Goal: Task Accomplishment & Management: Manage account settings

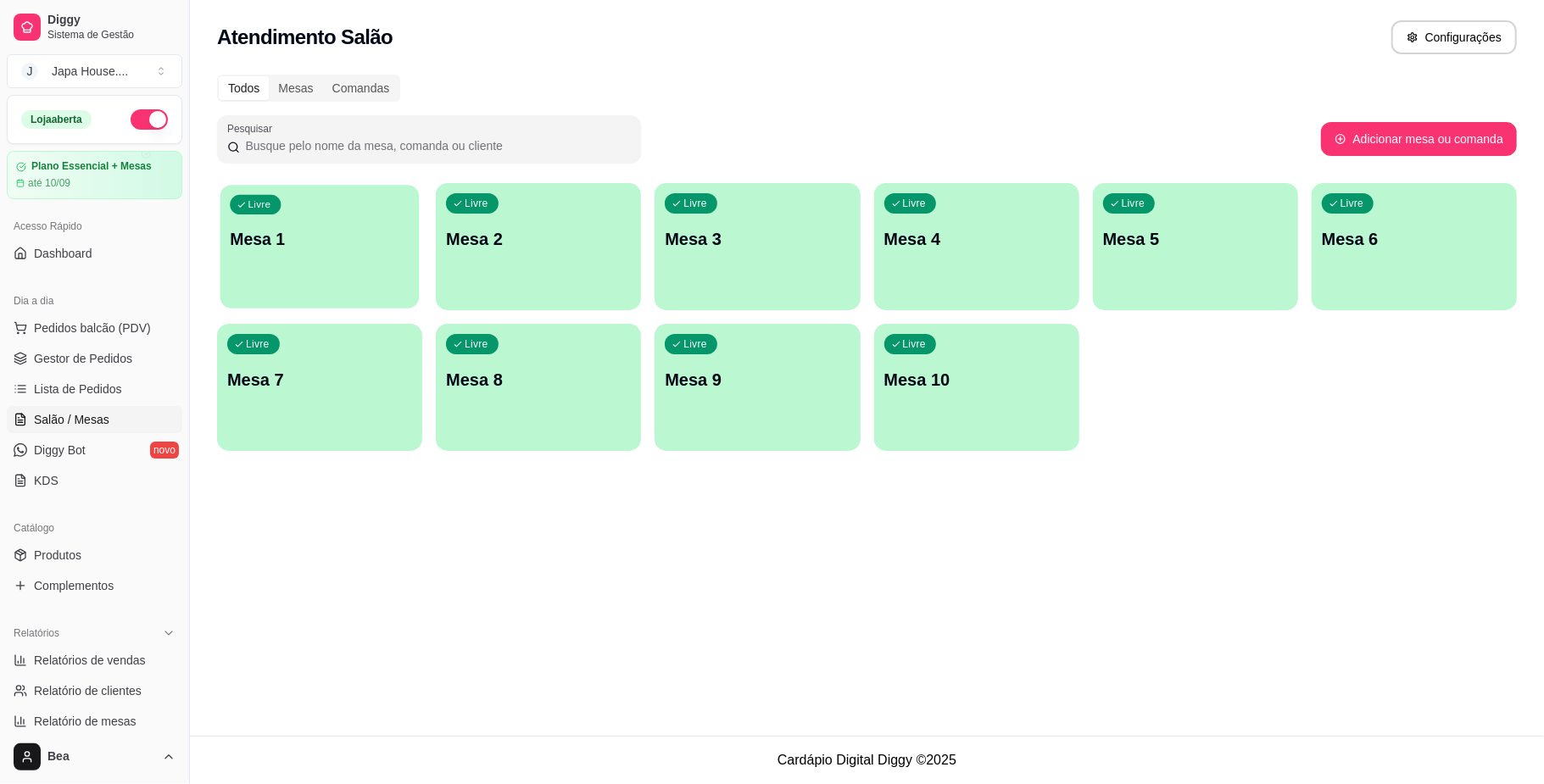
click at [313, 248] on p "Mesa 1" at bounding box center [319, 239] width 180 height 23
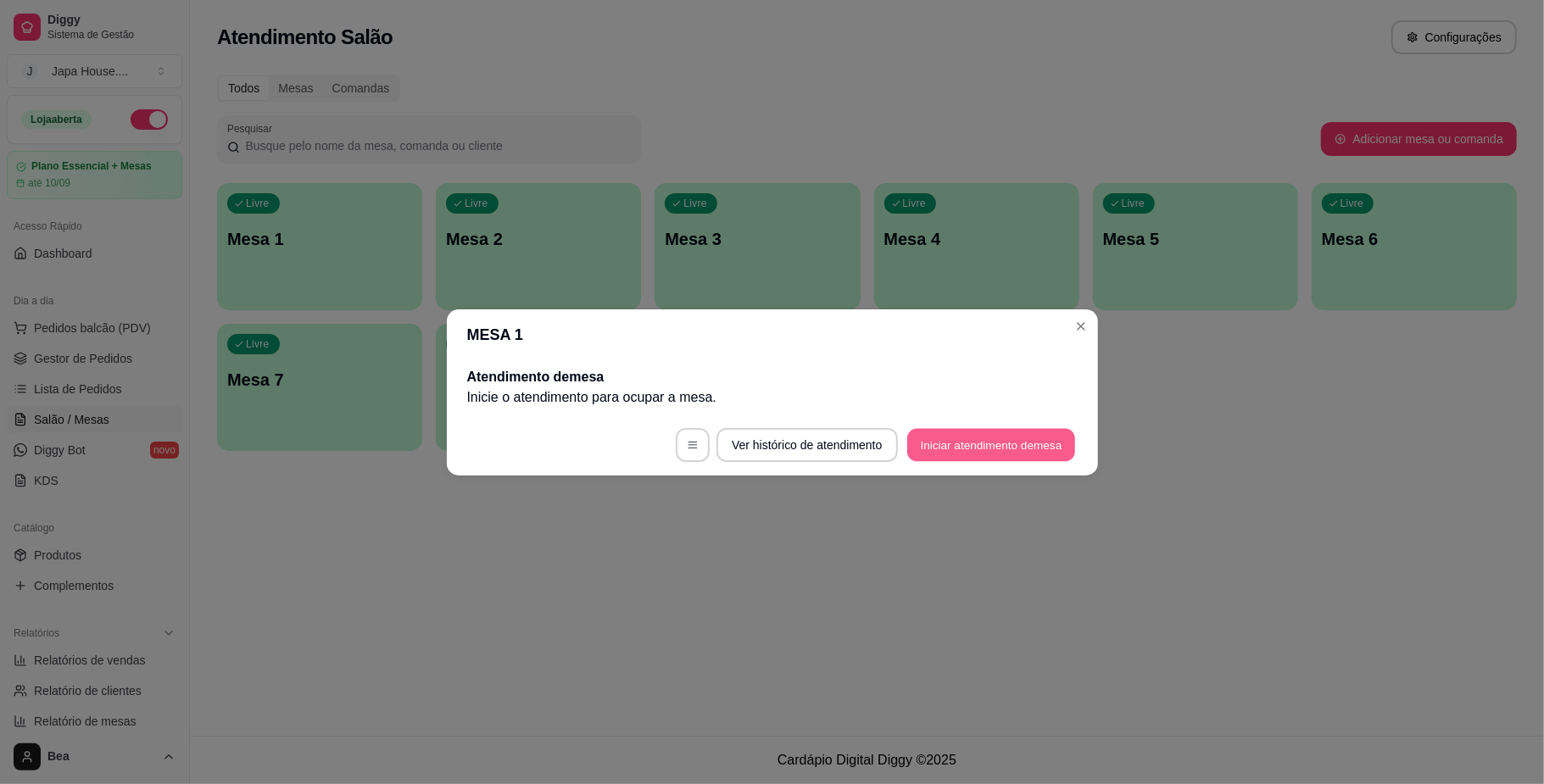
click at [933, 443] on button "Iniciar atendimento de mesa" at bounding box center [991, 444] width 168 height 33
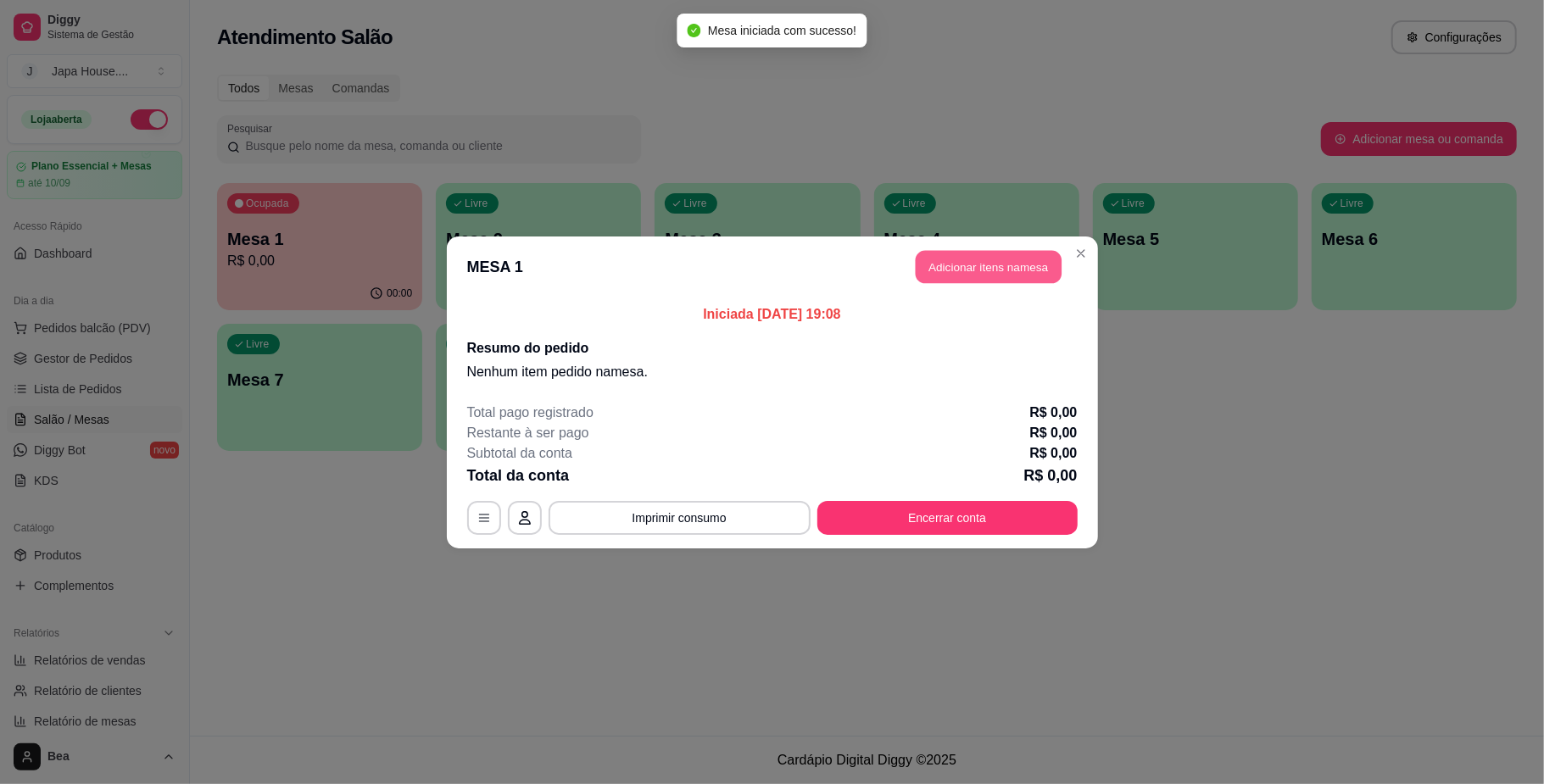
click at [991, 268] on button "Adicionar itens na mesa" at bounding box center [989, 266] width 146 height 33
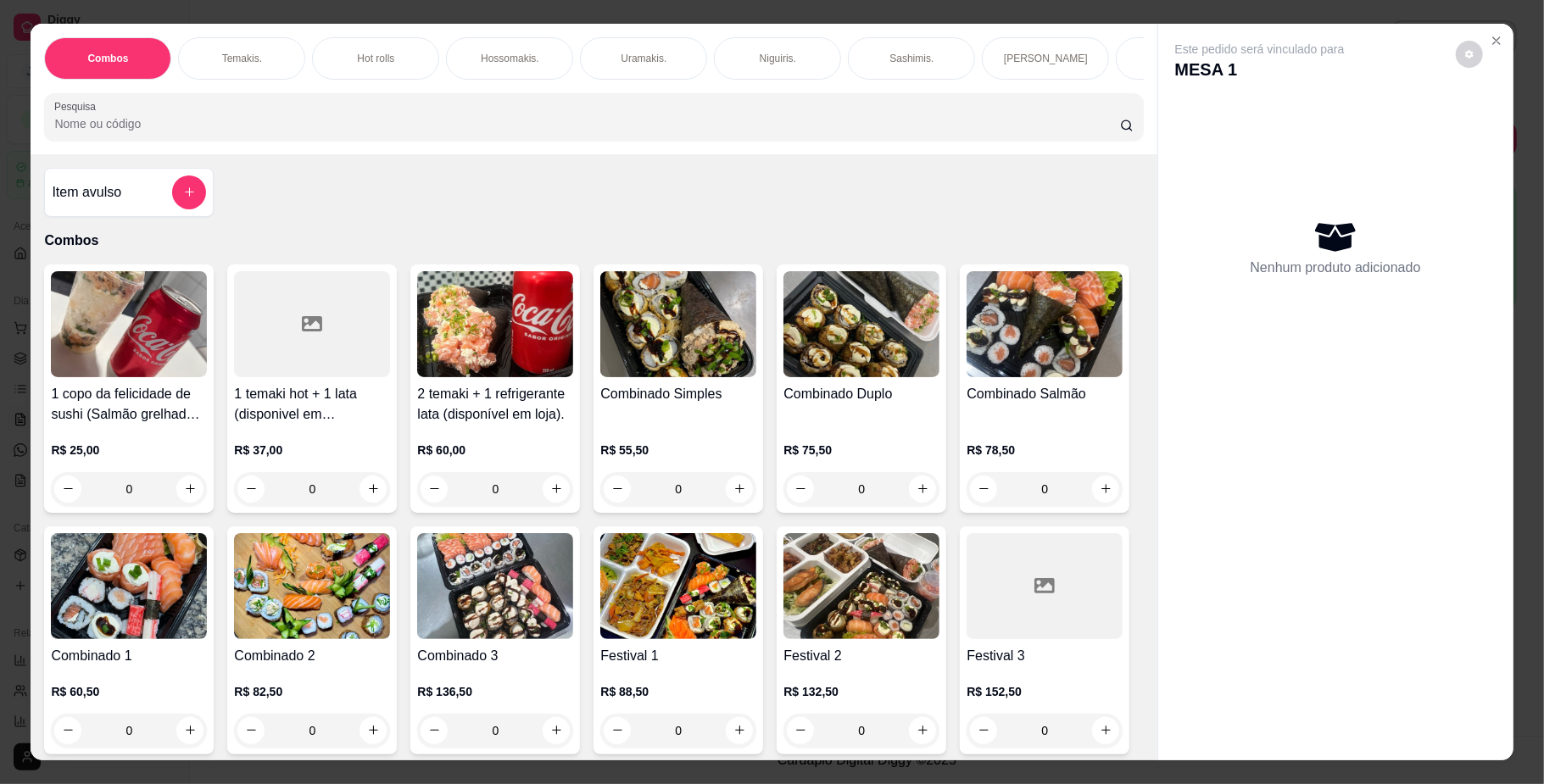
click at [530, 132] on input "Pesquisa" at bounding box center [586, 124] width 1065 height 17
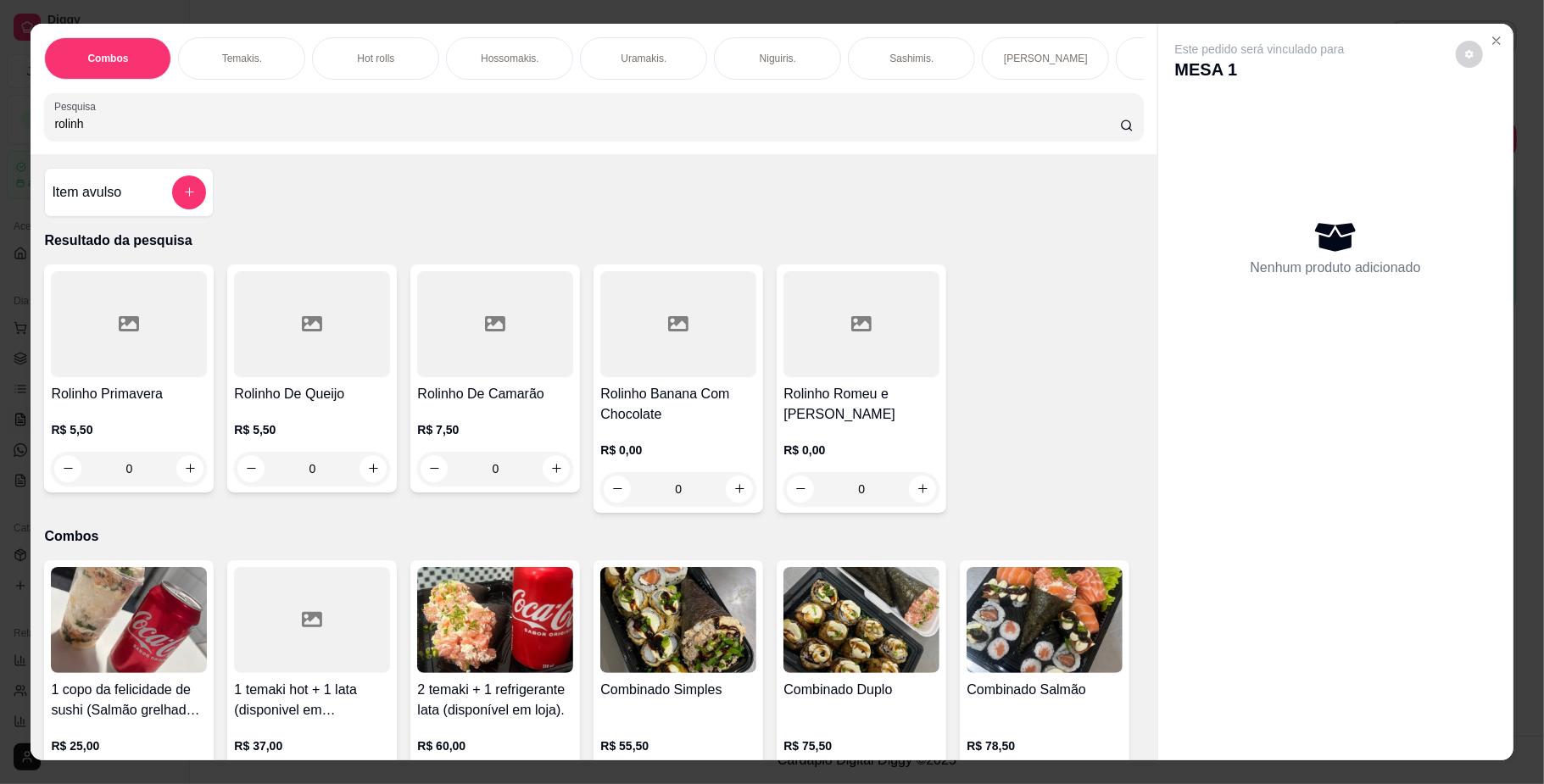
type input "rolinh"
click at [173, 482] on div "0" at bounding box center [128, 468] width 156 height 34
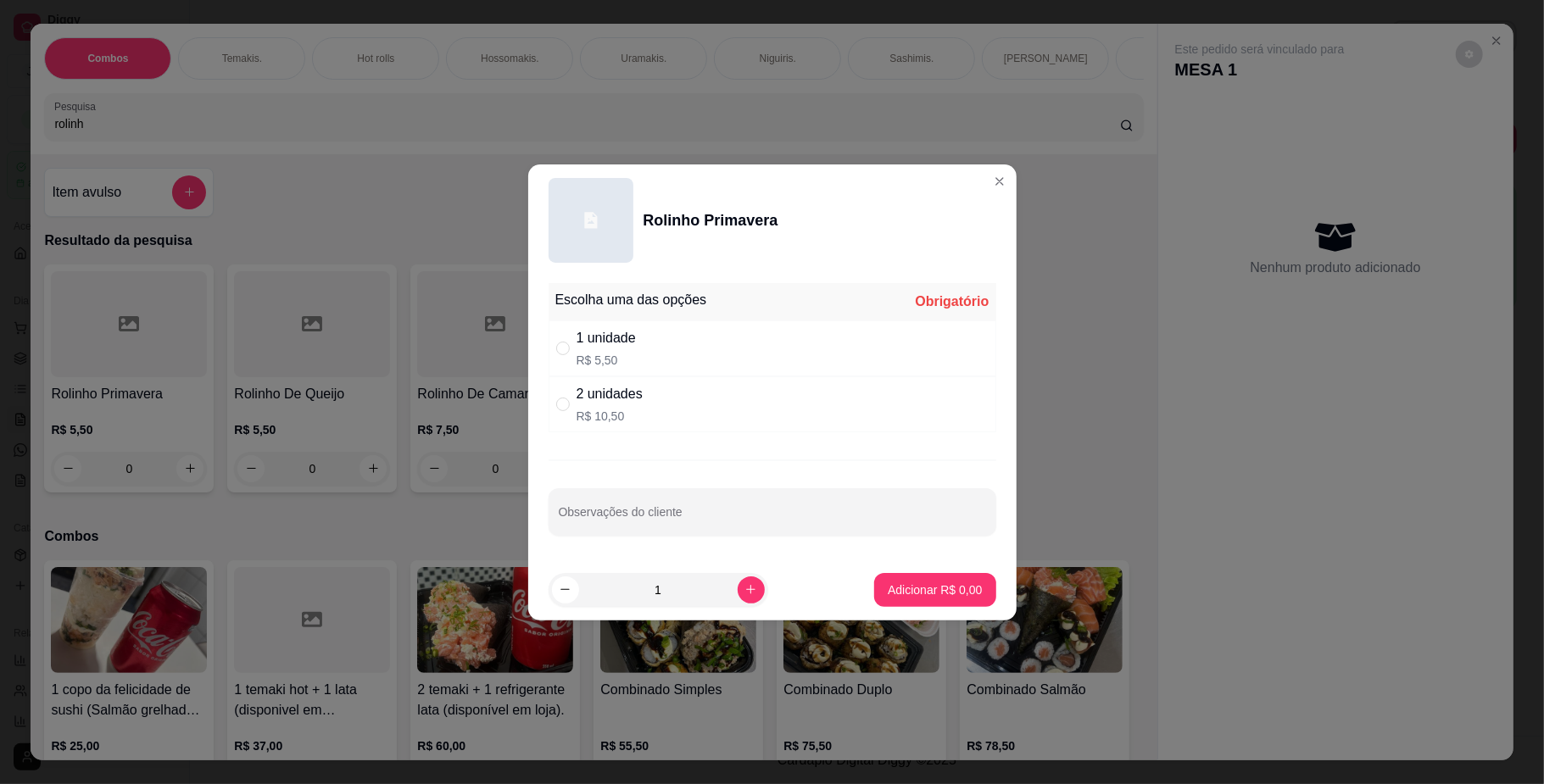
click at [641, 415] on p "R$ 10,50" at bounding box center [609, 416] width 66 height 17
radio input "true"
click at [897, 588] on p "Adicionar R$ 10,50" at bounding box center [931, 589] width 99 height 16
type input "1"
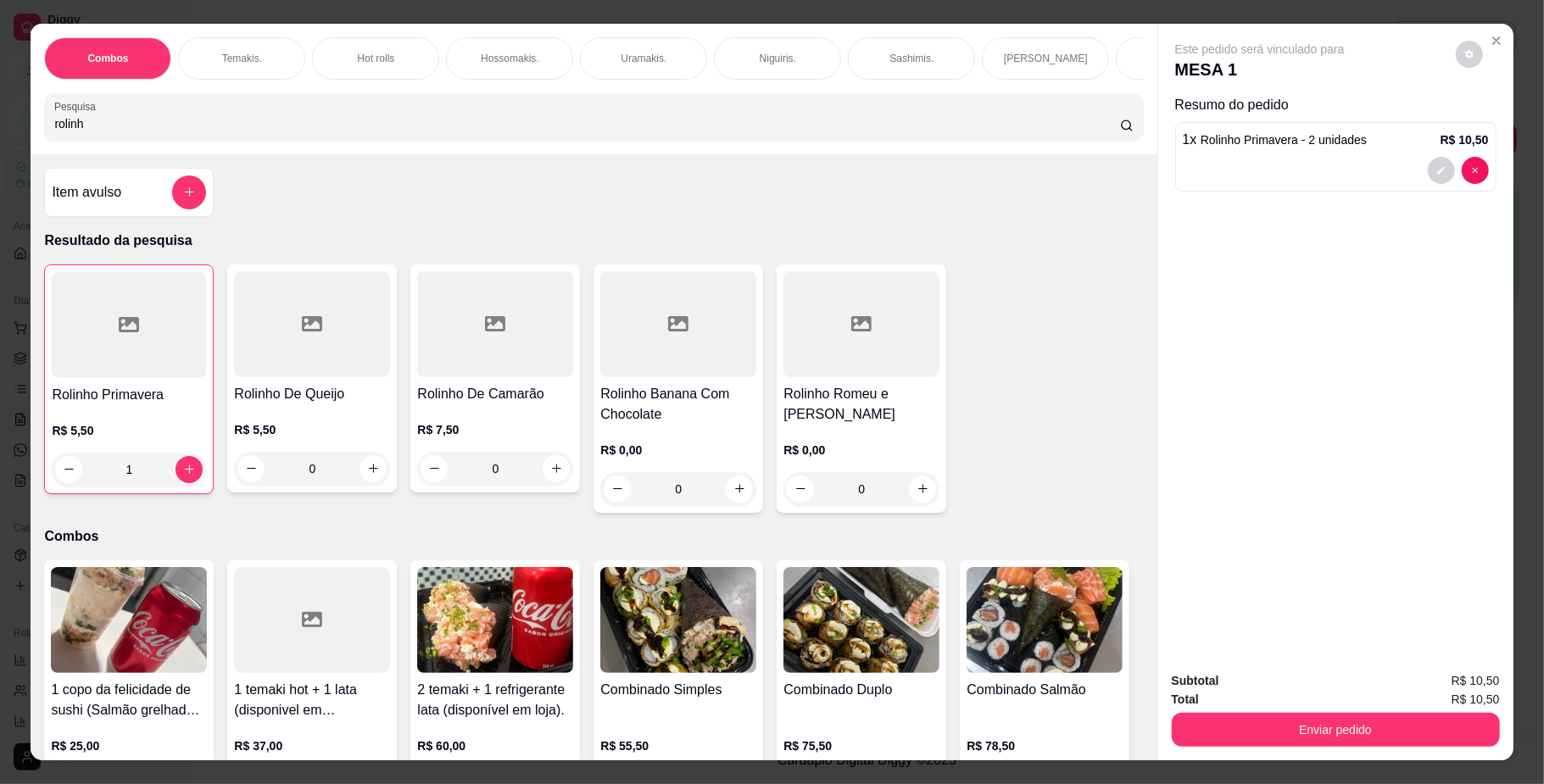
click at [293, 377] on div at bounding box center [311, 324] width 156 height 106
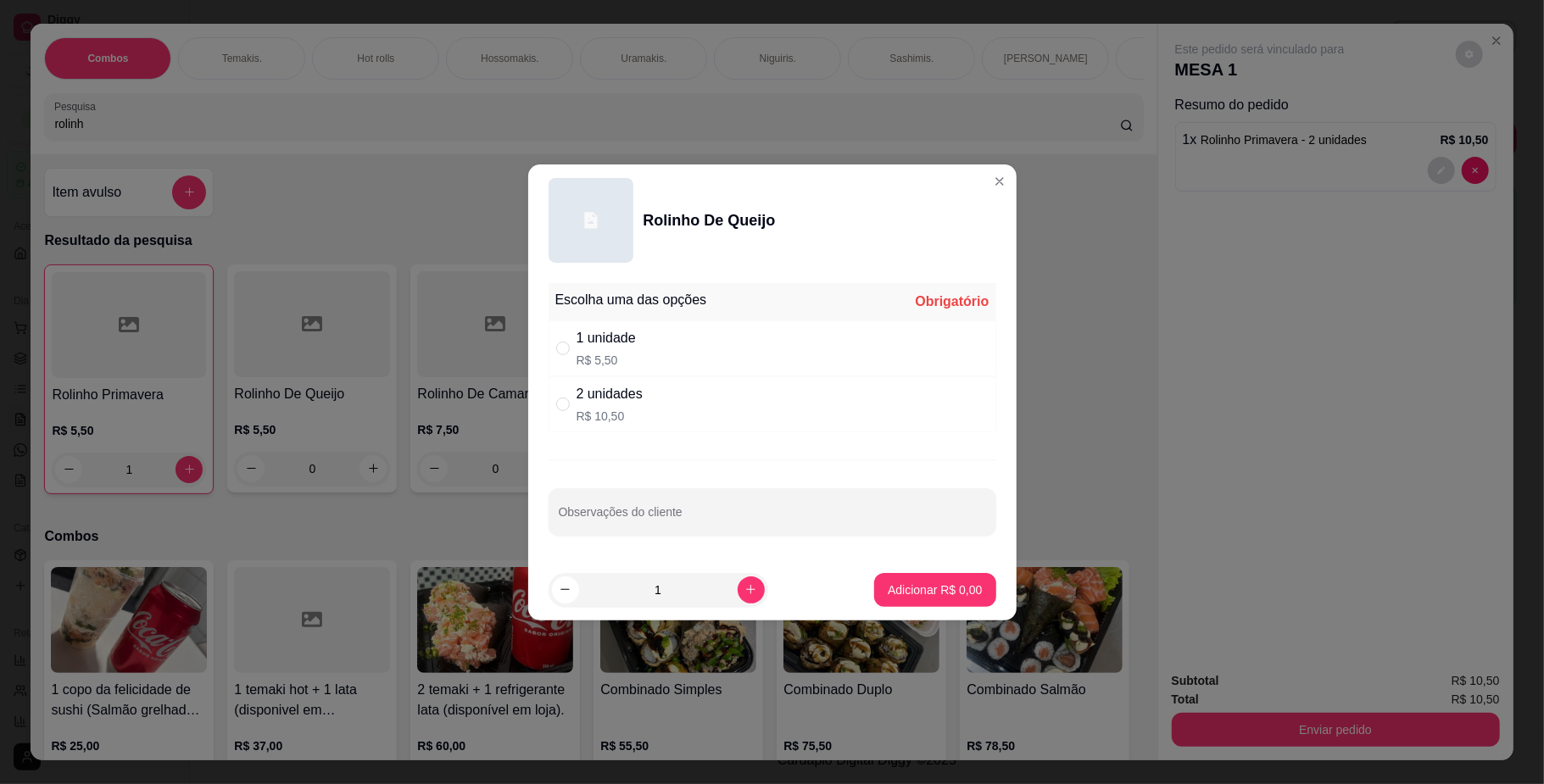
click at [680, 388] on div "2 unidades R$ 10,50" at bounding box center [772, 404] width 447 height 56
radio input "true"
click at [898, 585] on p "Adicionar R$ 10,50" at bounding box center [931, 589] width 99 height 16
type input "1"
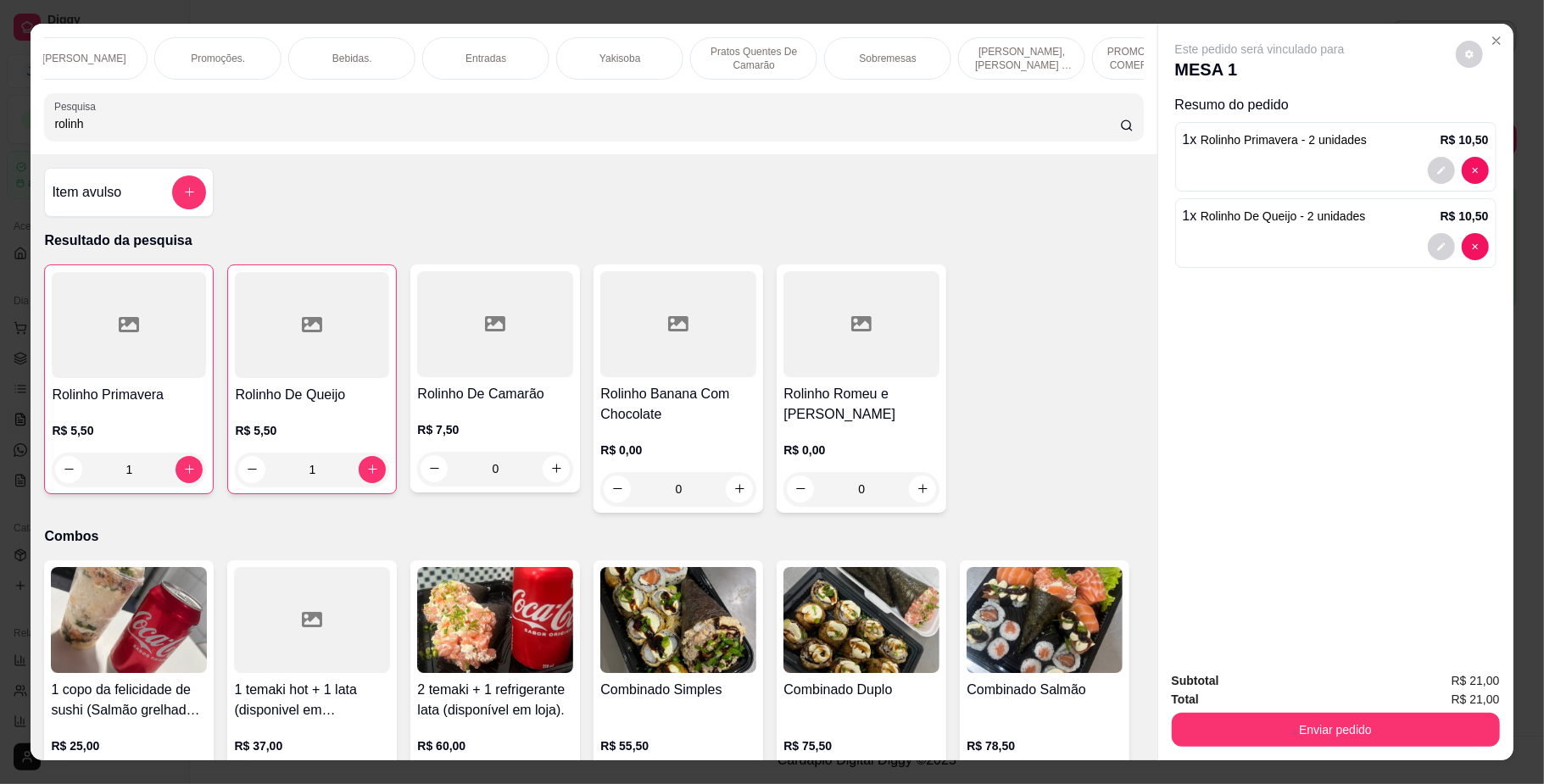
scroll to position [0, 1170]
click at [398, 59] on p "Yakisoba" at bounding box center [411, 58] width 41 height 13
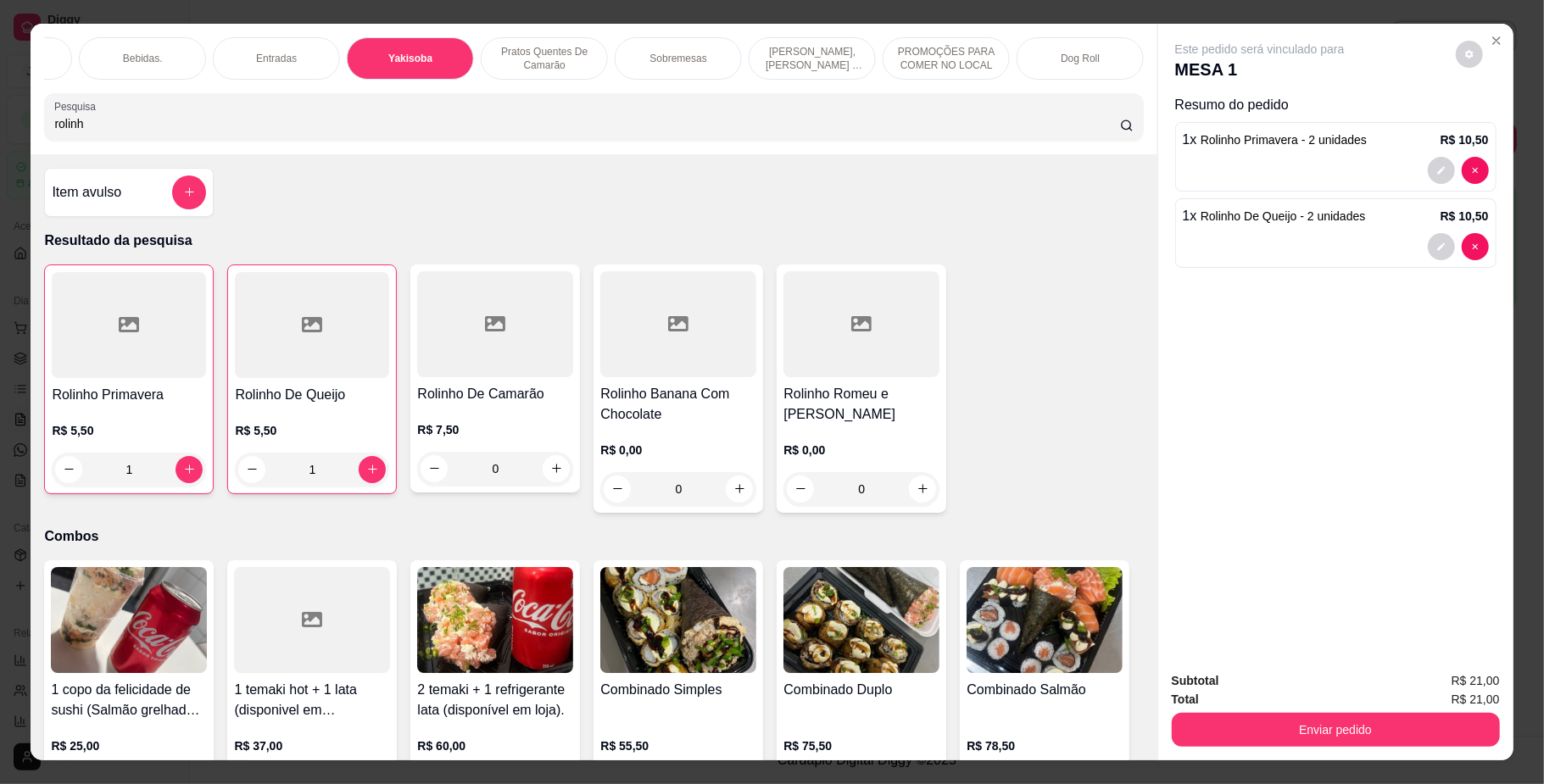
scroll to position [30, 0]
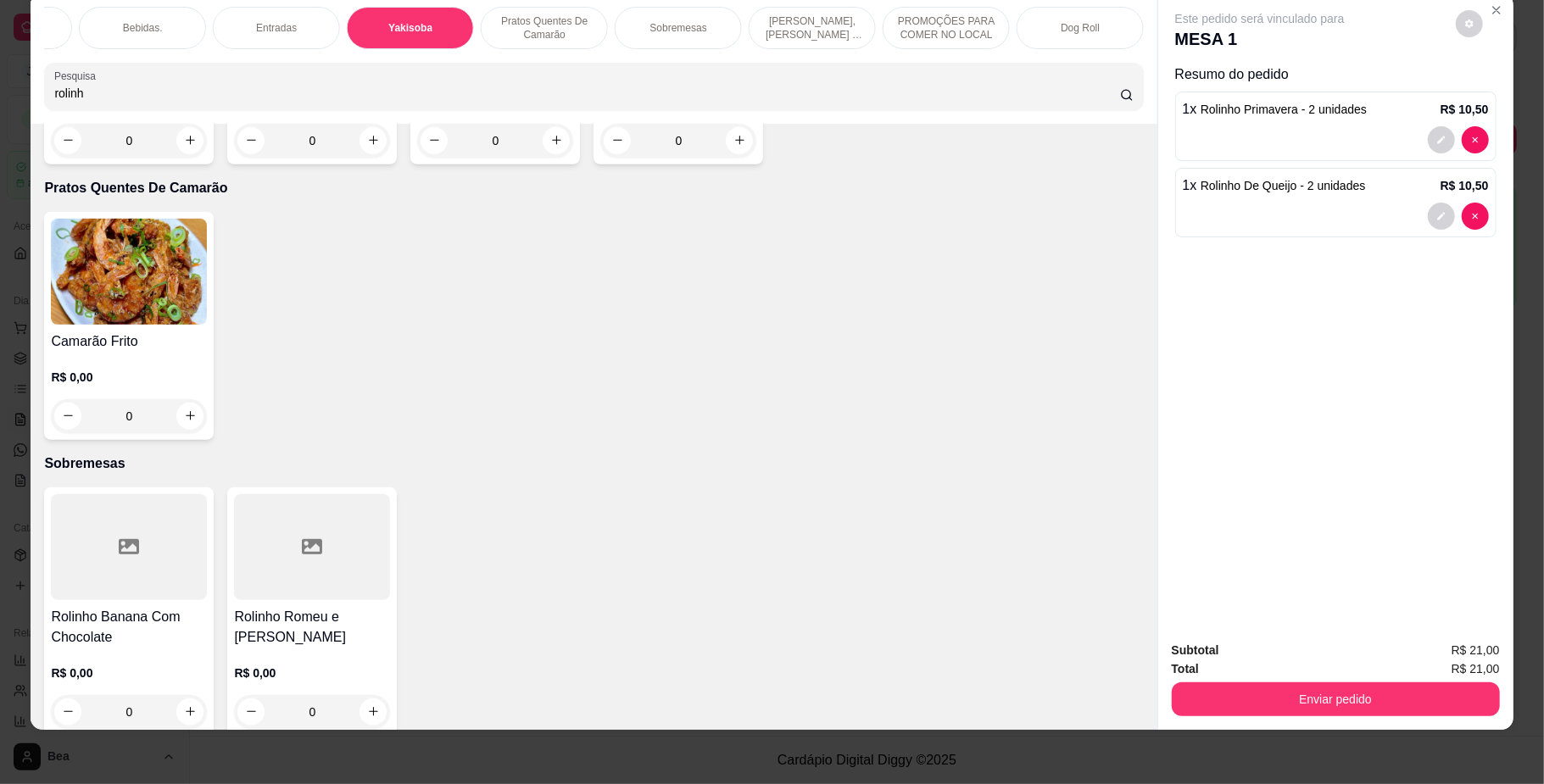
click at [130, 157] on div "R$ 0,00 0" at bounding box center [128, 117] width 156 height 82
click at [950, 26] on p "PROMOÇÕES PARA COMER NO LOCAL" at bounding box center [946, 28] width 99 height 28
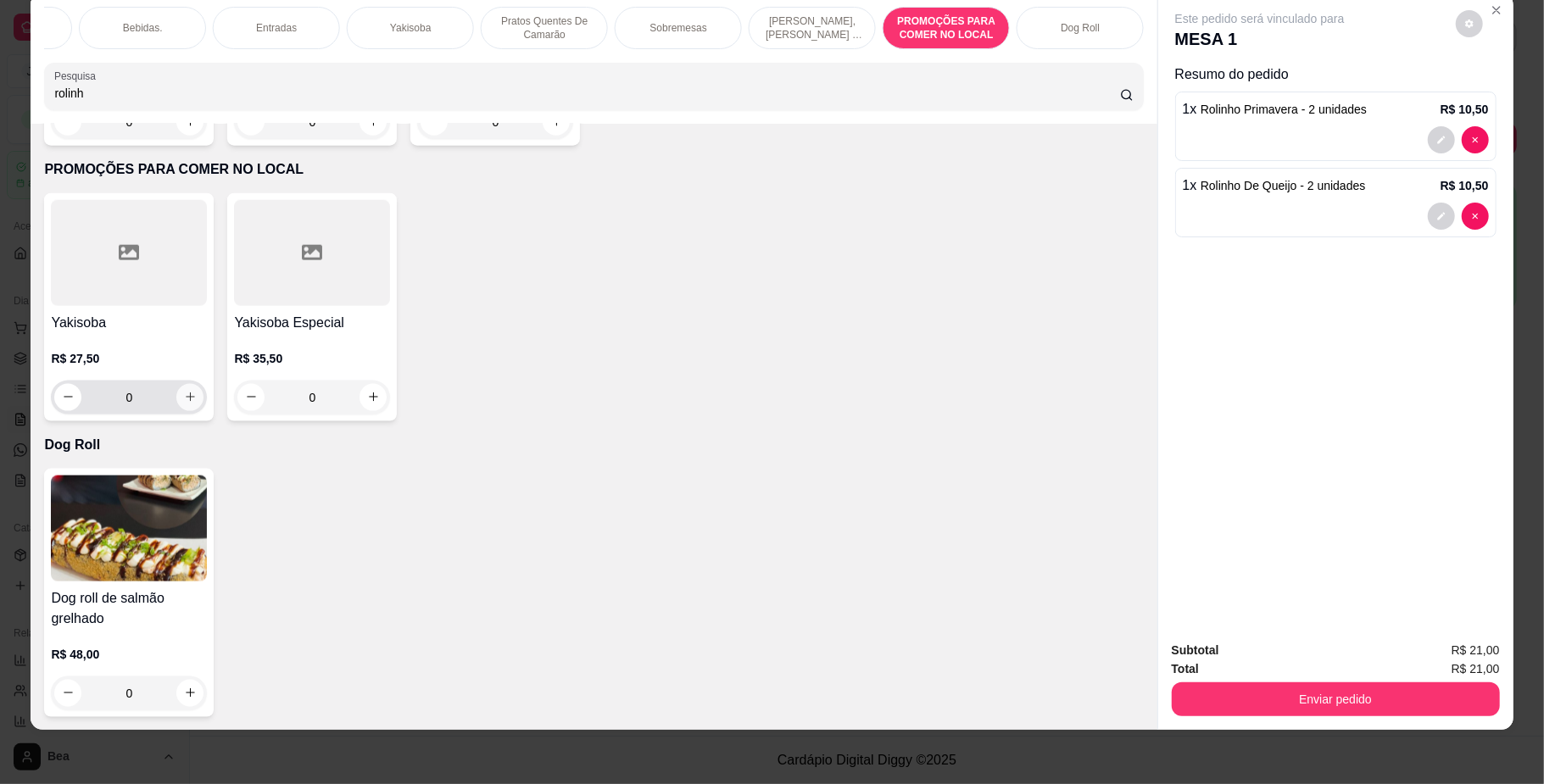
click at [185, 398] on icon "increase-product-quantity" at bounding box center [190, 396] width 12 height 12
click at [185, 398] on icon "increase-product-quantity" at bounding box center [189, 396] width 12 height 12
type input "2"
click at [136, 18] on div "Bebidas." at bounding box center [142, 28] width 127 height 43
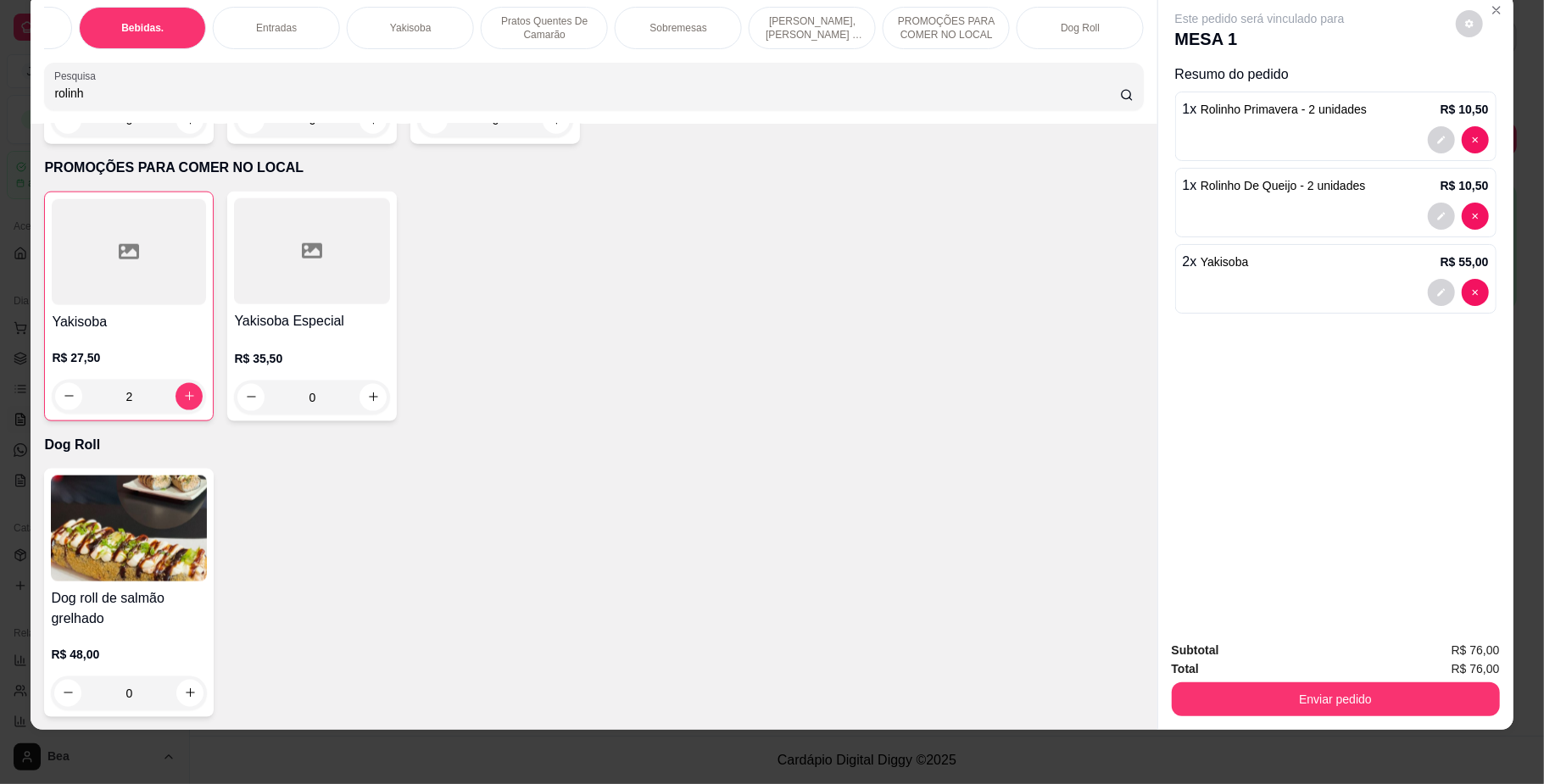
scroll to position [3940, 0]
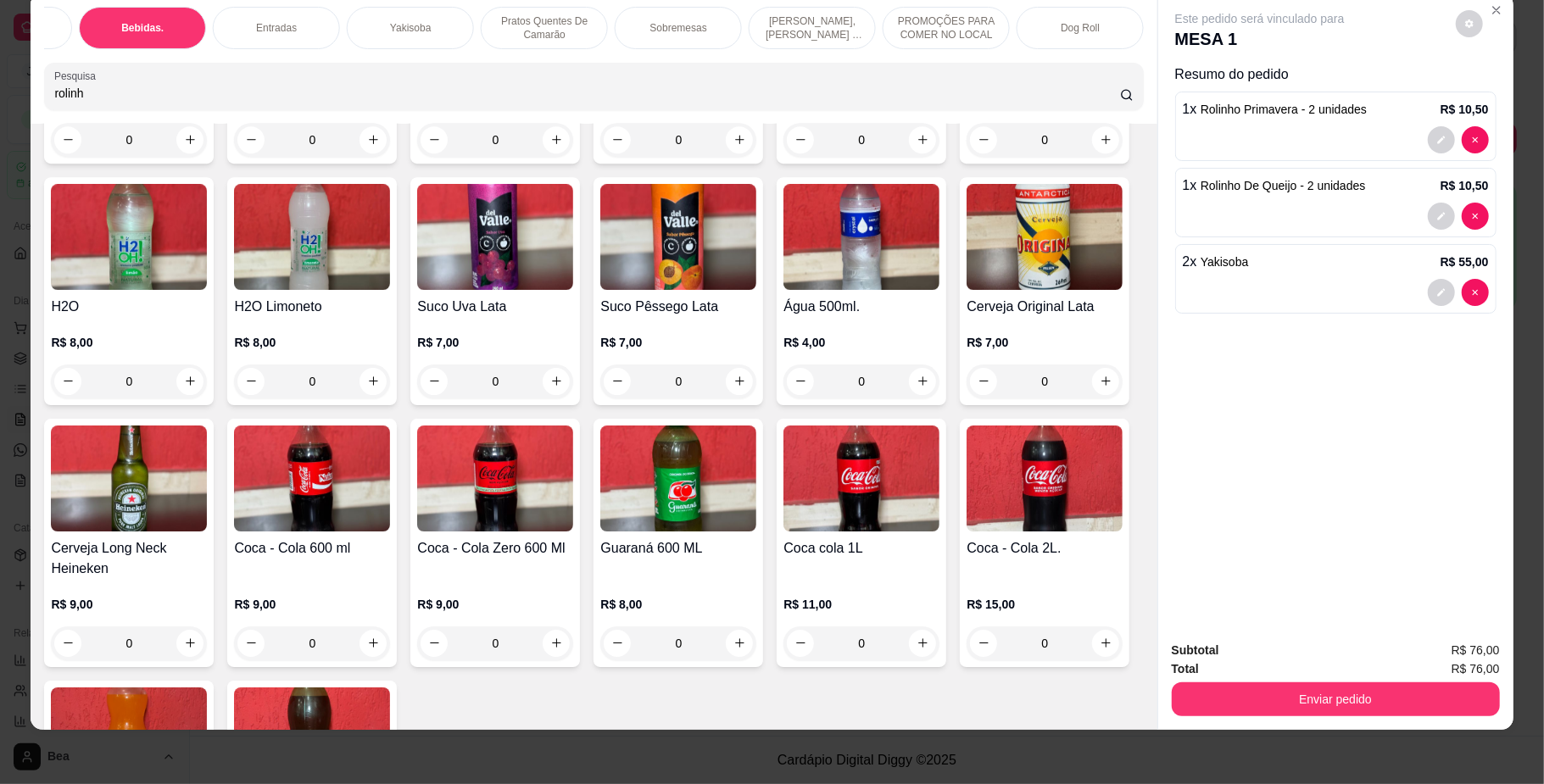
click at [390, 532] on img at bounding box center [311, 478] width 156 height 106
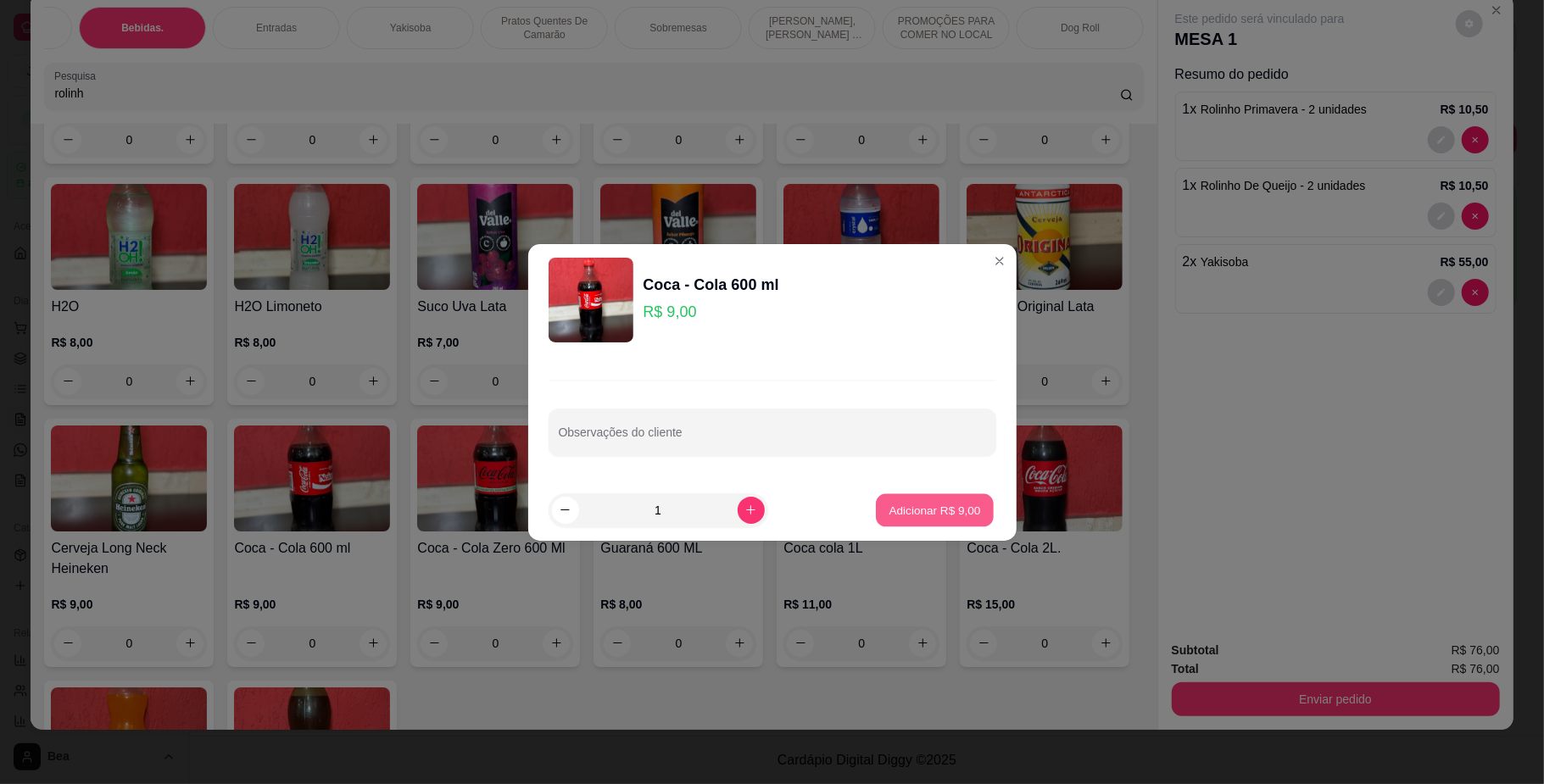
click at [931, 512] on p "Adicionar R$ 9,00" at bounding box center [935, 509] width 92 height 16
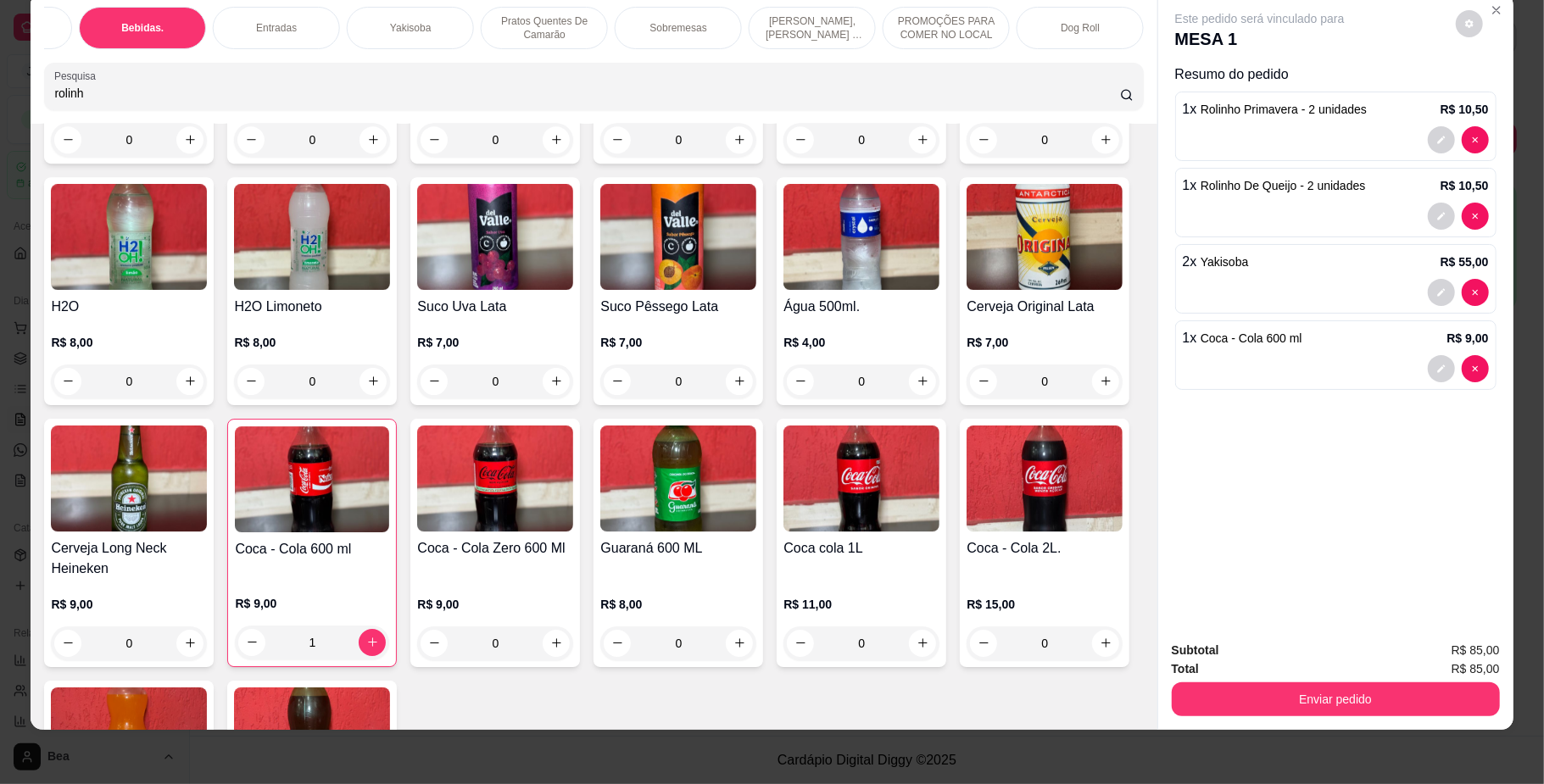
type input "1"
click at [1256, 699] on button "Enviar pedido" at bounding box center [1334, 699] width 318 height 33
click at [1252, 652] on button "Não registrar e enviar pedido" at bounding box center [1277, 659] width 176 height 32
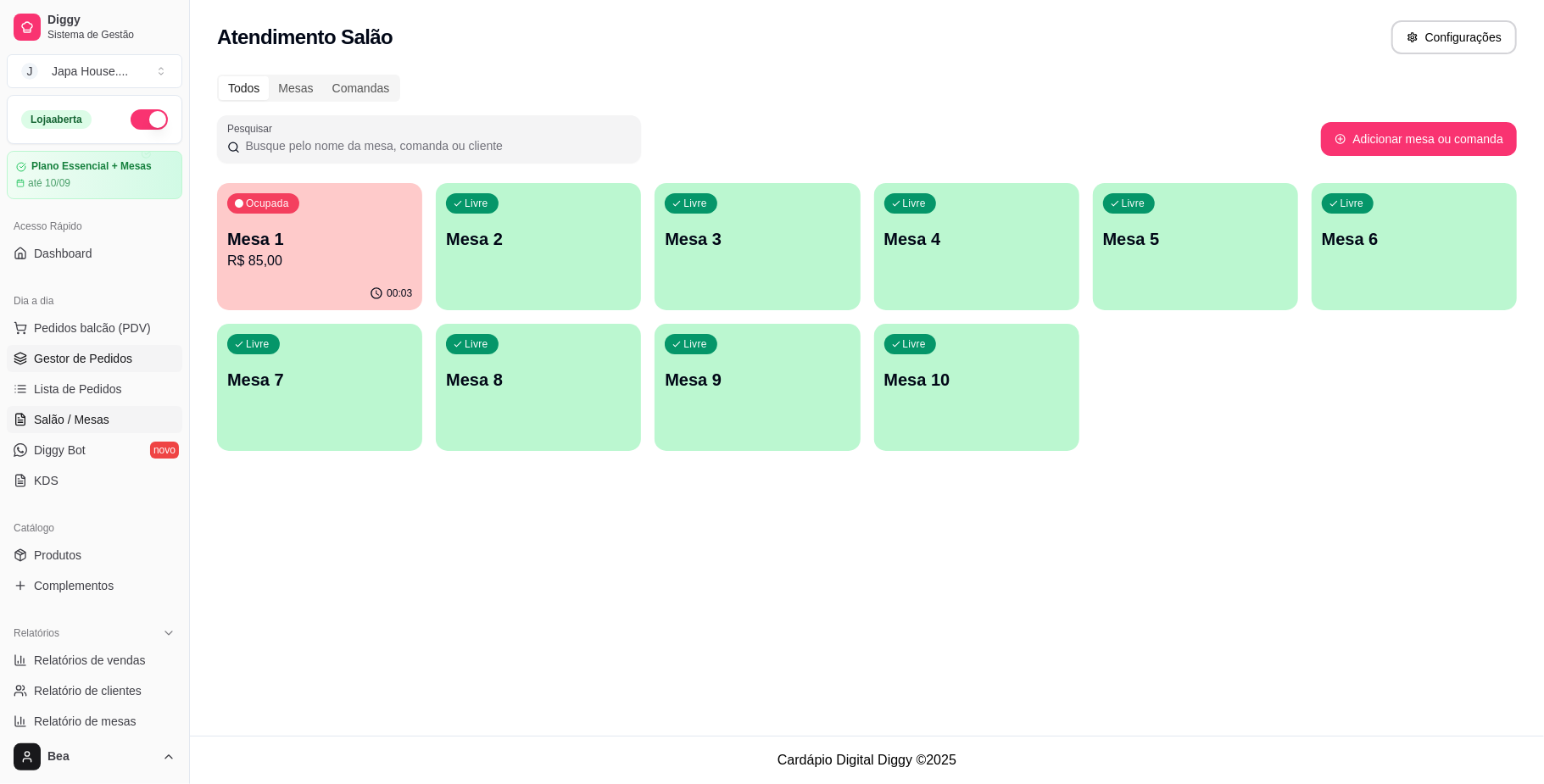
click at [99, 348] on link "Gestor de Pedidos" at bounding box center [94, 358] width 175 height 28
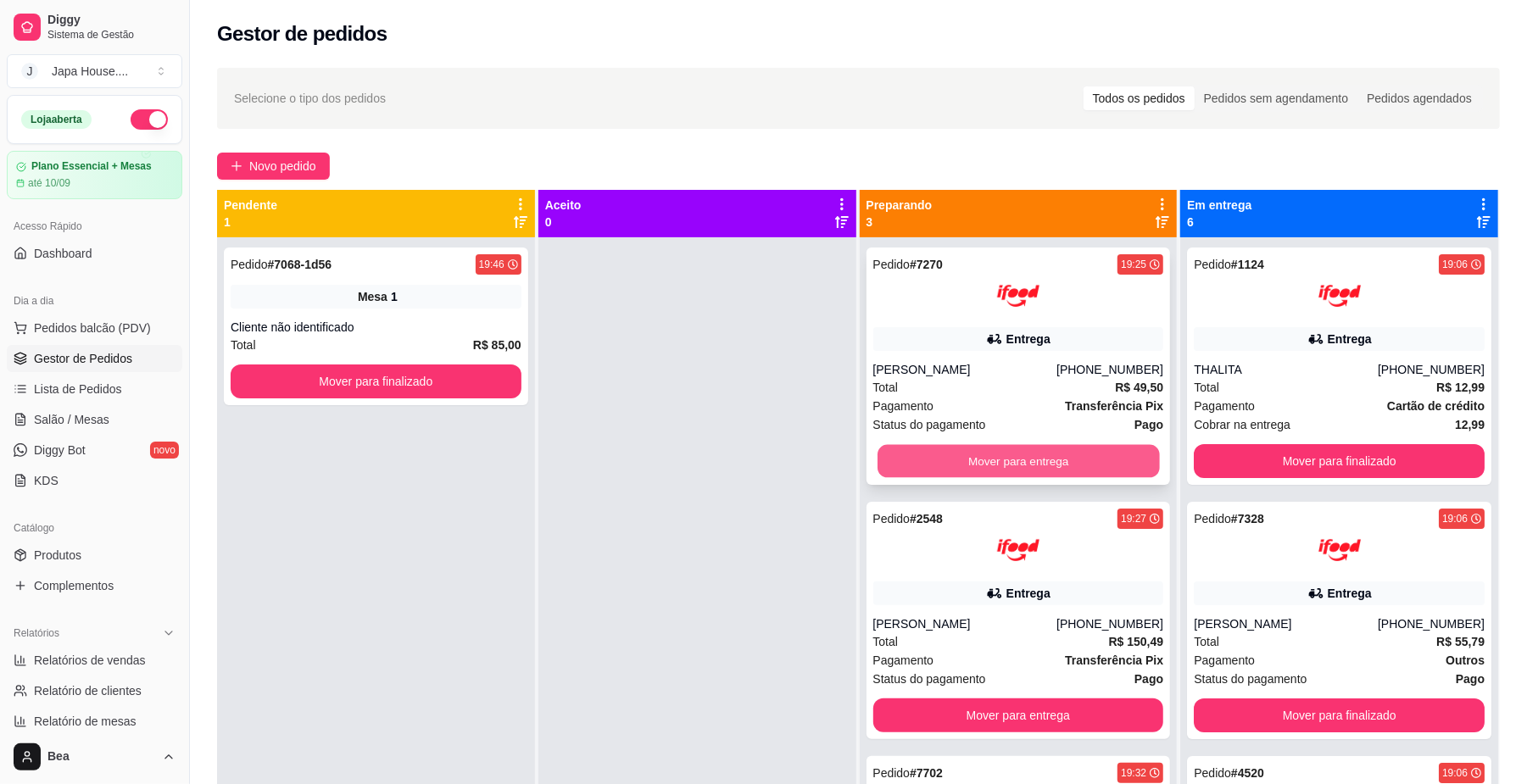
click at [1089, 465] on button "Mover para entrega" at bounding box center [1018, 460] width 281 height 33
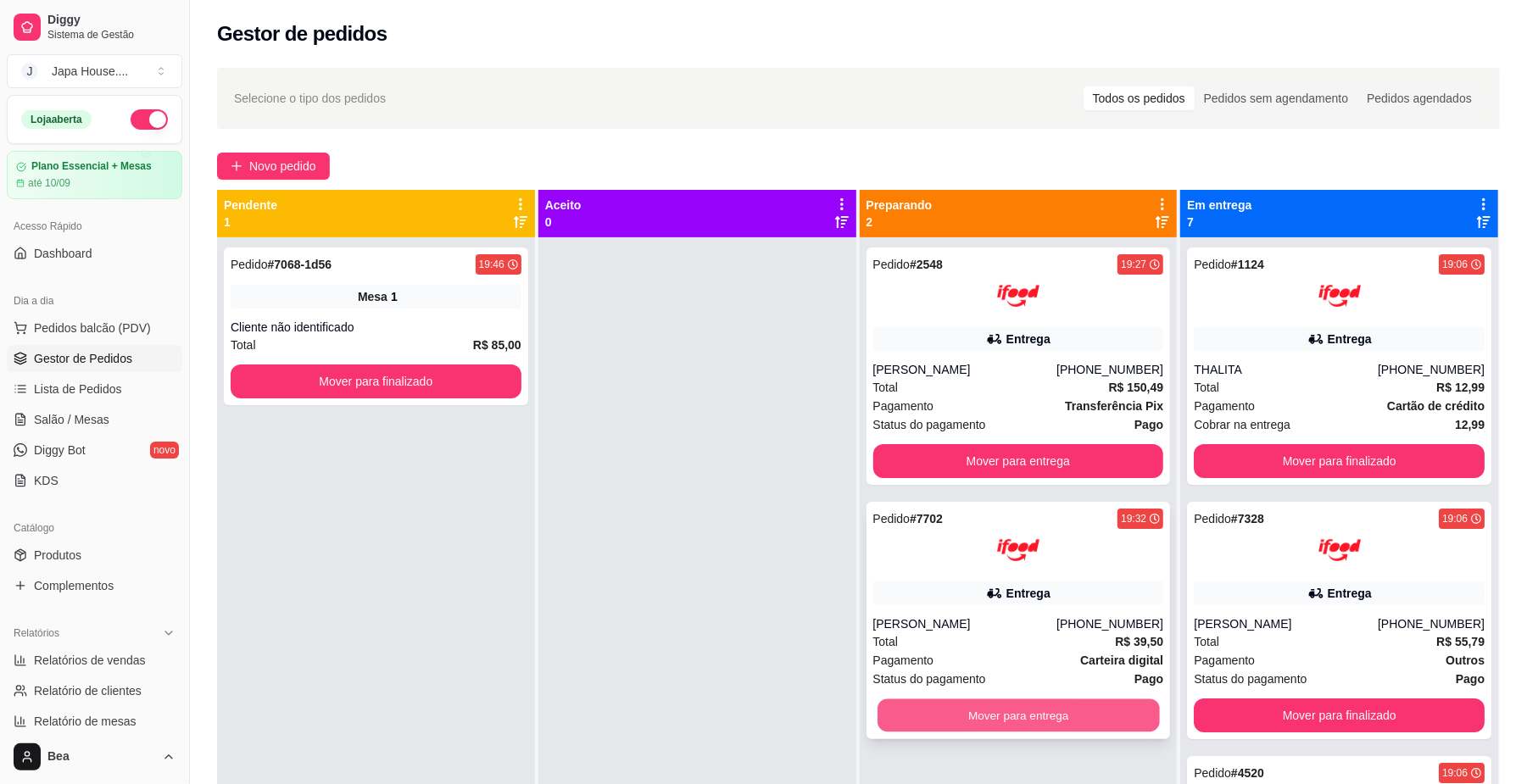
click at [1096, 716] on button "Mover para entrega" at bounding box center [1018, 715] width 281 height 33
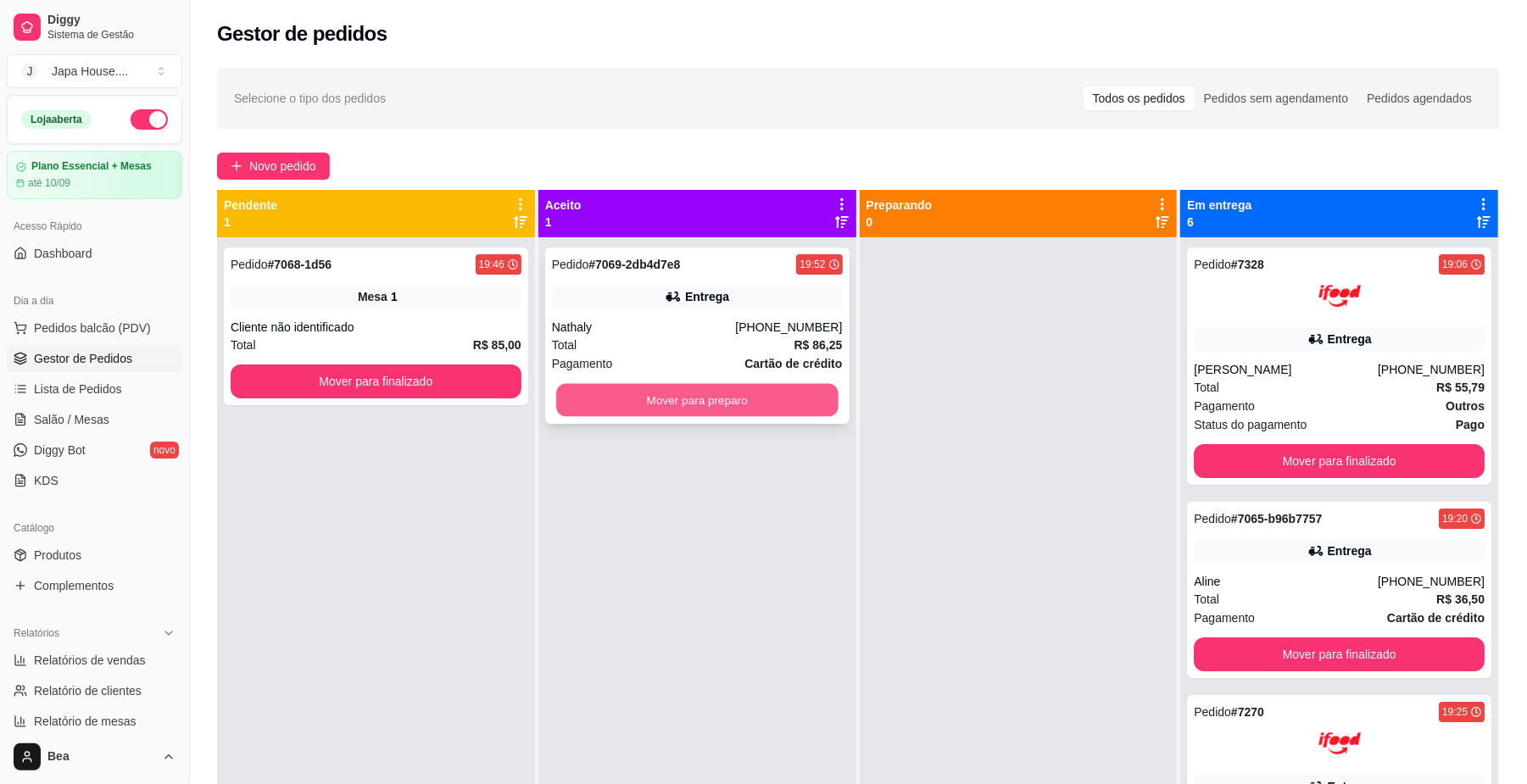
click at [744, 396] on button "Mover para preparo" at bounding box center [696, 400] width 281 height 33
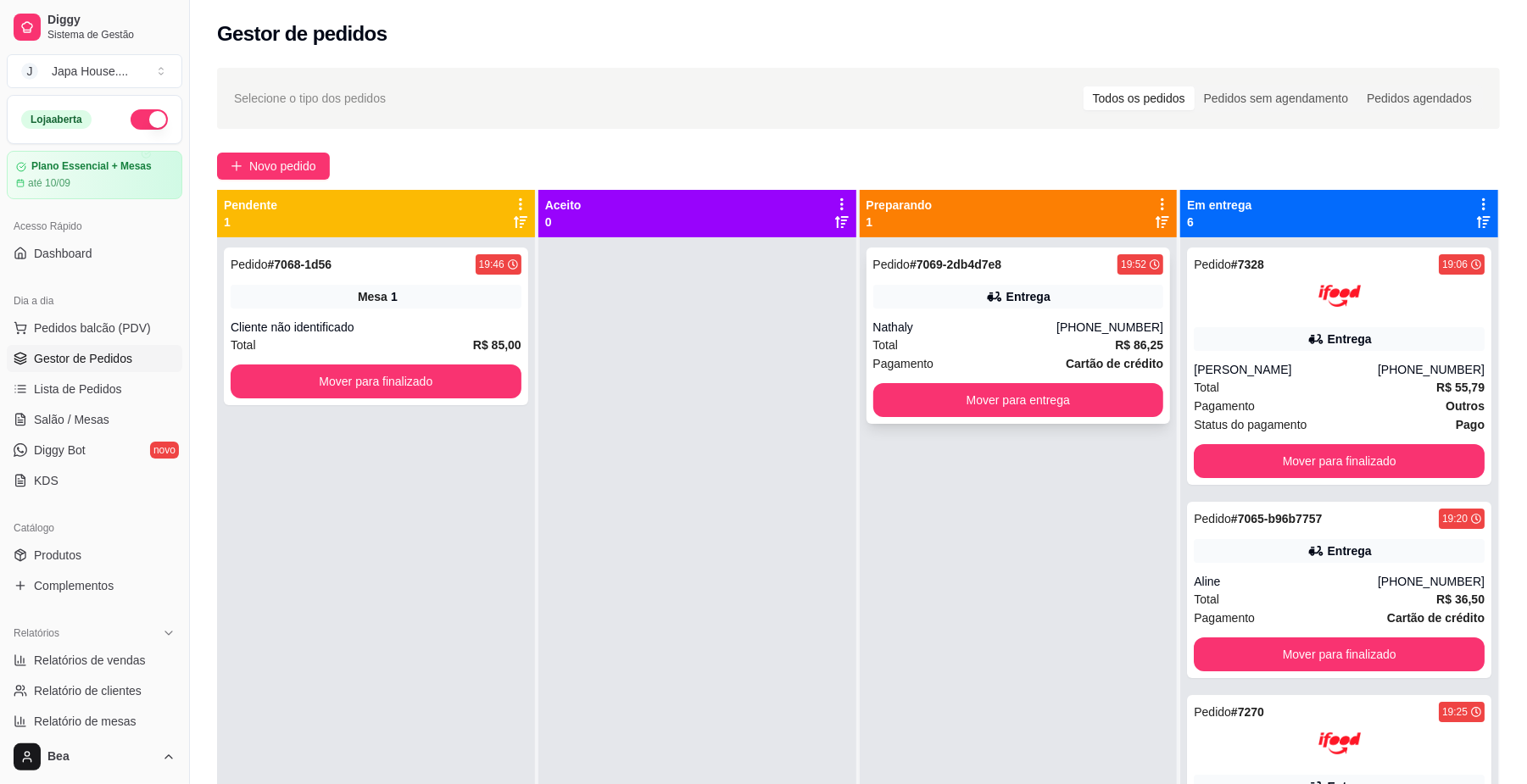
click at [975, 336] on div "Nathaly" at bounding box center [965, 326] width 184 height 17
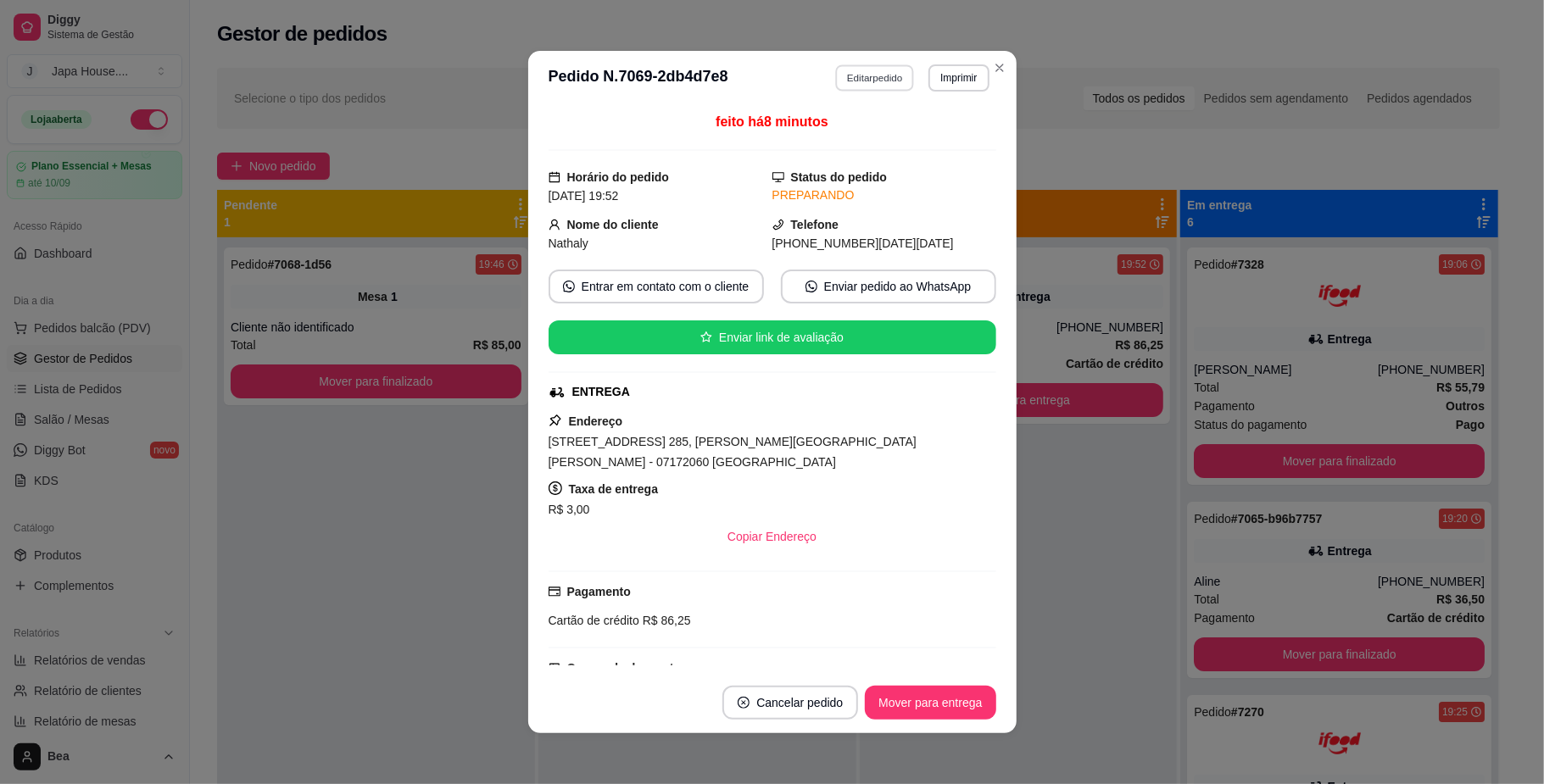
click at [885, 79] on button "Editar pedido" at bounding box center [874, 77] width 79 height 27
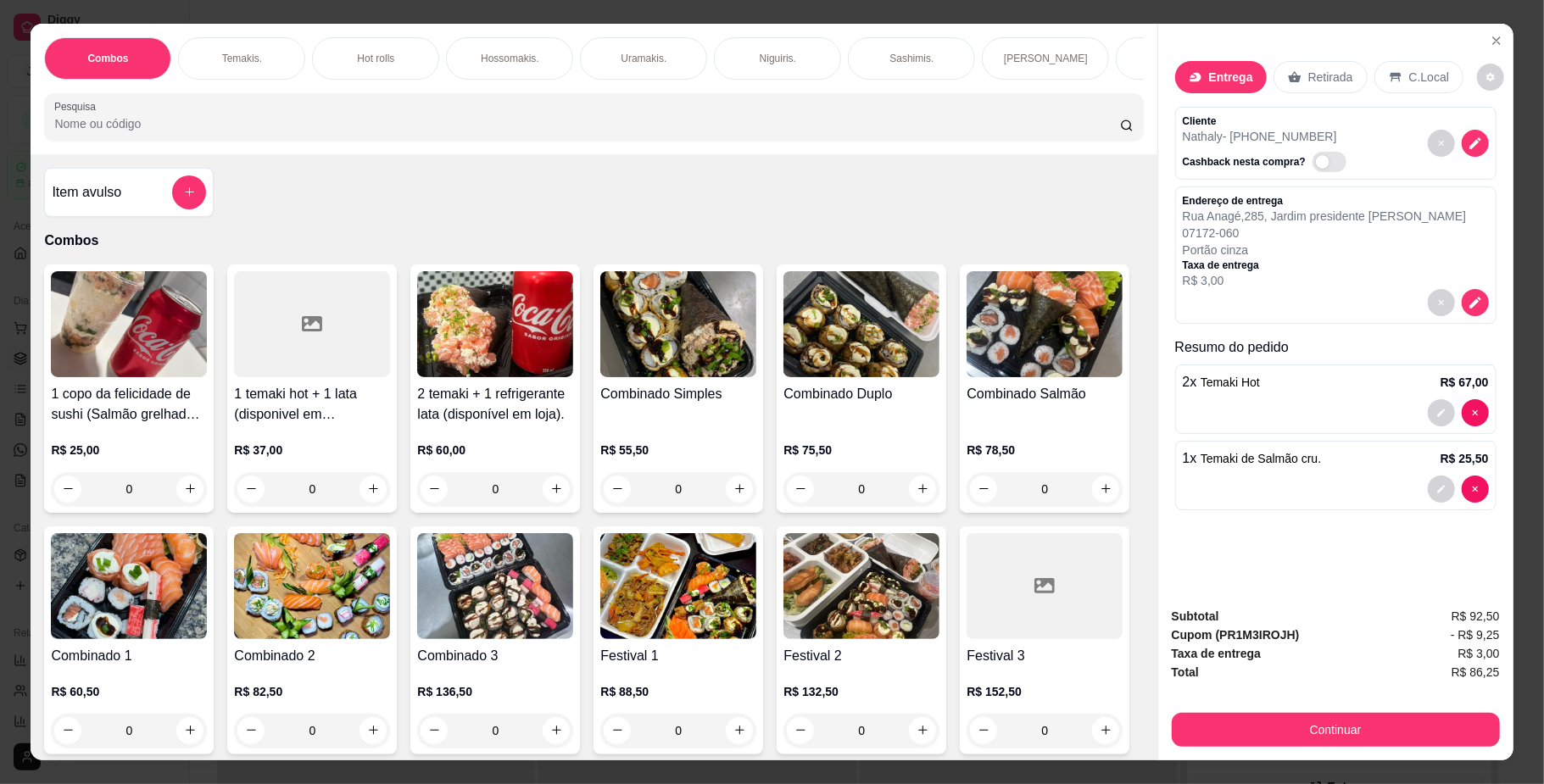
select select "6823c0040367db9c43a6939b"
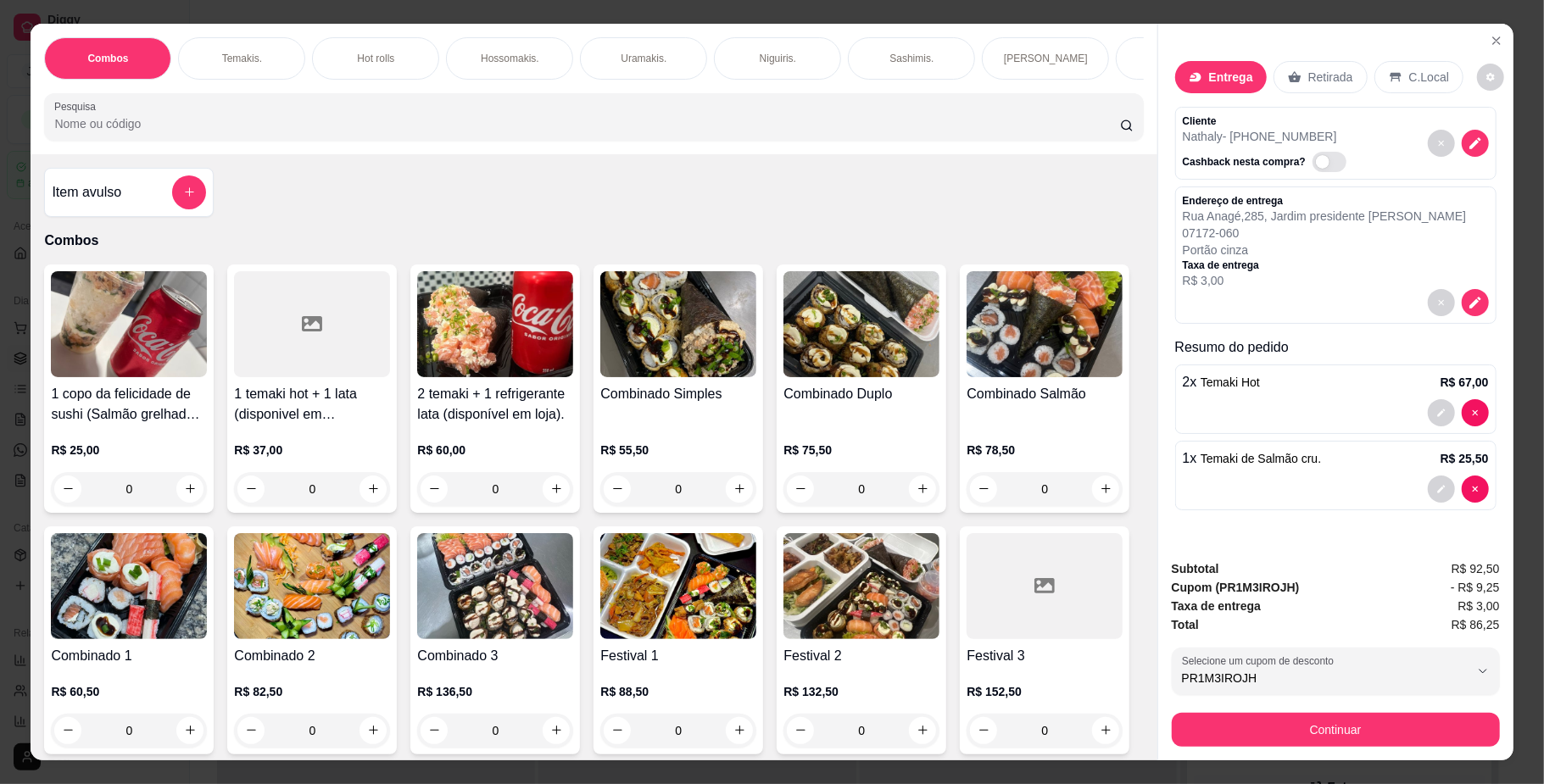
scroll to position [0, 961]
click at [372, 45] on div "Bebidas." at bounding box center [351, 59] width 127 height 43
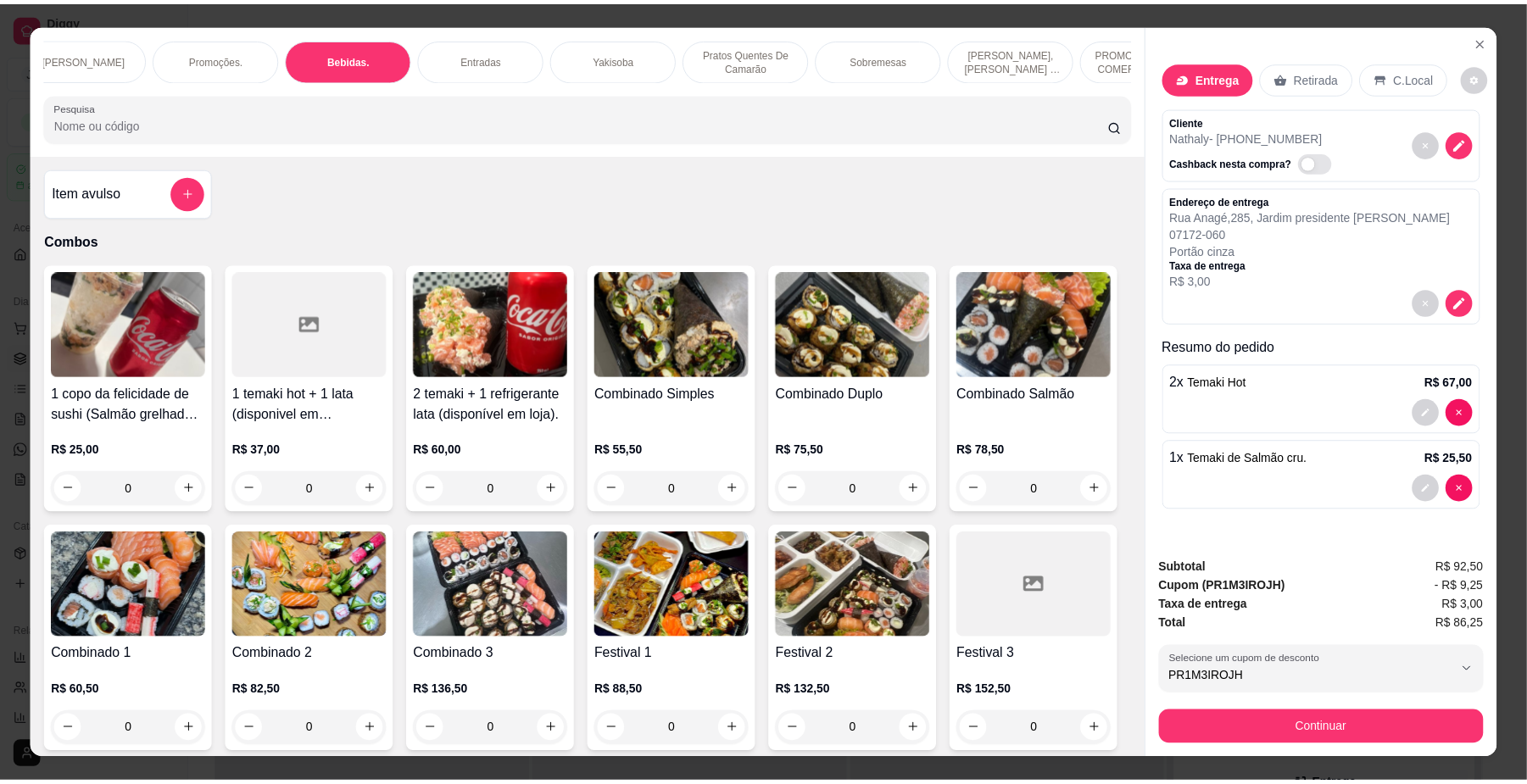
scroll to position [30, 0]
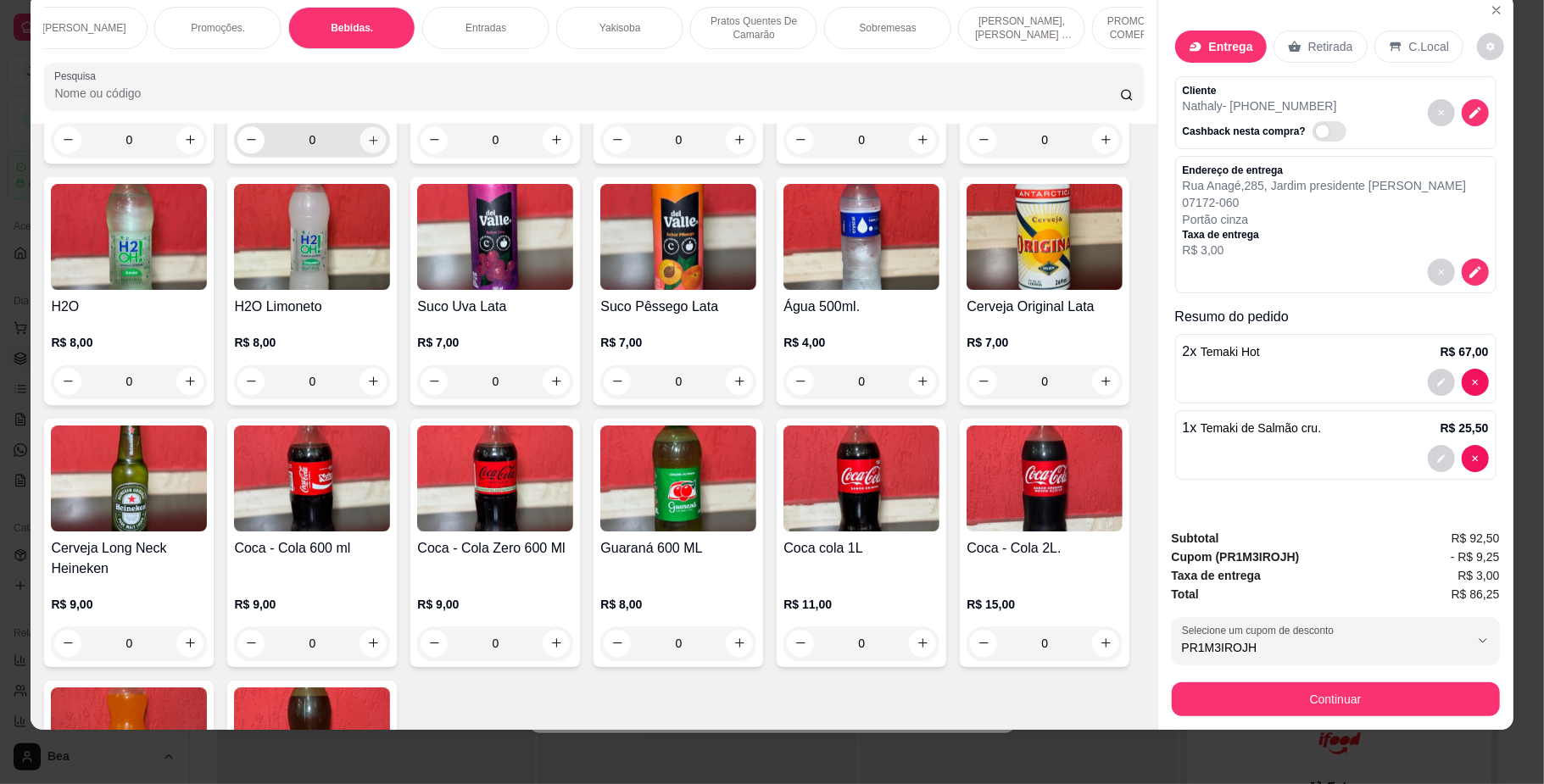
click at [369, 144] on icon "increase-product-quantity" at bounding box center [374, 140] width 9 height 9
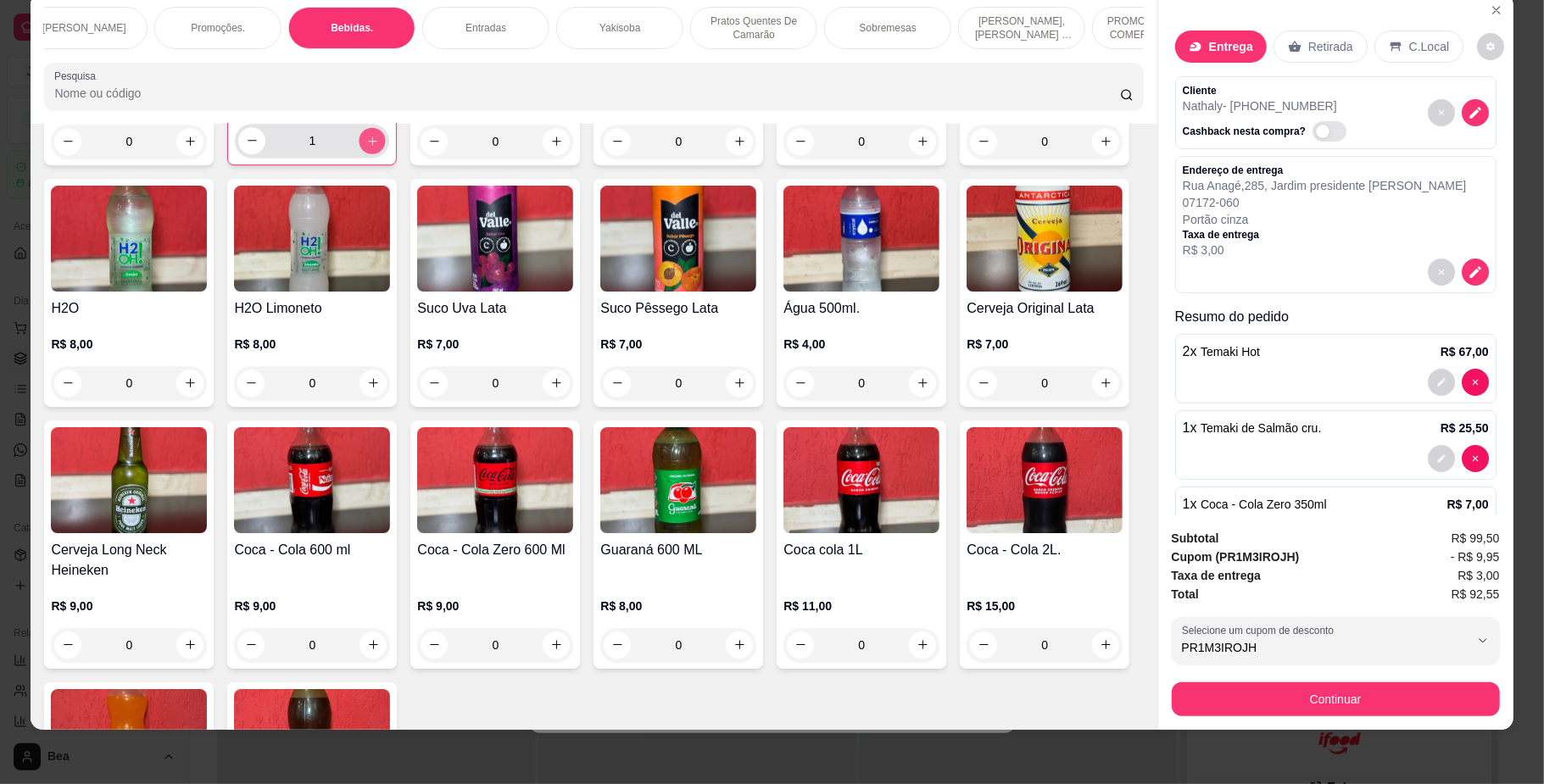
click at [366, 147] on icon "increase-product-quantity" at bounding box center [373, 140] width 12 height 12
type input "2"
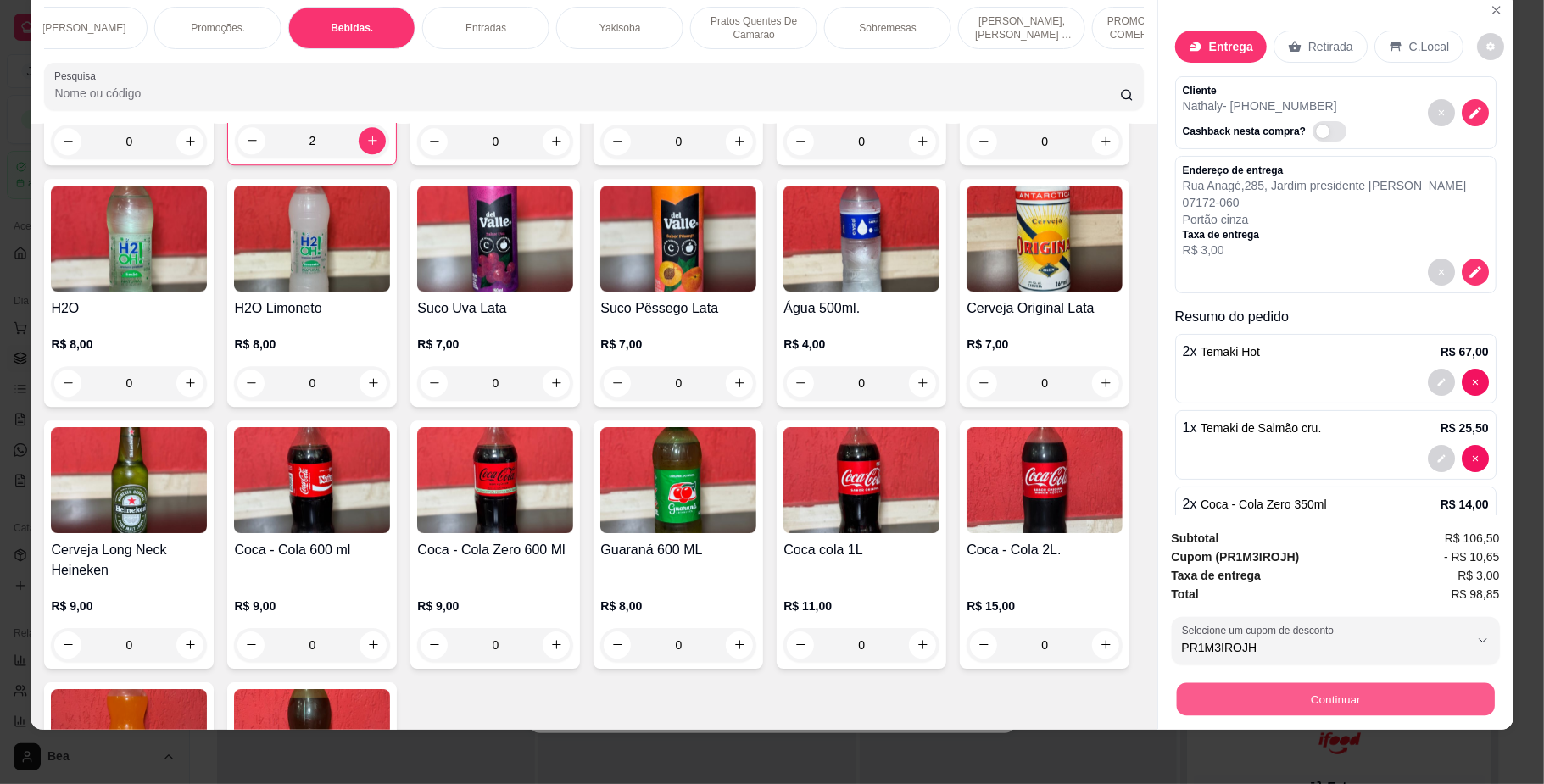
click at [1282, 688] on button "Continuar" at bounding box center [1334, 699] width 318 height 33
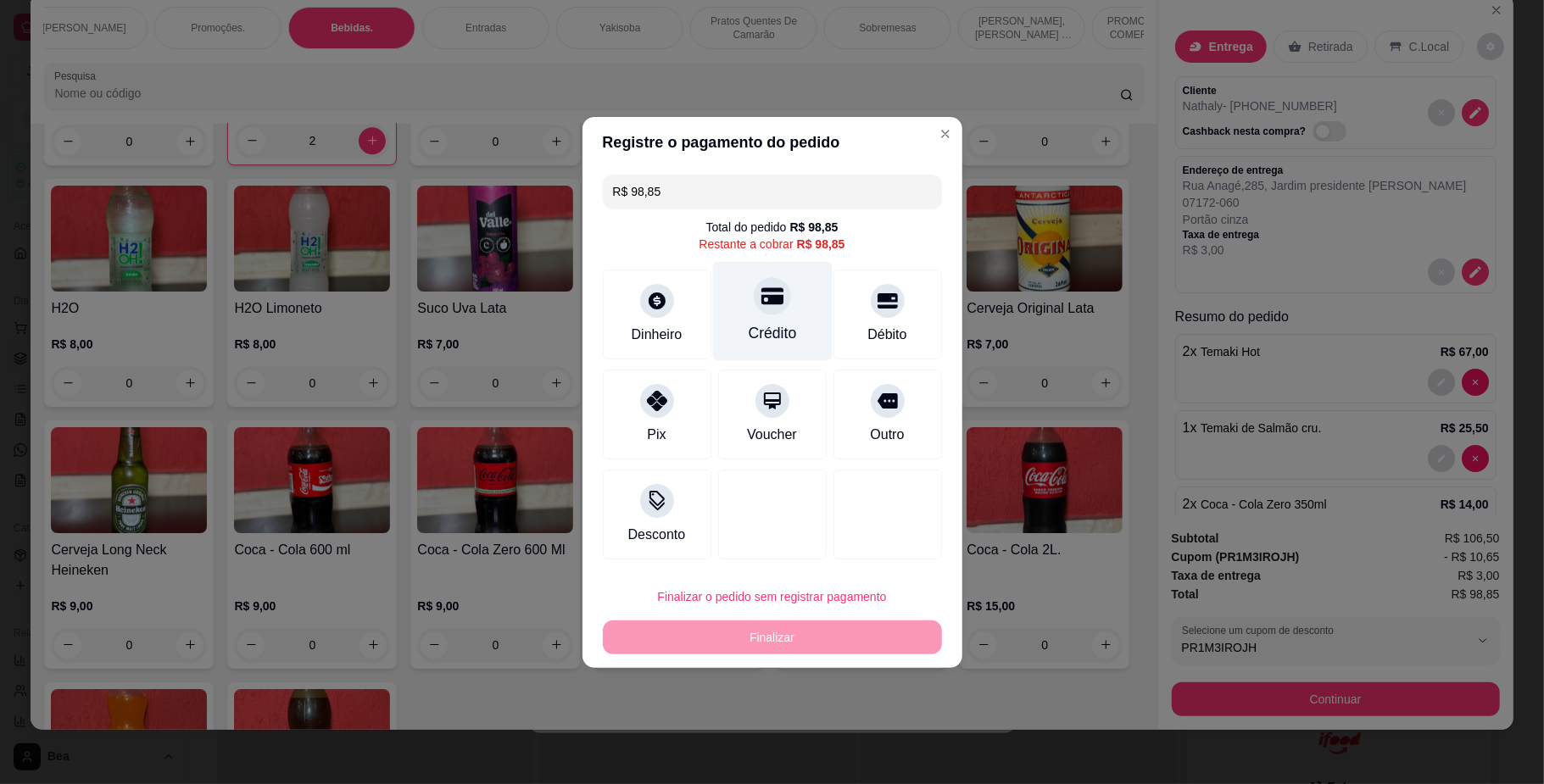
click at [753, 319] on div "Crédito" at bounding box center [772, 311] width 119 height 100
type input "R$ 0,00"
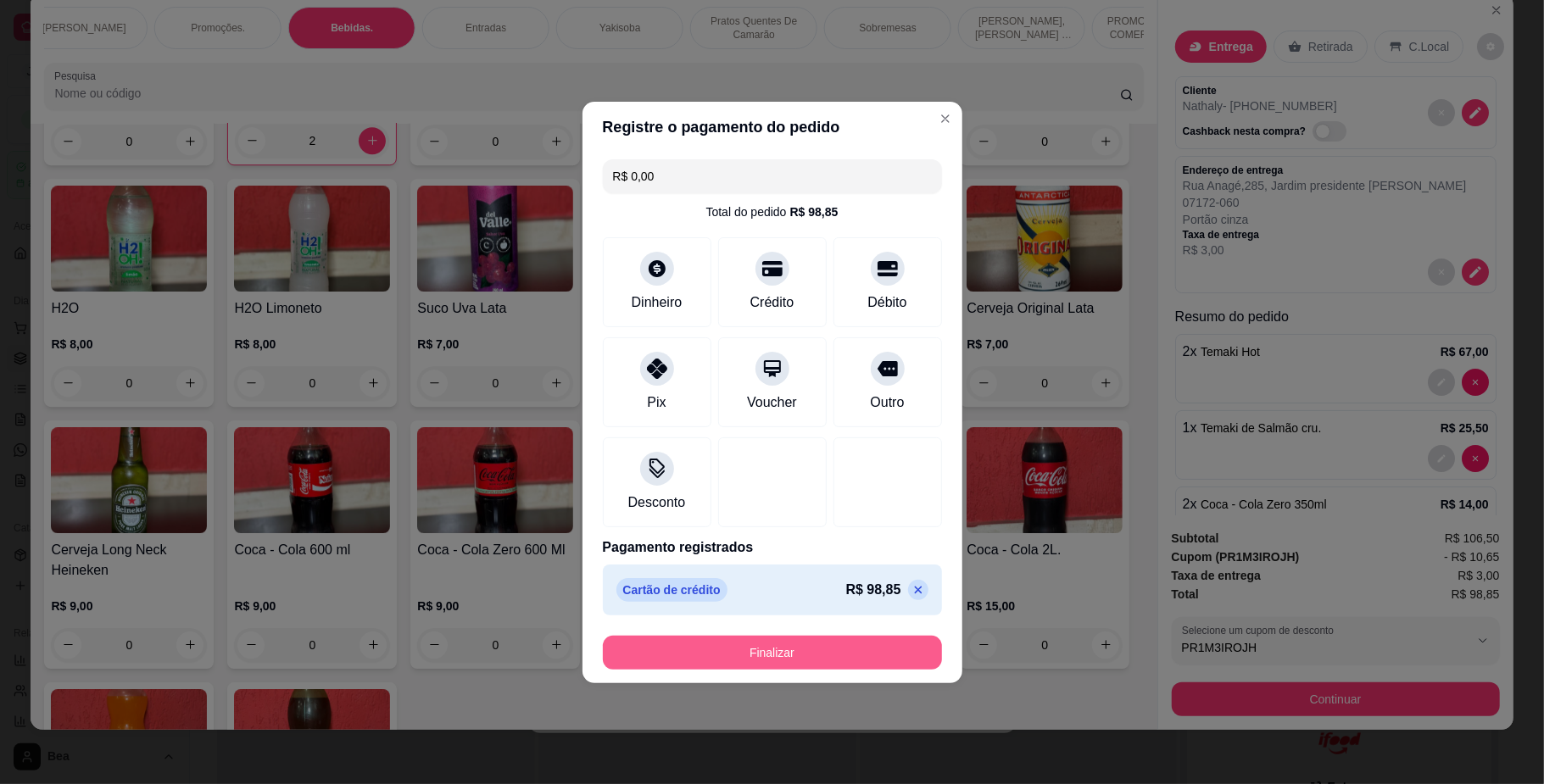
click at [731, 665] on button "Finalizar" at bounding box center [772, 652] width 339 height 34
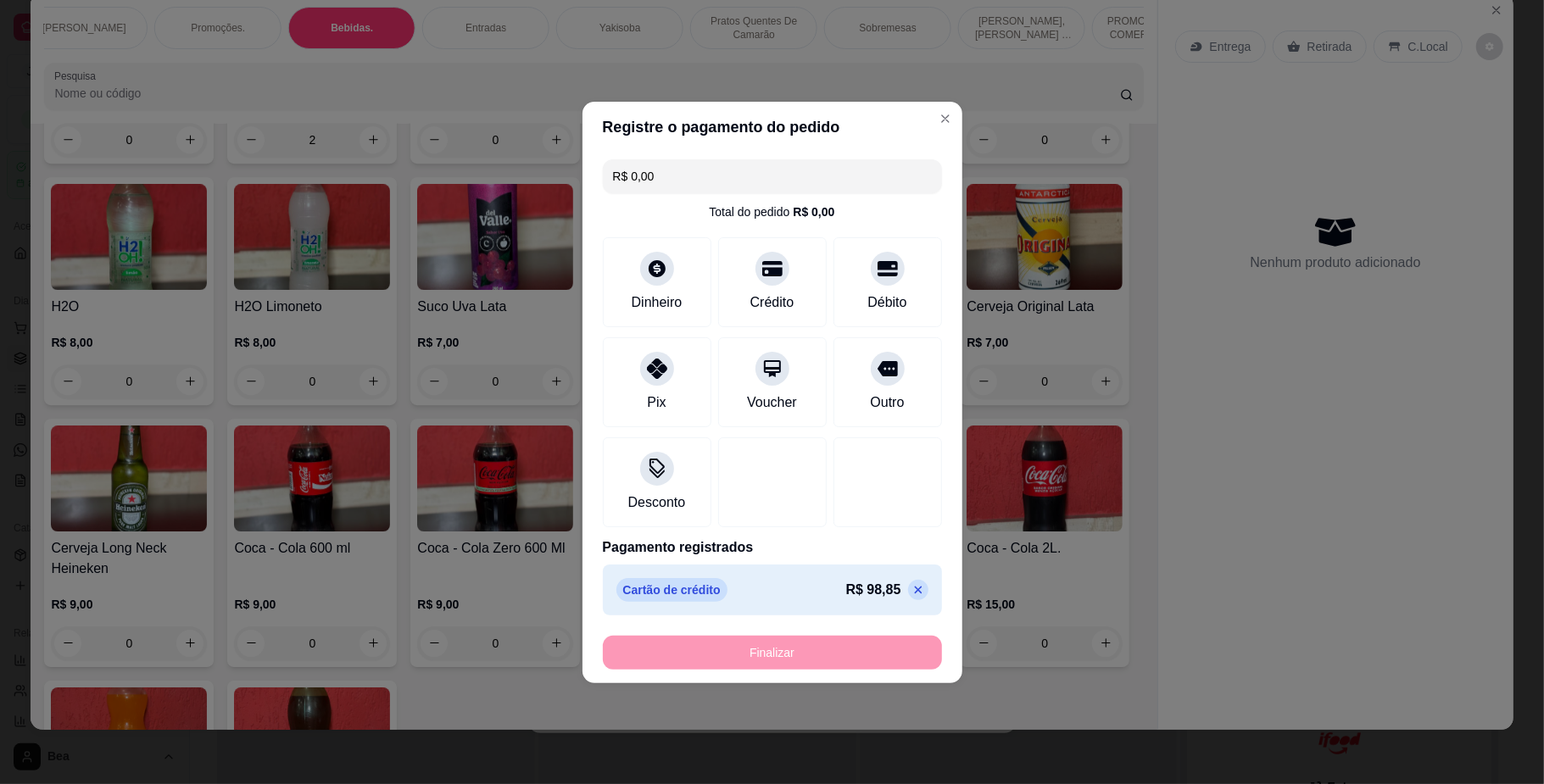
type input "0"
type input "-R$ 98,85"
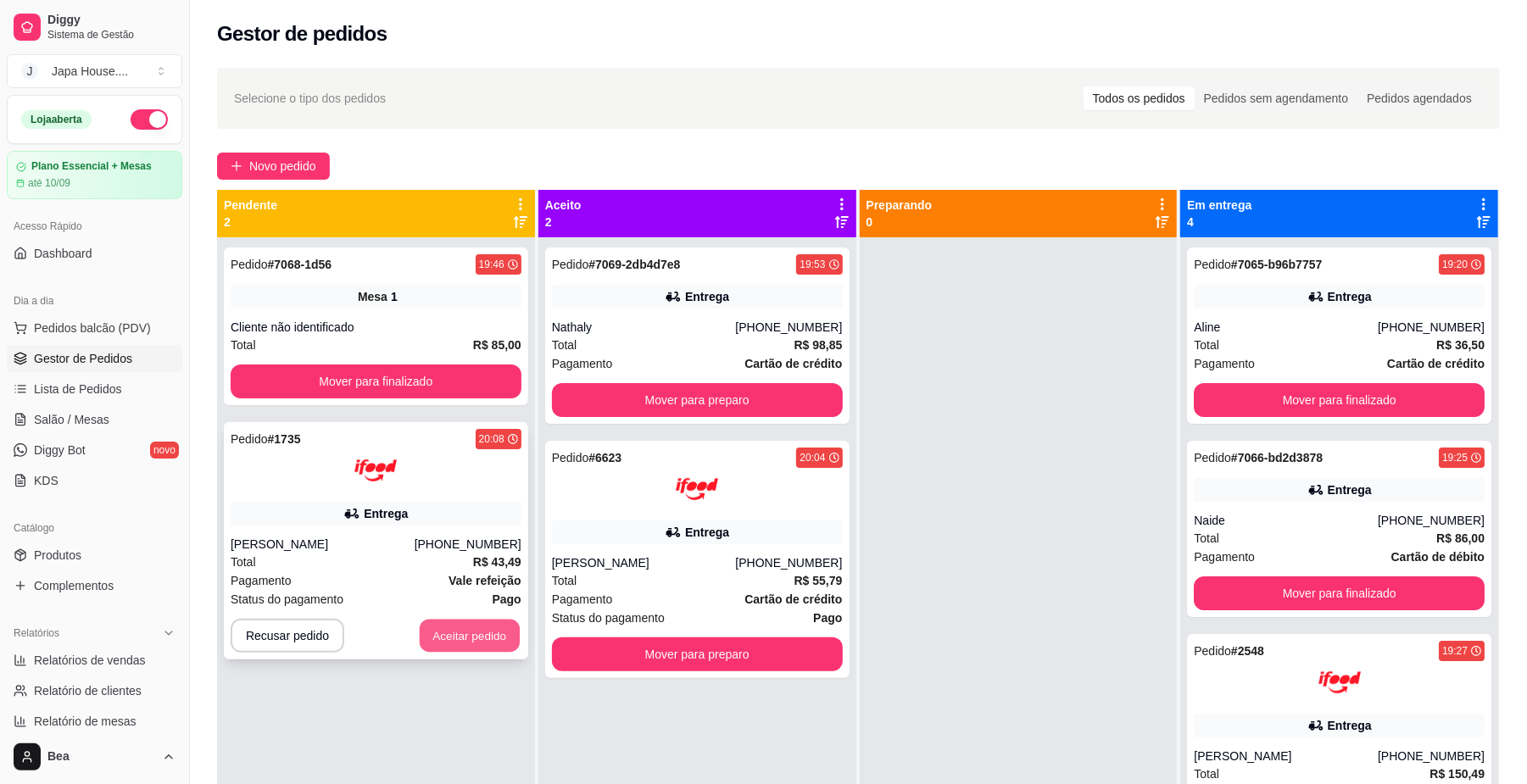
click at [479, 636] on button "Aceitar pedido" at bounding box center [470, 636] width 100 height 33
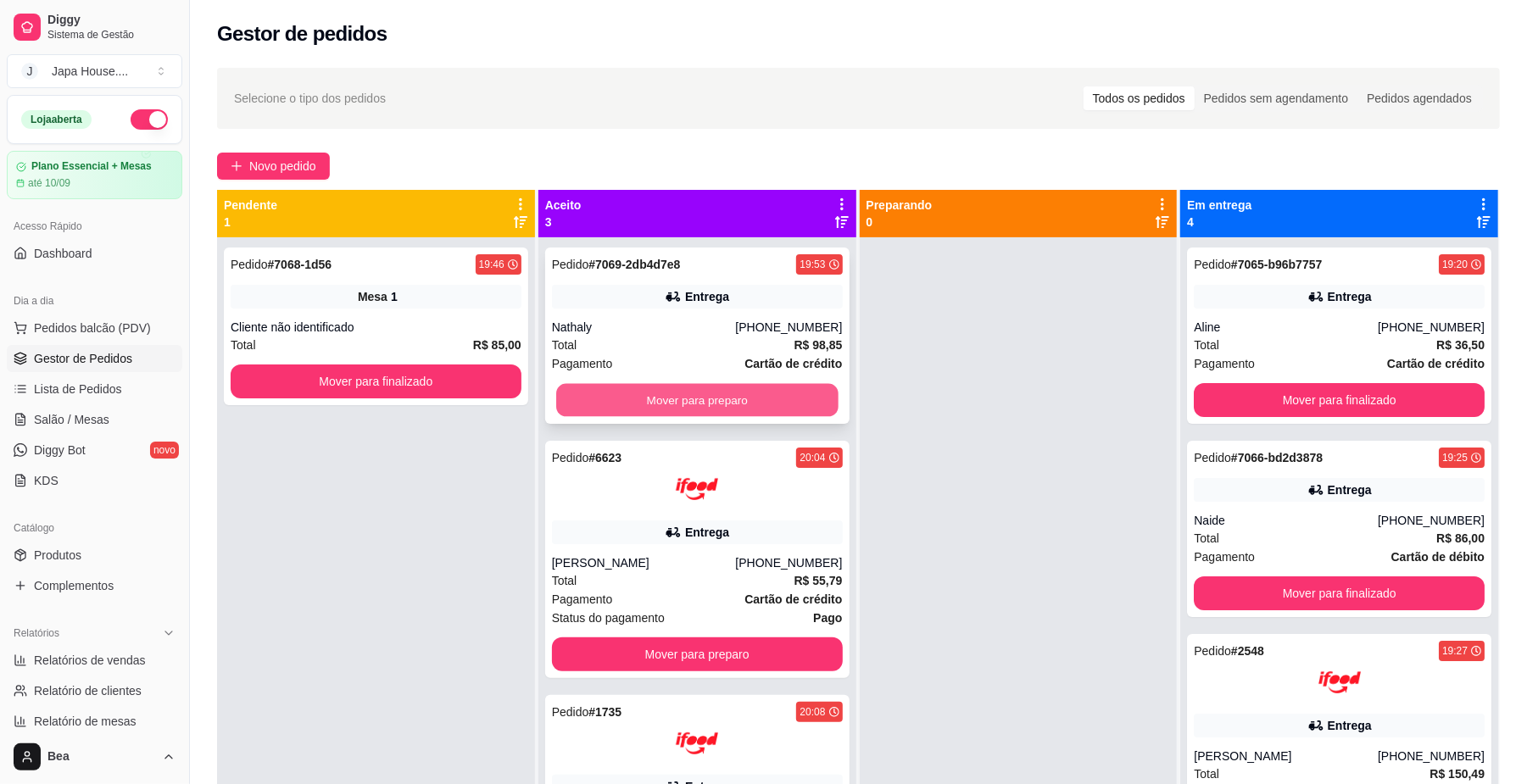
click at [724, 390] on button "Mover para preparo" at bounding box center [696, 400] width 281 height 33
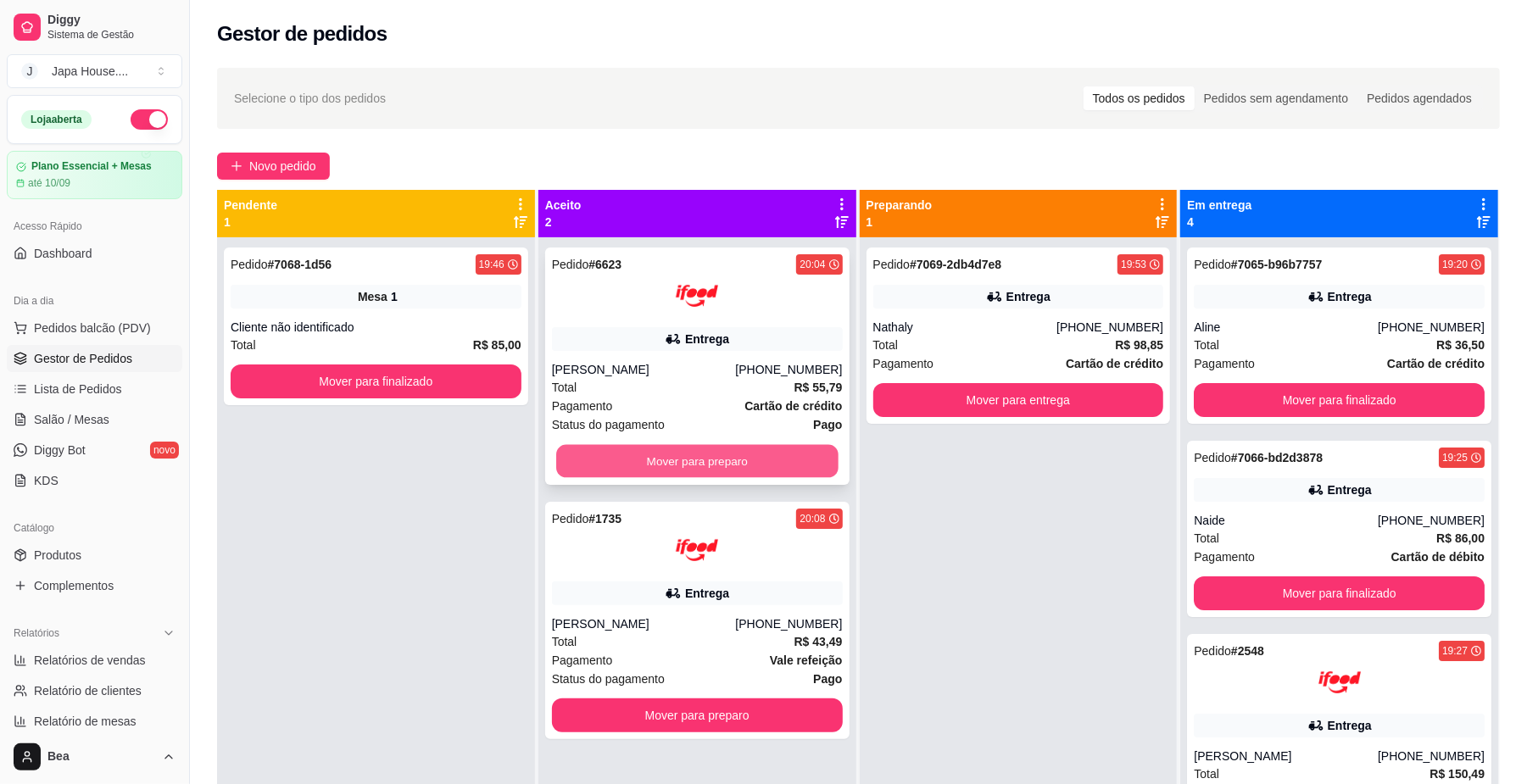
click at [731, 462] on button "Mover para preparo" at bounding box center [696, 460] width 281 height 33
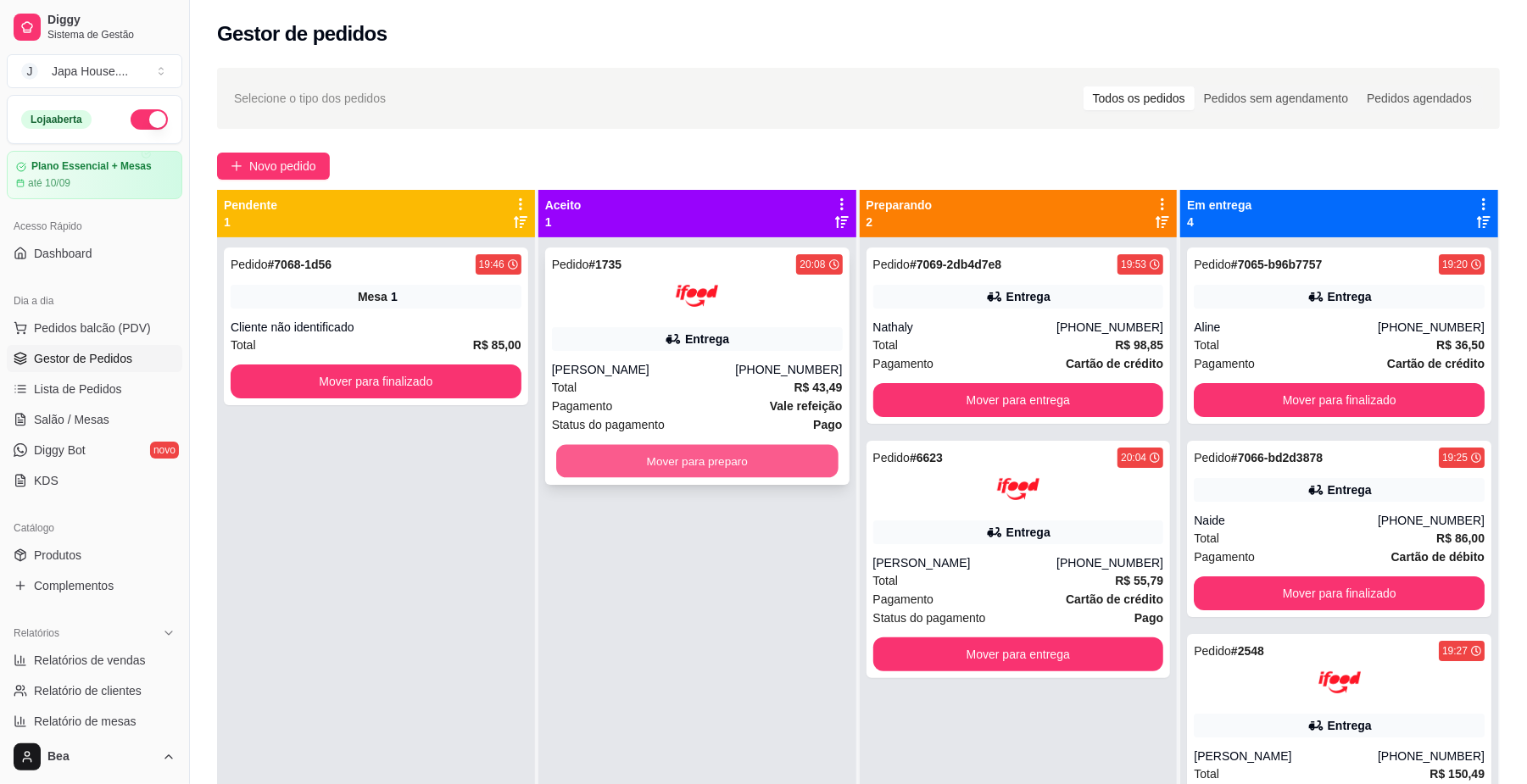
click at [759, 462] on button "Mover para preparo" at bounding box center [696, 460] width 281 height 33
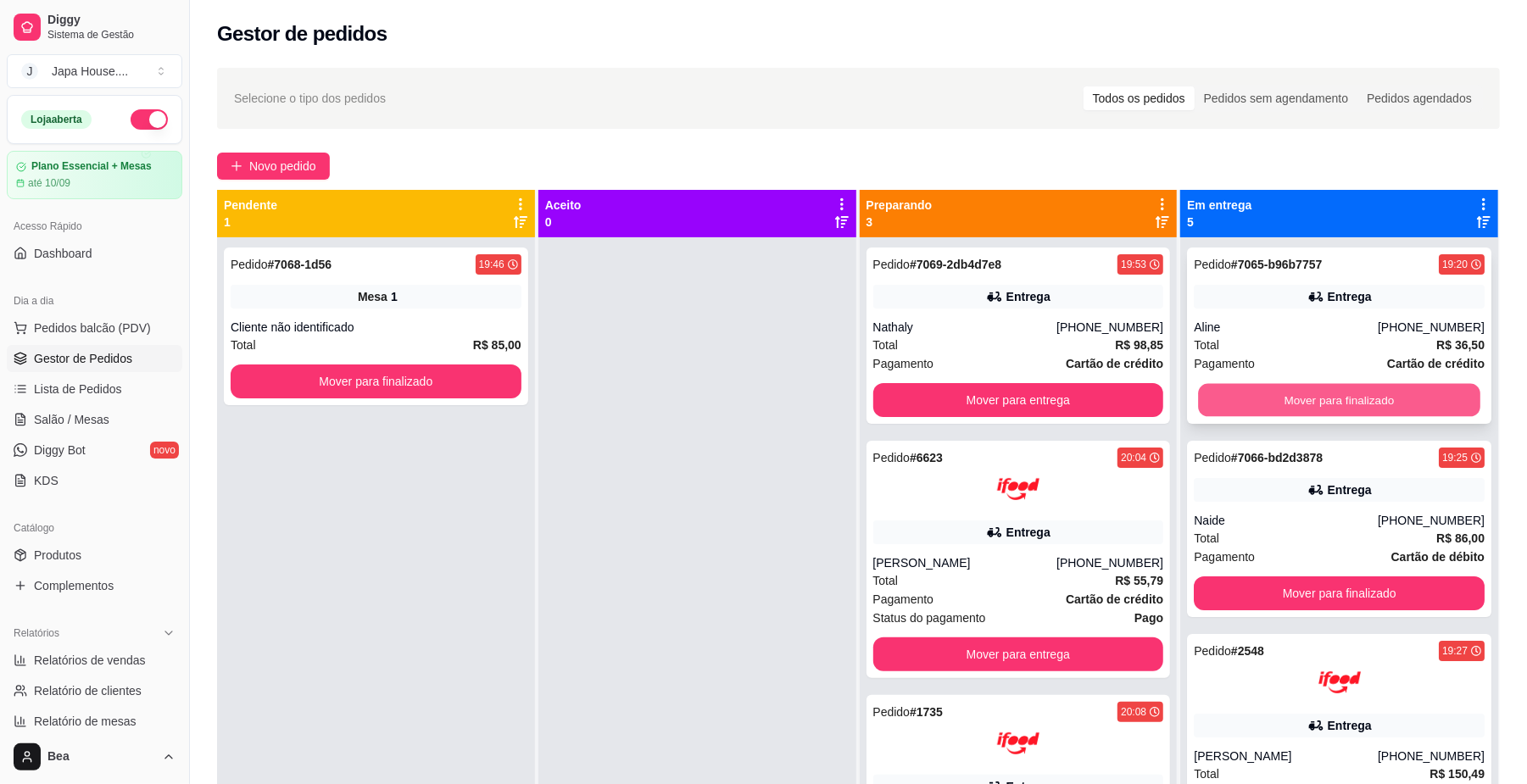
click at [1354, 407] on button "Mover para finalizado" at bounding box center [1338, 400] width 281 height 33
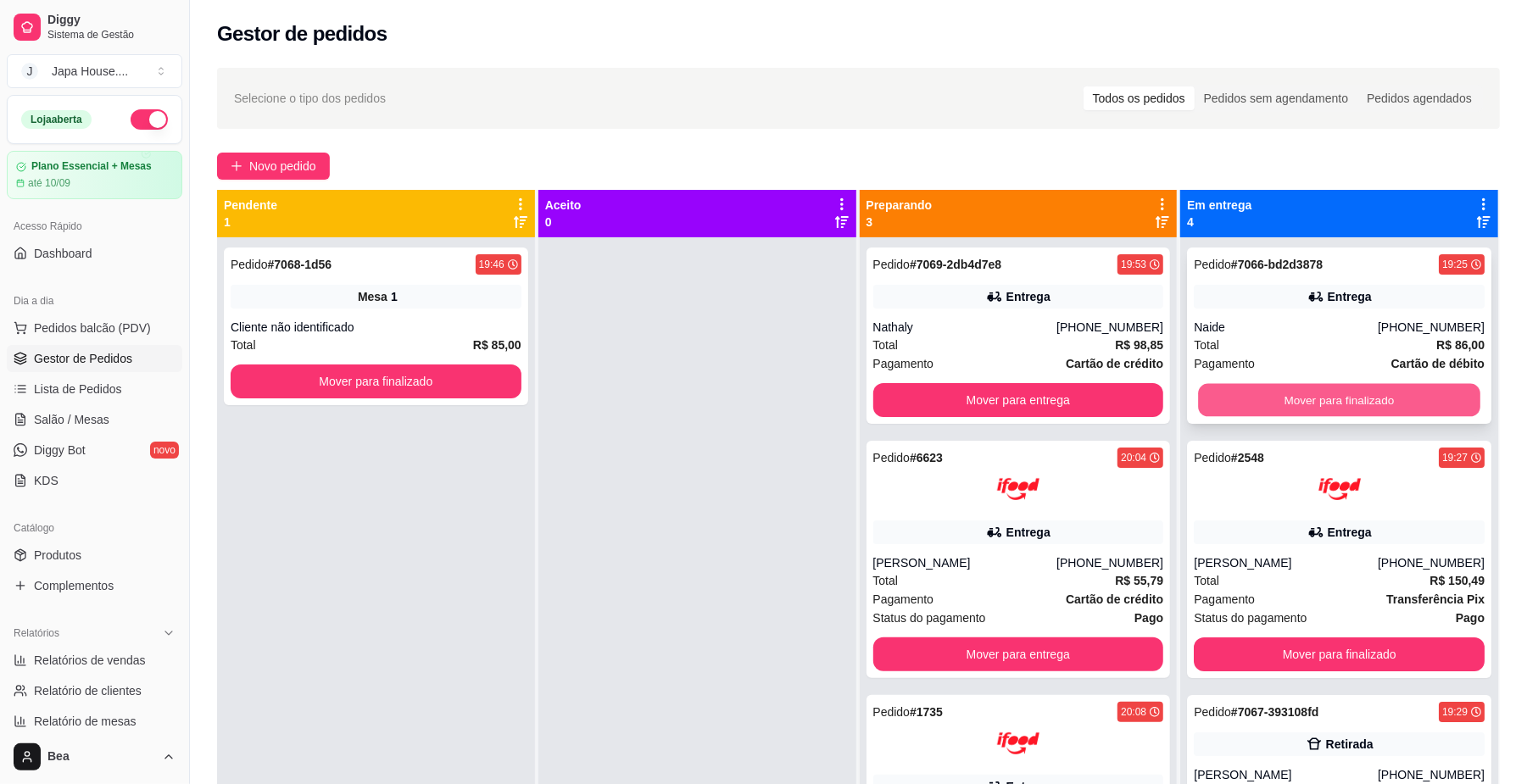
click at [1328, 400] on button "Mover para finalizado" at bounding box center [1338, 400] width 281 height 33
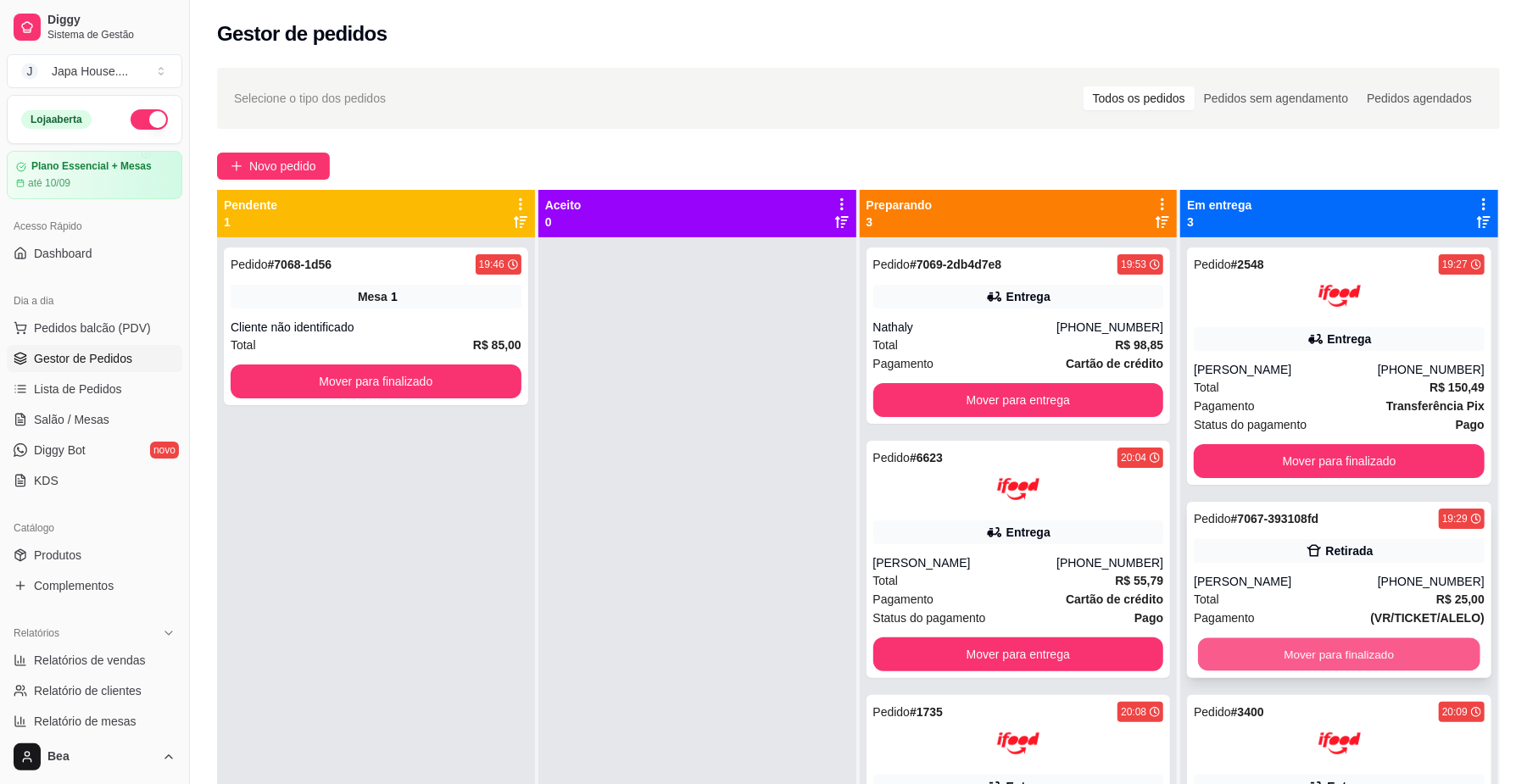
click at [1260, 647] on button "Mover para finalizado" at bounding box center [1338, 654] width 281 height 33
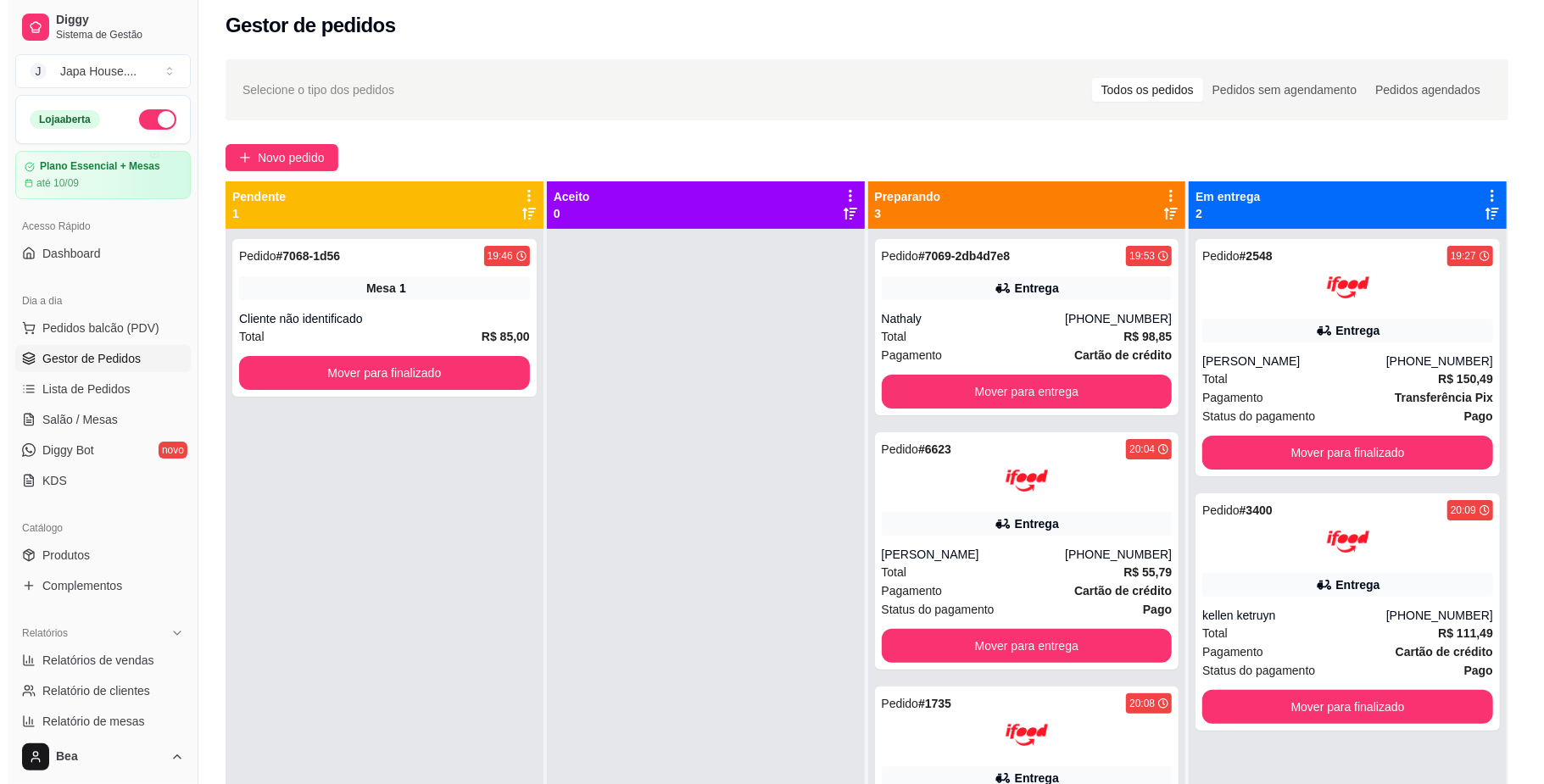
scroll to position [0, 0]
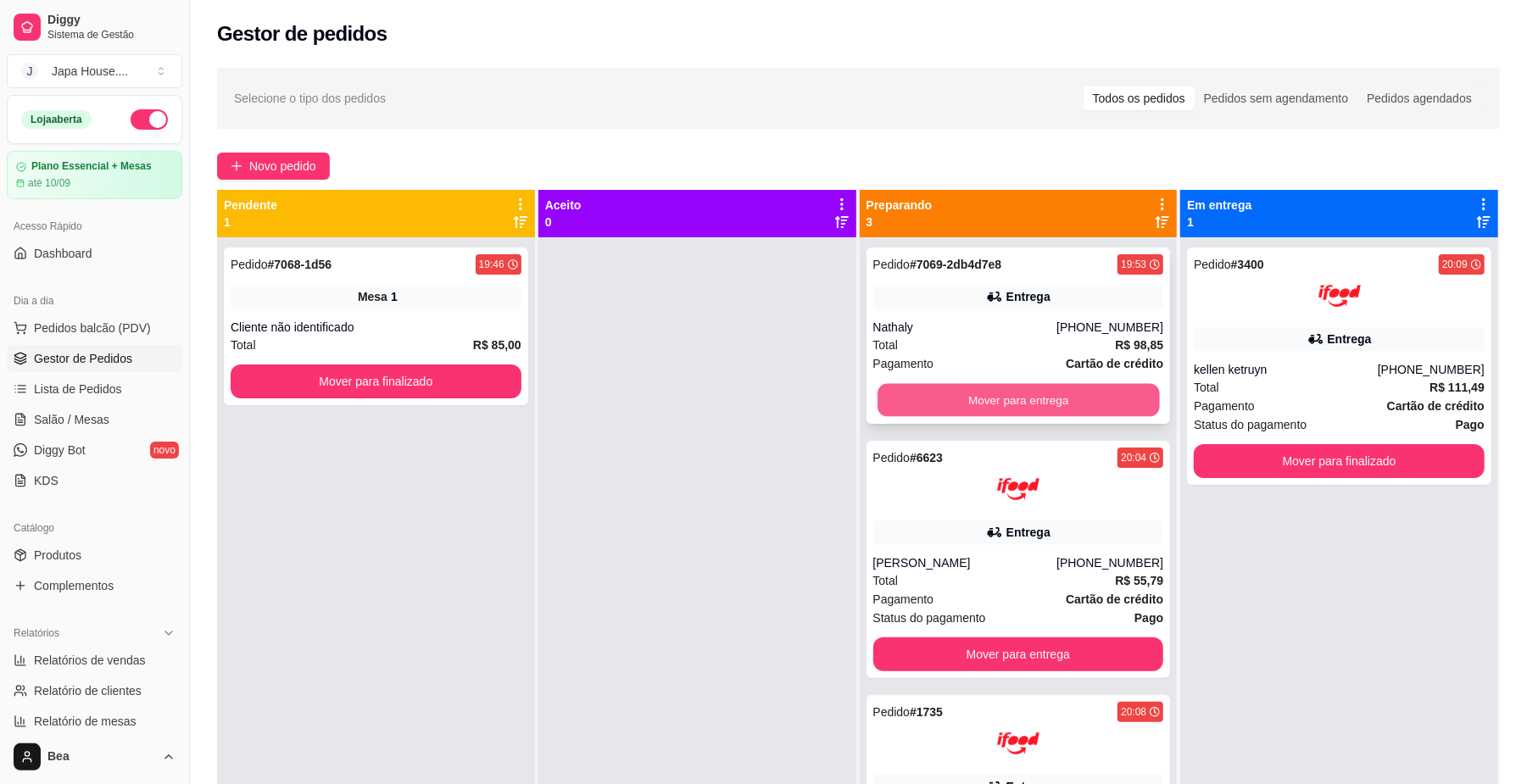
click at [1035, 390] on button "Mover para entrega" at bounding box center [1018, 400] width 281 height 33
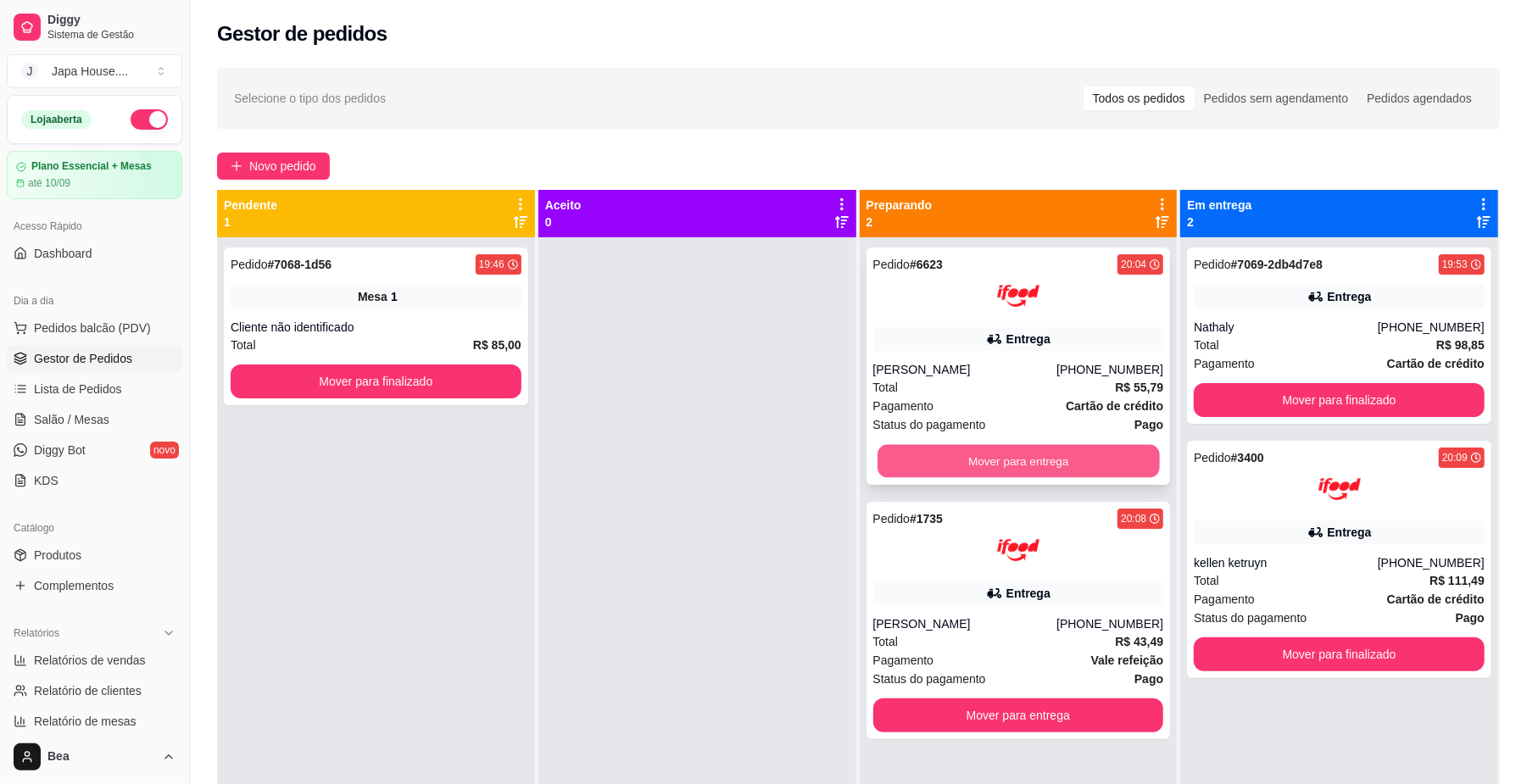
click at [1046, 455] on button "Mover para entrega" at bounding box center [1018, 460] width 281 height 33
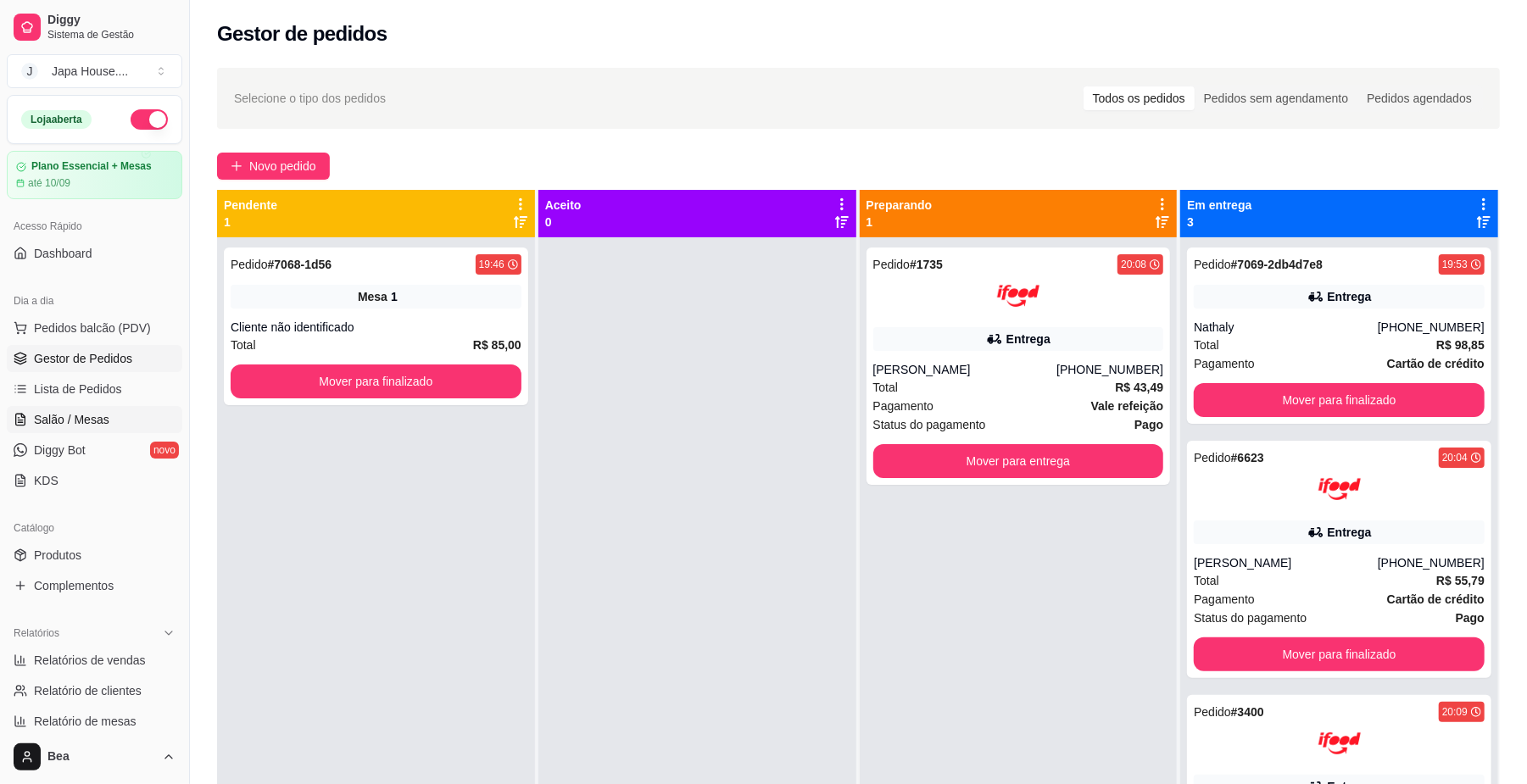
click at [82, 422] on span "Salão / Mesas" at bounding box center [71, 419] width 76 height 17
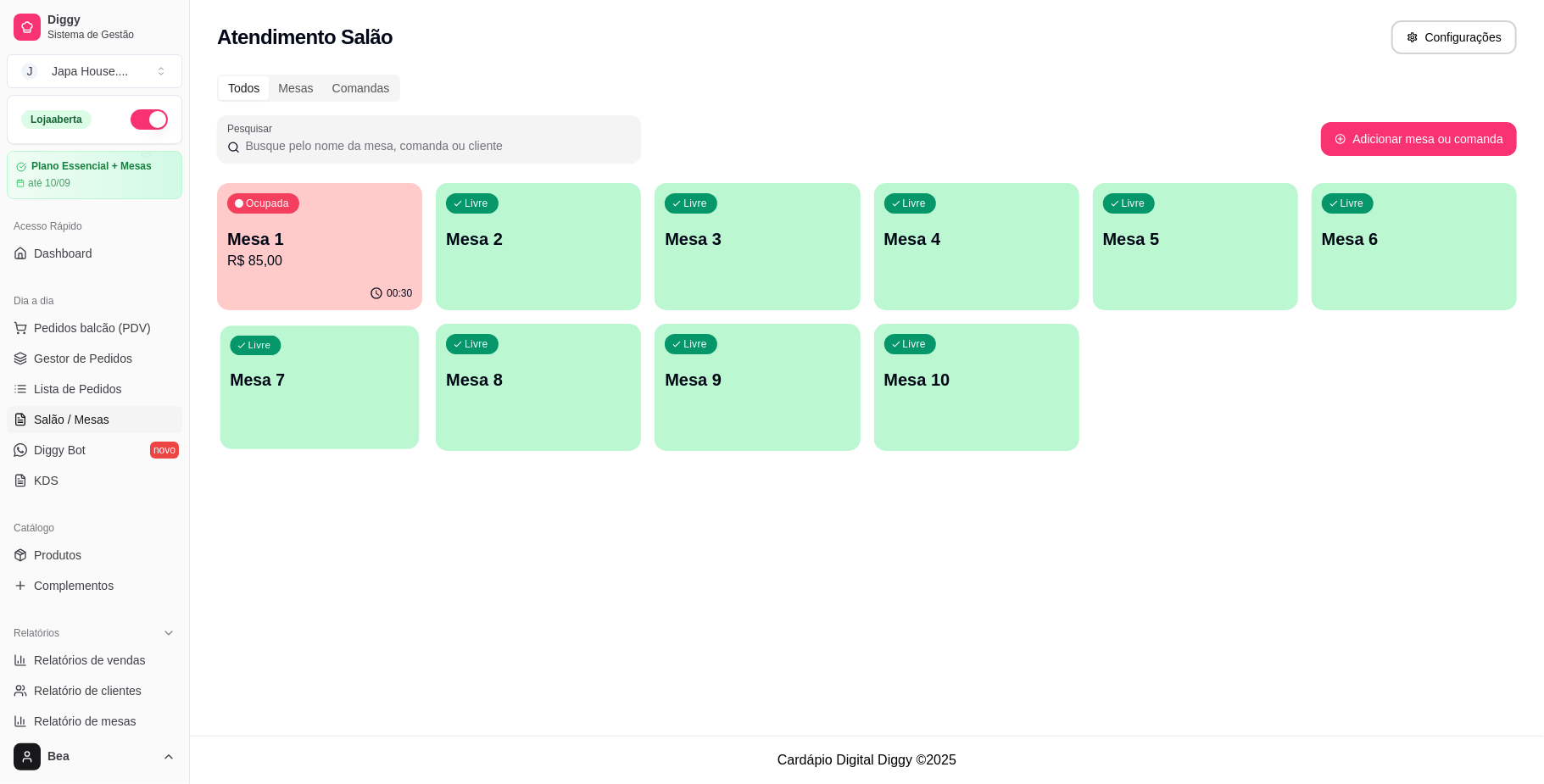
click at [272, 418] on div "Livre Mesa 7" at bounding box center [320, 377] width 199 height 103
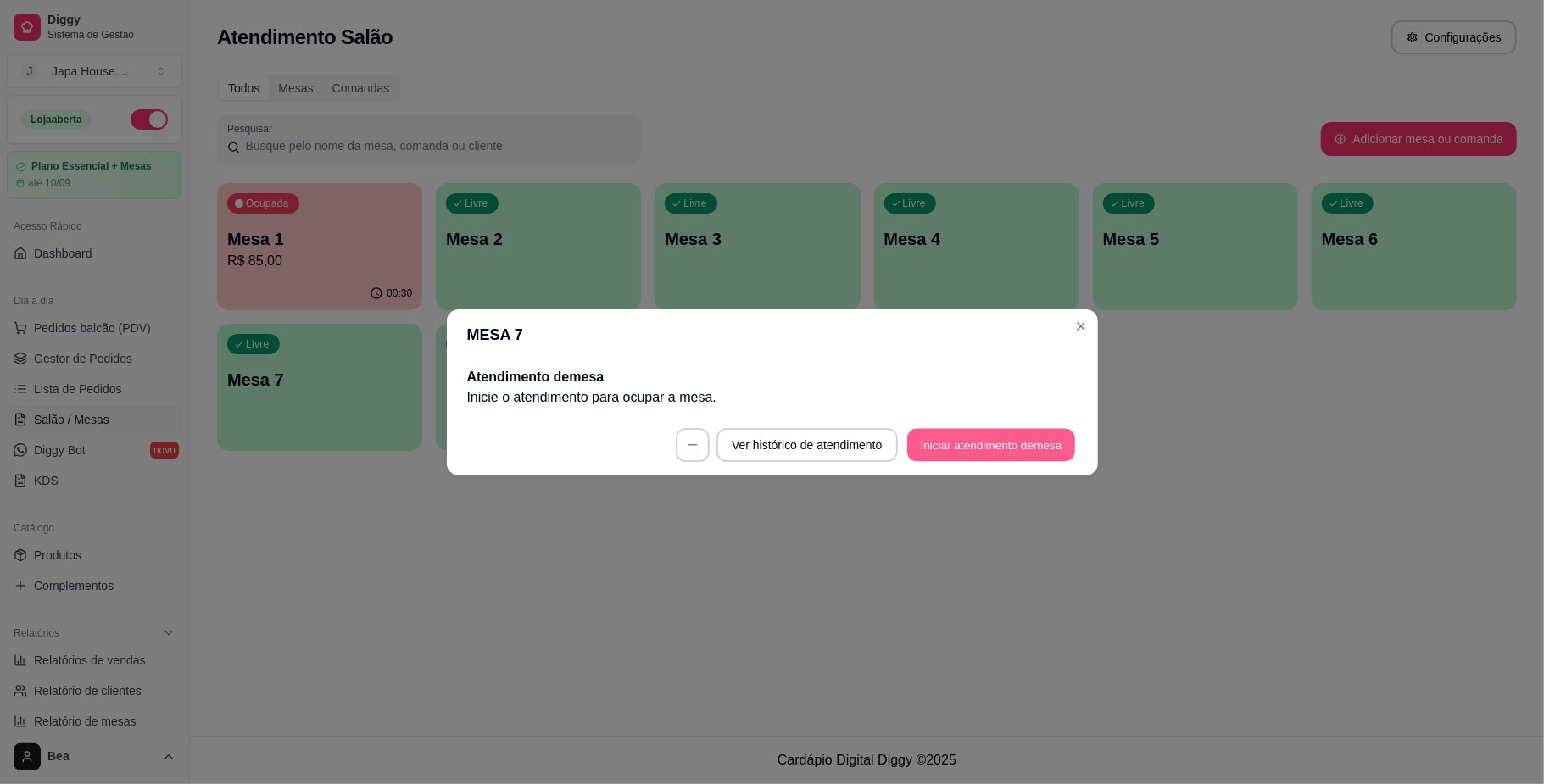
click at [934, 438] on button "Iniciar atendimento de mesa" at bounding box center [991, 444] width 168 height 33
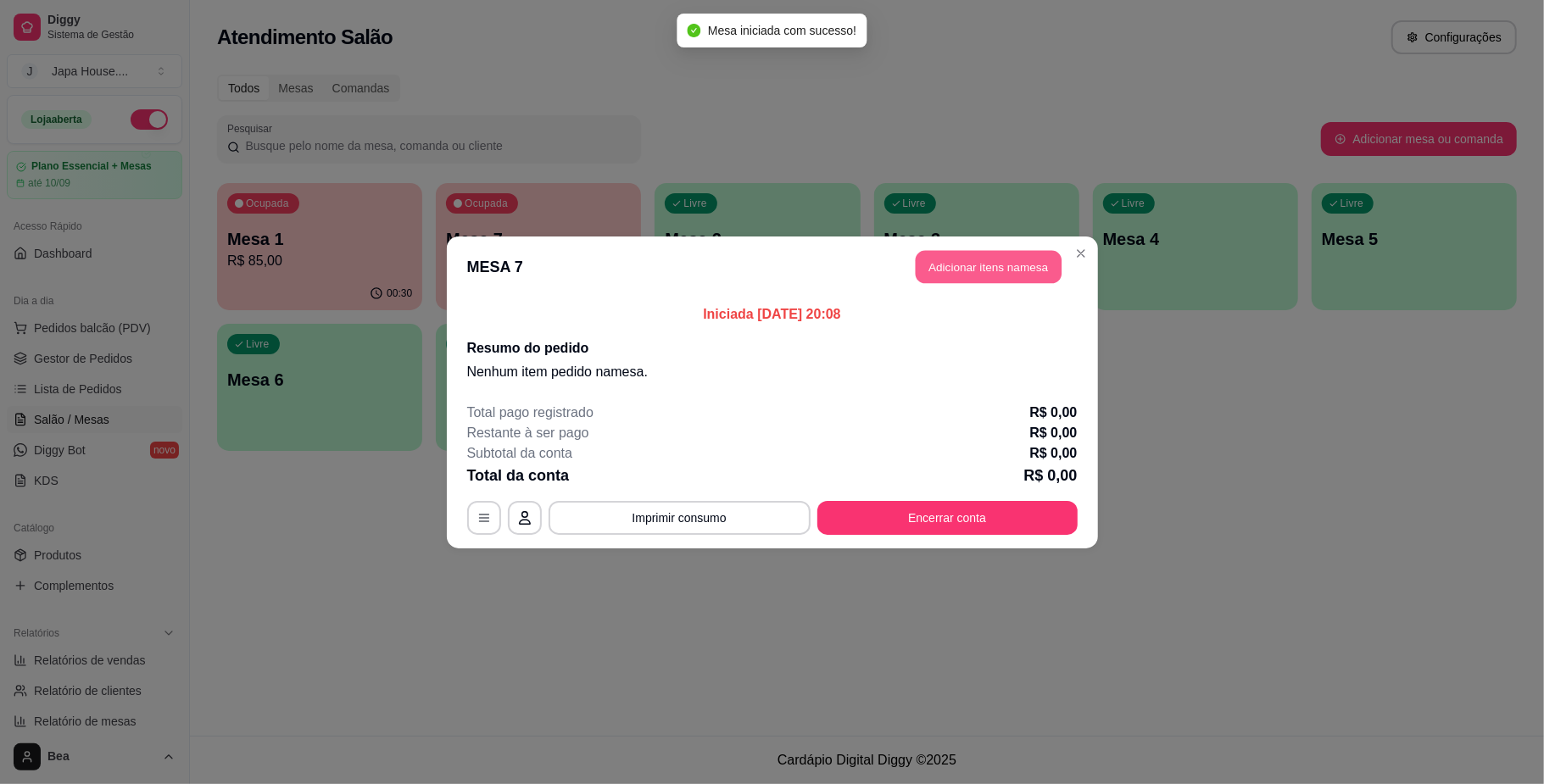
click at [1011, 264] on button "Adicionar itens na mesa" at bounding box center [989, 266] width 146 height 33
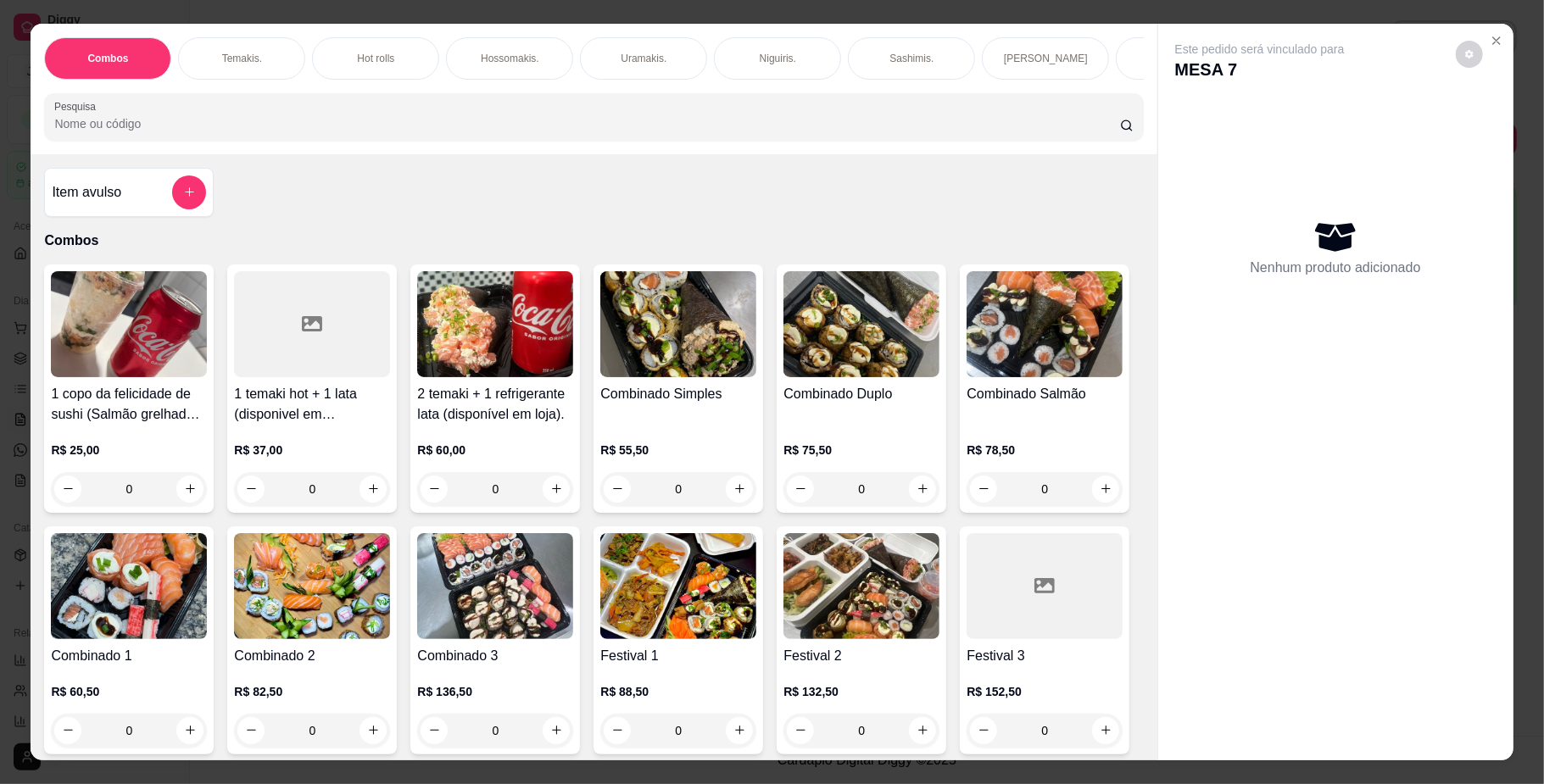
scroll to position [0, 961]
drag, startPoint x: 963, startPoint y: 101, endPoint x: 1090, endPoint y: 93, distance: 127.3
click at [1090, 93] on div "Combos [PERSON_NAME]. Hot rolls Hossomakis. [GEOGRAPHIC_DATA]. Niguiris. Sashim…" at bounding box center [593, 89] width 1126 height 131
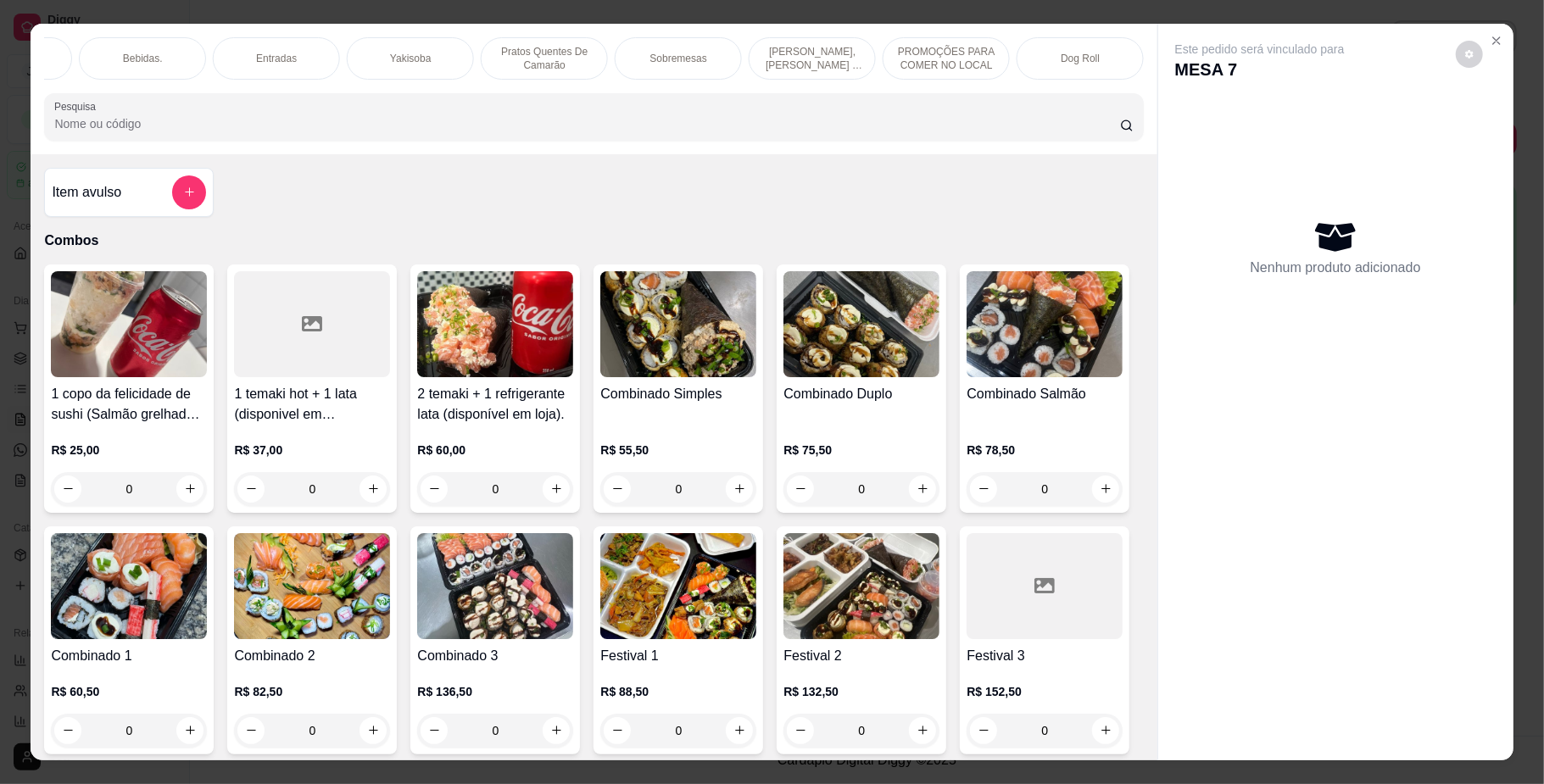
click at [900, 69] on p "PROMOÇÕES PARA COMER NO LOCAL" at bounding box center [946, 59] width 99 height 28
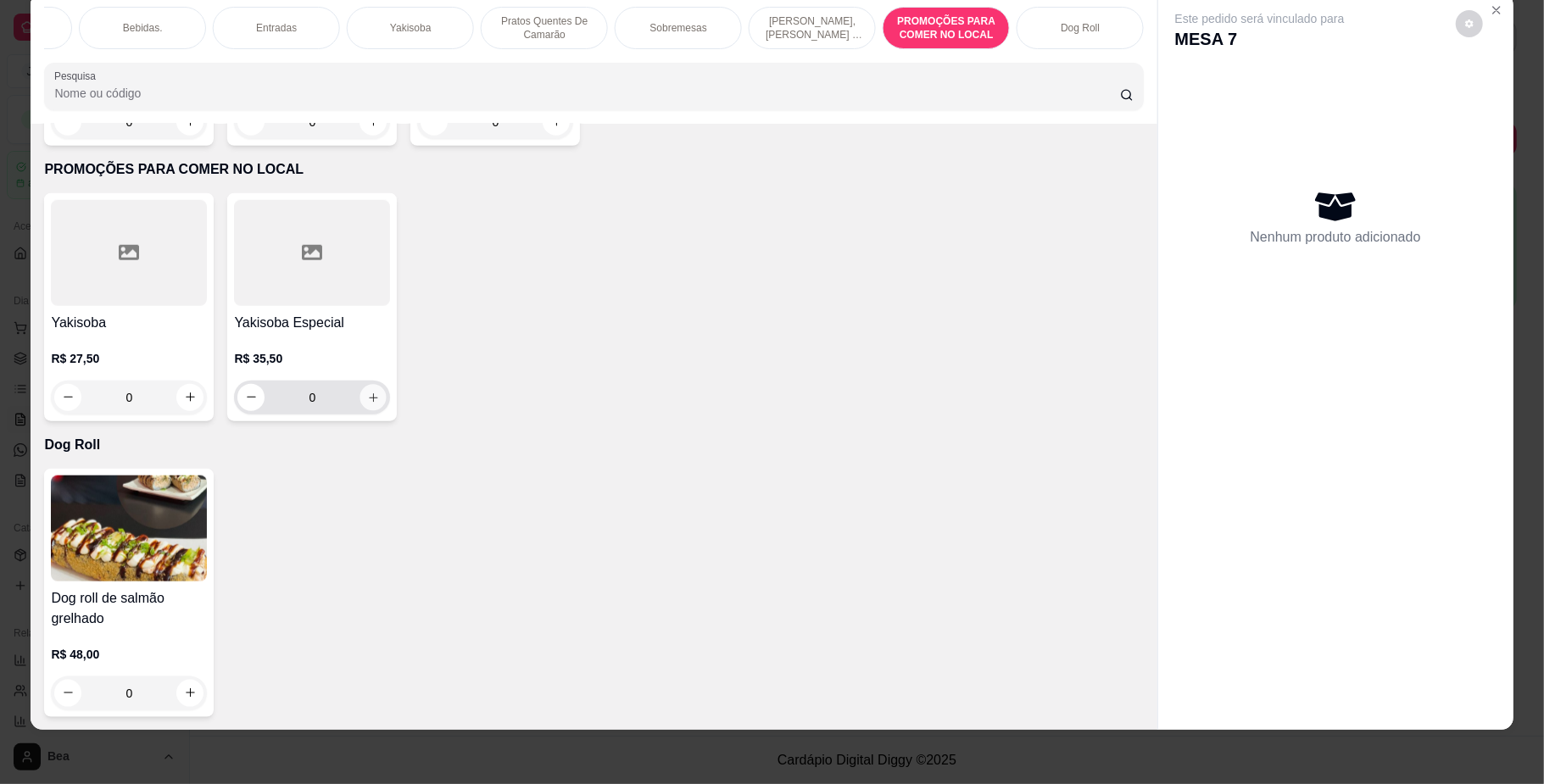
click at [369, 396] on icon "increase-product-quantity" at bounding box center [374, 397] width 9 height 9
type input "1"
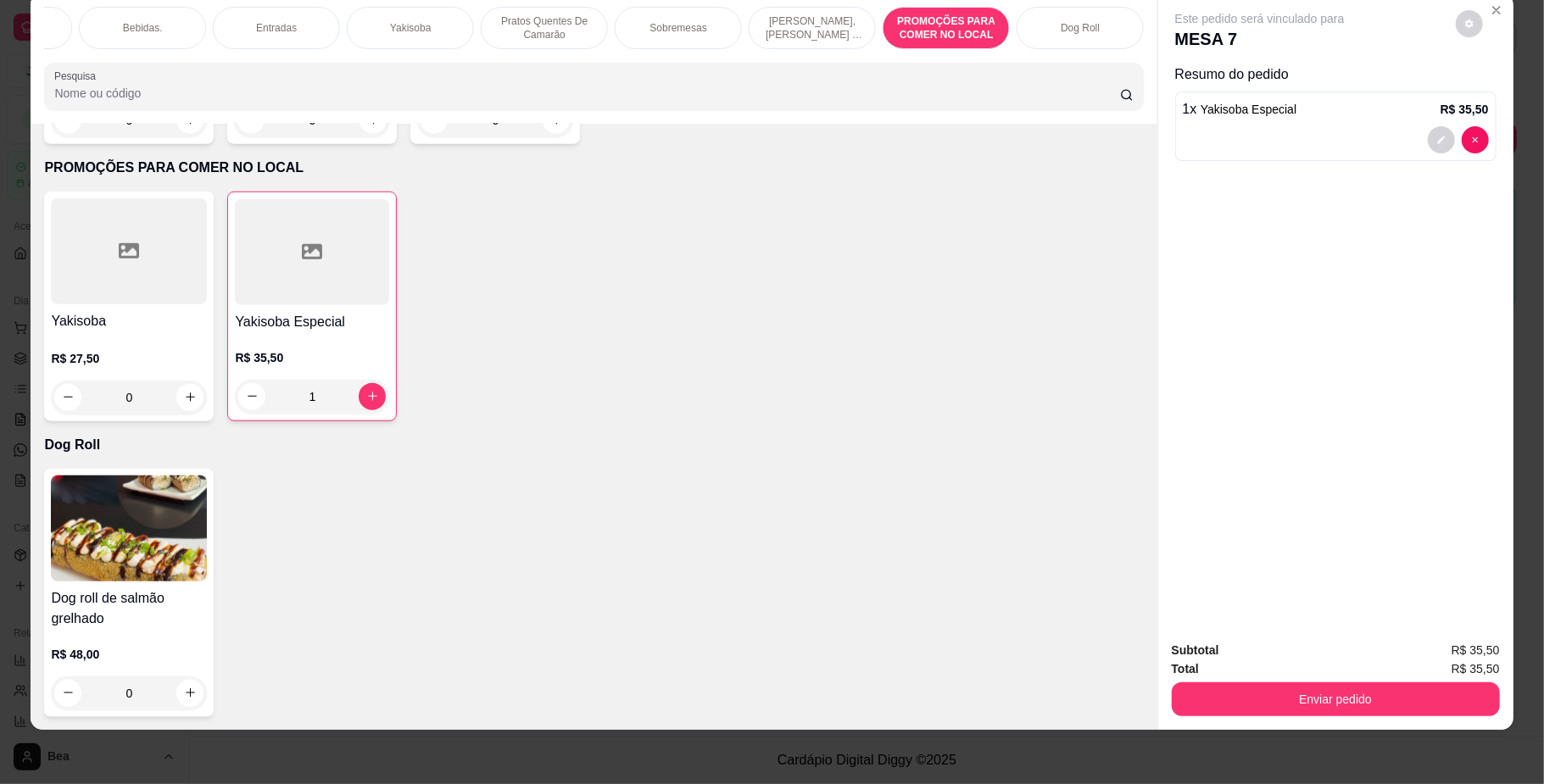
click at [148, 21] on p "Bebidas." at bounding box center [142, 28] width 40 height 13
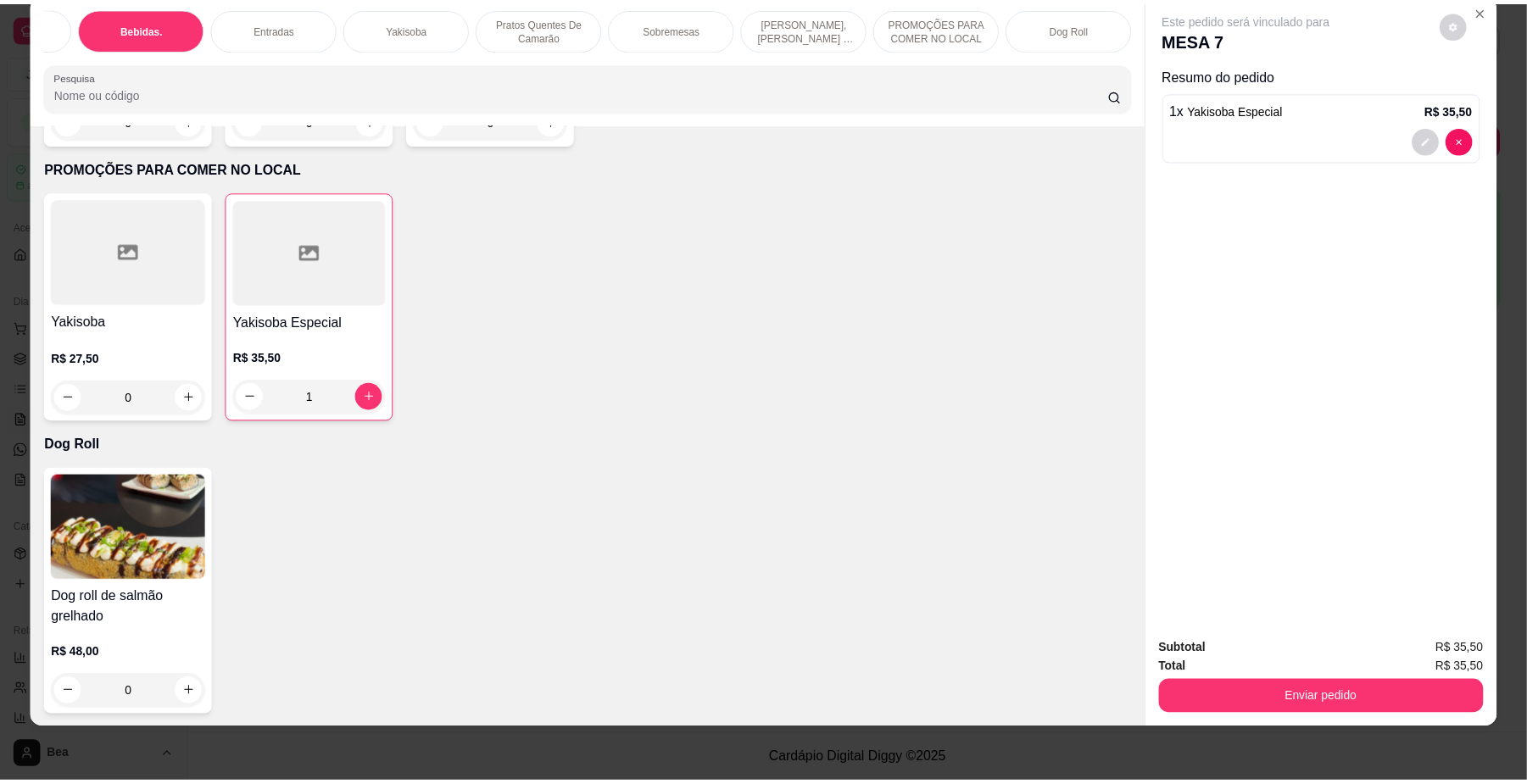
scroll to position [3644, 0]
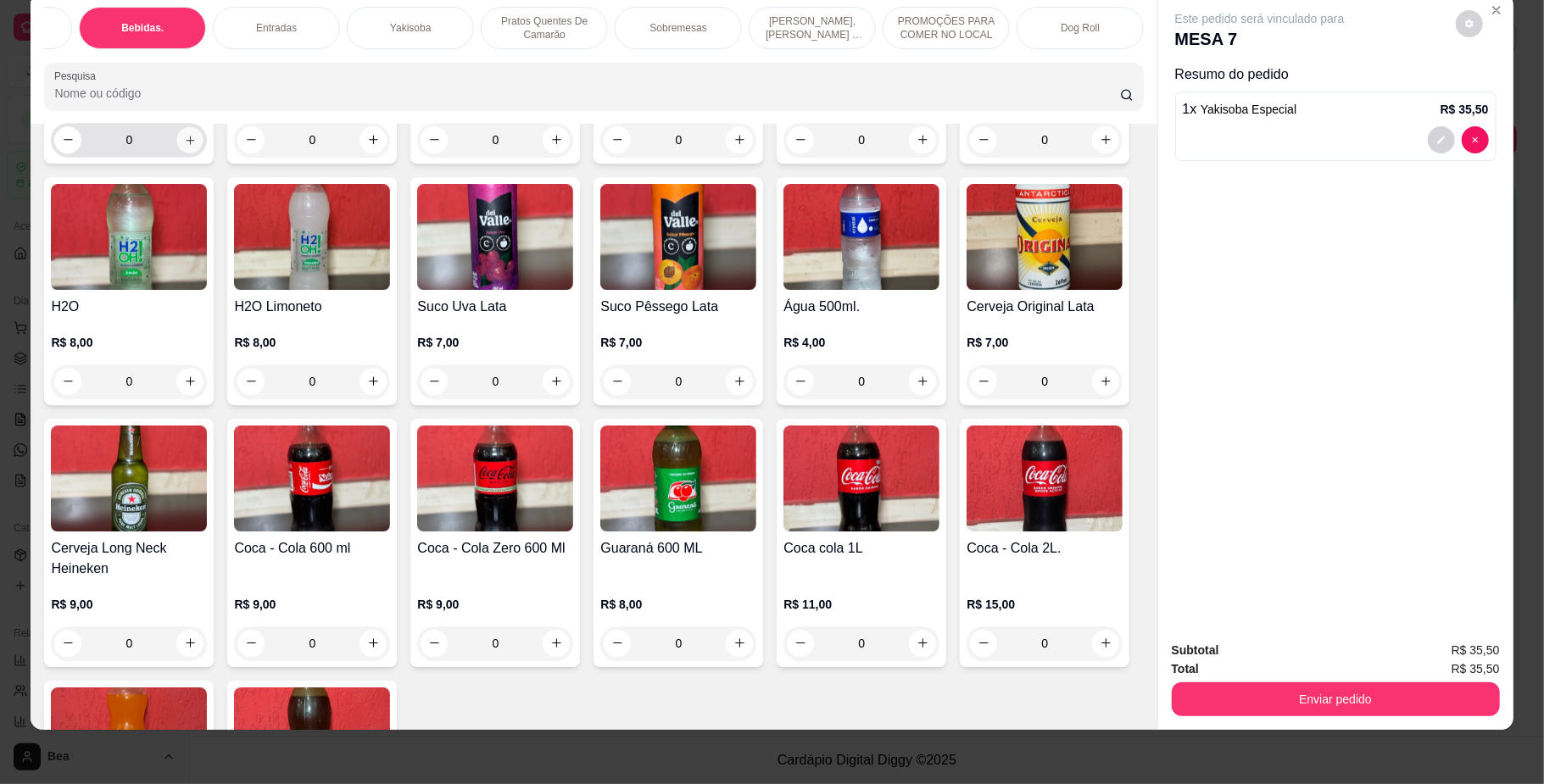
click at [184, 146] on icon "increase-product-quantity" at bounding box center [190, 140] width 12 height 12
type input "1"
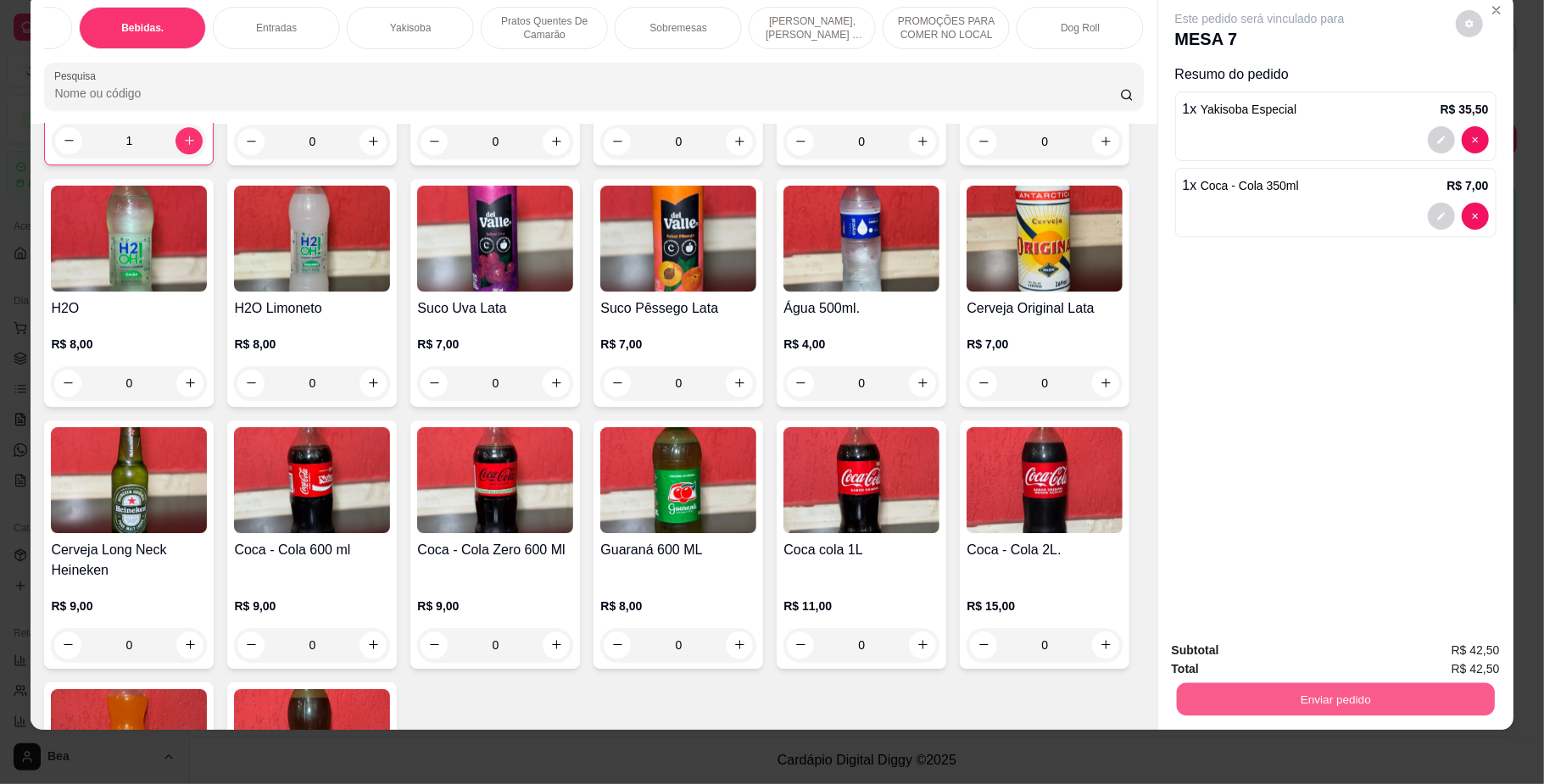
click at [1234, 708] on button "Enviar pedido" at bounding box center [1334, 699] width 318 height 33
click at [1239, 662] on button "Não registrar e enviar pedido" at bounding box center [1277, 658] width 172 height 31
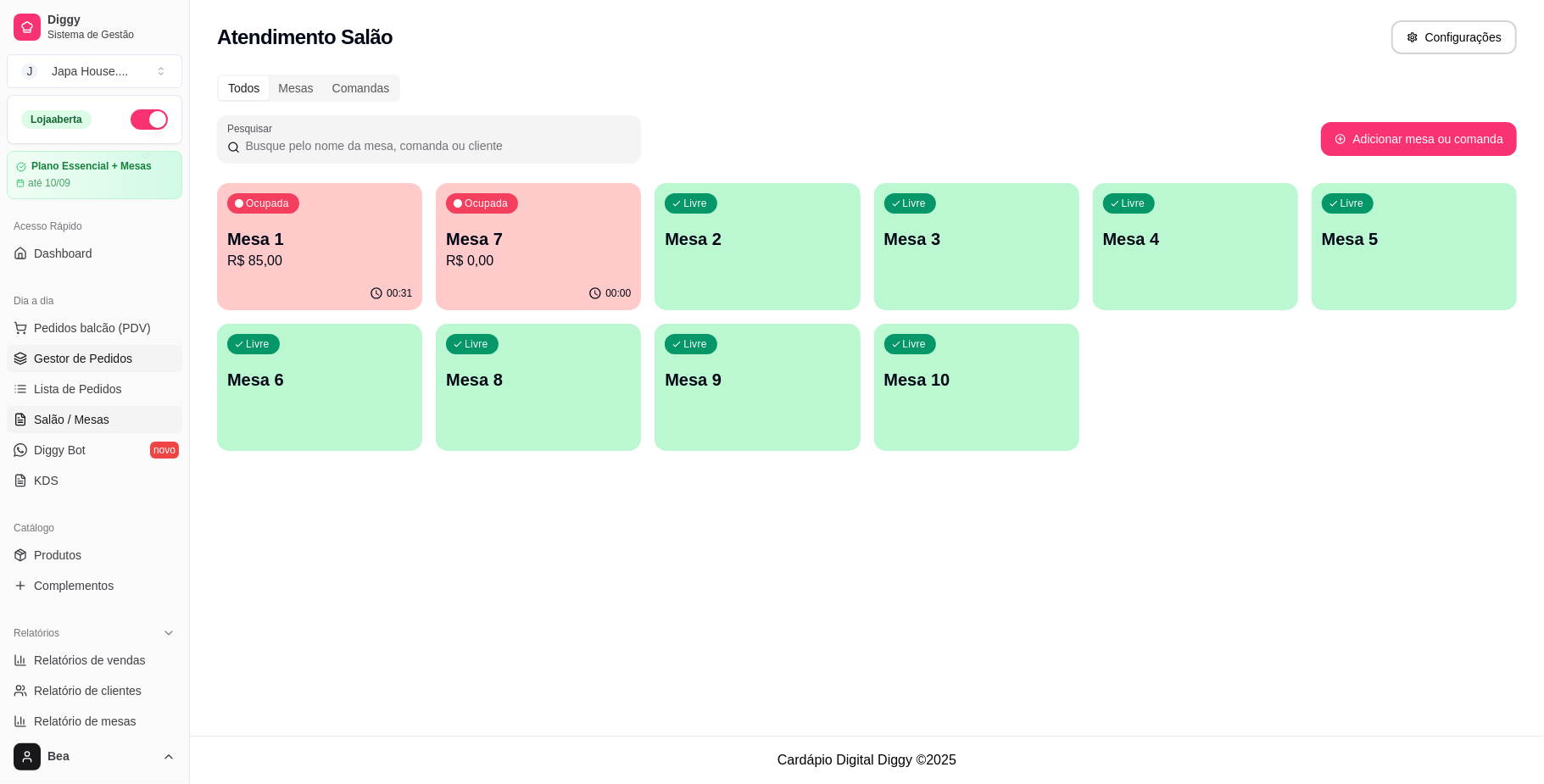
click at [139, 354] on link "Gestor de Pedidos" at bounding box center [94, 358] width 175 height 28
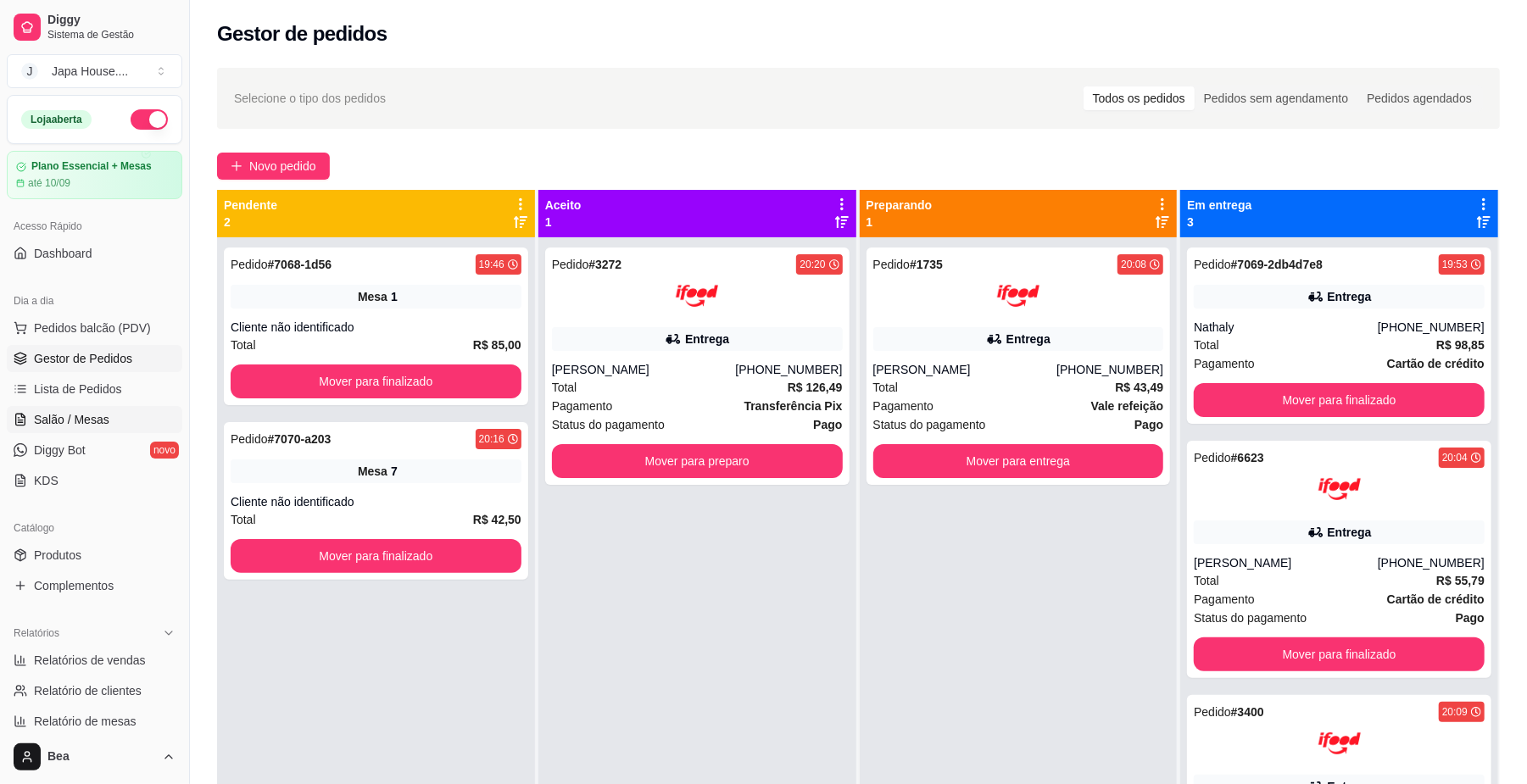
click at [75, 418] on span "Salão / Mesas" at bounding box center [71, 419] width 76 height 17
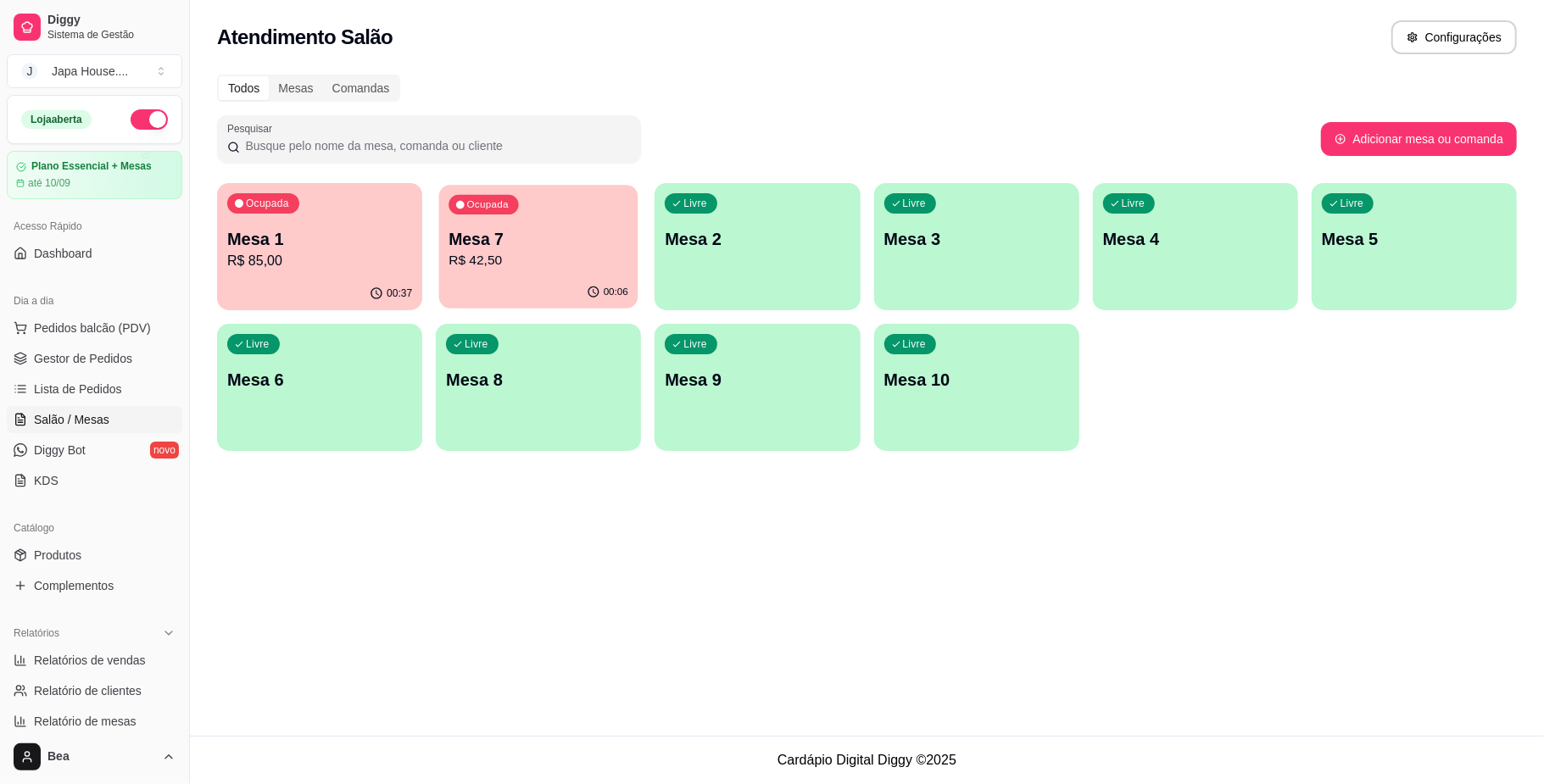
click at [527, 248] on p "Mesa 7" at bounding box center [538, 239] width 180 height 23
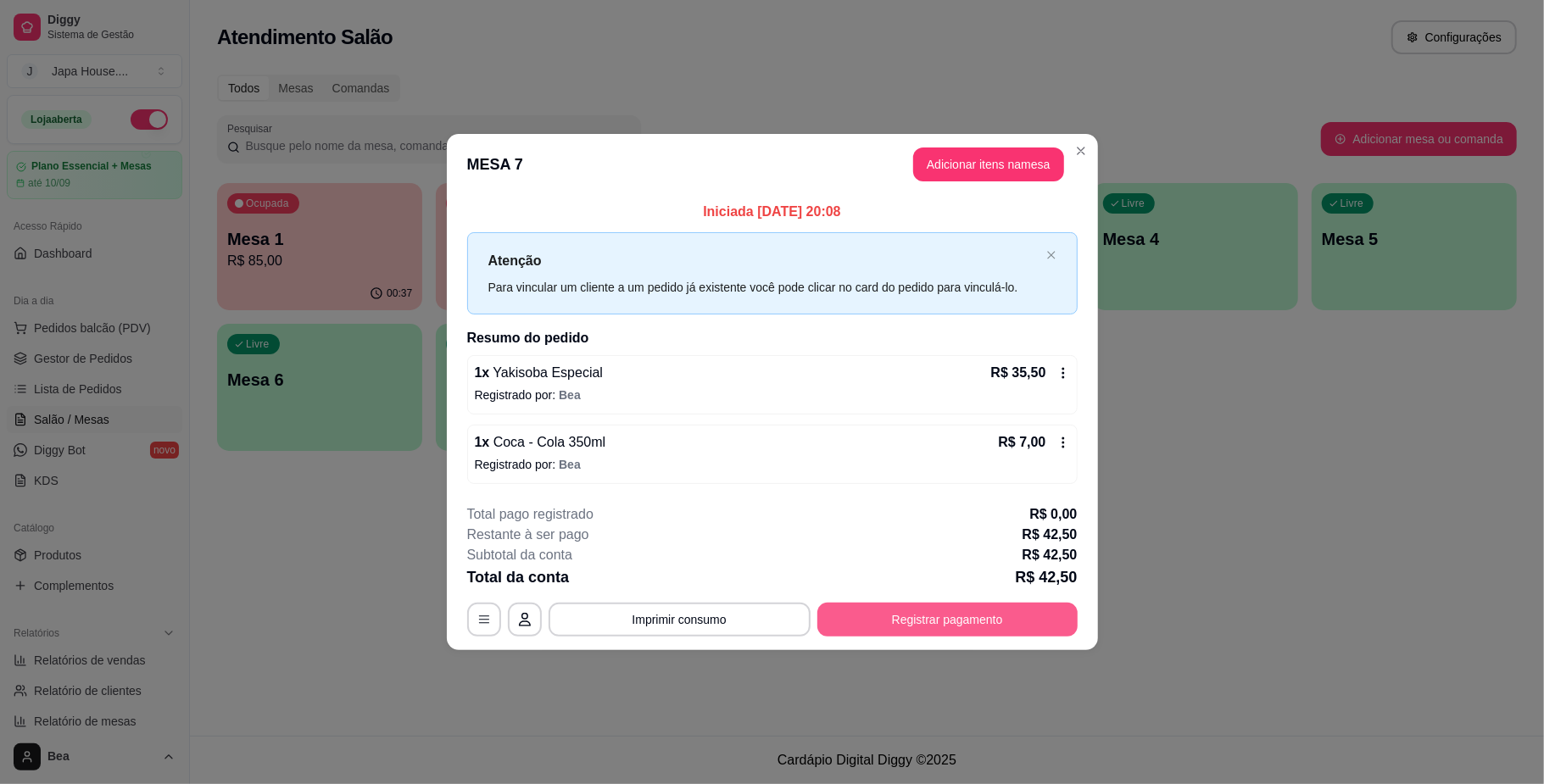
click at [952, 624] on button "Registrar pagamento" at bounding box center [947, 620] width 261 height 34
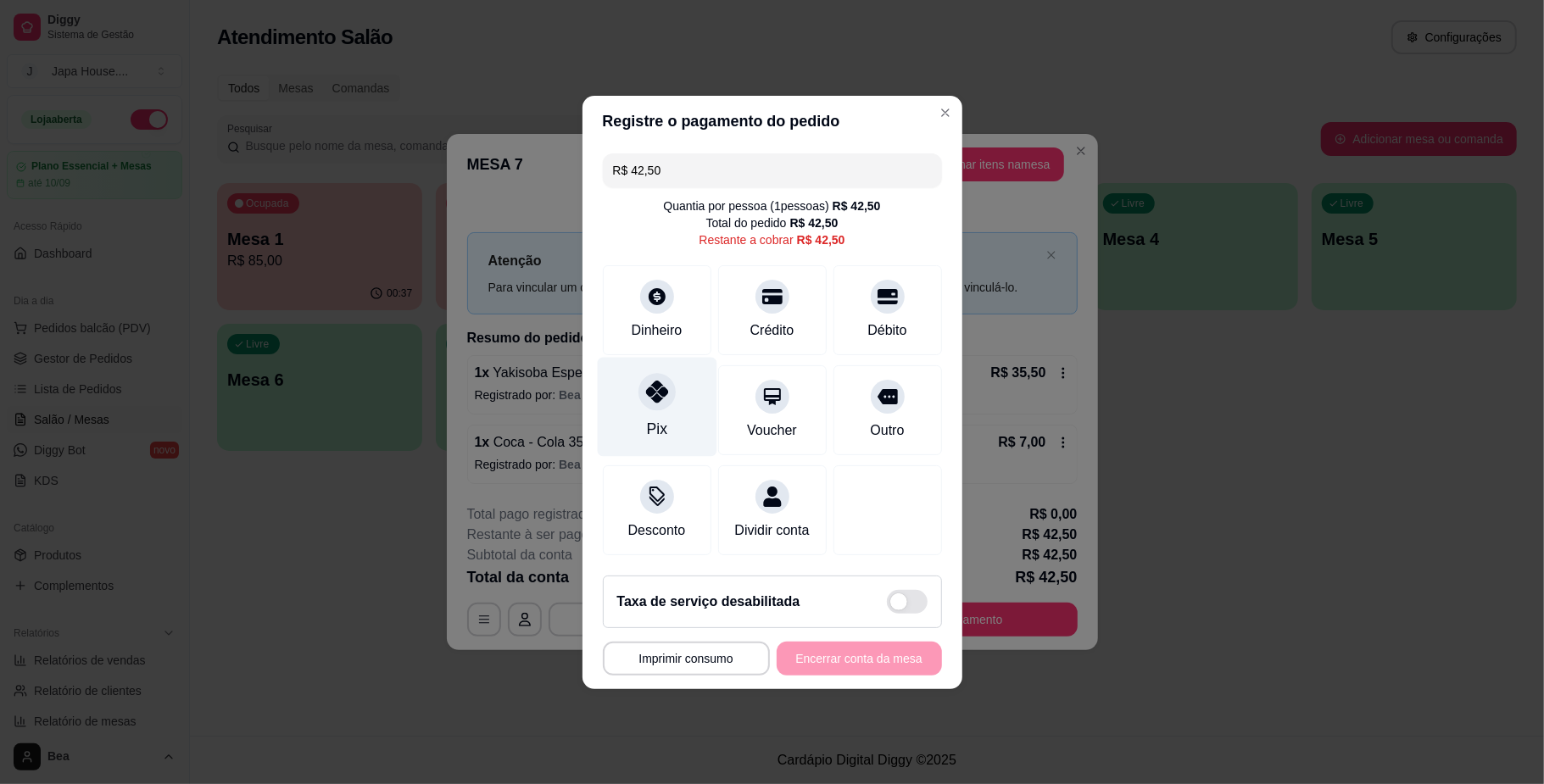
click at [647, 380] on icon at bounding box center [655, 391] width 22 height 22
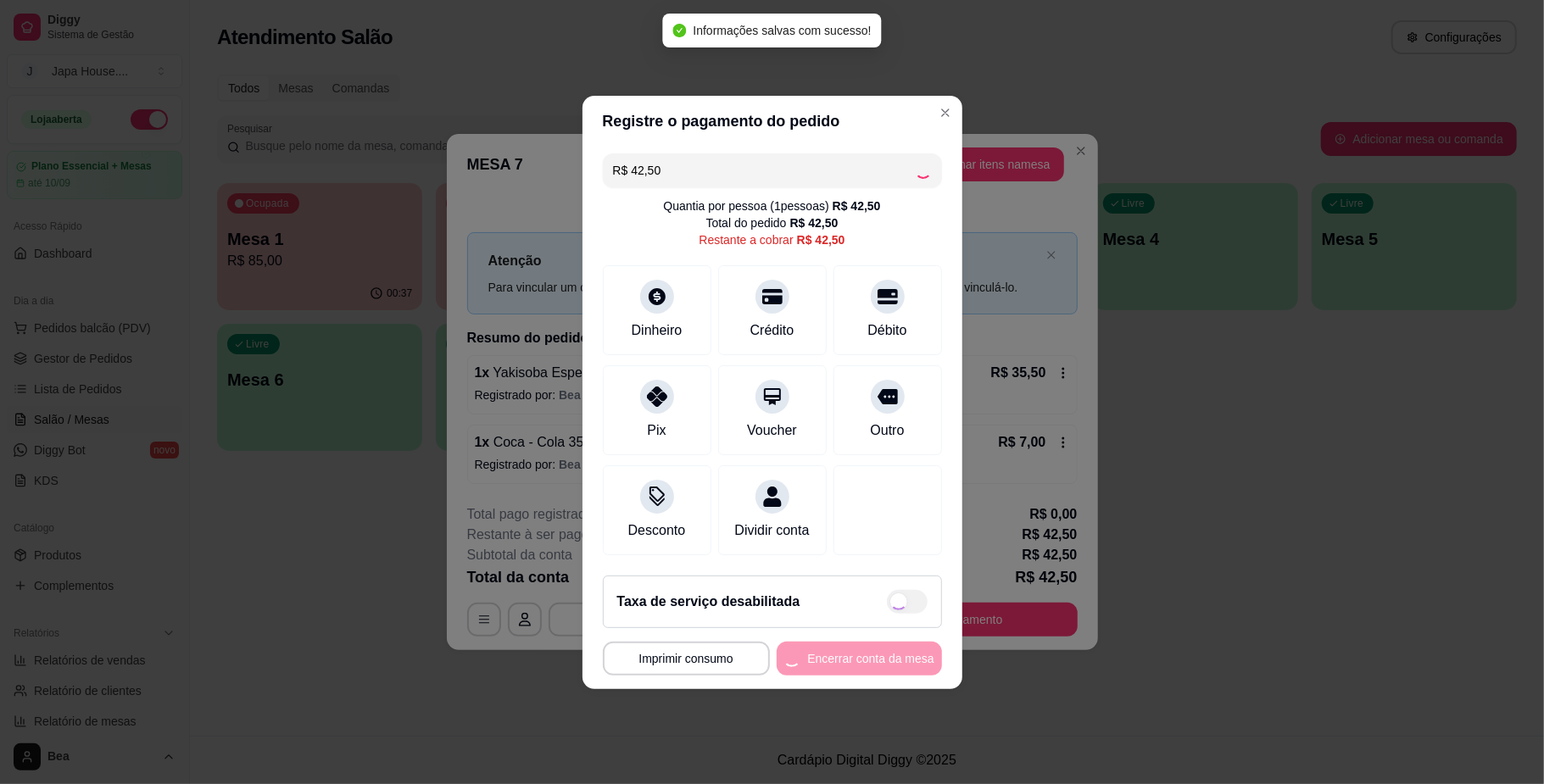
type input "R$ 0,00"
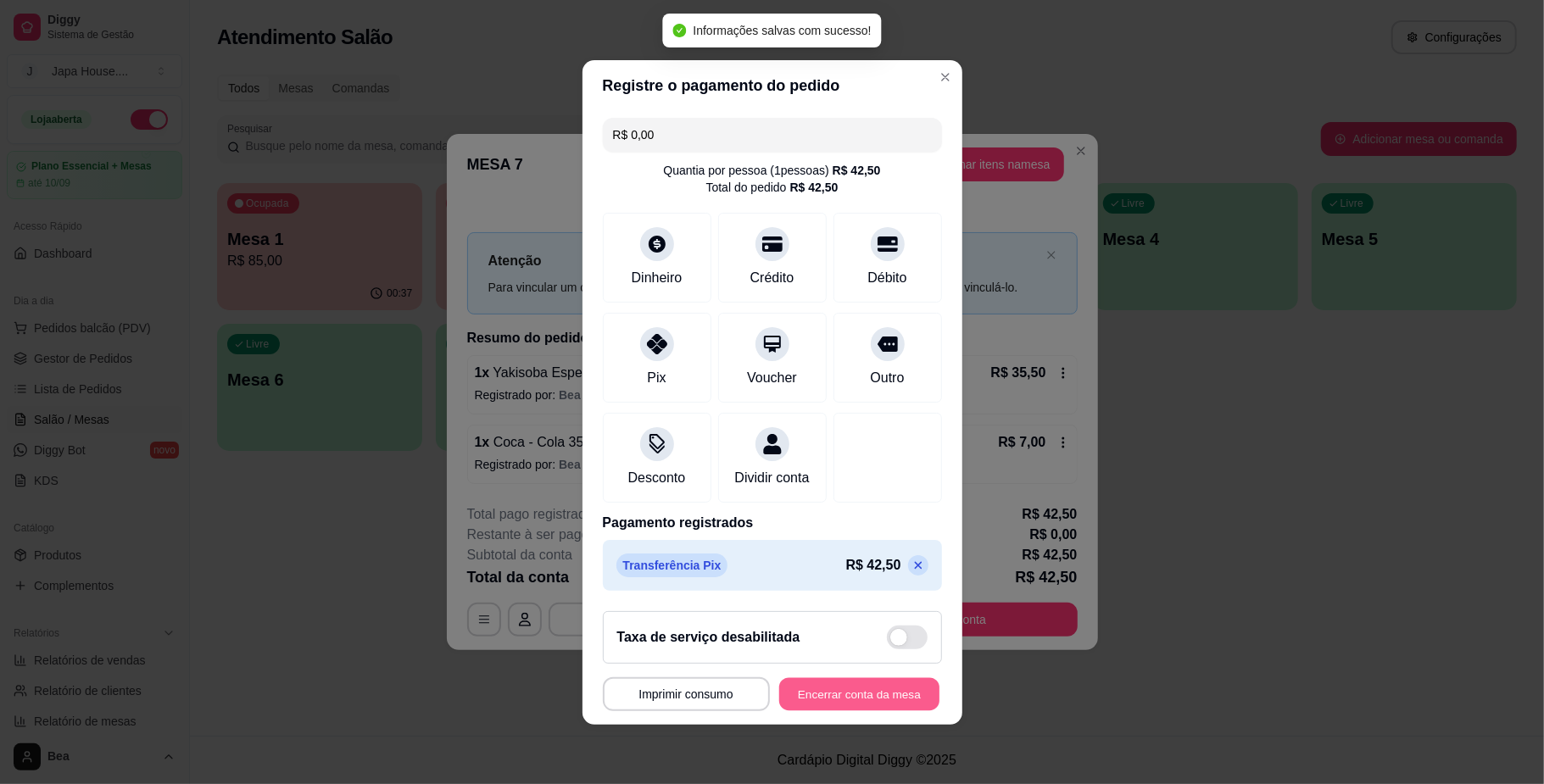
click at [849, 697] on button "Encerrar conta da mesa" at bounding box center [859, 693] width 160 height 33
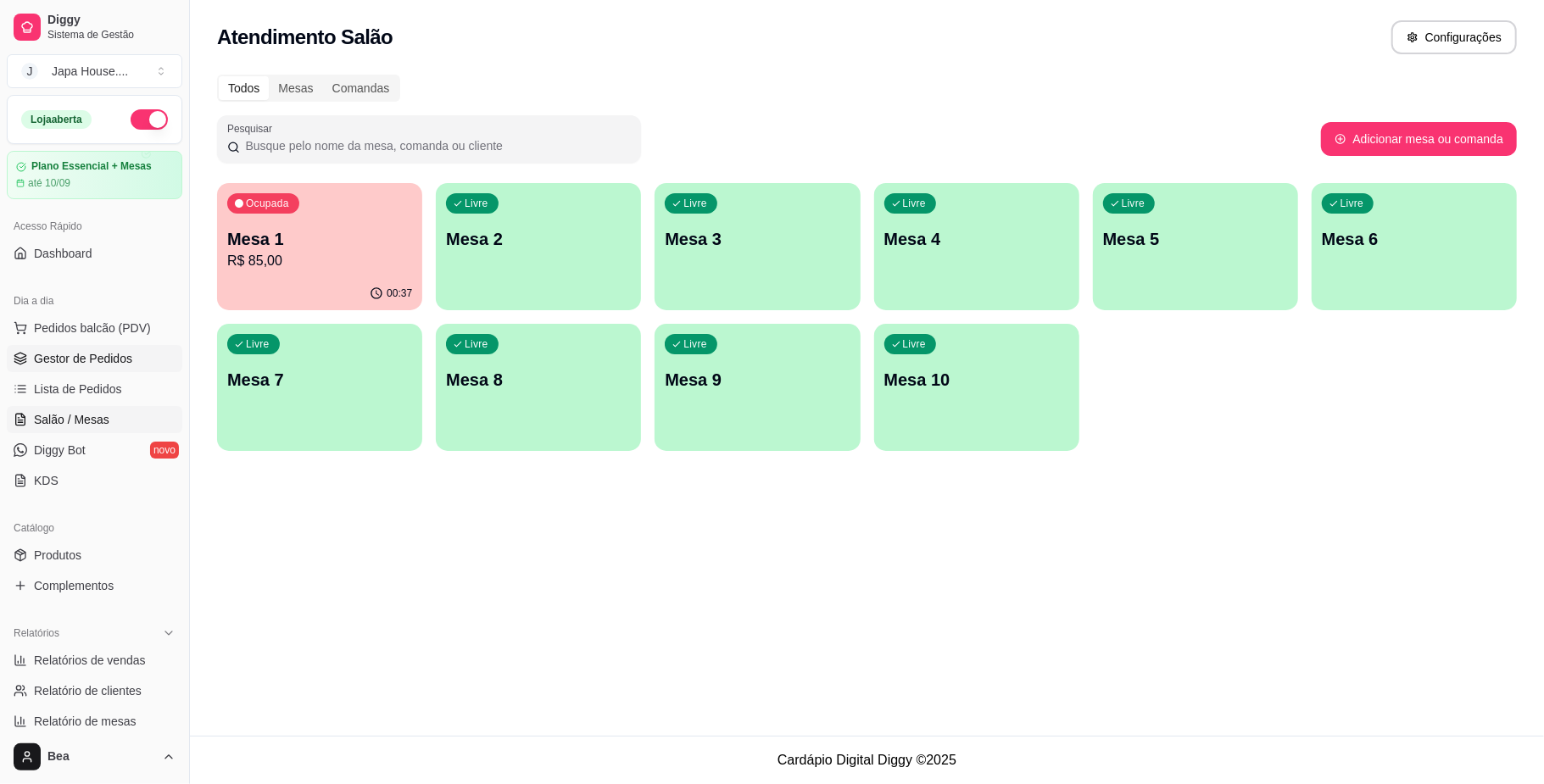
click at [109, 360] on span "Gestor de Pedidos" at bounding box center [83, 358] width 99 height 17
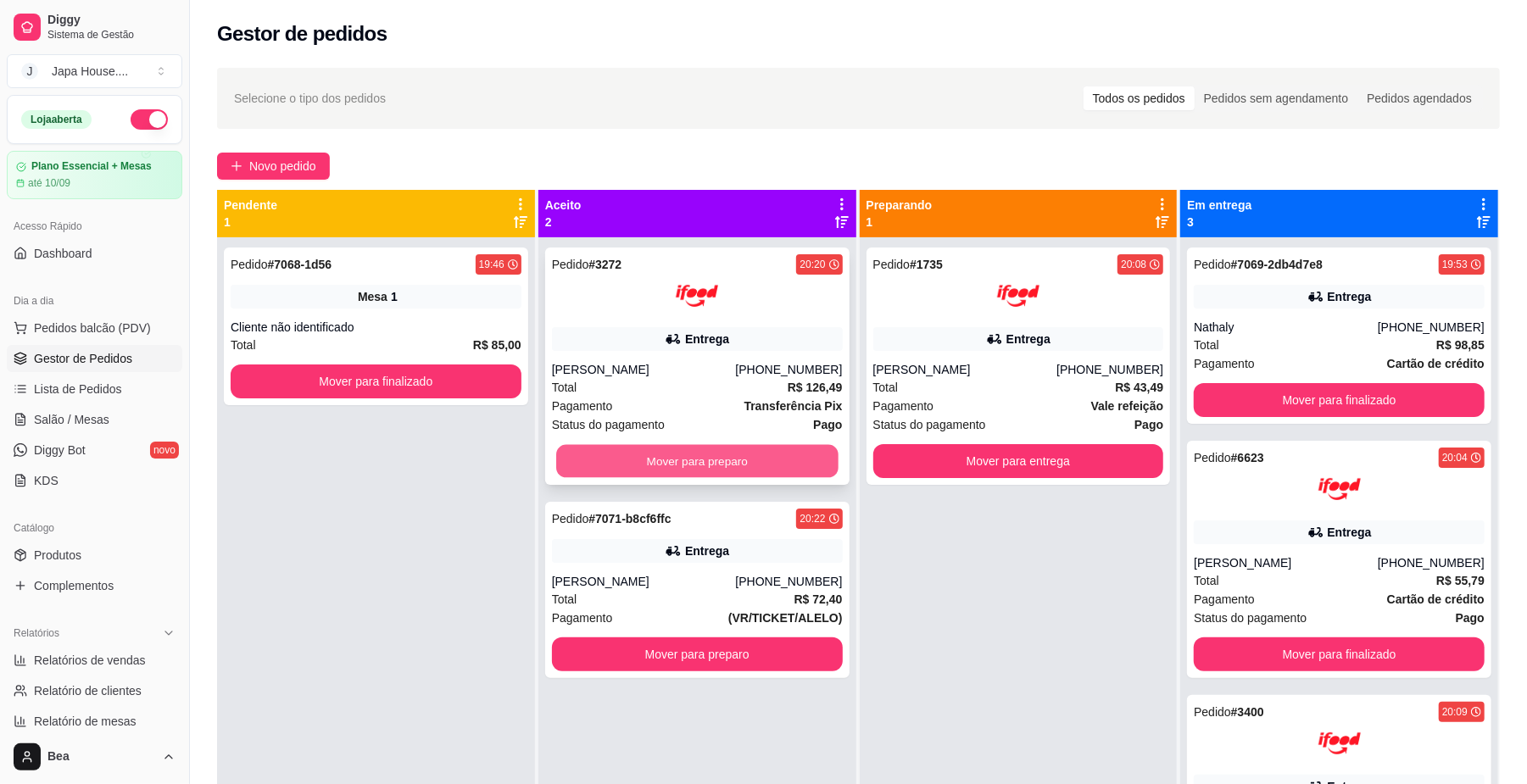
click at [792, 468] on button "Mover para preparo" at bounding box center [696, 460] width 281 height 33
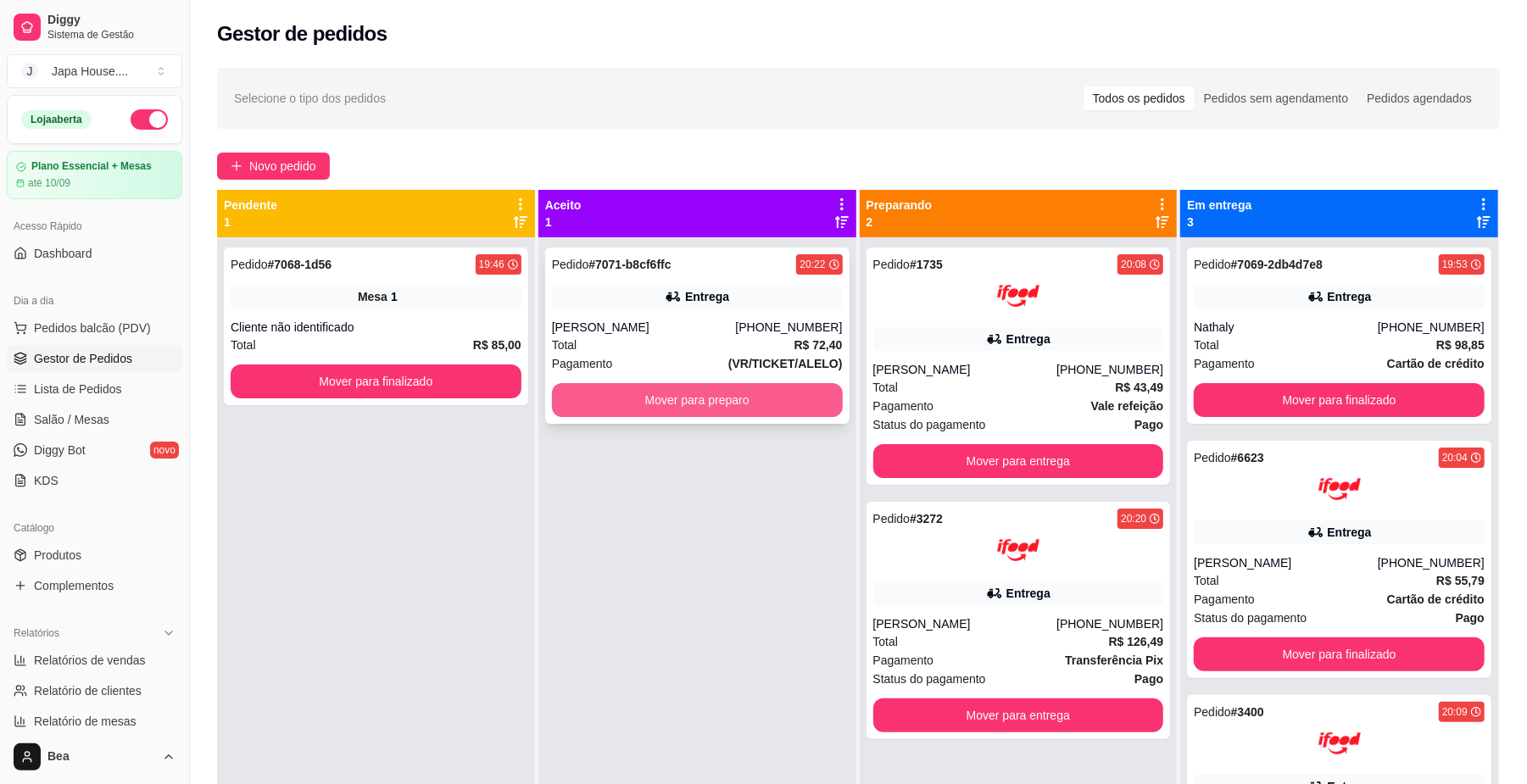
click at [754, 394] on button "Mover para preparo" at bounding box center [697, 400] width 291 height 34
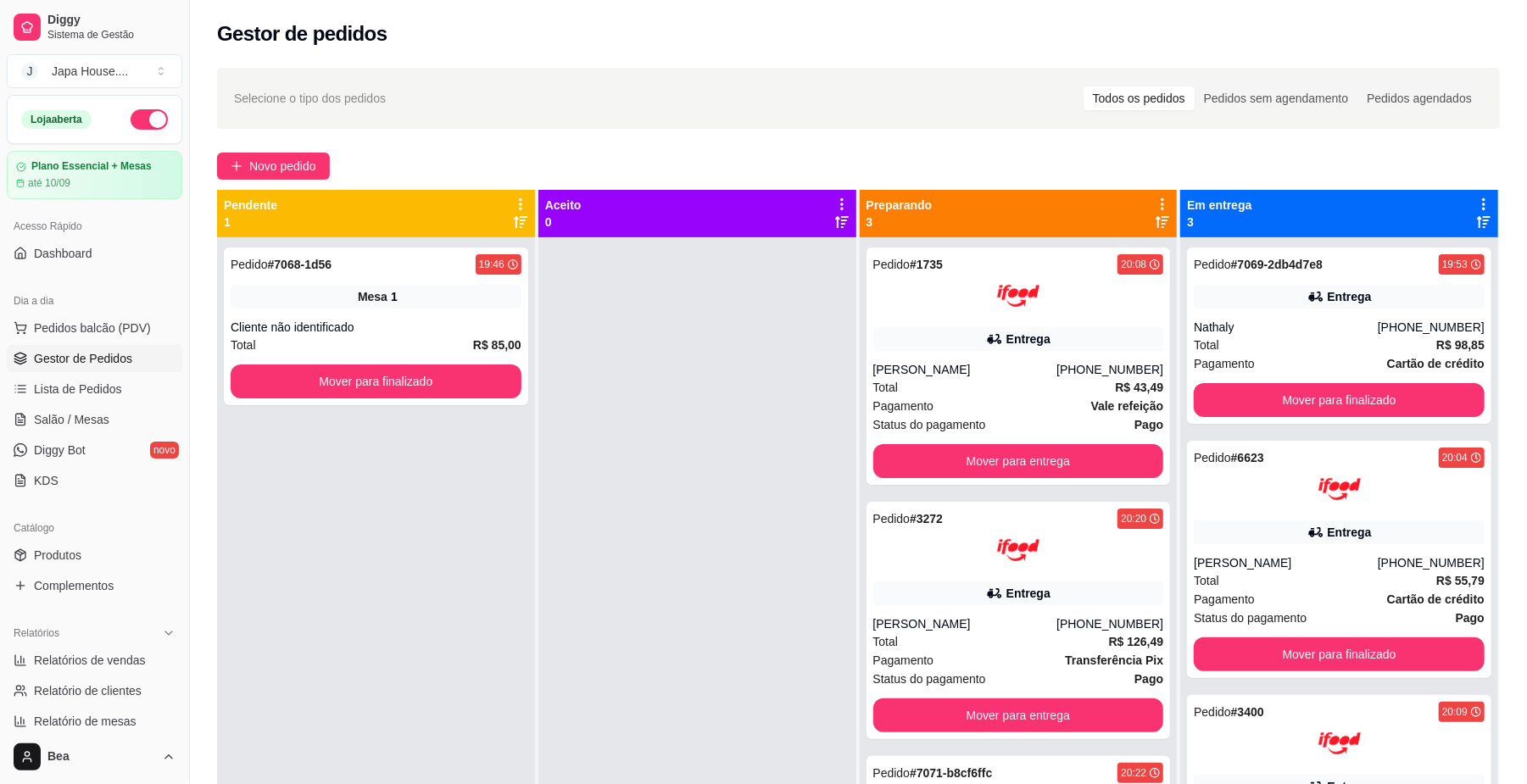
click at [1180, 610] on div "Pedido # 7069-2db4d7e8 19:53 Entrega Nathaly [PHONE_NUMBER] Total R$ 98,85 Paga…" at bounding box center [1338, 629] width 317 height 784
click at [1083, 452] on button "Mover para entrega" at bounding box center [1018, 460] width 281 height 33
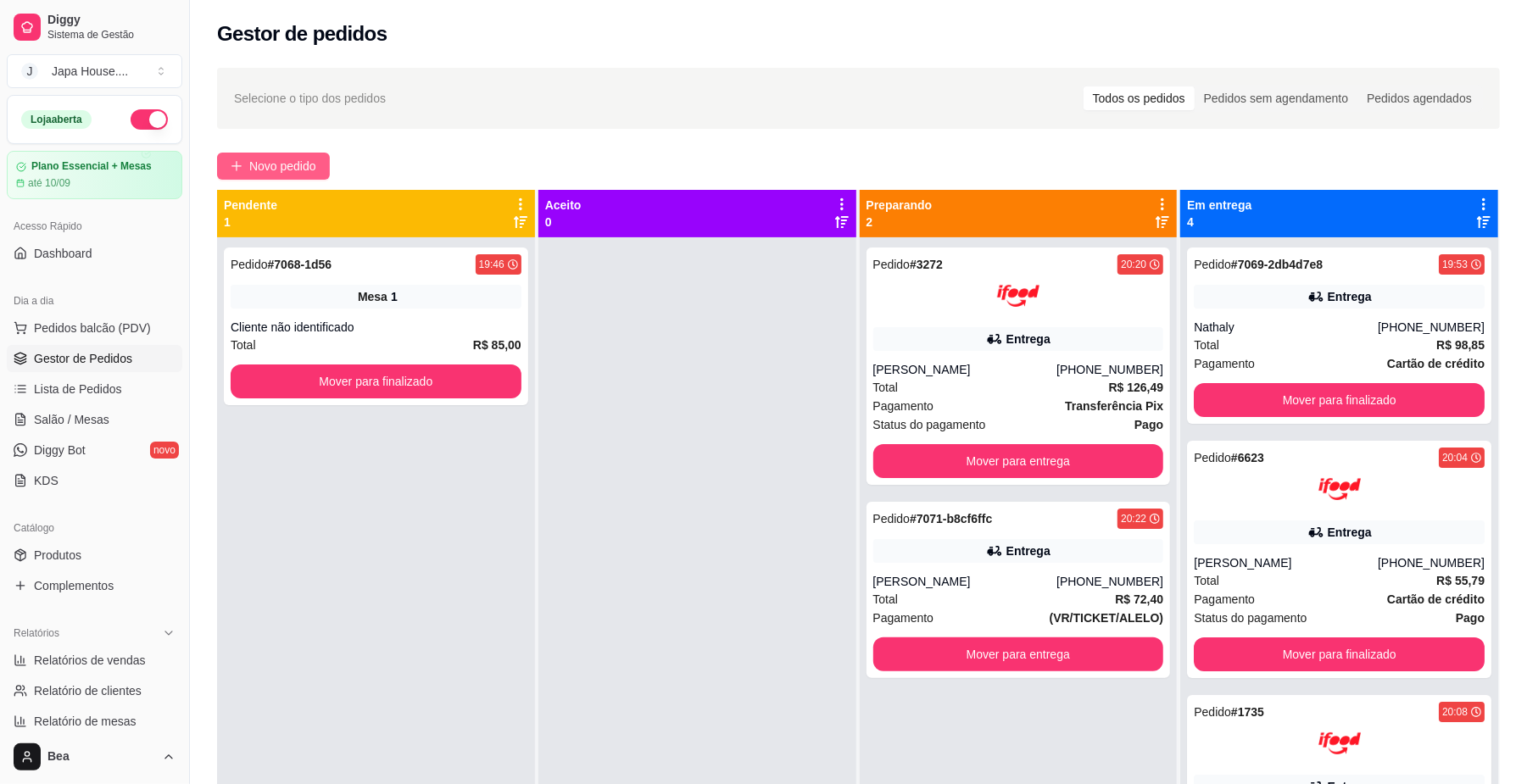
click at [309, 164] on span "Novo pedido" at bounding box center [282, 165] width 67 height 19
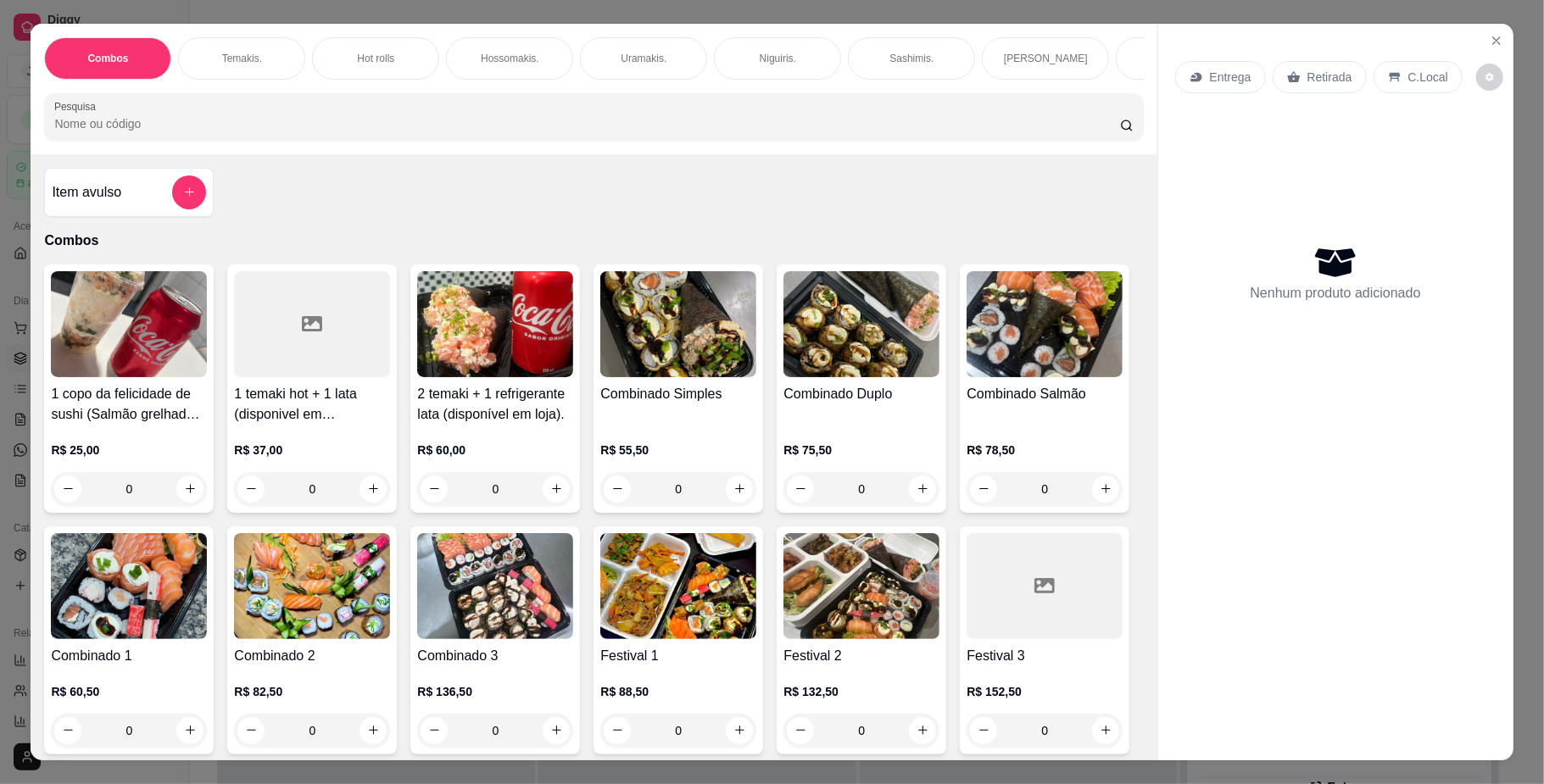
scroll to position [0, 961]
click at [356, 49] on div "Bebidas." at bounding box center [351, 59] width 127 height 43
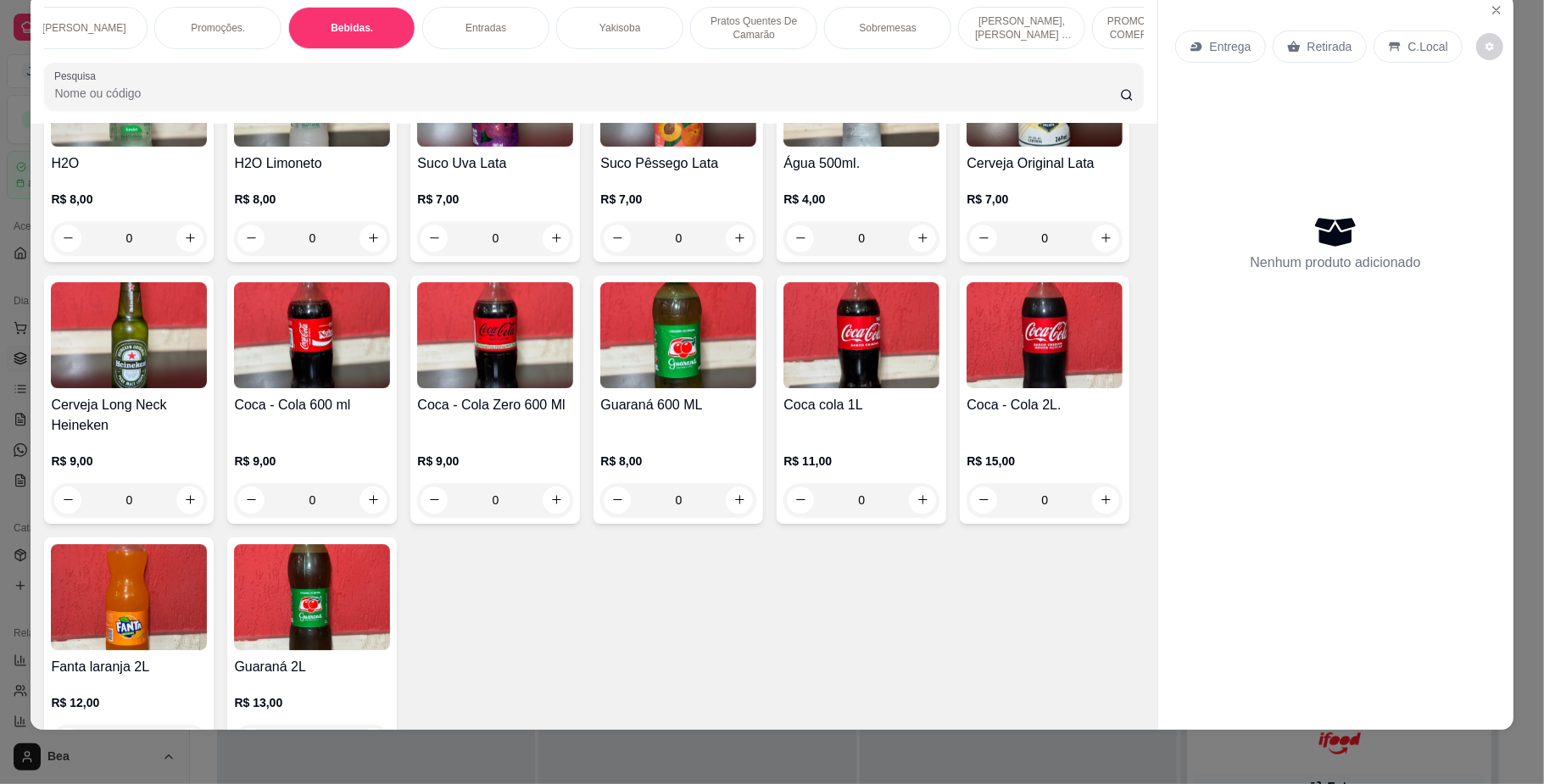
scroll to position [3828, 0]
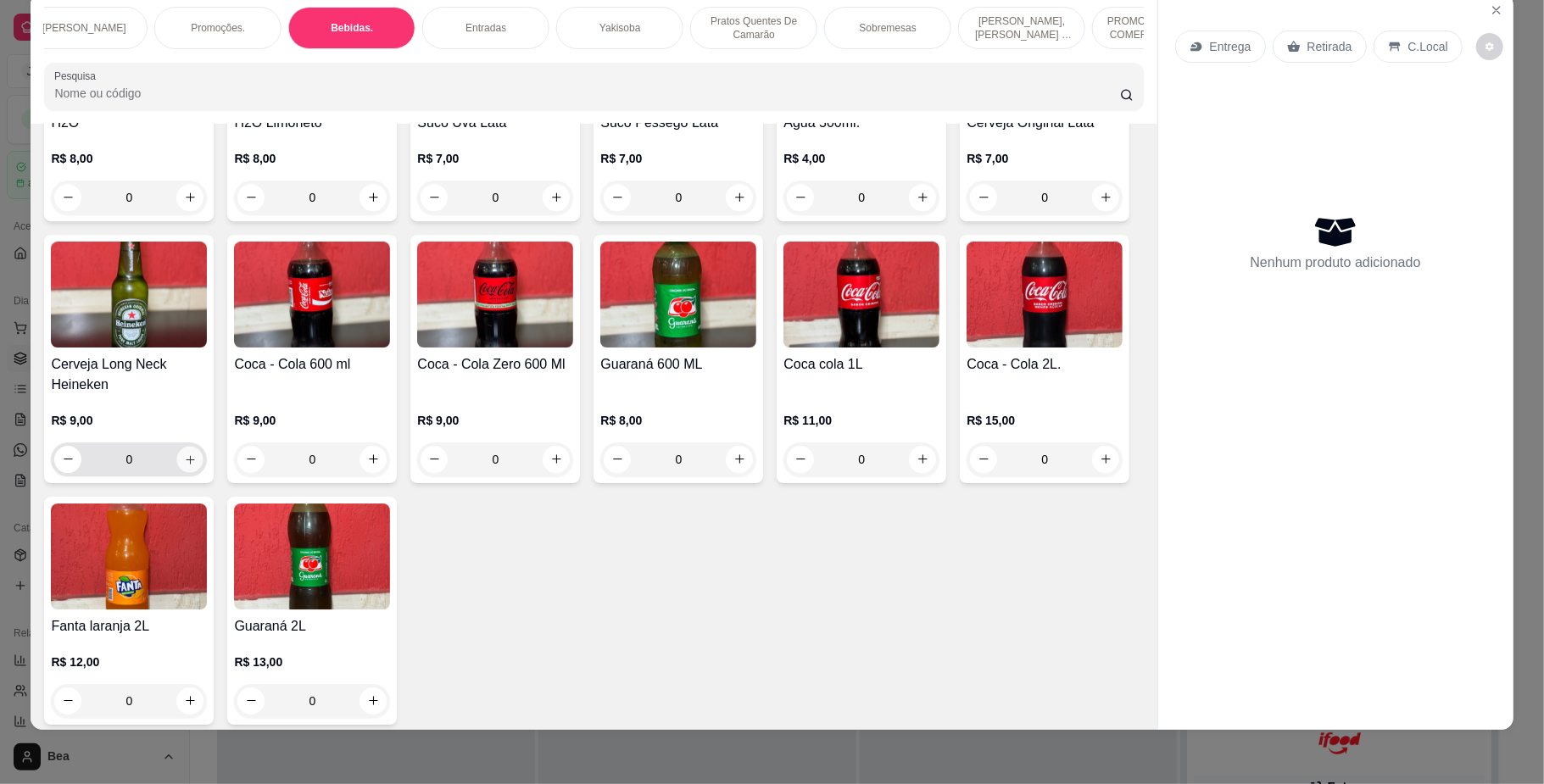
click at [194, 463] on icon "increase-product-quantity" at bounding box center [190, 460] width 9 height 9
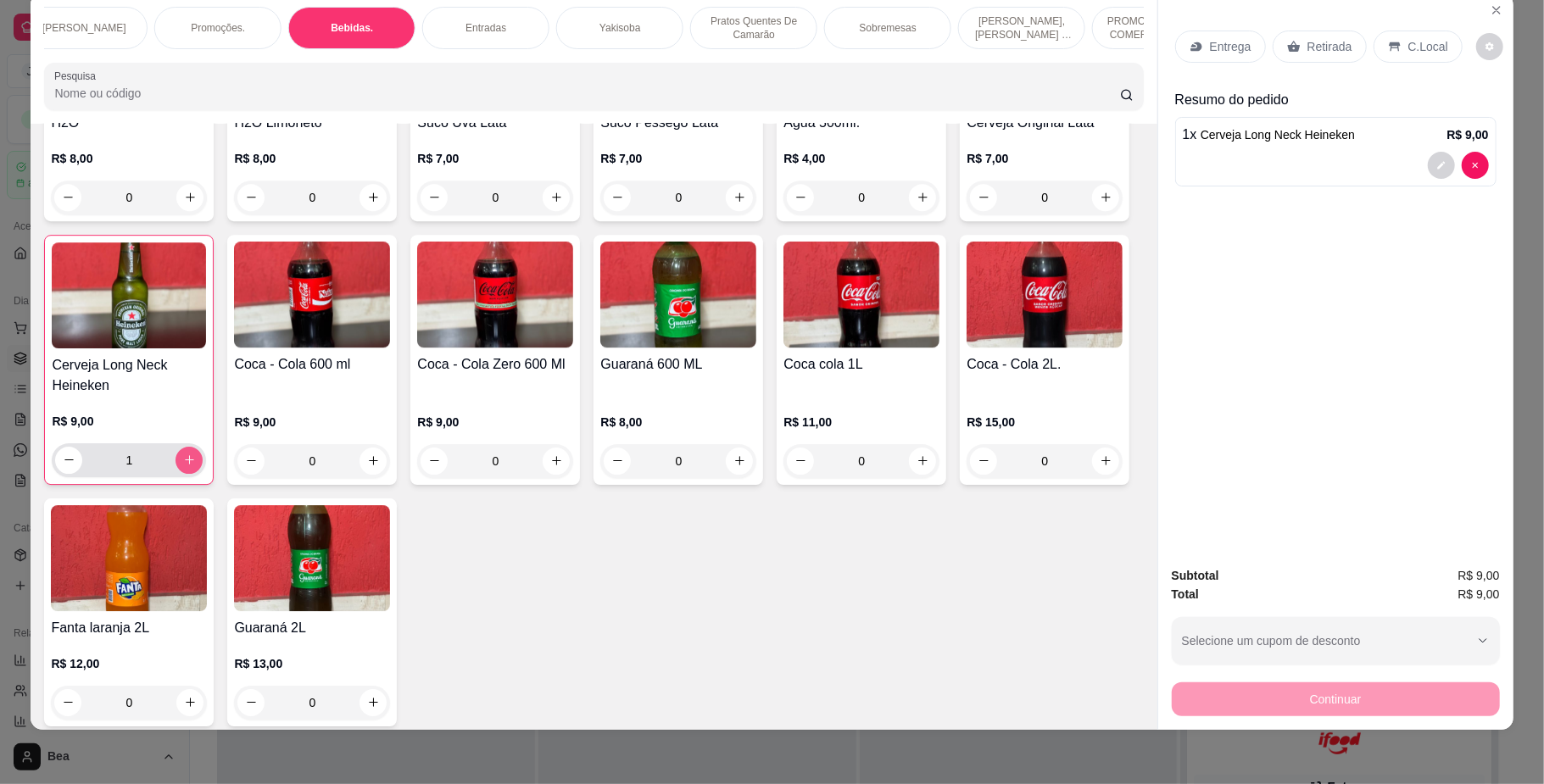
type input "1"
click at [716, 35] on p "Pratos Quentes De Camarão" at bounding box center [753, 28] width 99 height 28
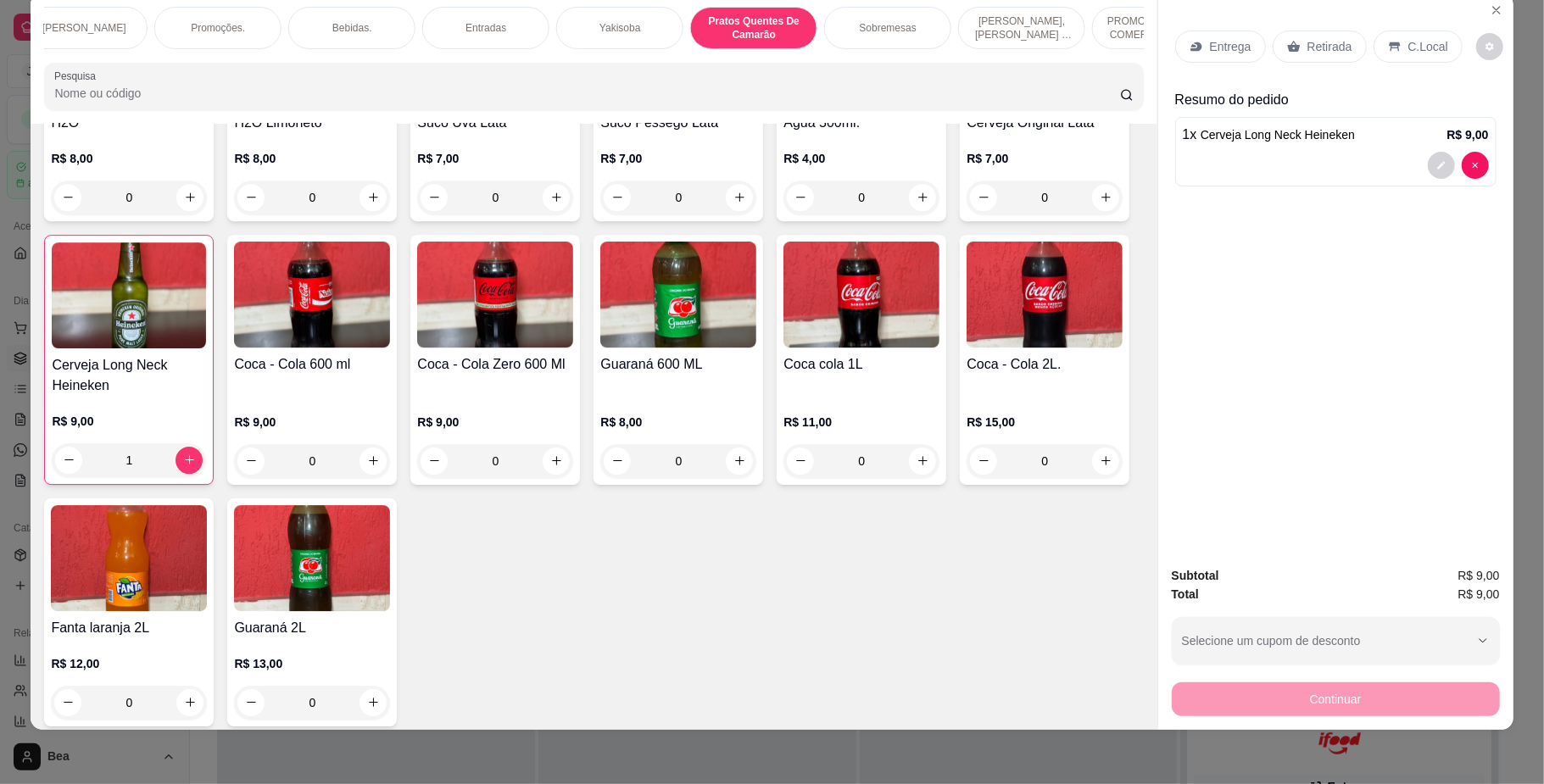
scroll to position [5236, 0]
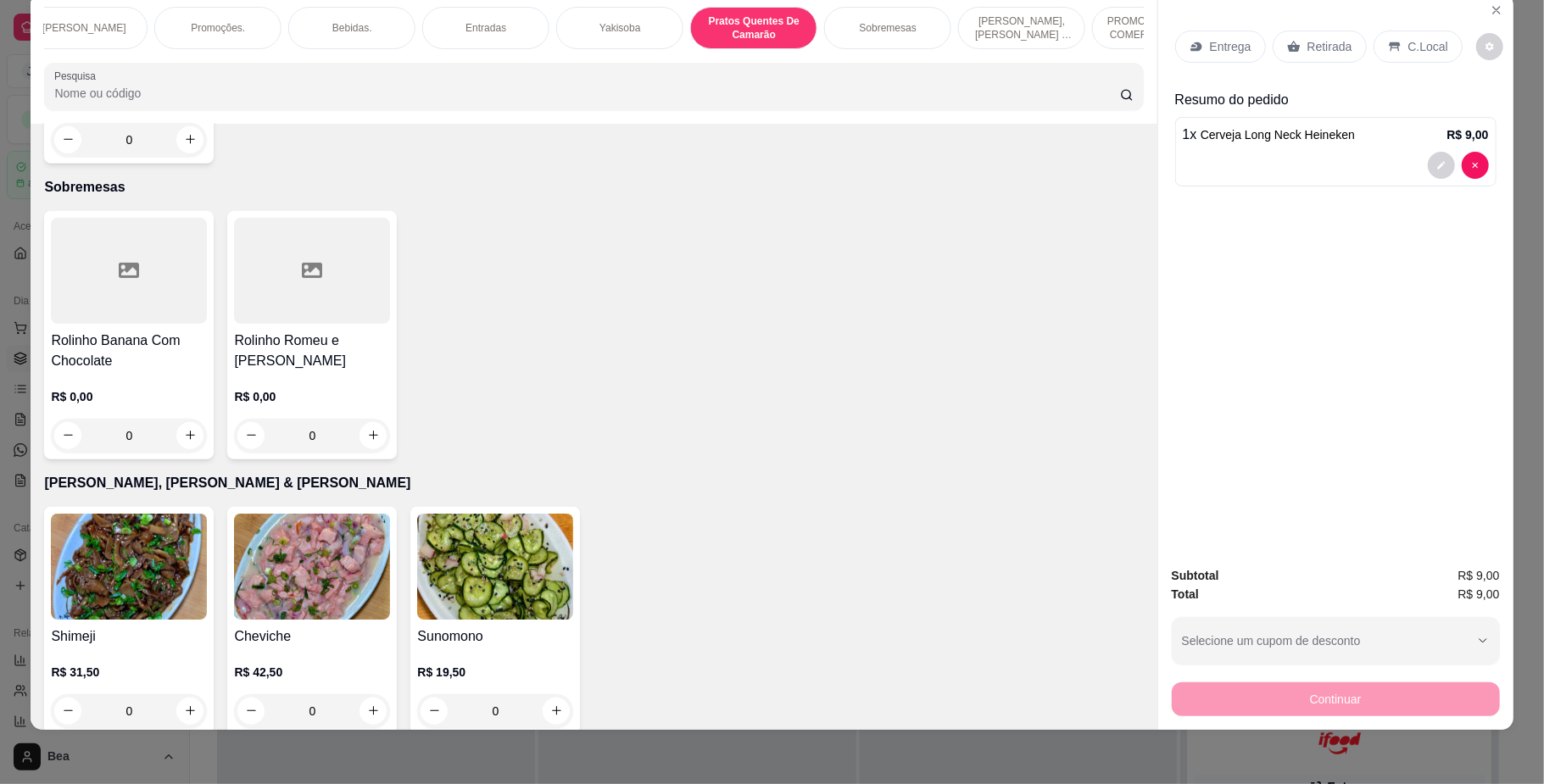
click at [103, 156] on div "R$ 0,00 0" at bounding box center [128, 116] width 156 height 82
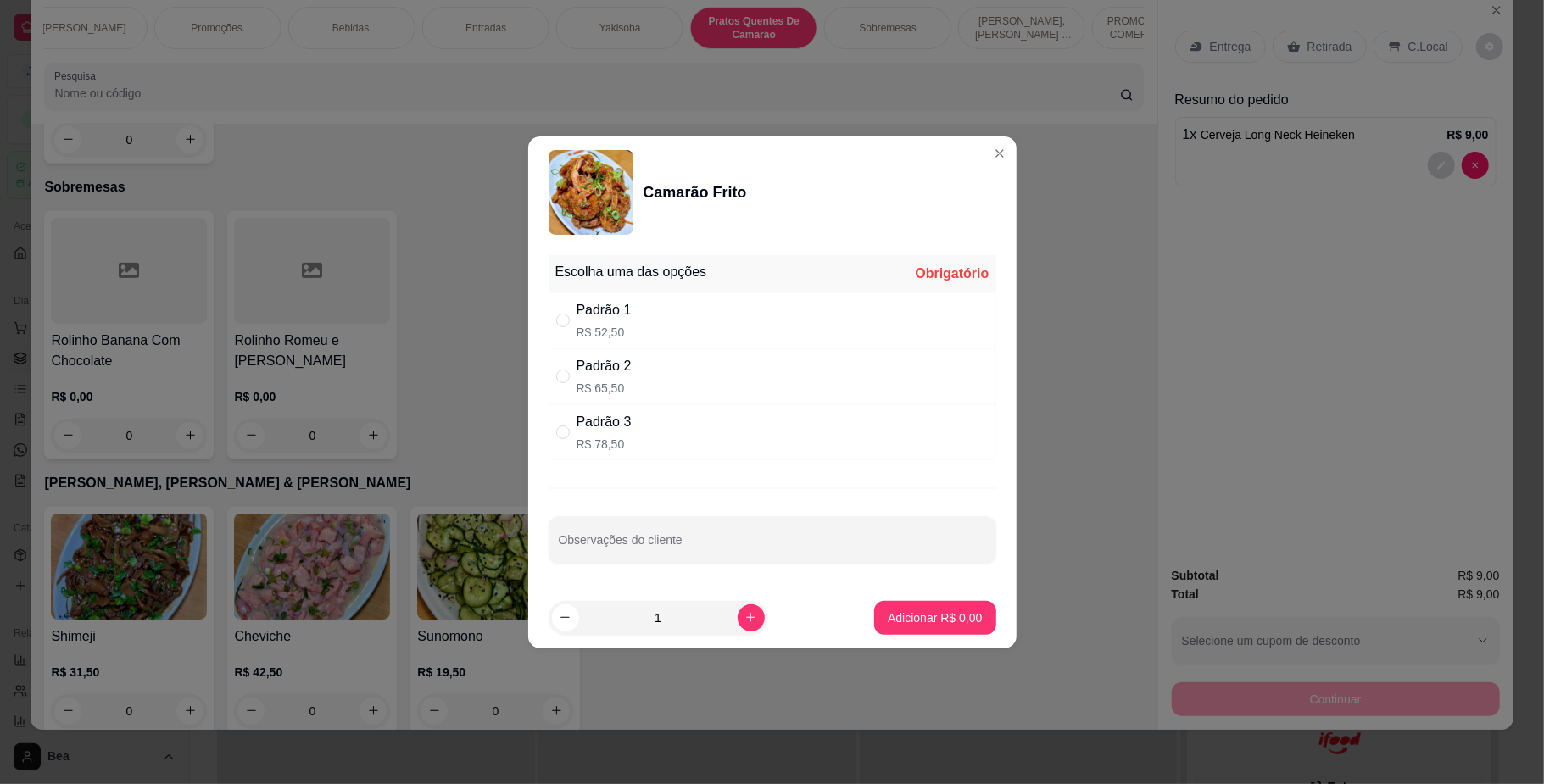
click at [760, 415] on div "Padrão 3 R$ 78,50" at bounding box center [772, 432] width 447 height 56
radio input "true"
click at [882, 621] on p "Adicionar R$ 78,50" at bounding box center [931, 617] width 99 height 16
type input "1"
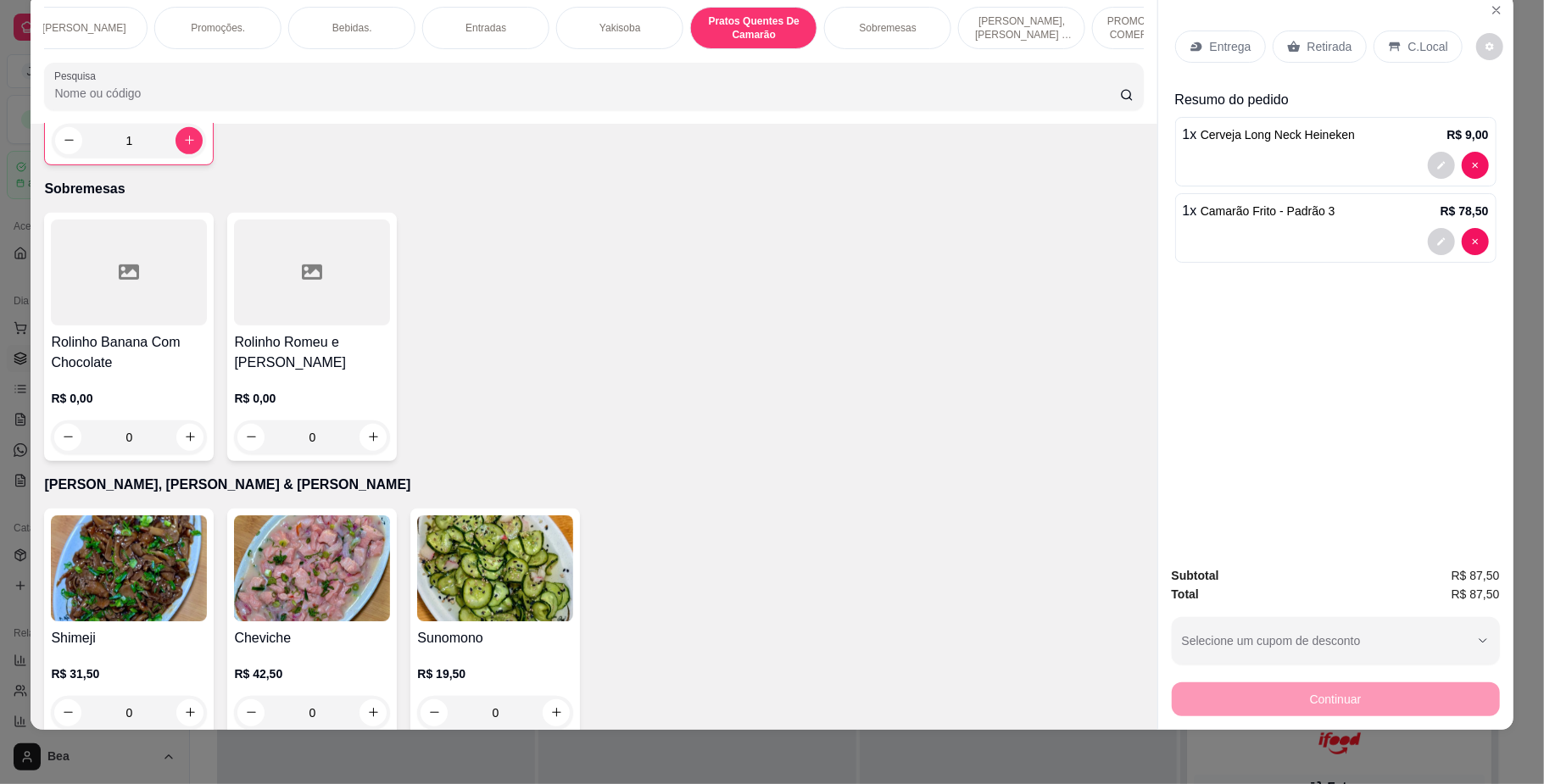
click at [1315, 44] on p "Retirada" at bounding box center [1330, 46] width 45 height 17
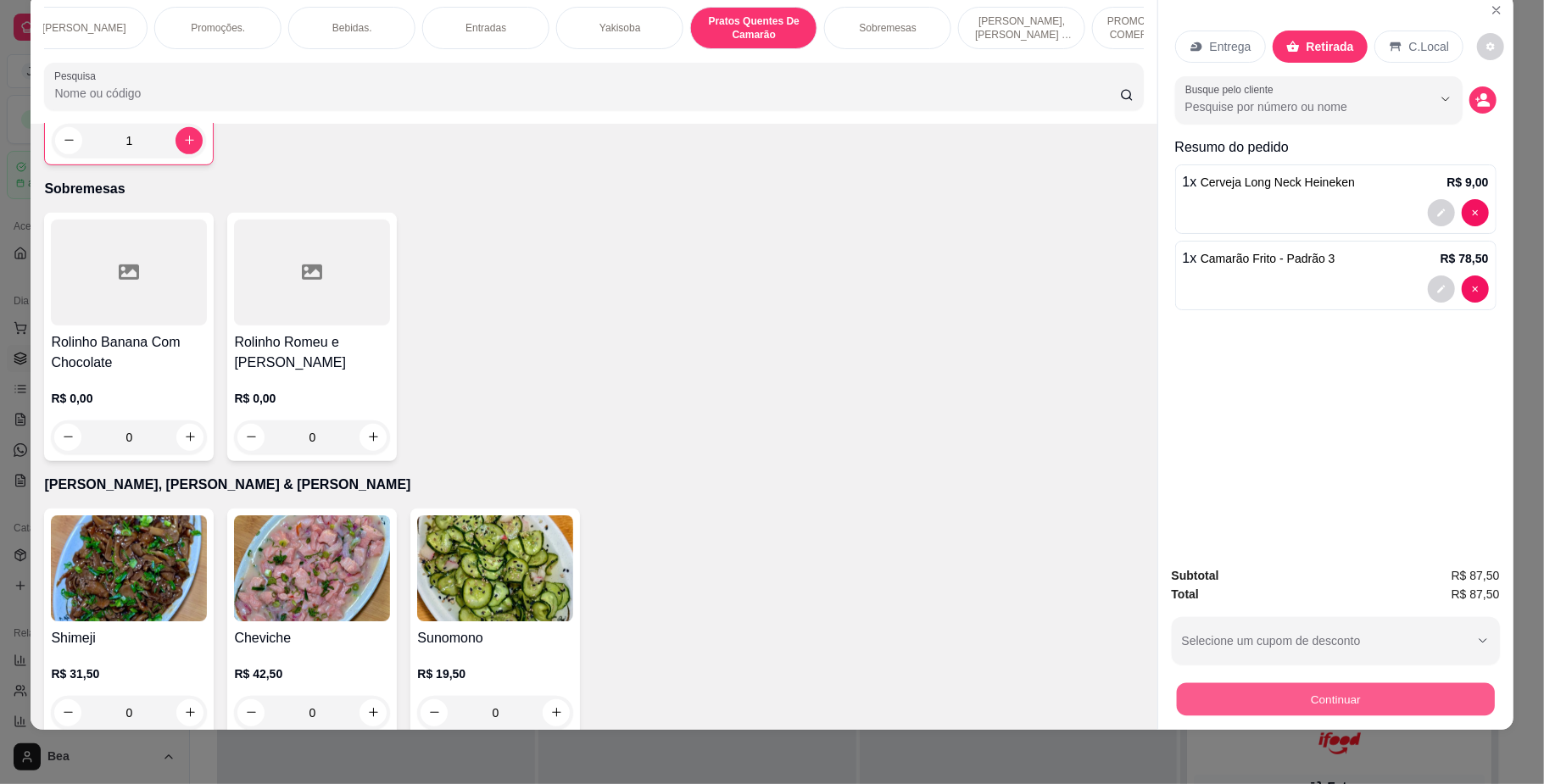
click at [1355, 699] on button "Continuar" at bounding box center [1334, 699] width 318 height 33
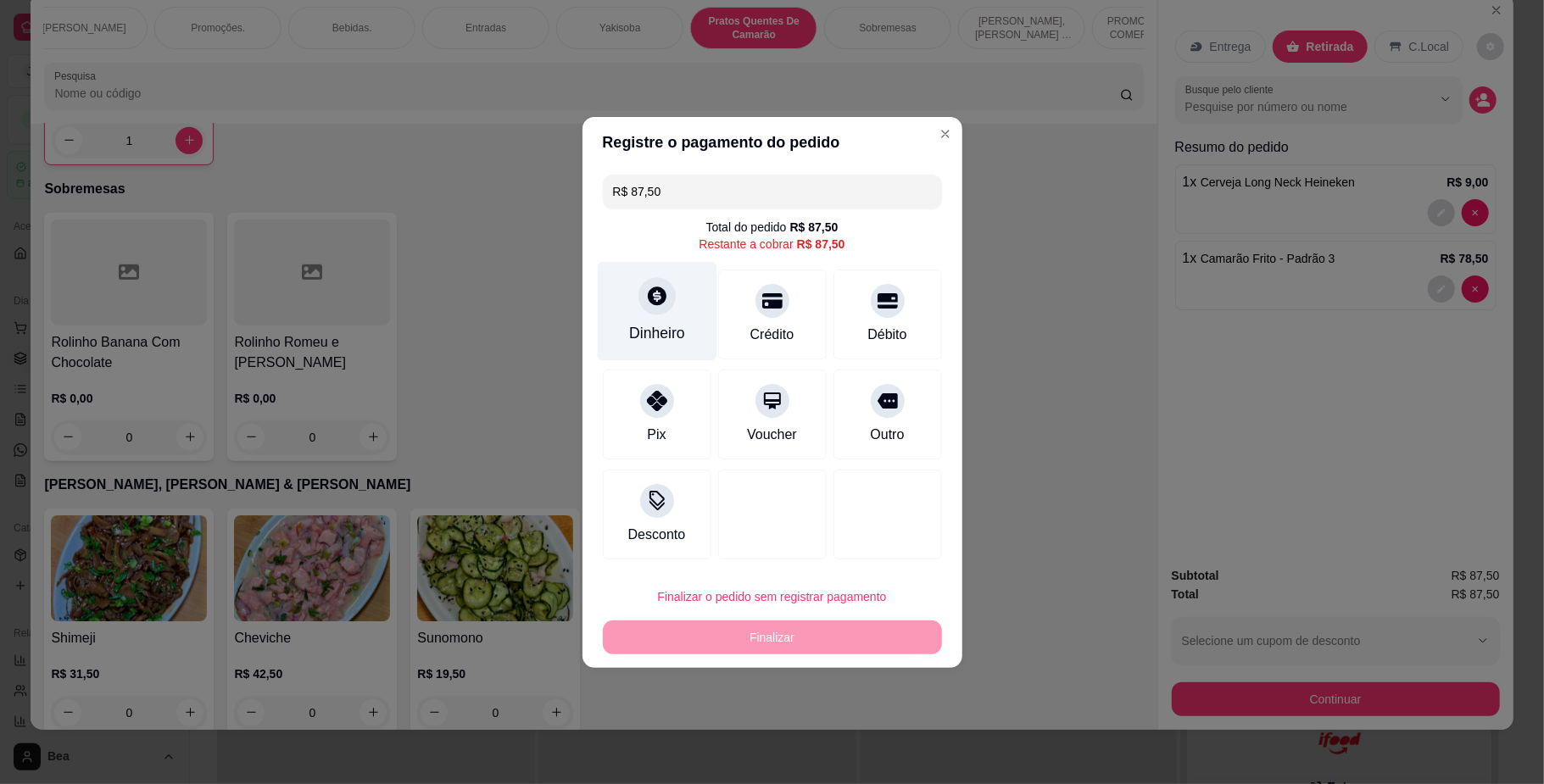
click at [664, 310] on div at bounding box center [657, 296] width 37 height 37
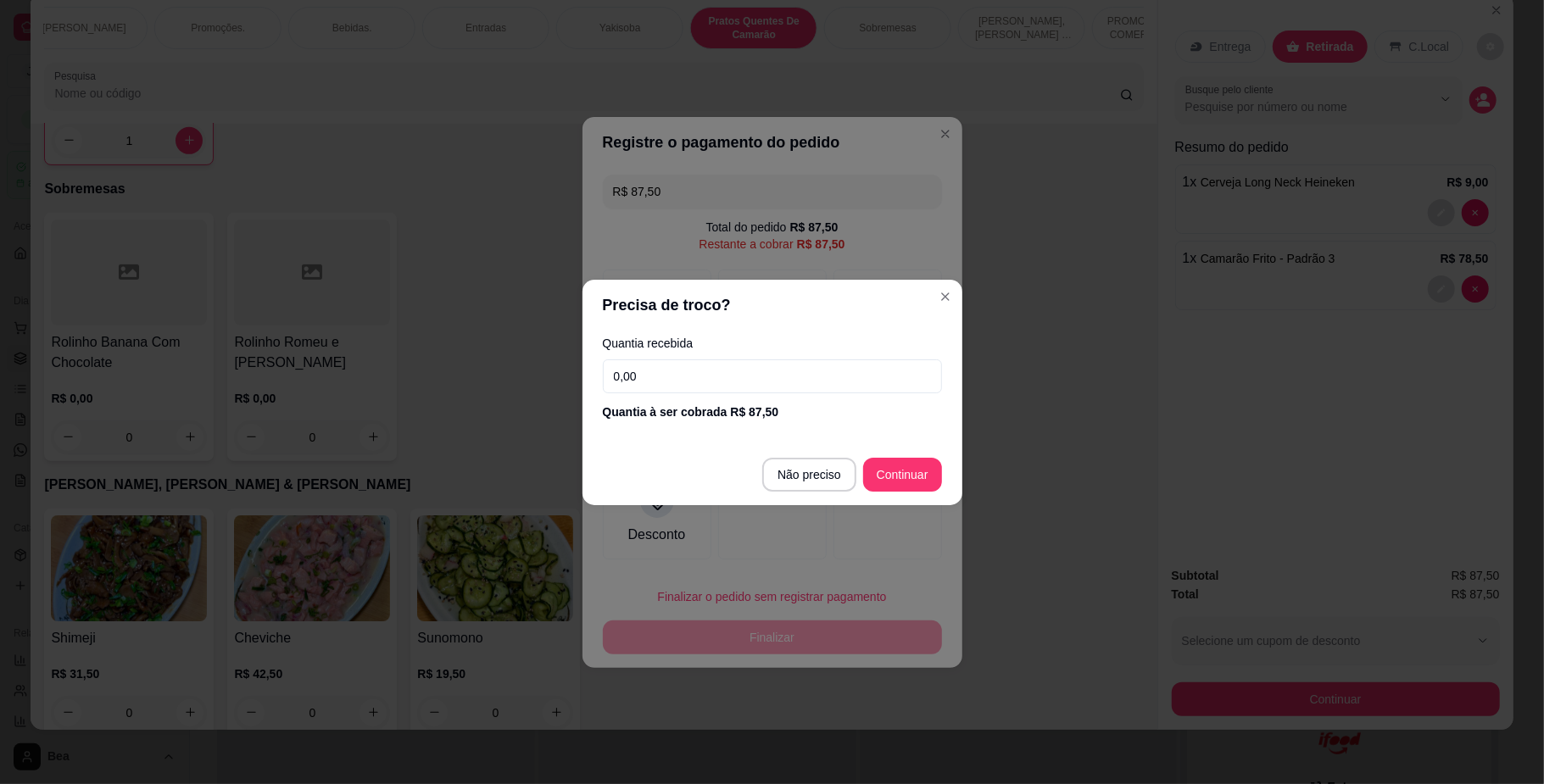
click at [673, 387] on input "0,00" at bounding box center [772, 376] width 339 height 34
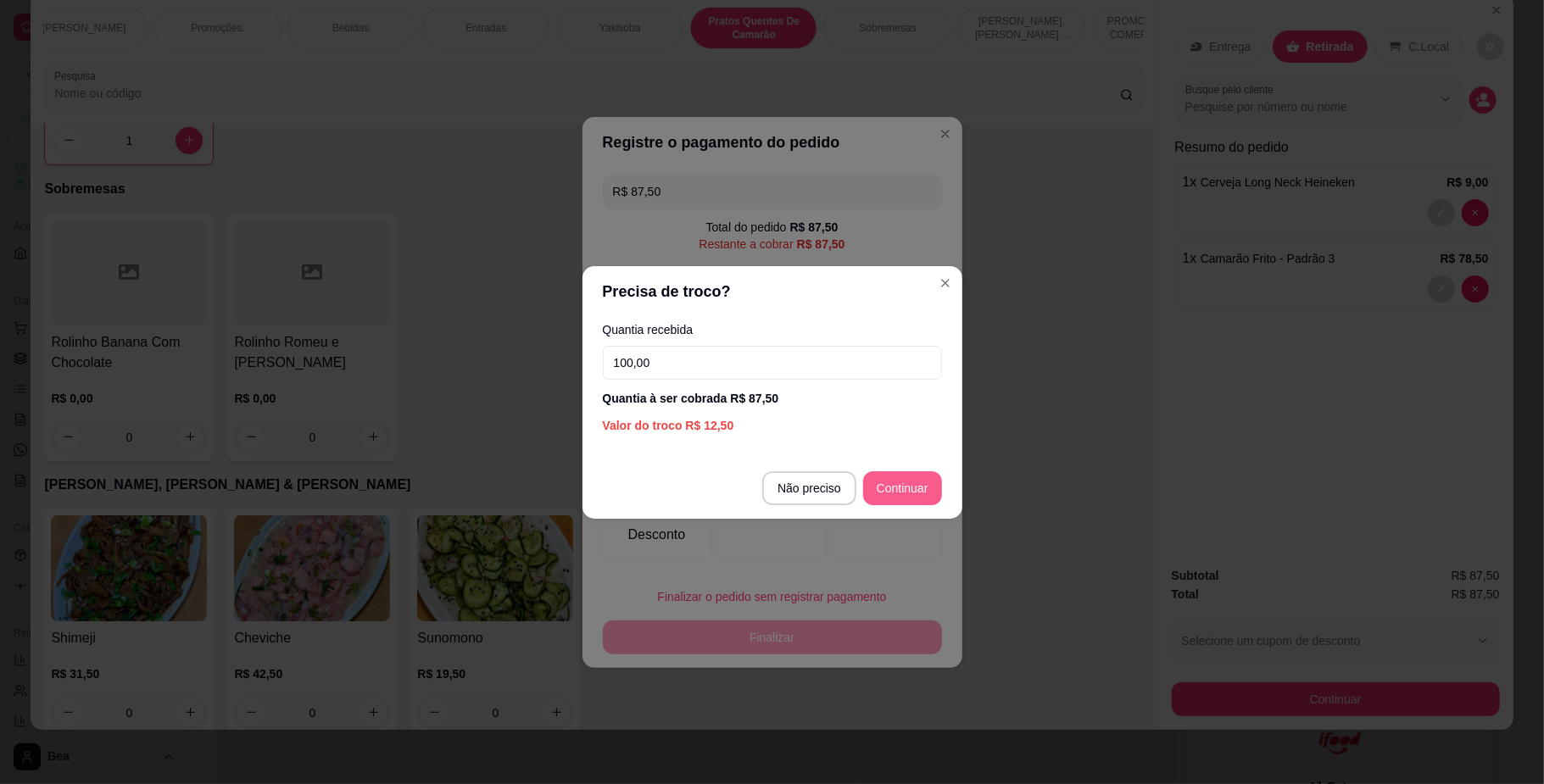
type input "100,00"
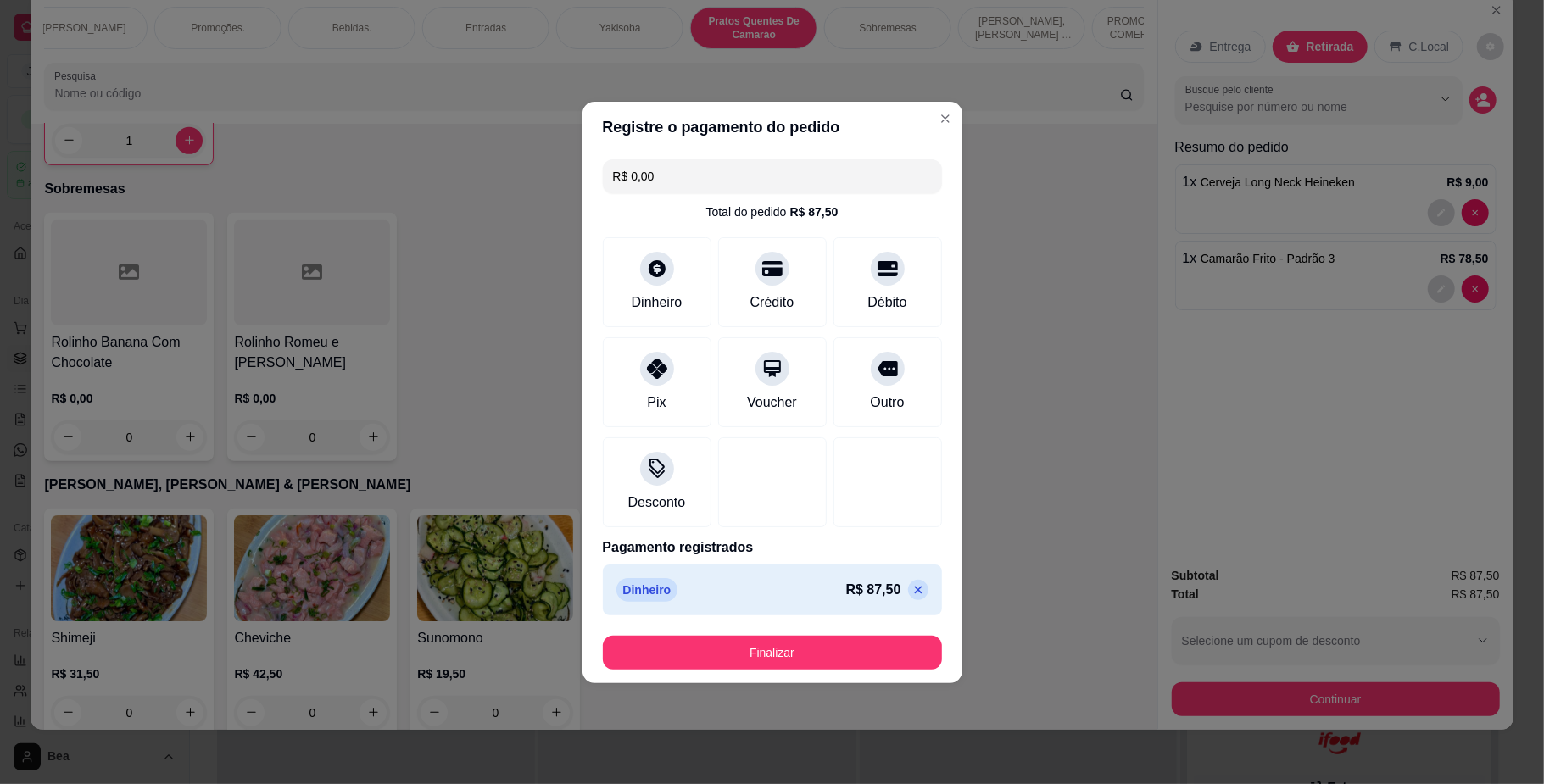
type input "R$ 0,00"
click at [851, 654] on button "Finalizar" at bounding box center [773, 652] width 329 height 33
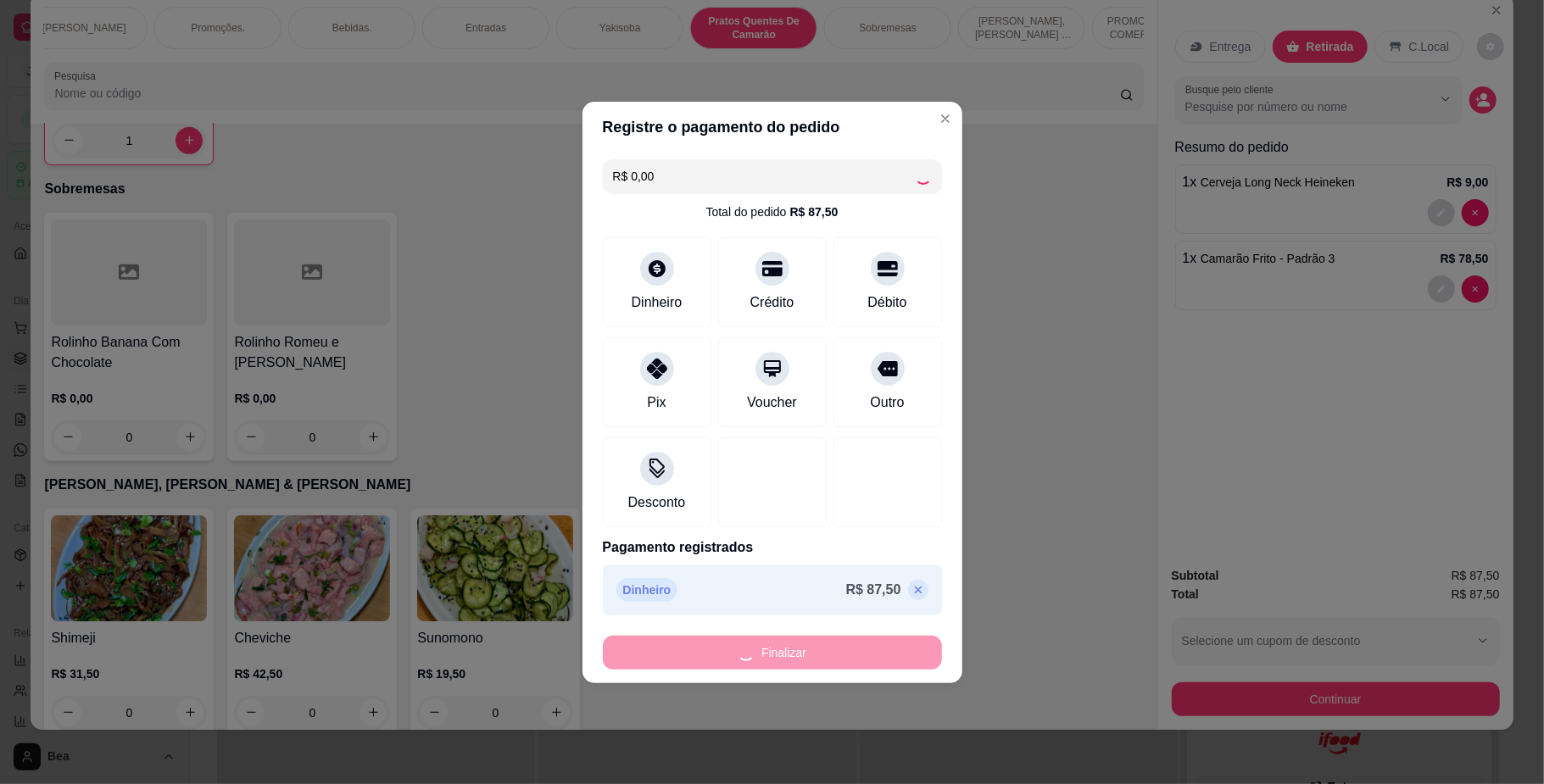
type input "0"
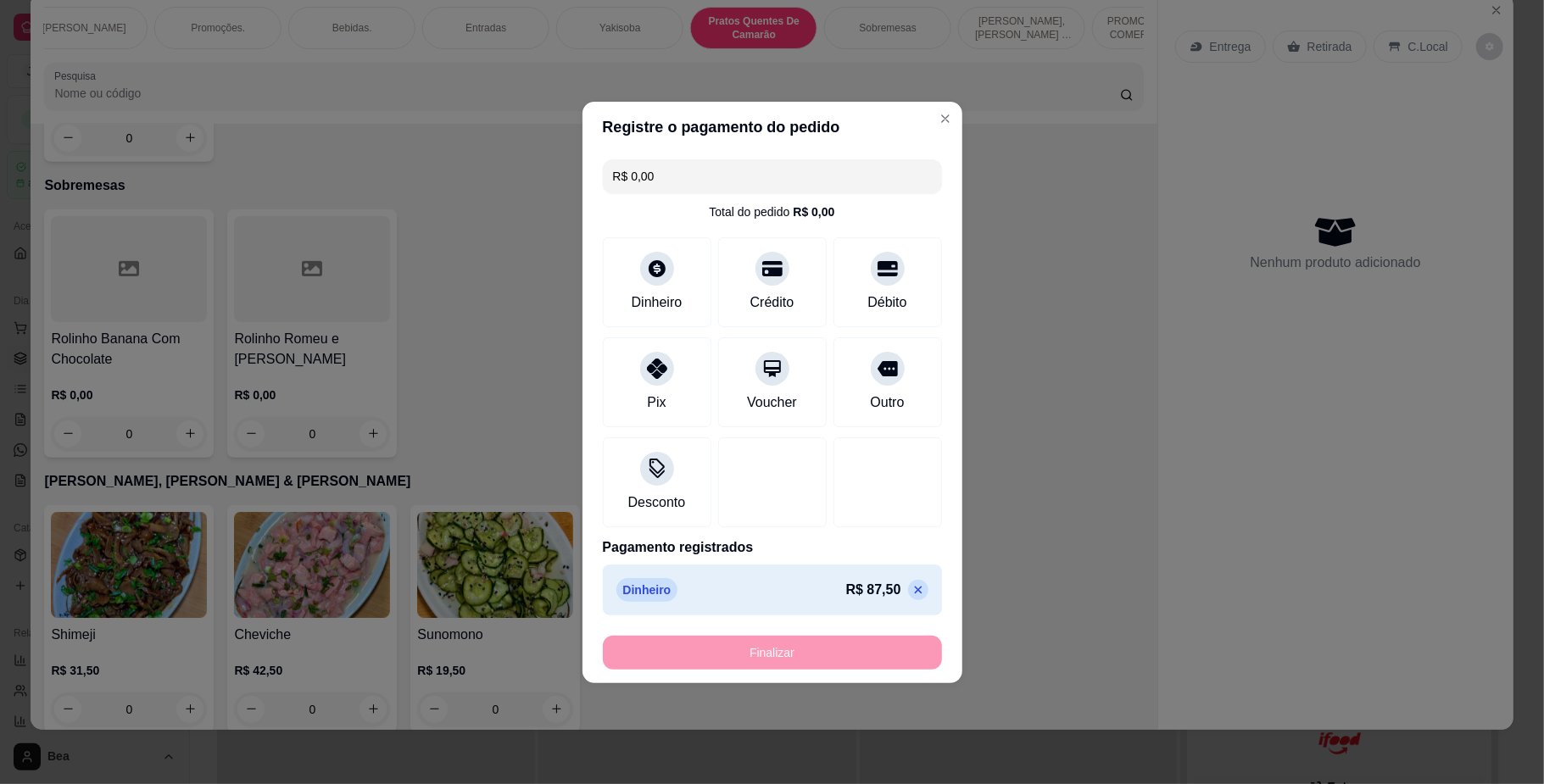
type input "-R$ 87,50"
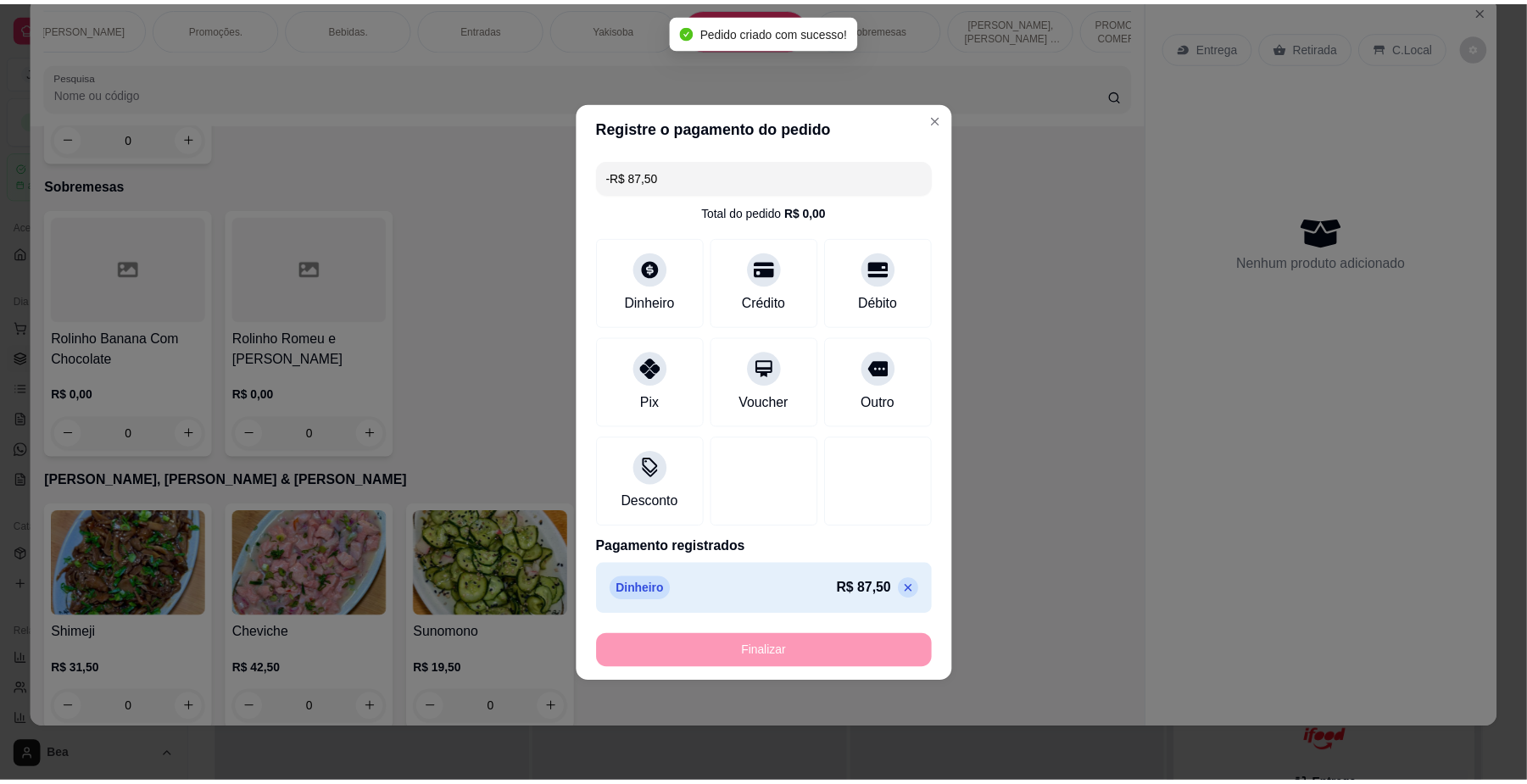
scroll to position [5234, 0]
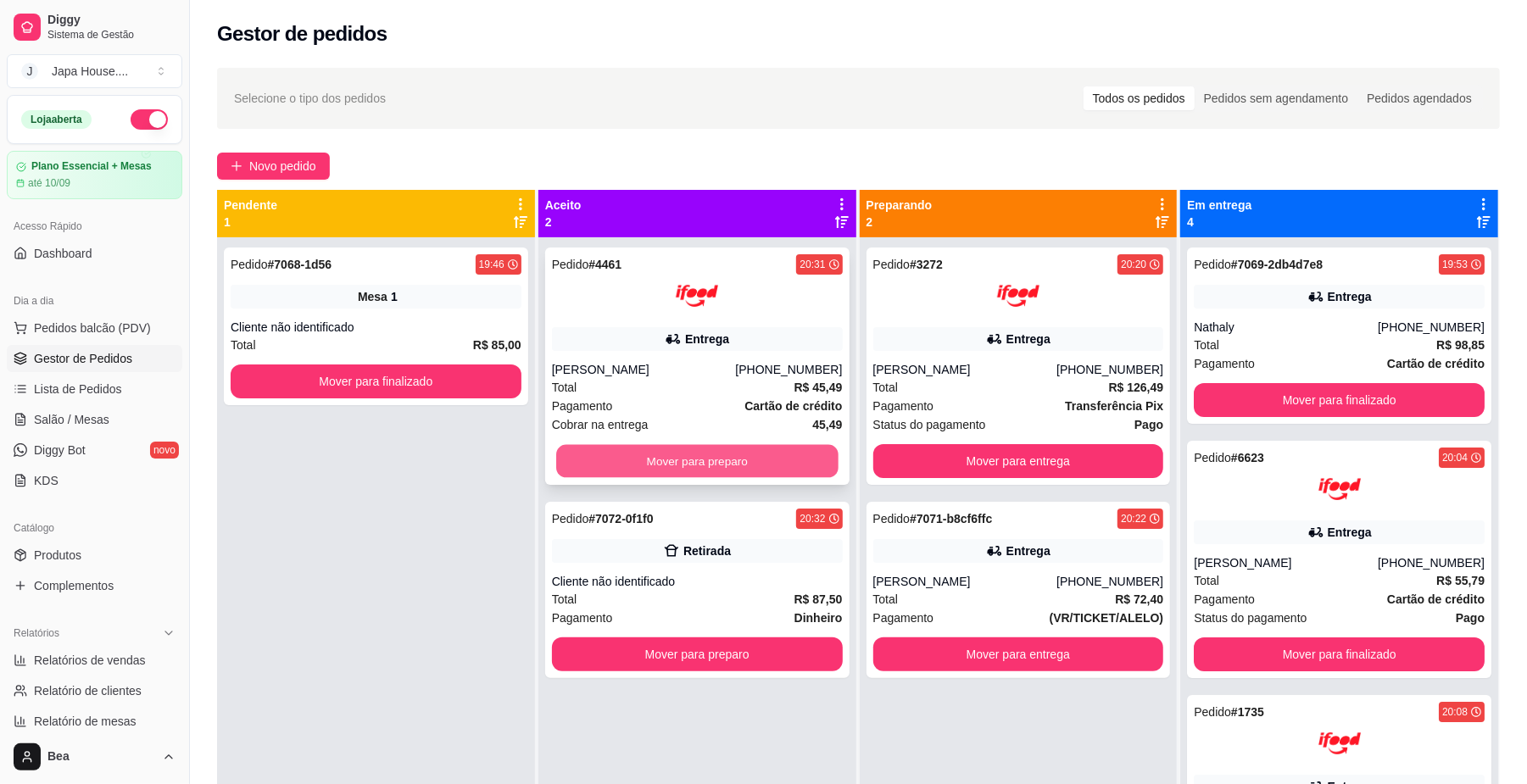
click at [689, 459] on button "Mover para preparo" at bounding box center [696, 460] width 281 height 33
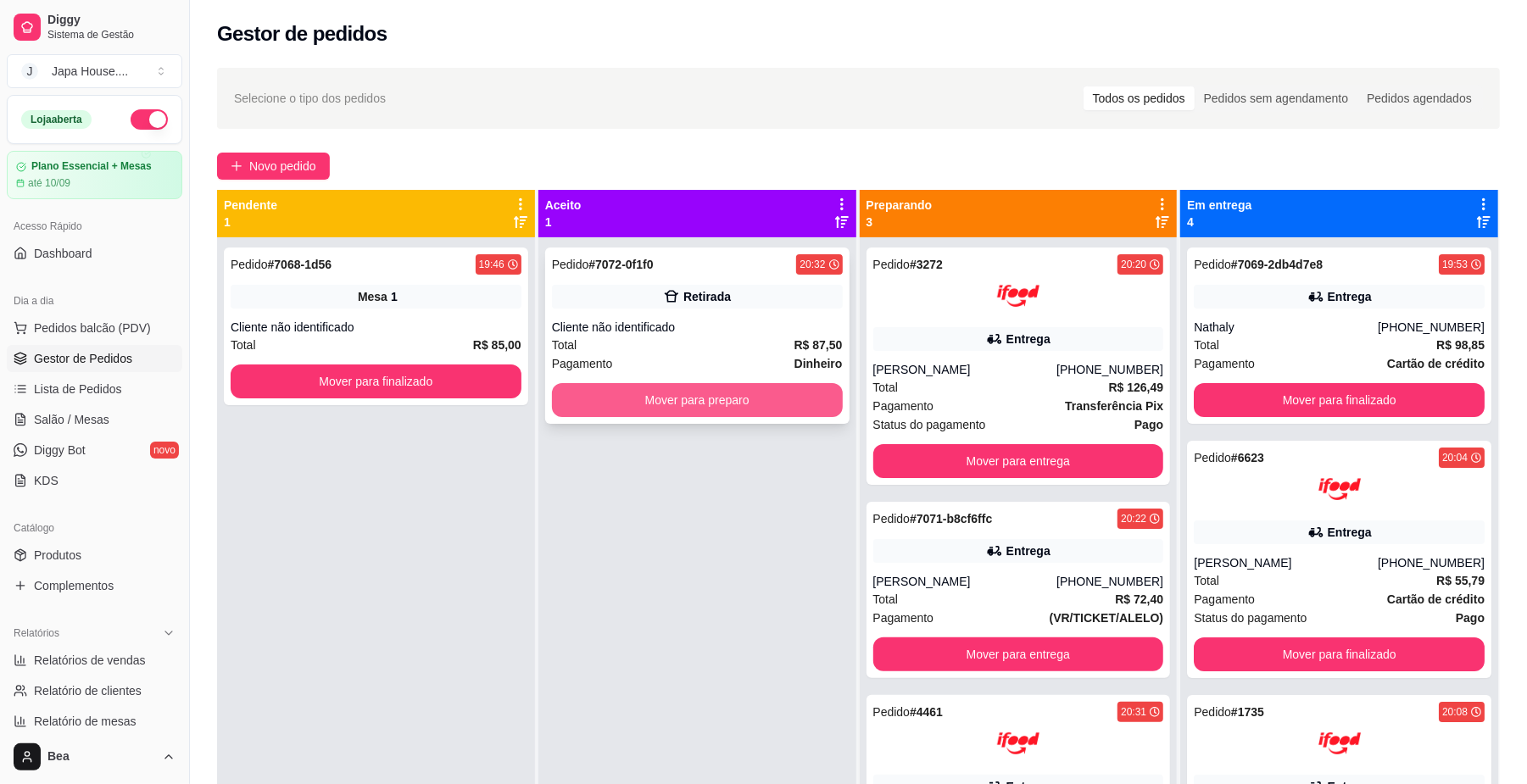
click at [735, 390] on button "Mover para preparo" at bounding box center [697, 400] width 291 height 34
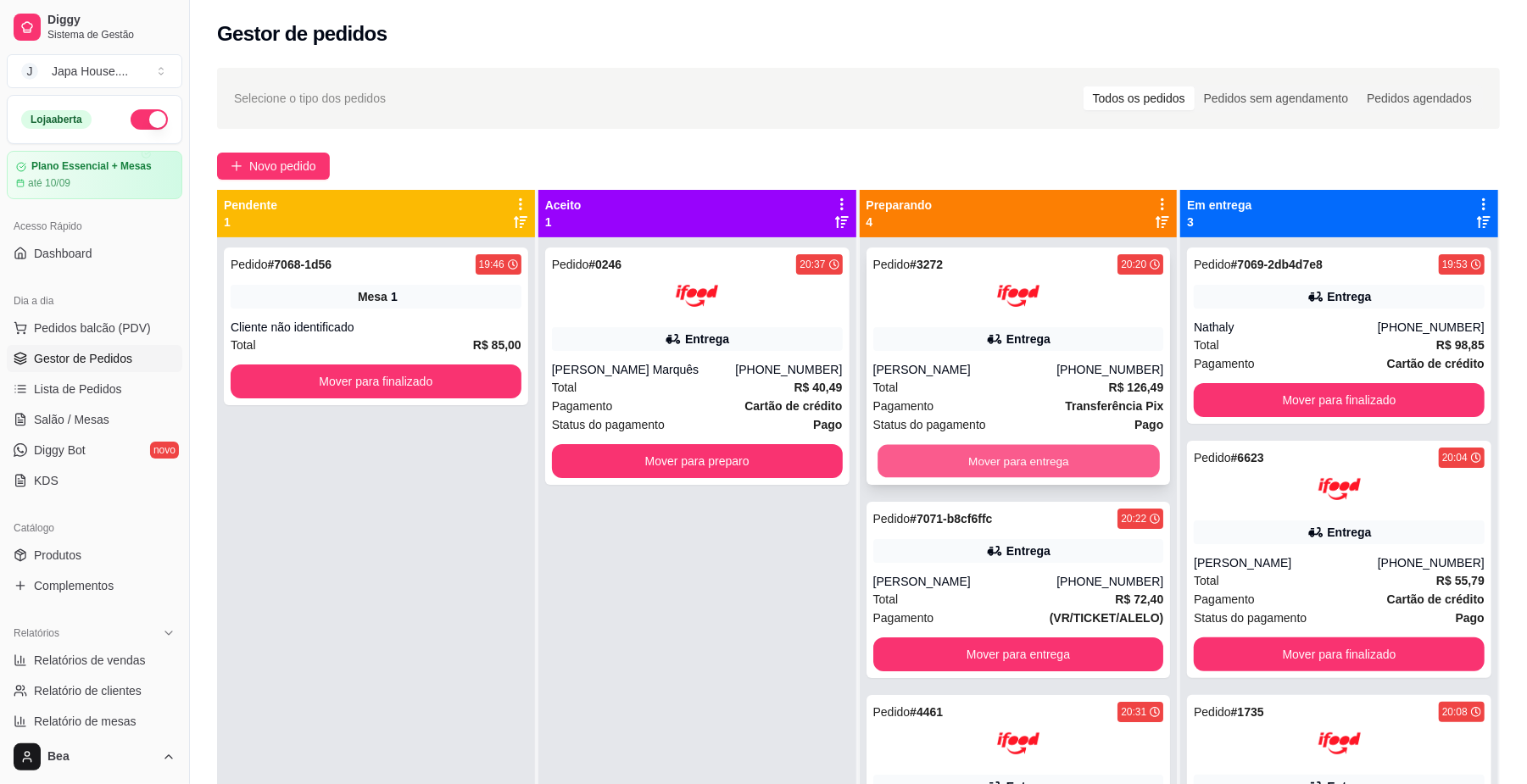
click at [1040, 455] on button "Mover para entrega" at bounding box center [1018, 460] width 281 height 33
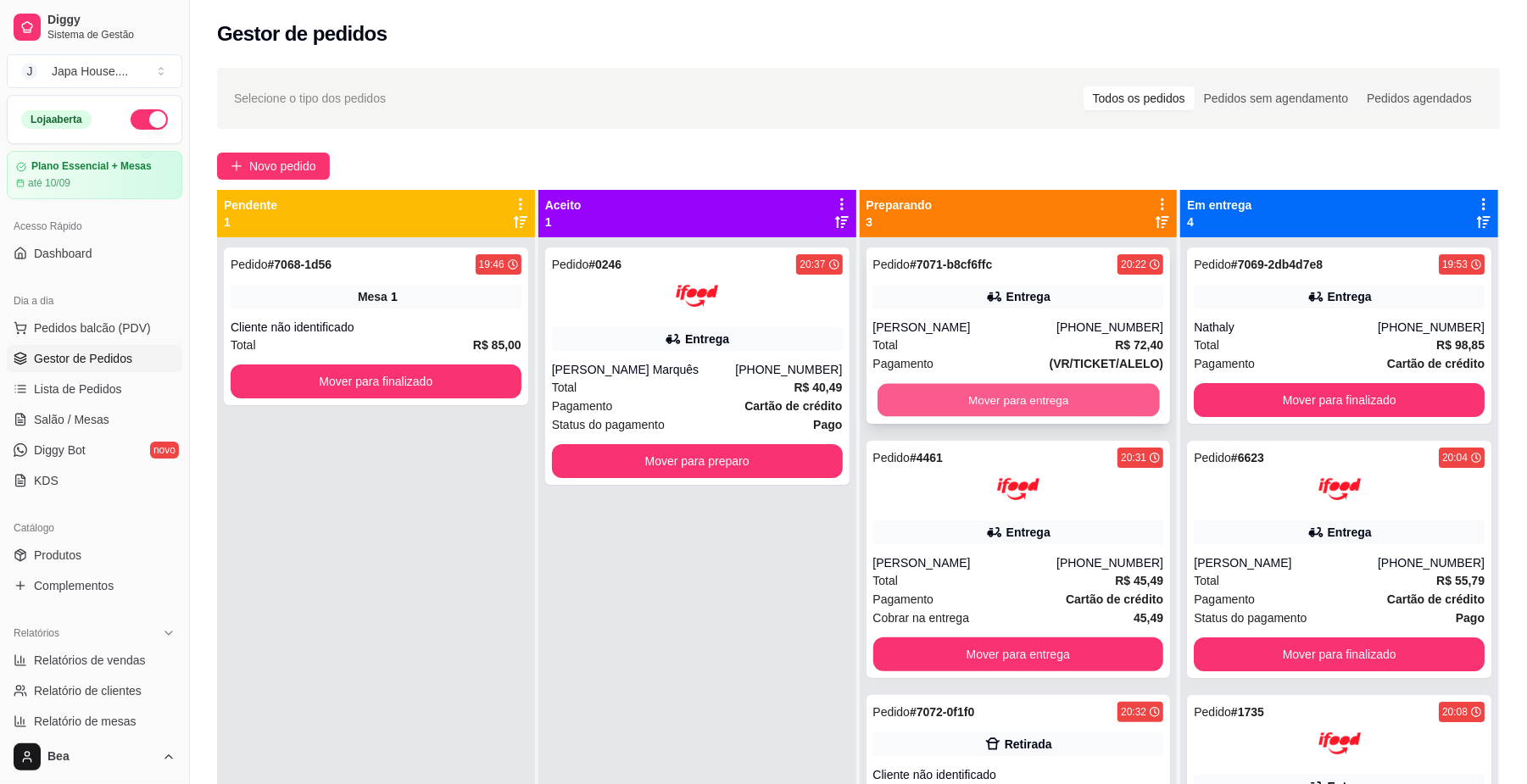
click at [1016, 404] on button "Mover para entrega" at bounding box center [1018, 400] width 281 height 33
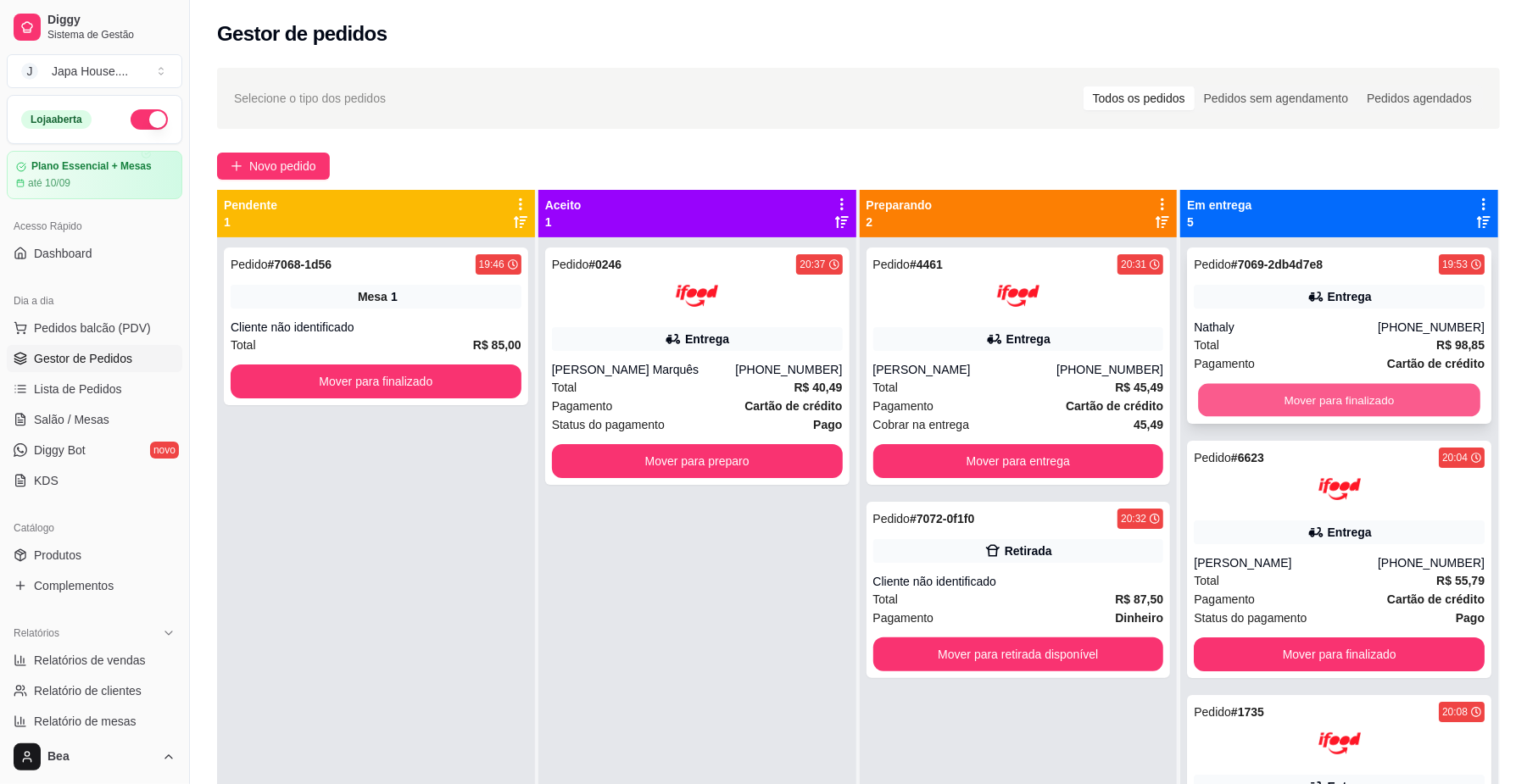
click at [1316, 385] on button "Mover para finalizado" at bounding box center [1338, 400] width 281 height 33
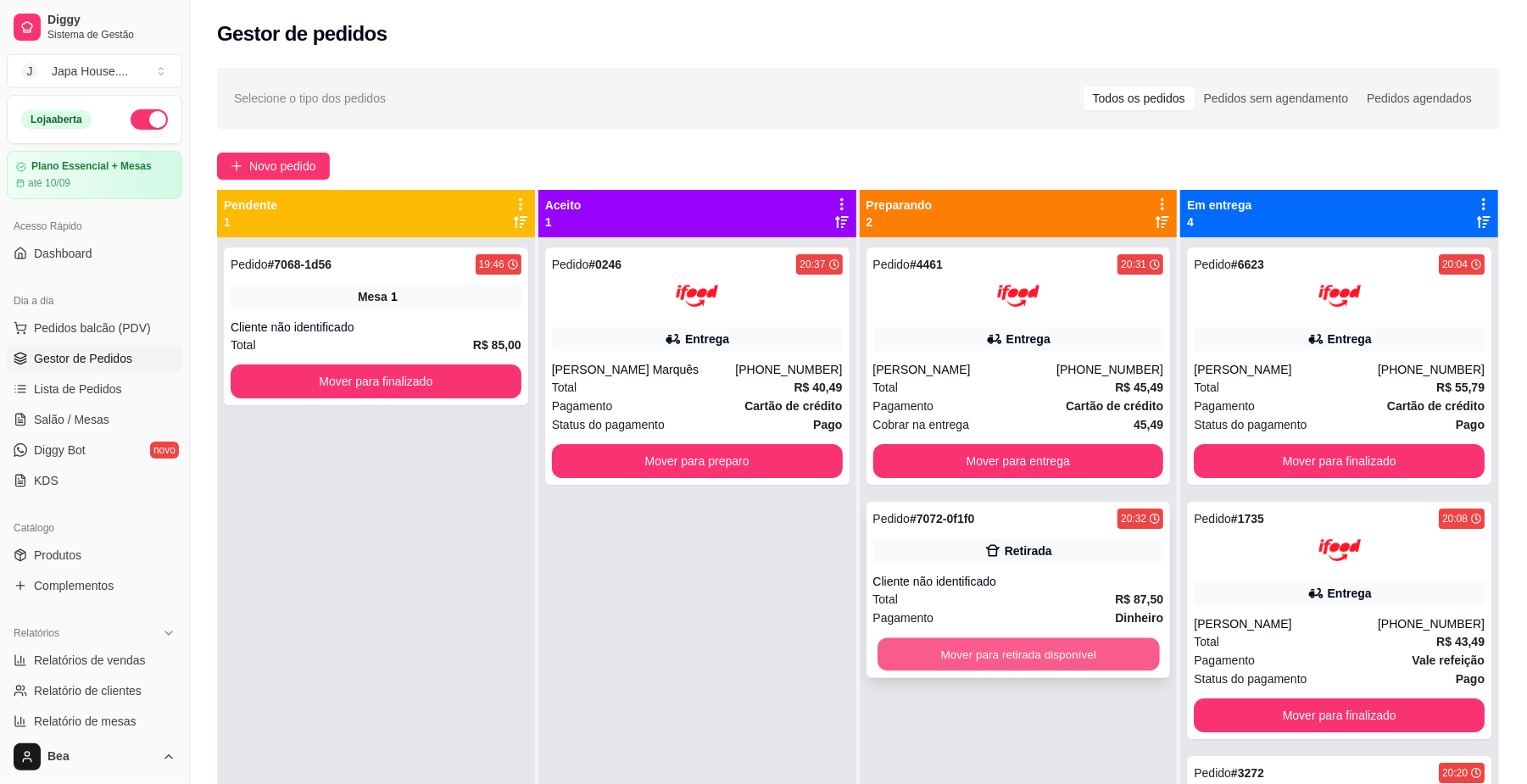
click at [1082, 655] on button "Mover para retirada disponível" at bounding box center [1018, 654] width 281 height 33
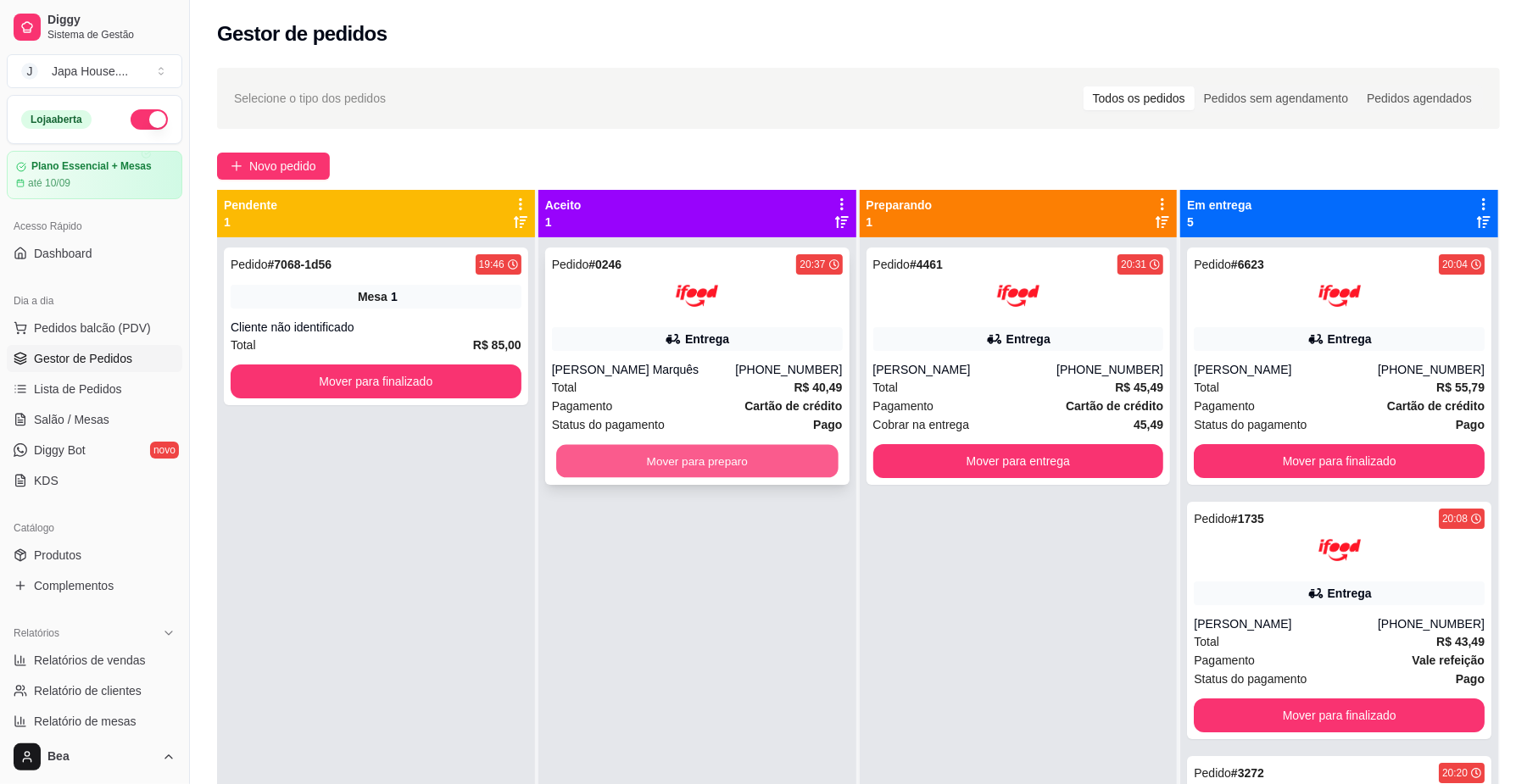
click at [798, 464] on button "Mover para preparo" at bounding box center [696, 460] width 281 height 33
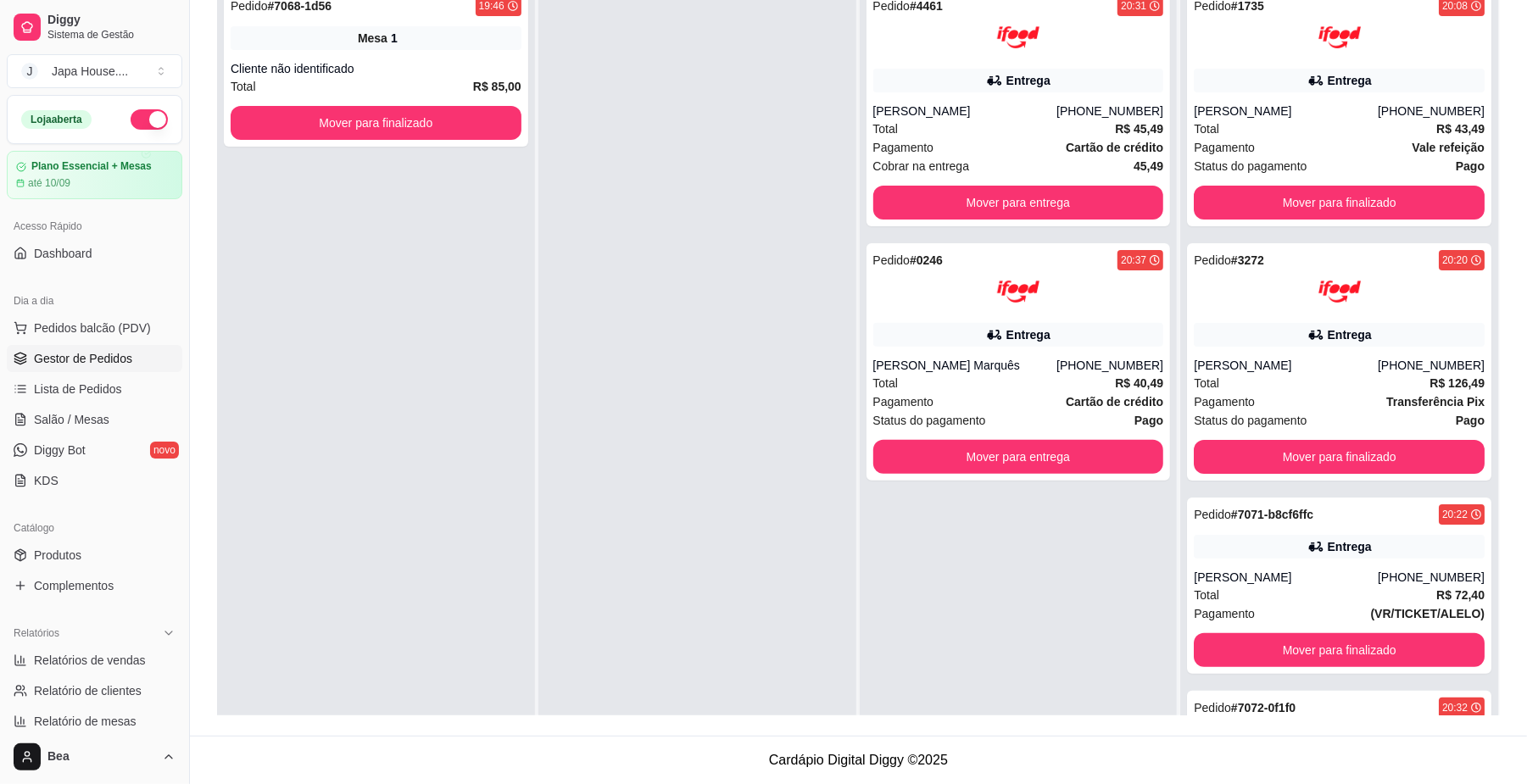
scroll to position [130, 0]
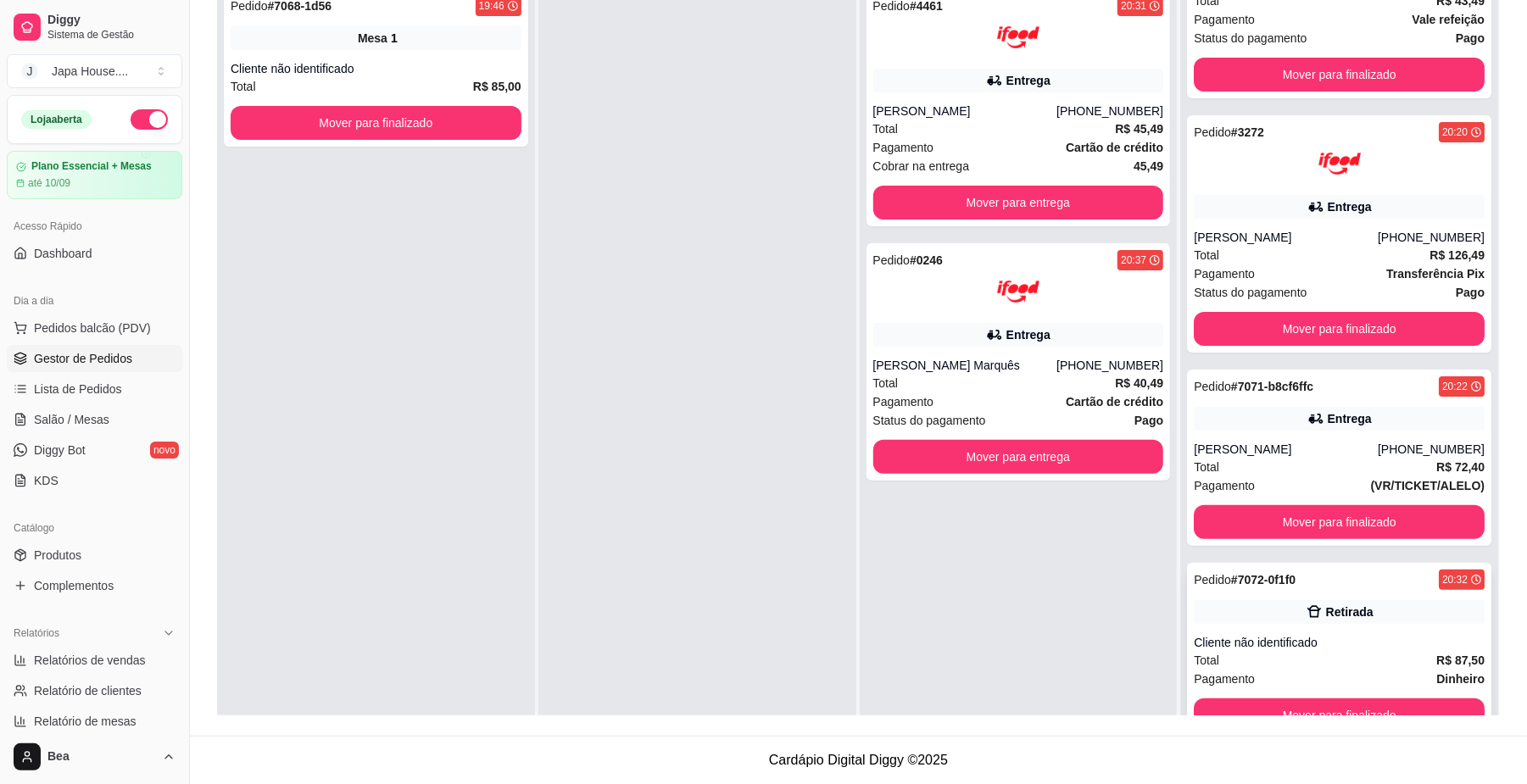
click at [1363, 654] on div "Total R$ 87,50" at bounding box center [1338, 660] width 291 height 19
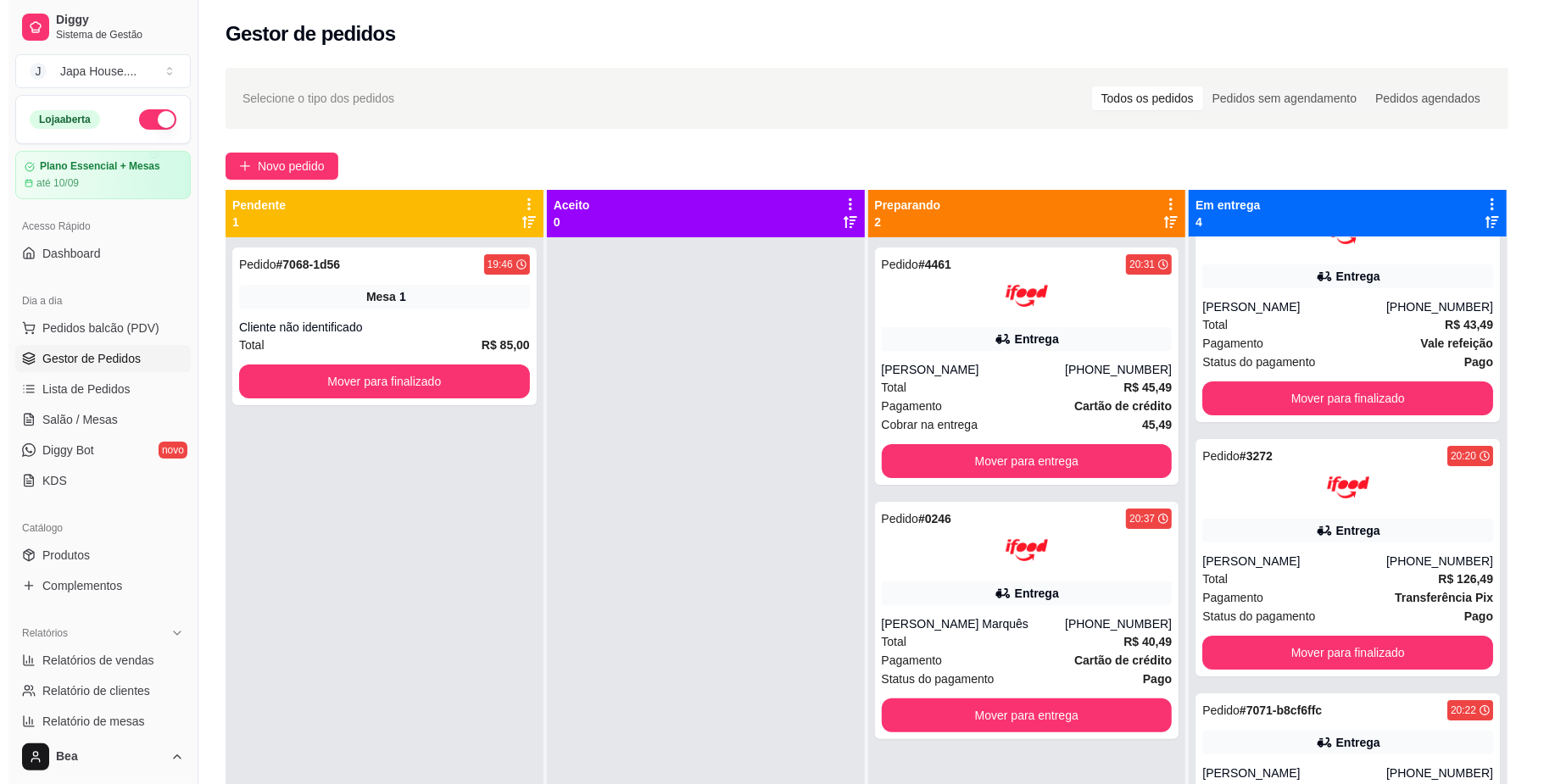
scroll to position [0, 0]
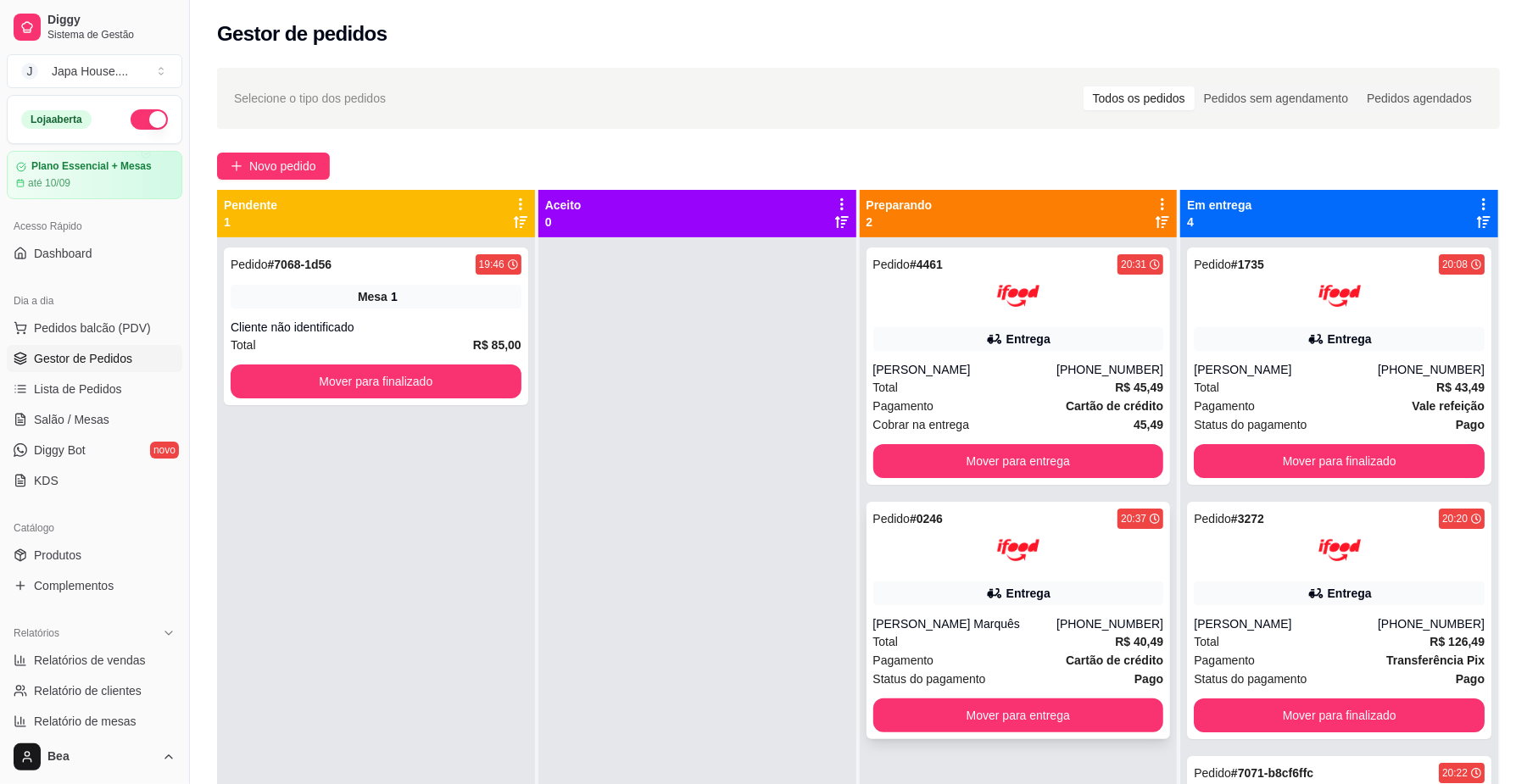
click at [1022, 590] on div "Entrega" at bounding box center [1029, 593] width 44 height 17
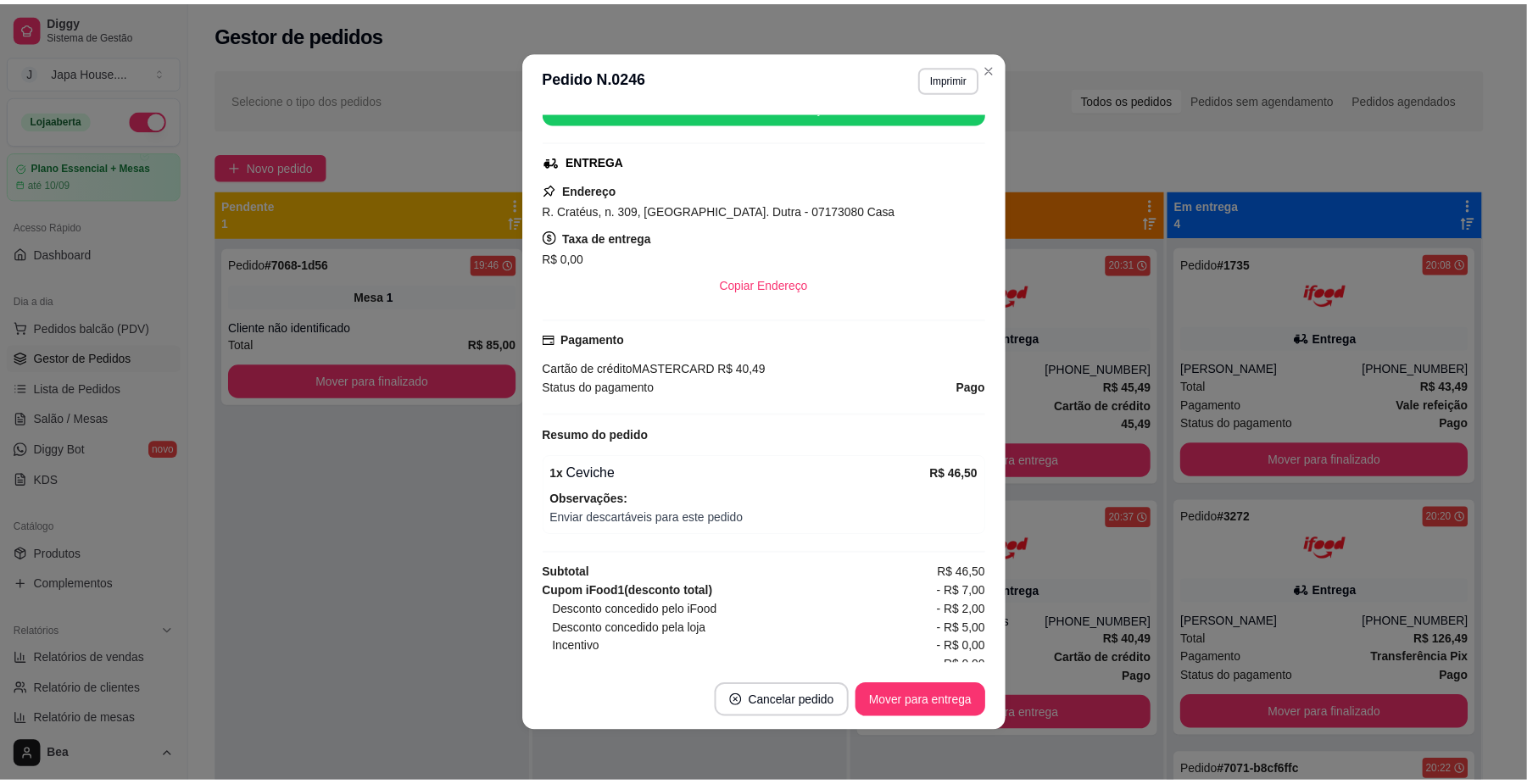
scroll to position [332, 0]
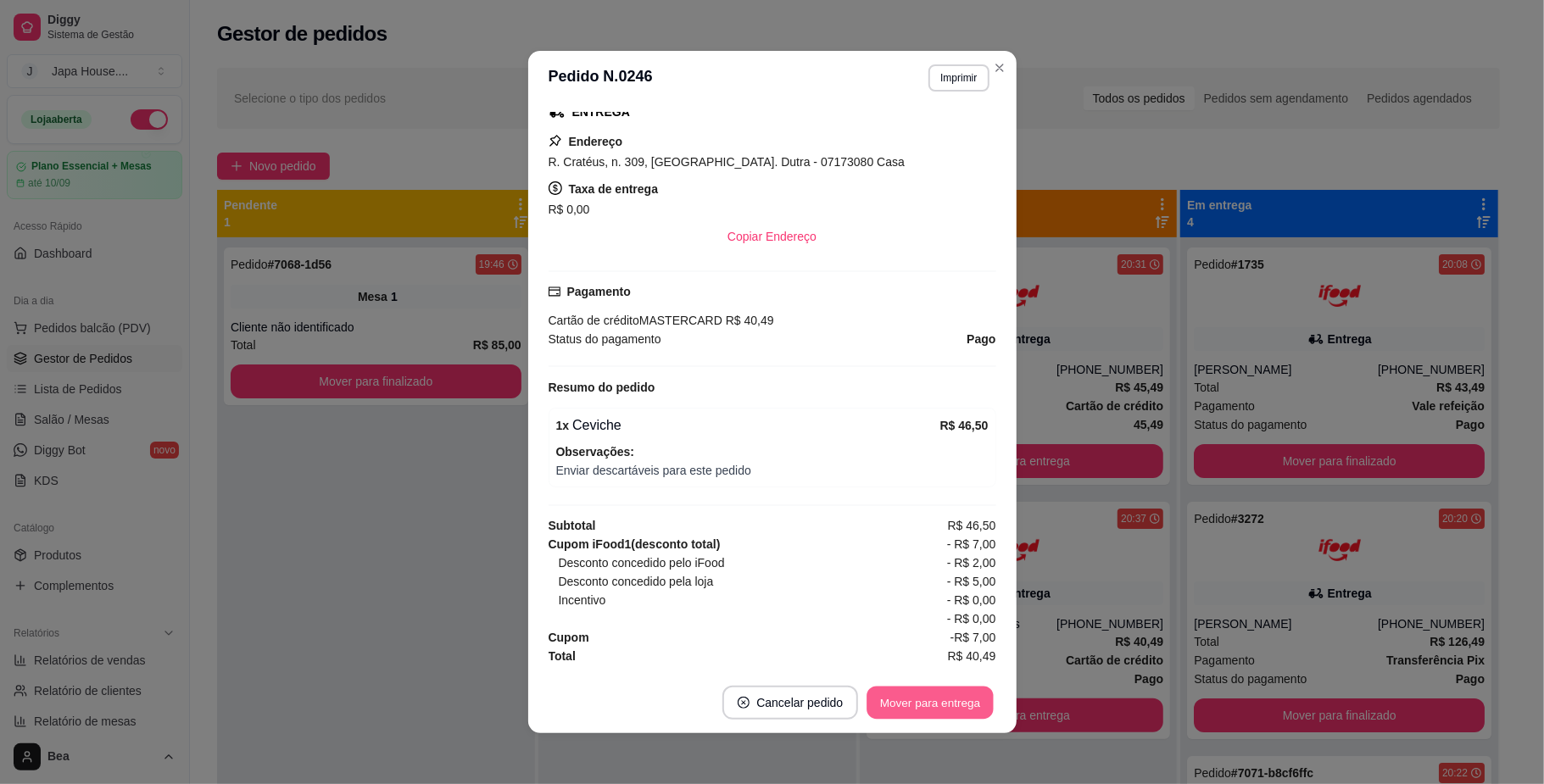
click at [933, 710] on button "Mover para entrega" at bounding box center [930, 702] width 127 height 33
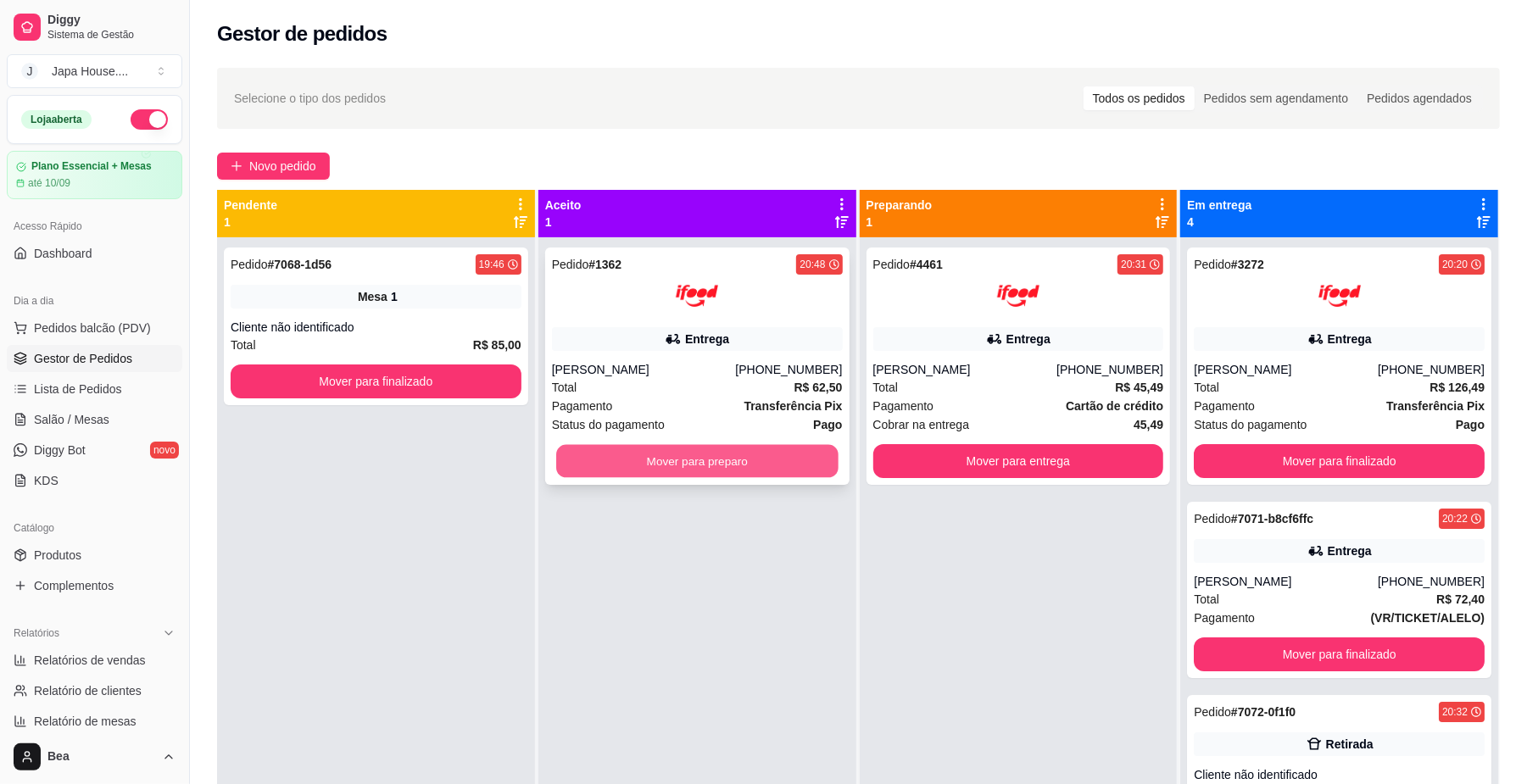
click at [777, 464] on button "Mover para preparo" at bounding box center [696, 460] width 281 height 33
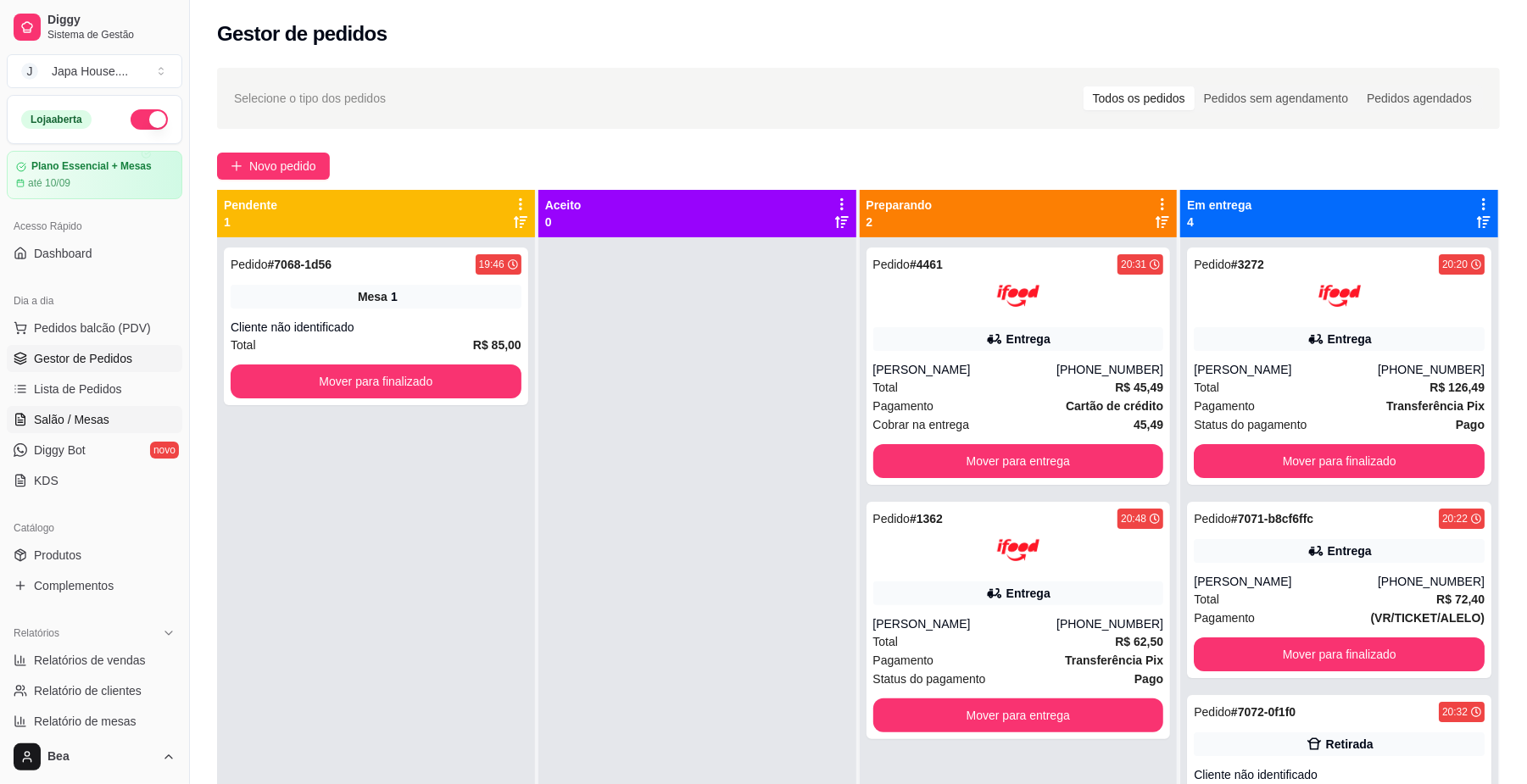
click at [109, 417] on link "Salão / Mesas" at bounding box center [94, 420] width 175 height 28
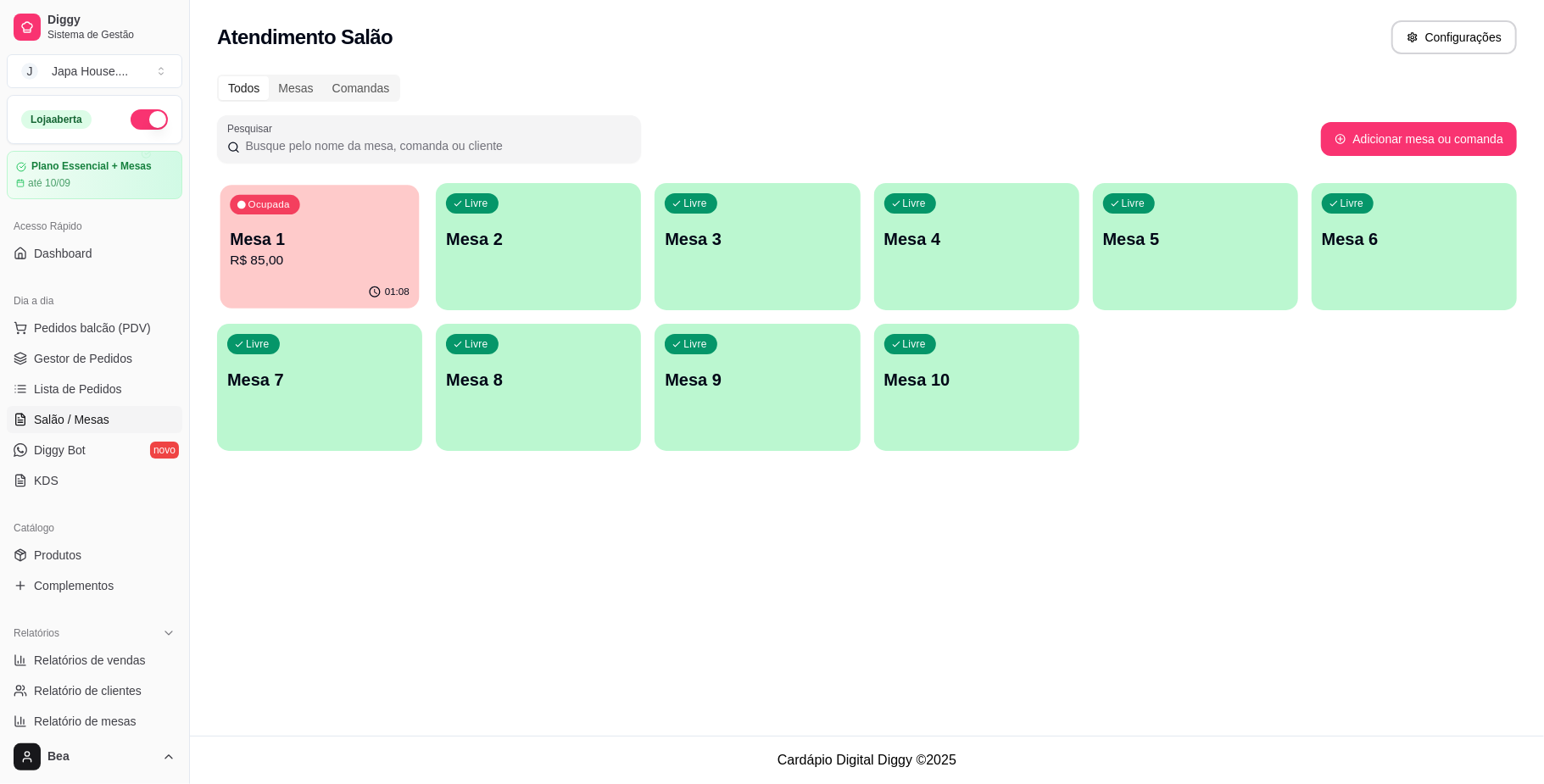
click at [371, 279] on div "01:08" at bounding box center [320, 292] width 199 height 32
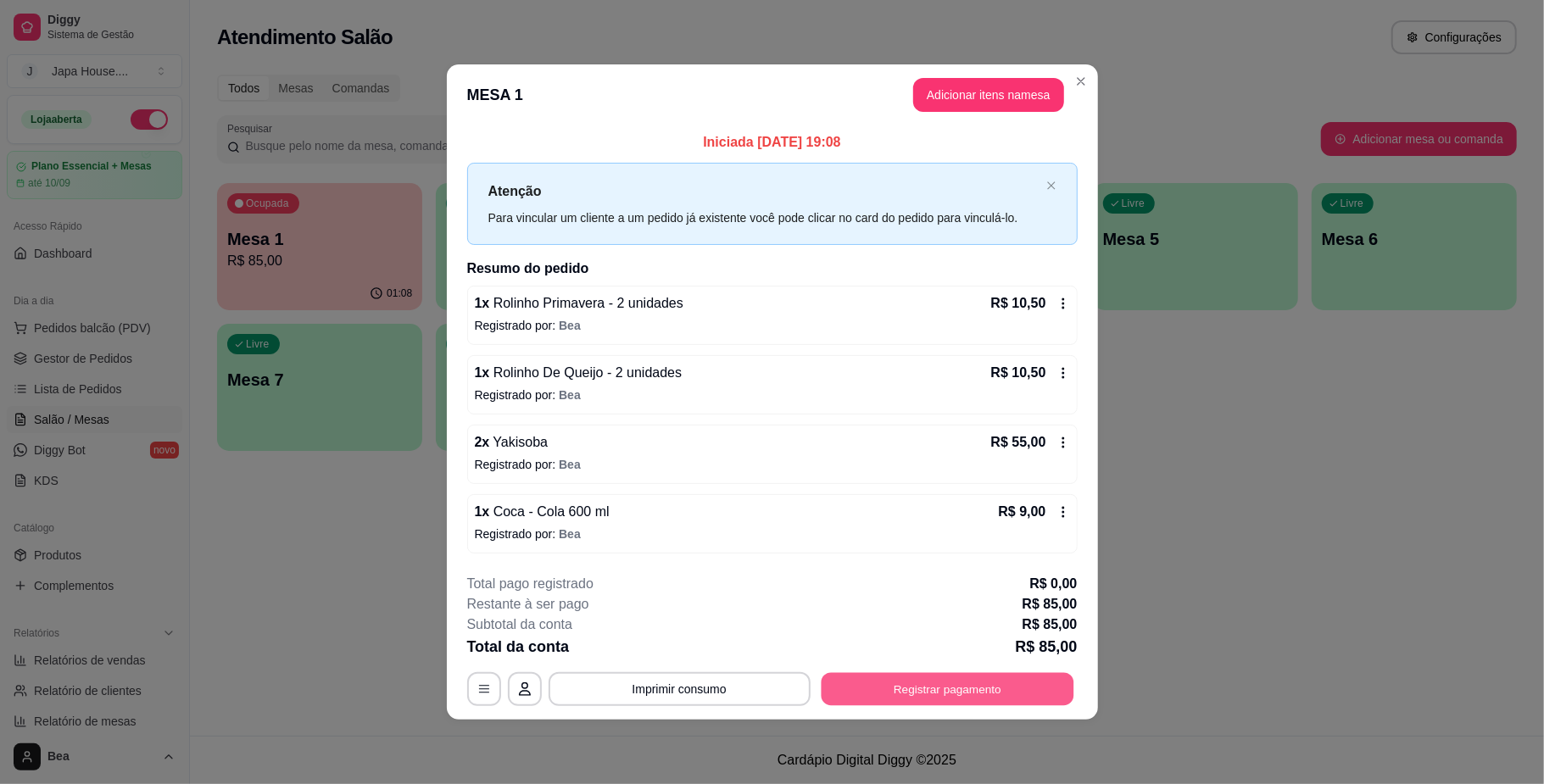
click at [881, 692] on button "Registrar pagamento" at bounding box center [947, 689] width 253 height 33
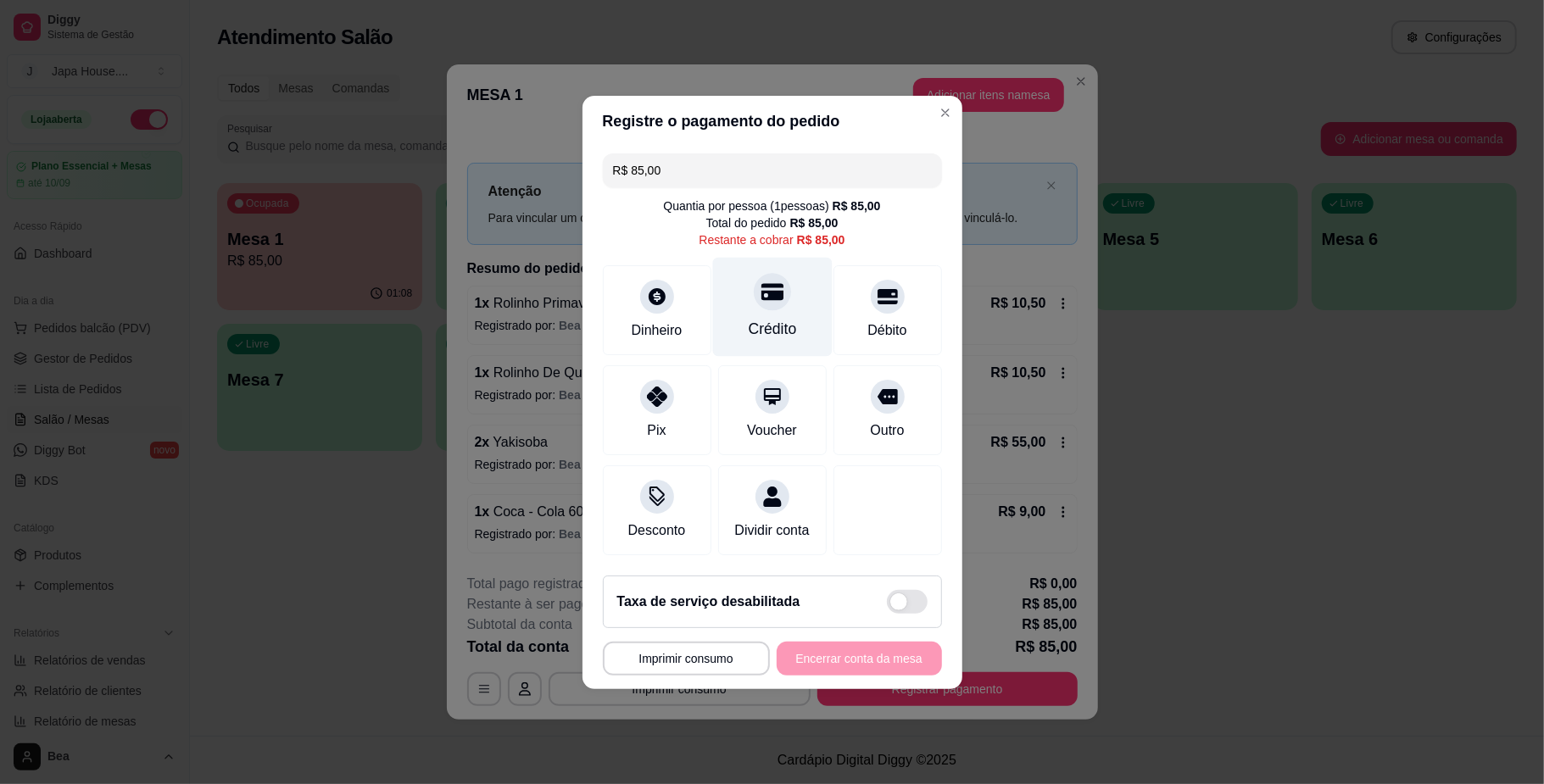
click at [774, 273] on div at bounding box center [772, 292] width 37 height 37
type input "R$ 0,00"
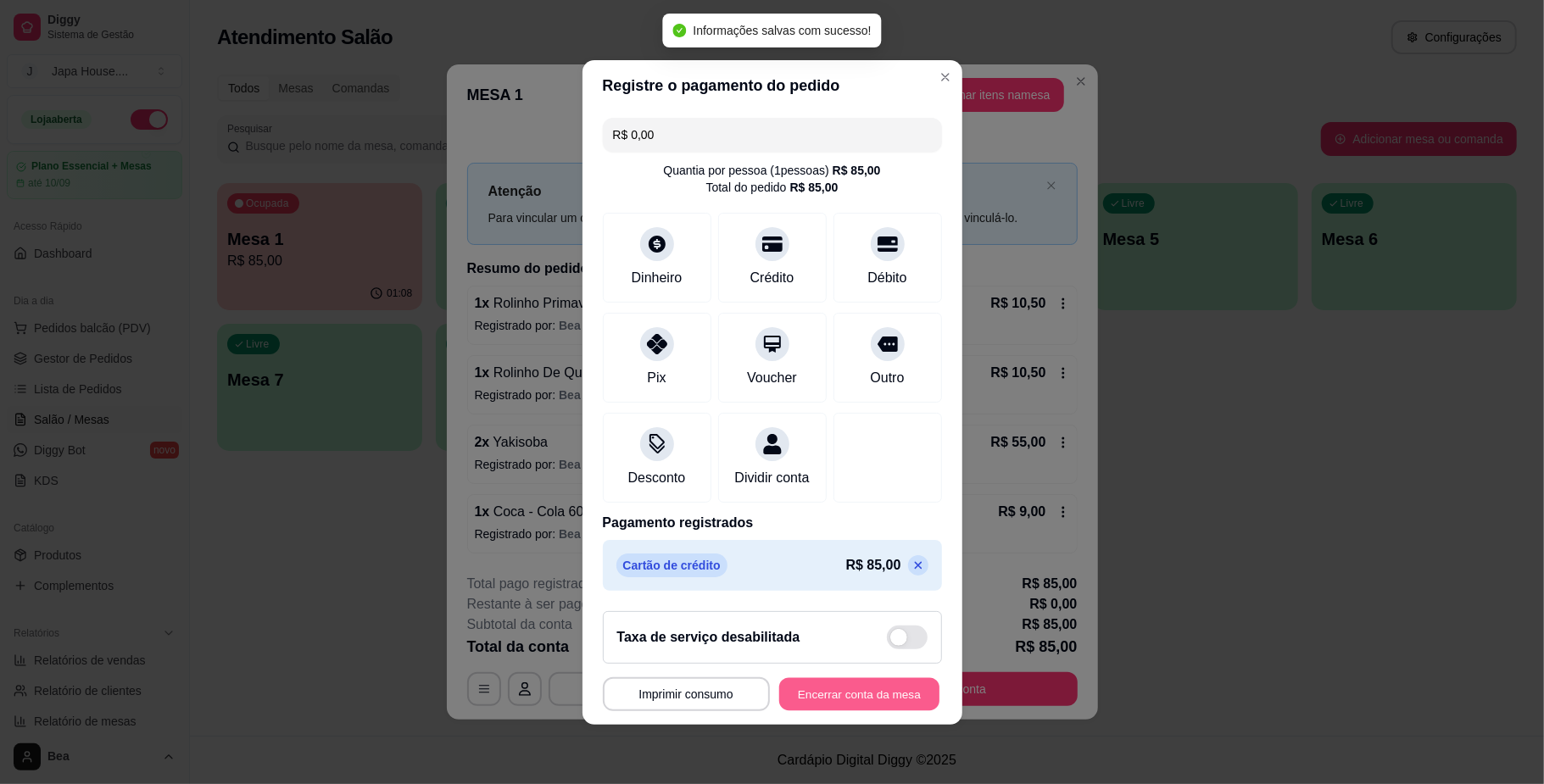
click at [818, 692] on button "Encerrar conta da mesa" at bounding box center [859, 693] width 160 height 33
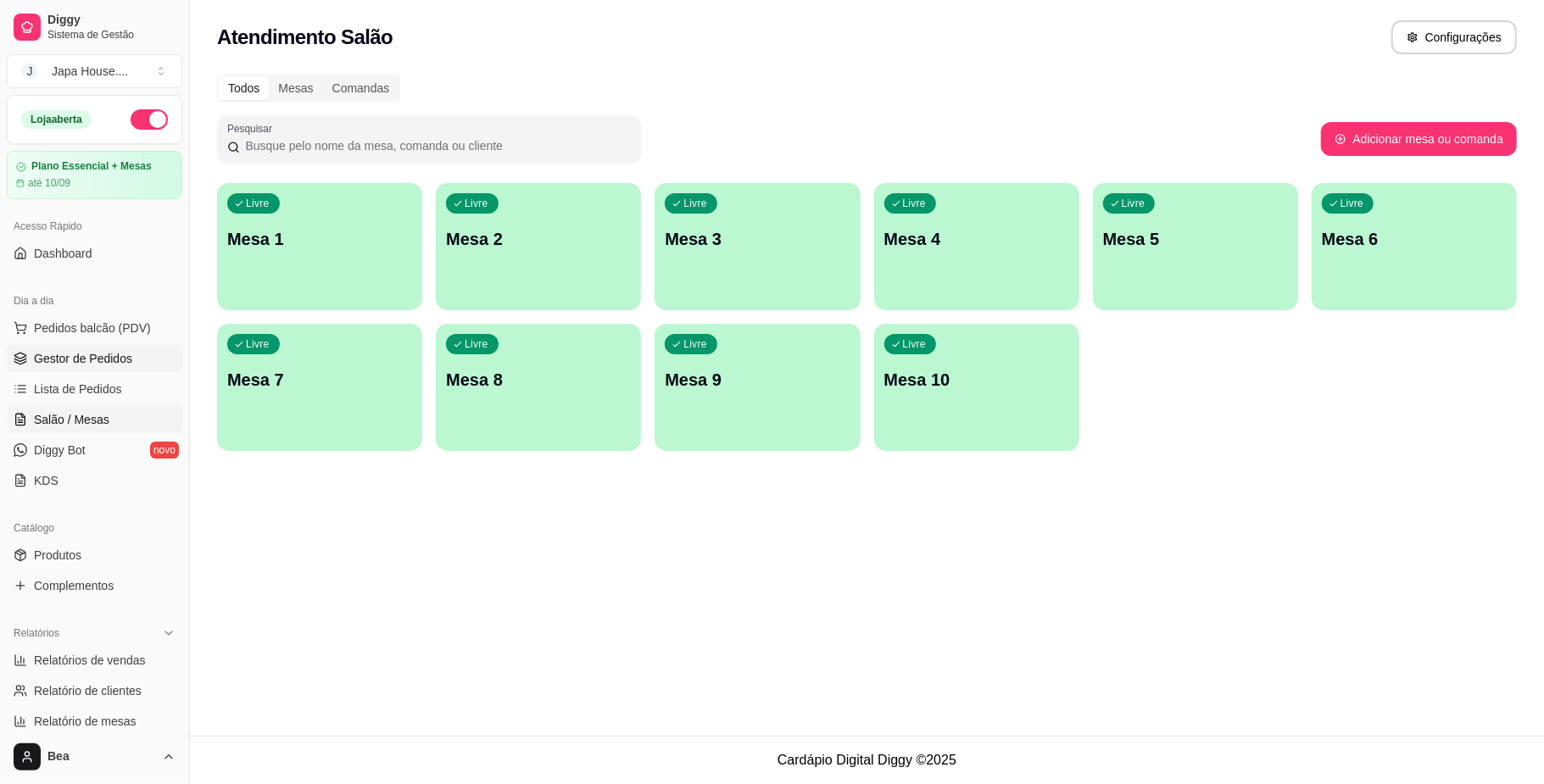
click at [110, 356] on span "Gestor de Pedidos" at bounding box center [83, 358] width 99 height 17
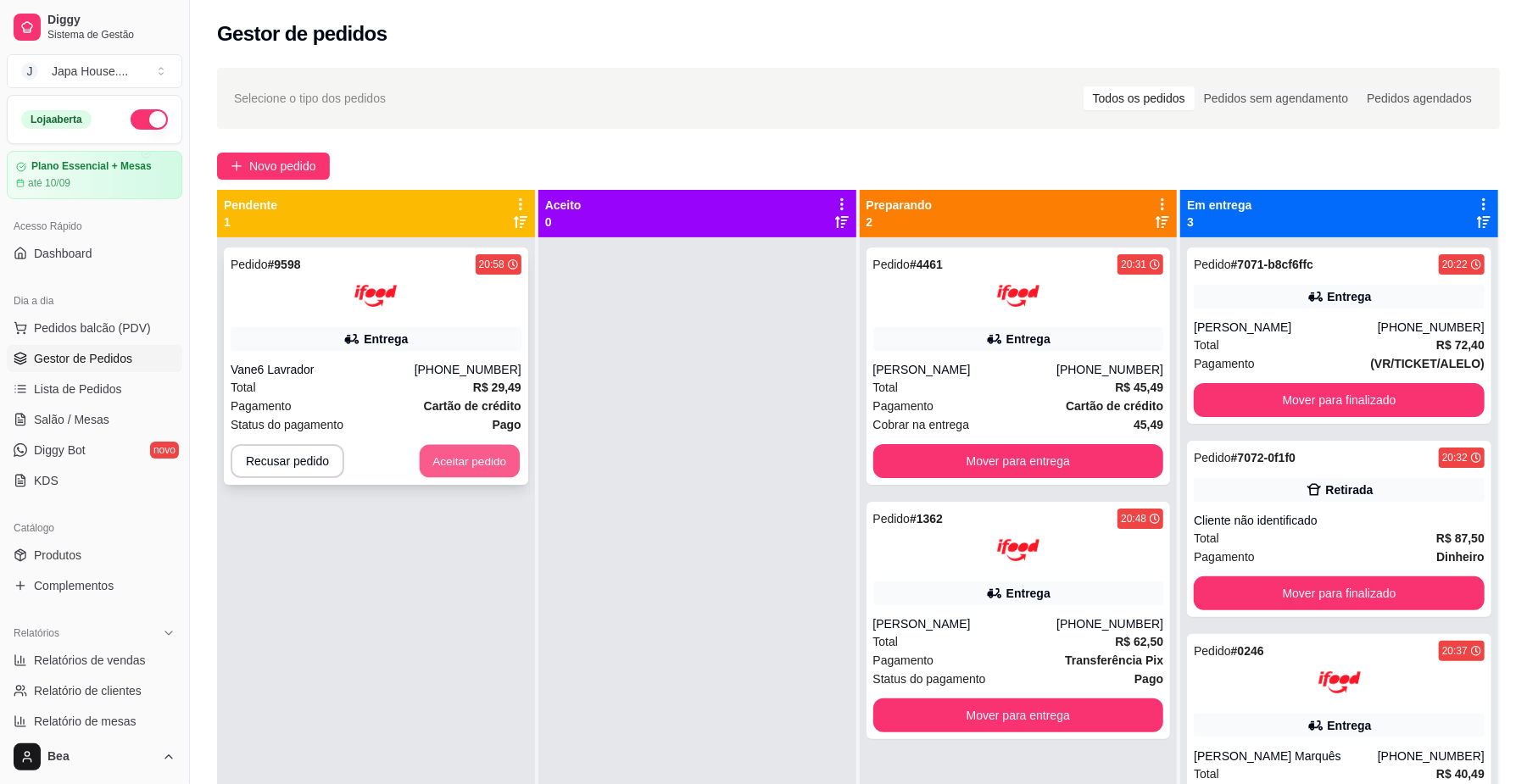
click at [490, 465] on button "Aceitar pedido" at bounding box center [470, 460] width 100 height 33
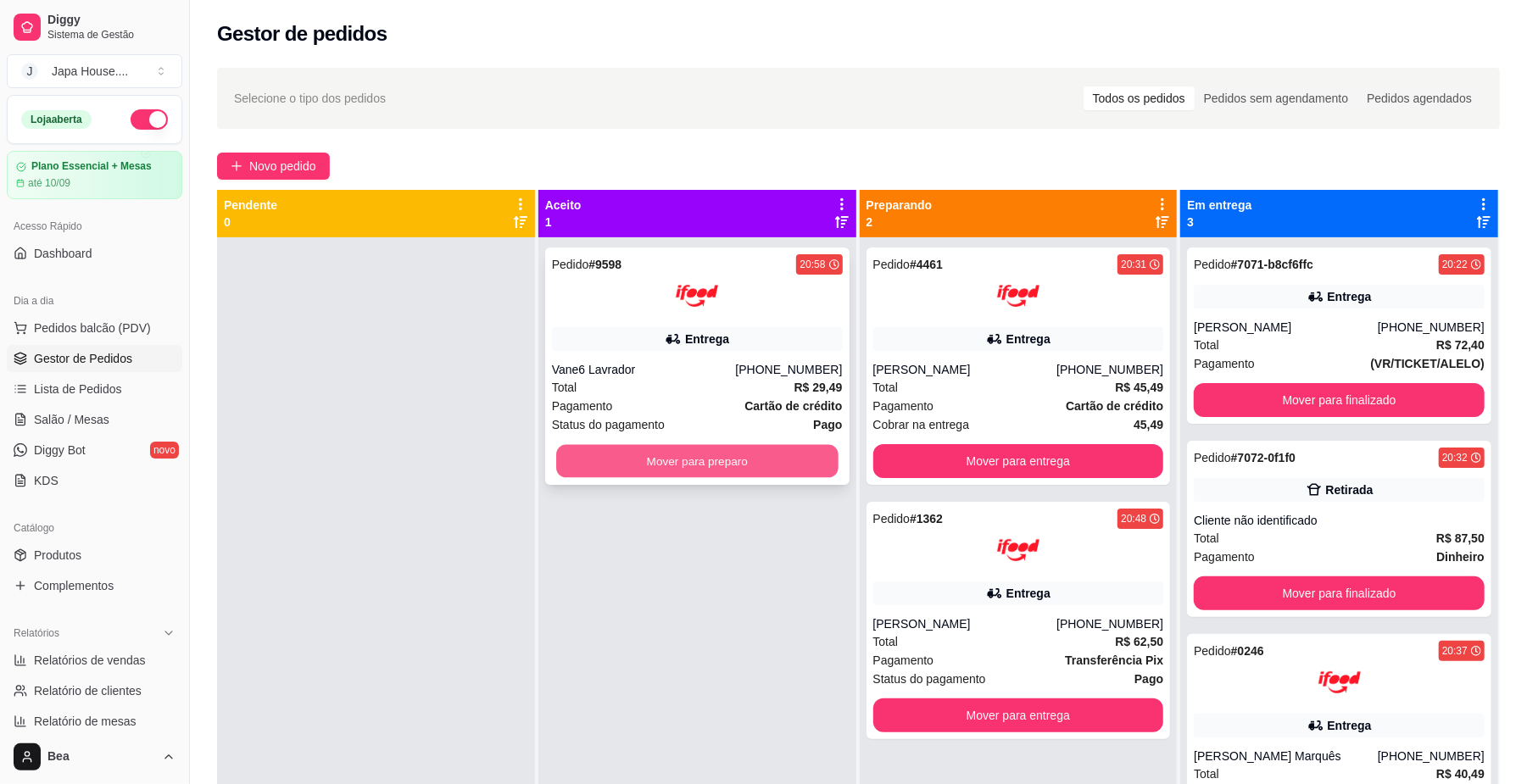
click at [621, 459] on button "Mover para preparo" at bounding box center [696, 460] width 281 height 33
click at [669, 466] on button "Mover para preparo" at bounding box center [696, 460] width 281 height 33
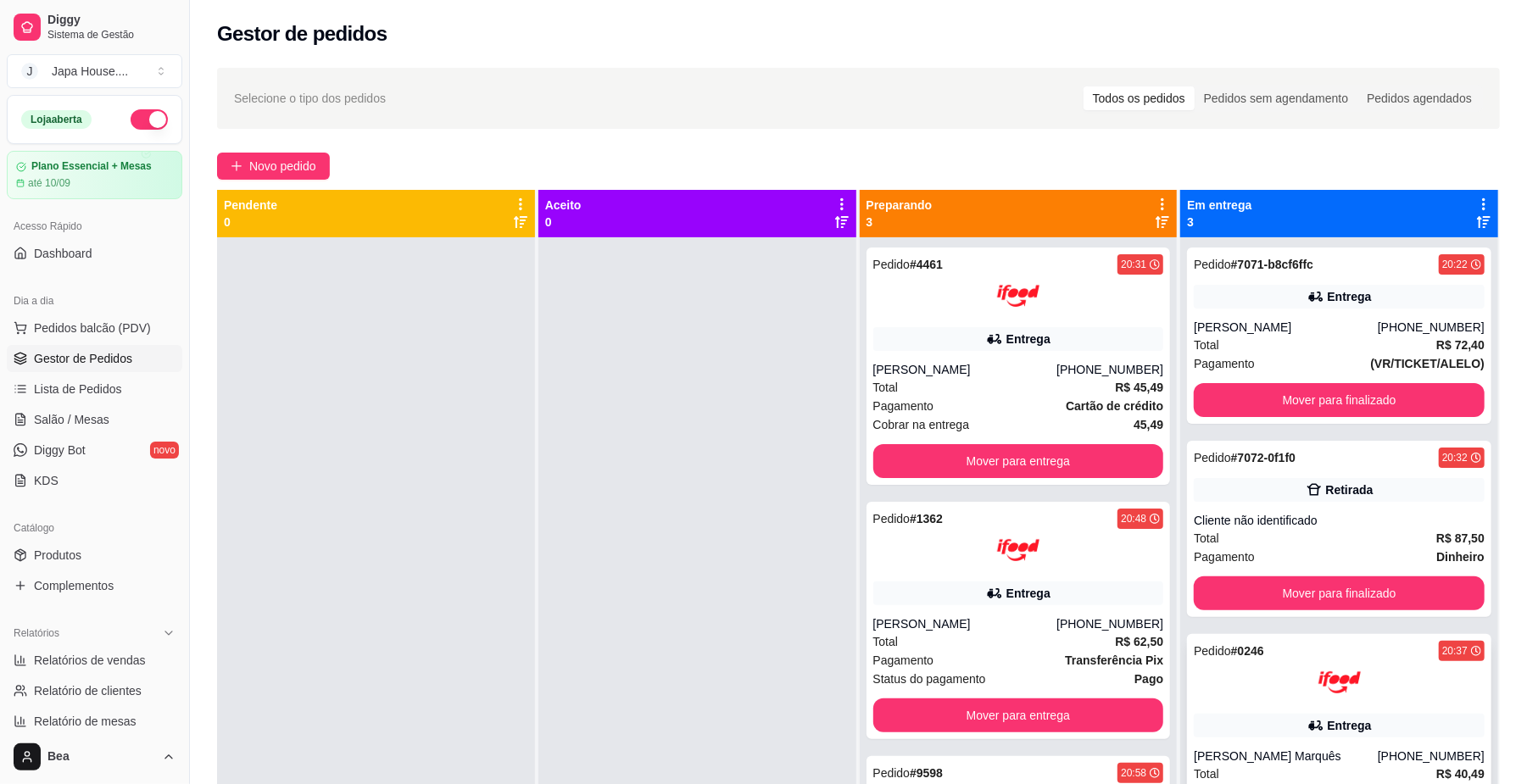
click at [1450, 772] on strong "R$ 40,49" at bounding box center [1460, 773] width 48 height 13
click at [1315, 387] on button "Mover para finalizado" at bounding box center [1338, 400] width 281 height 33
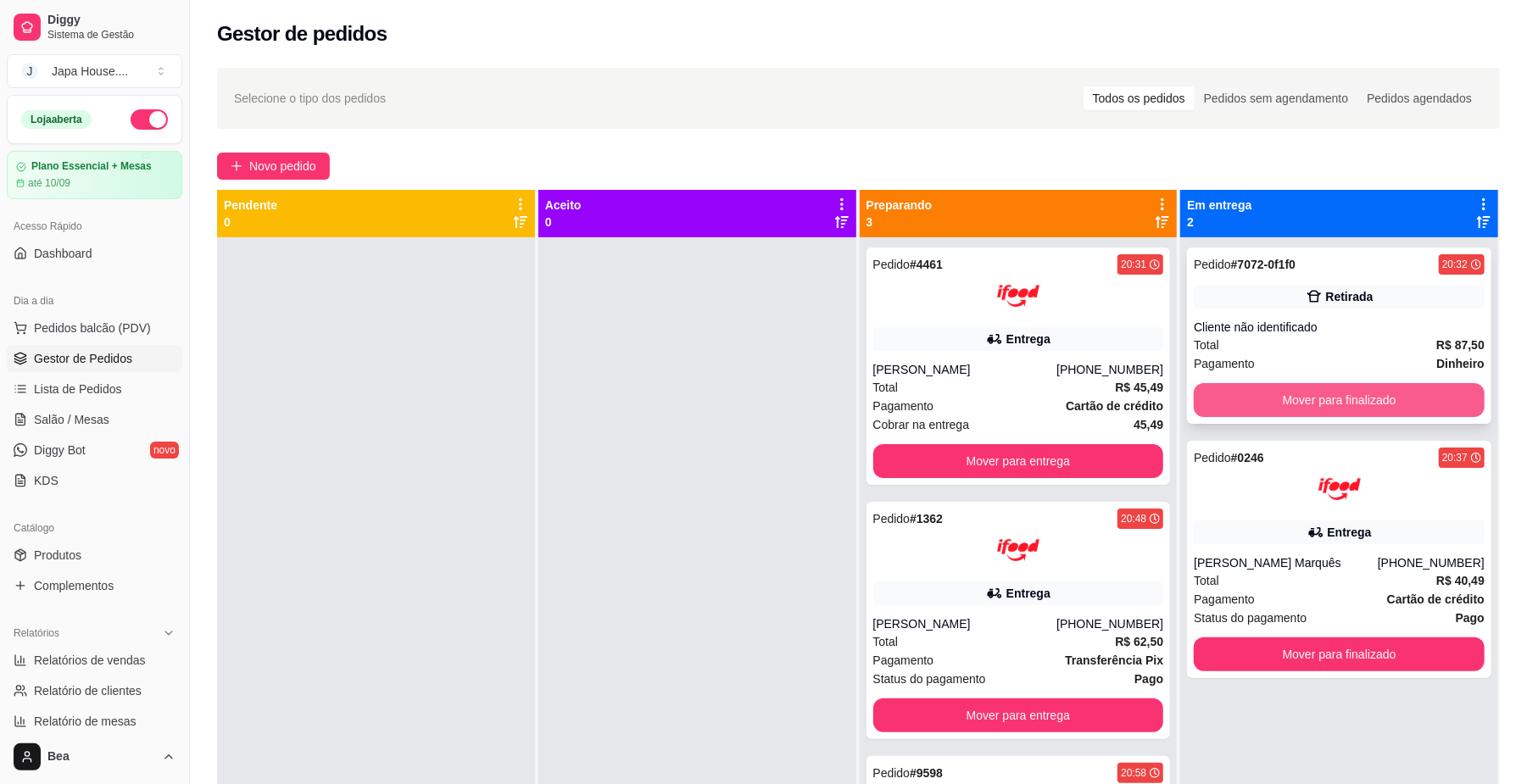
click at [1314, 388] on button "Mover para finalizado" at bounding box center [1338, 400] width 291 height 34
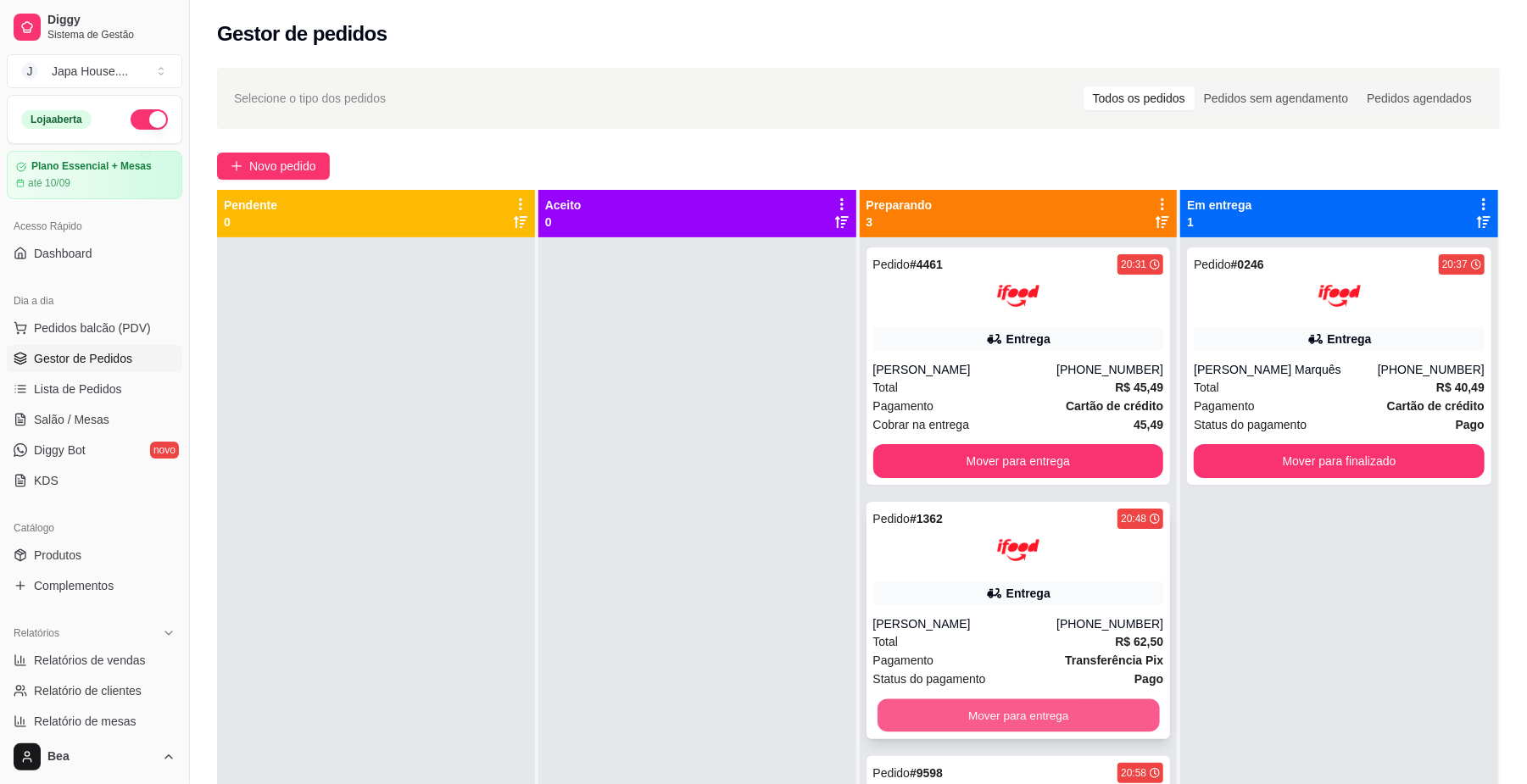
click at [1055, 718] on button "Mover para entrega" at bounding box center [1018, 715] width 281 height 33
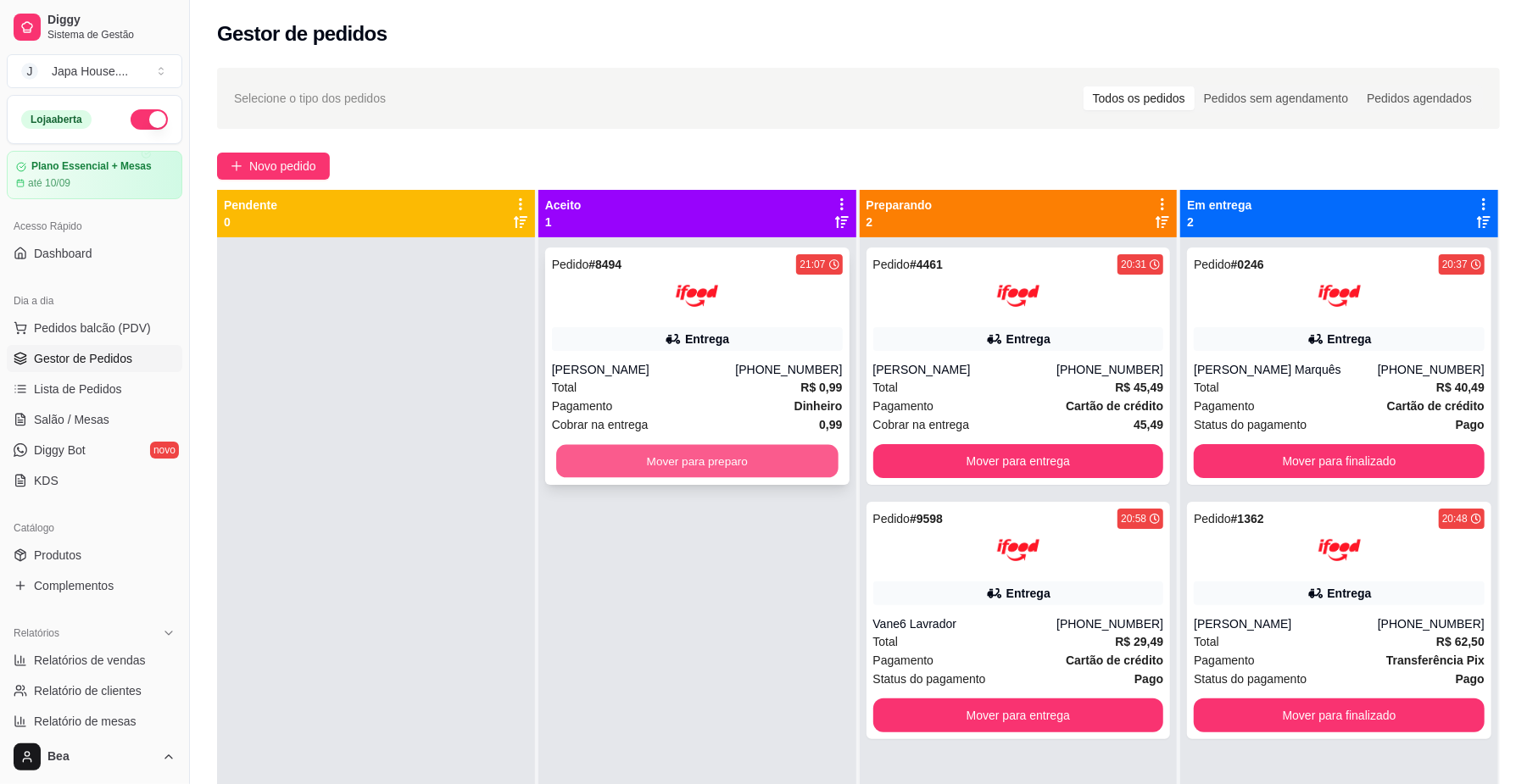
click at [643, 465] on button "Mover para preparo" at bounding box center [696, 460] width 281 height 33
click at [665, 468] on button "Mover para preparo" at bounding box center [696, 460] width 281 height 33
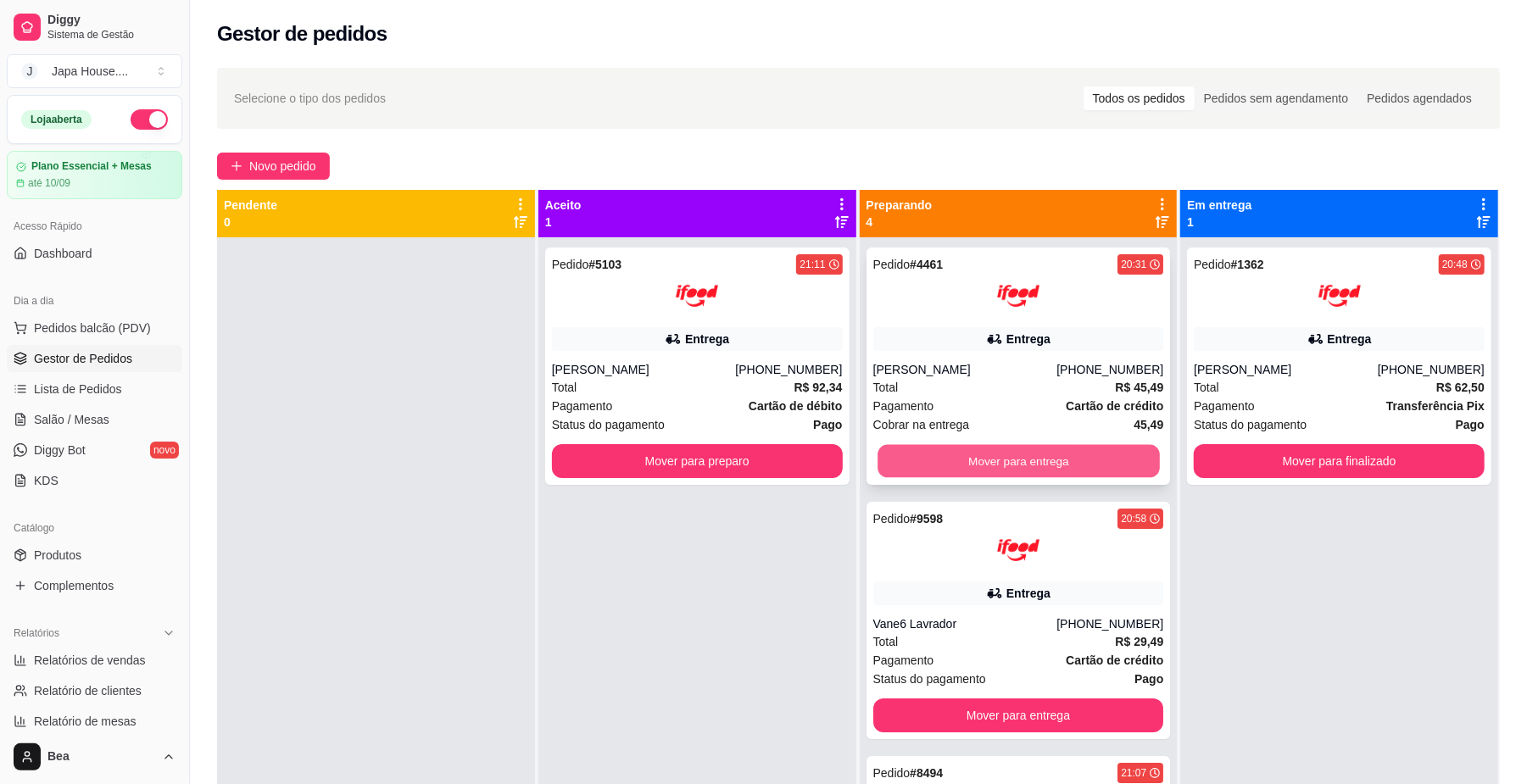
click at [947, 447] on button "Mover para entrega" at bounding box center [1018, 460] width 281 height 33
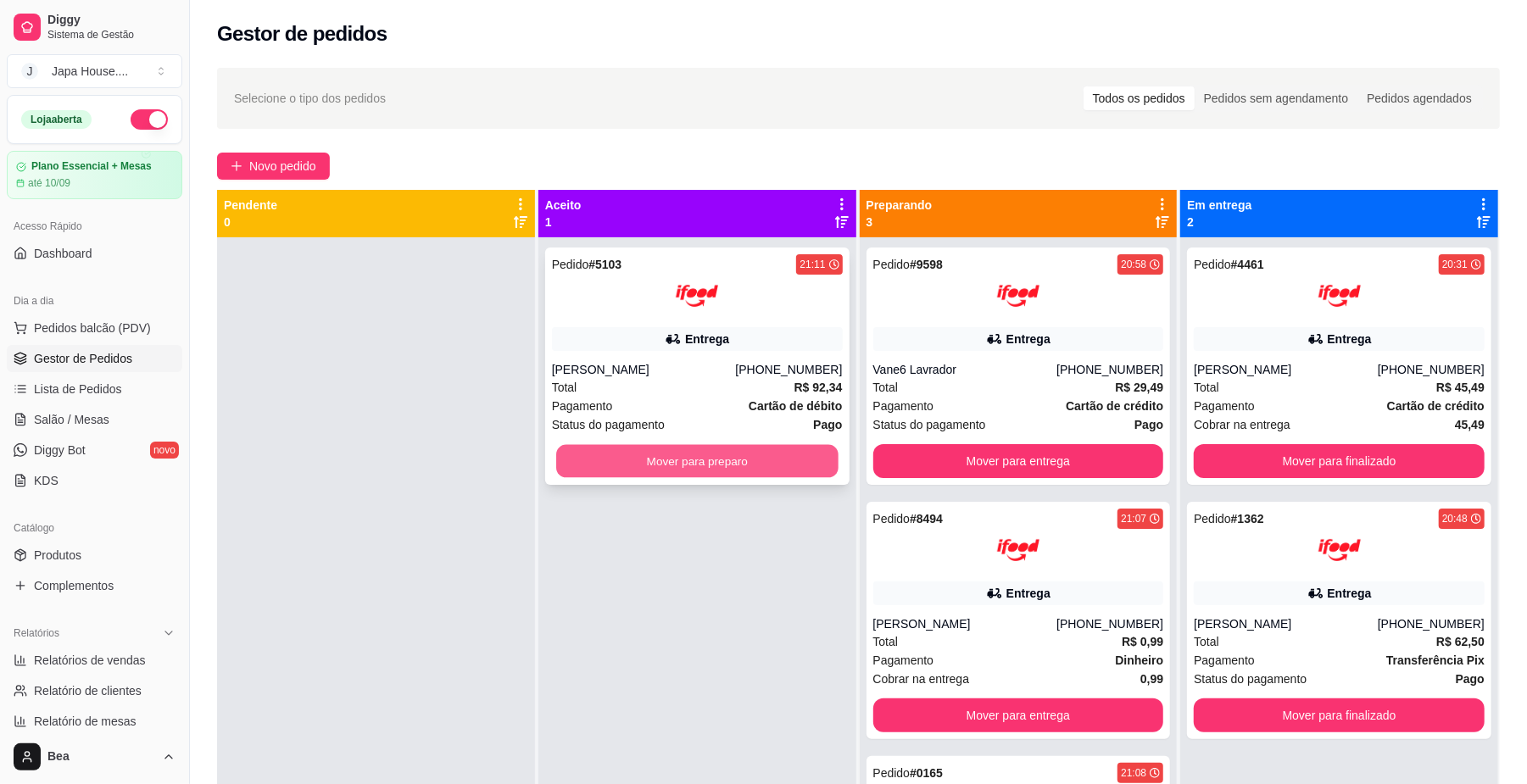
click at [792, 464] on button "Mover para preparo" at bounding box center [696, 460] width 281 height 33
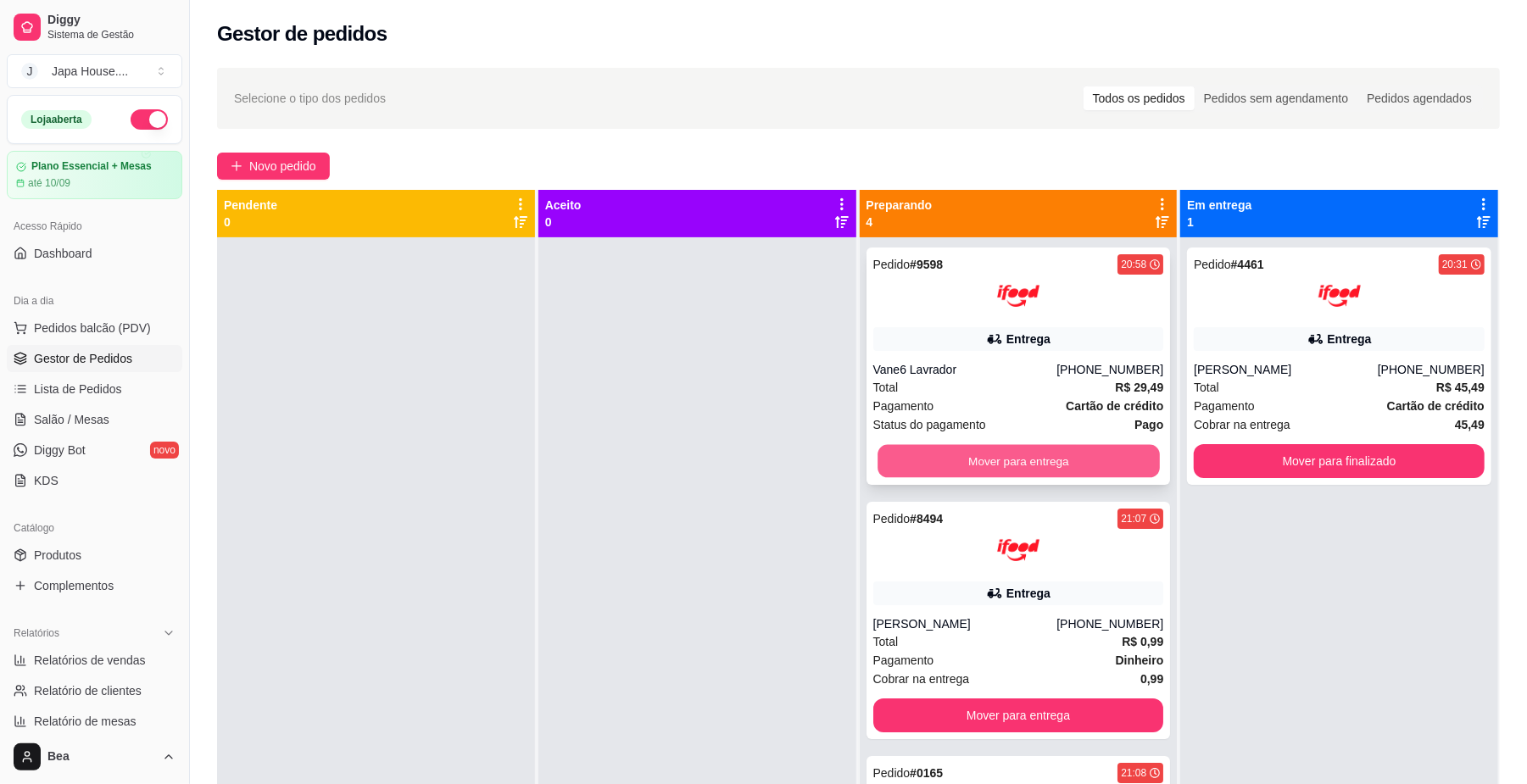
click at [1066, 458] on button "Mover para entrega" at bounding box center [1018, 460] width 281 height 33
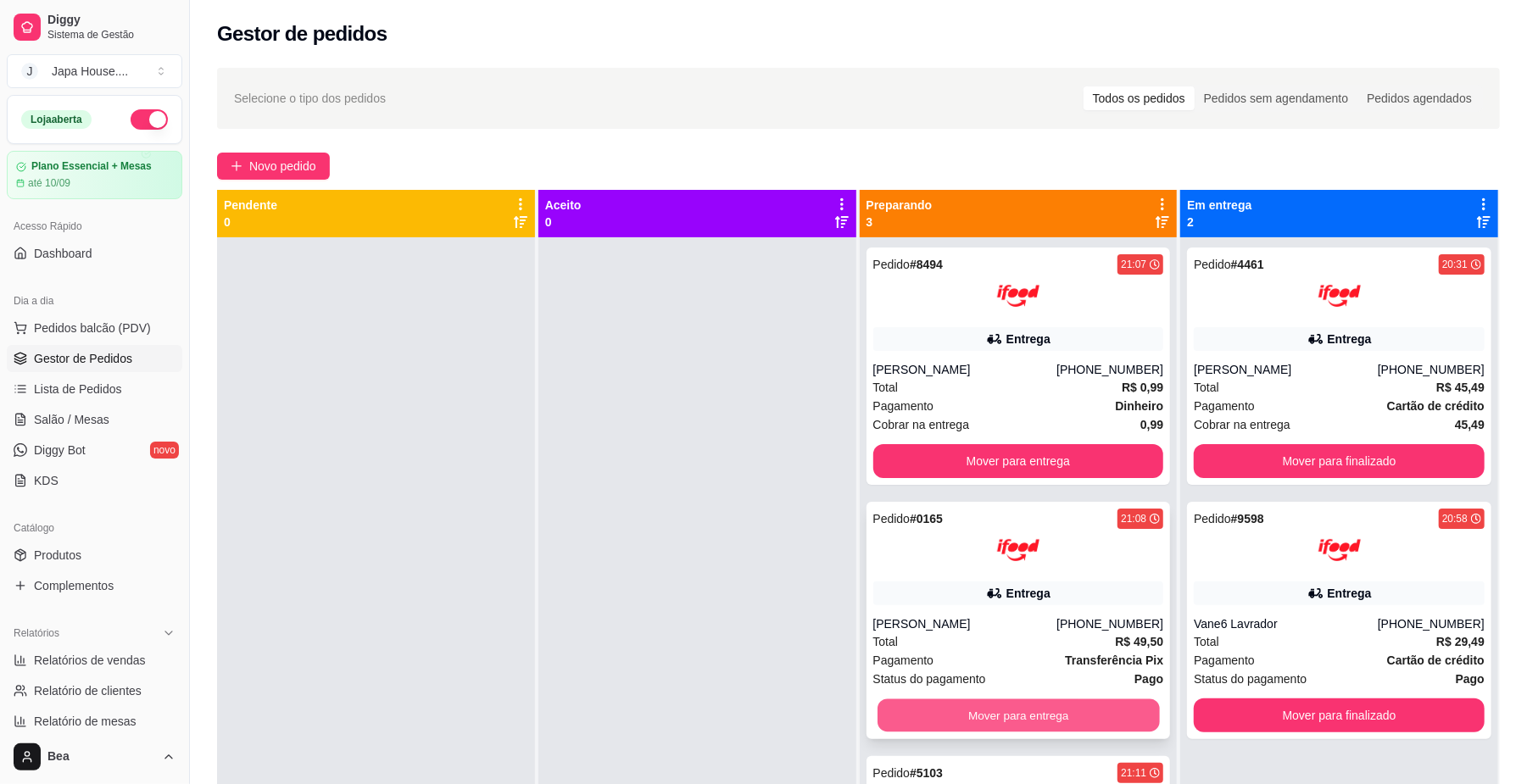
click at [1070, 720] on button "Mover para entrega" at bounding box center [1018, 715] width 281 height 33
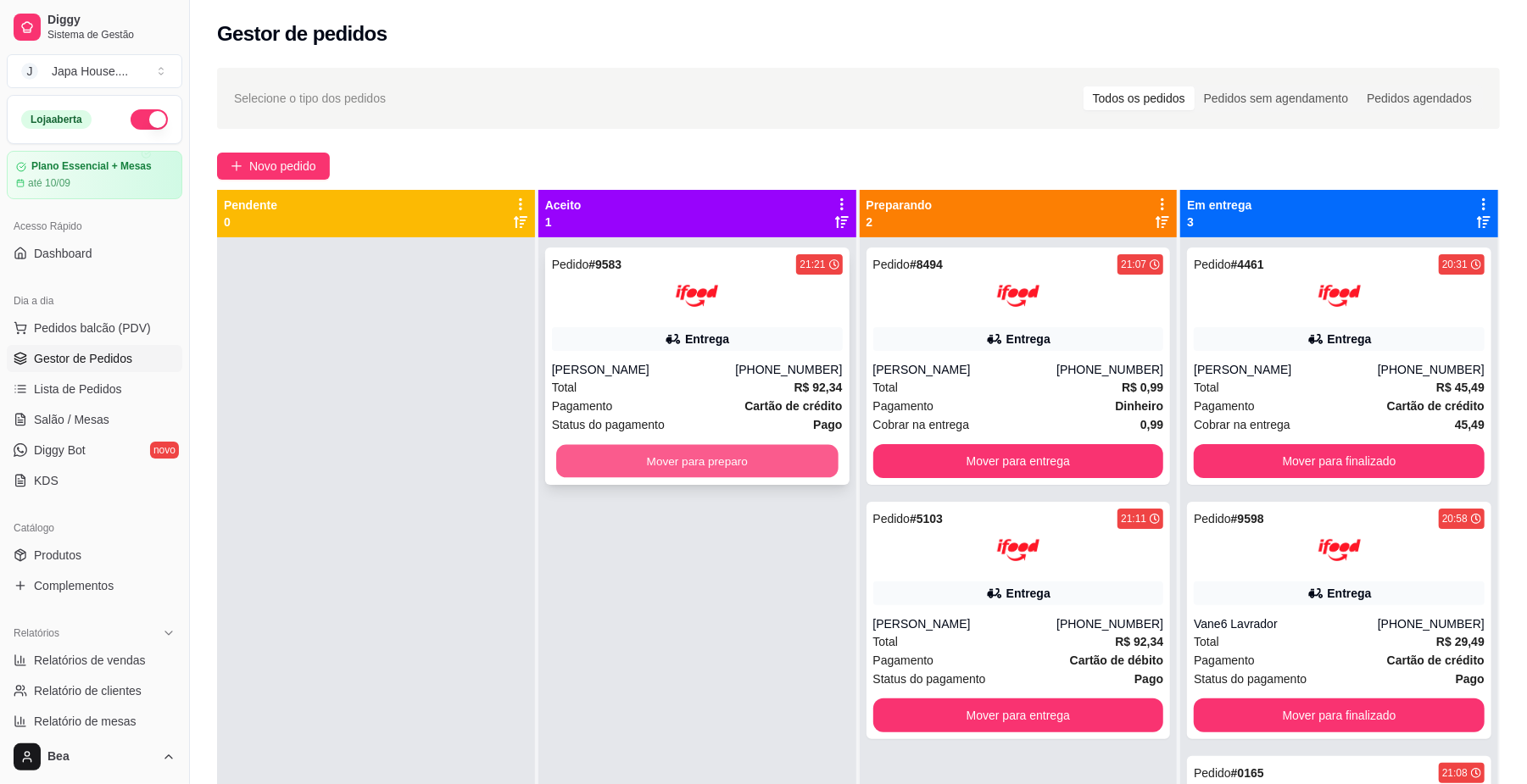
click at [646, 471] on button "Mover para preparo" at bounding box center [696, 460] width 281 height 33
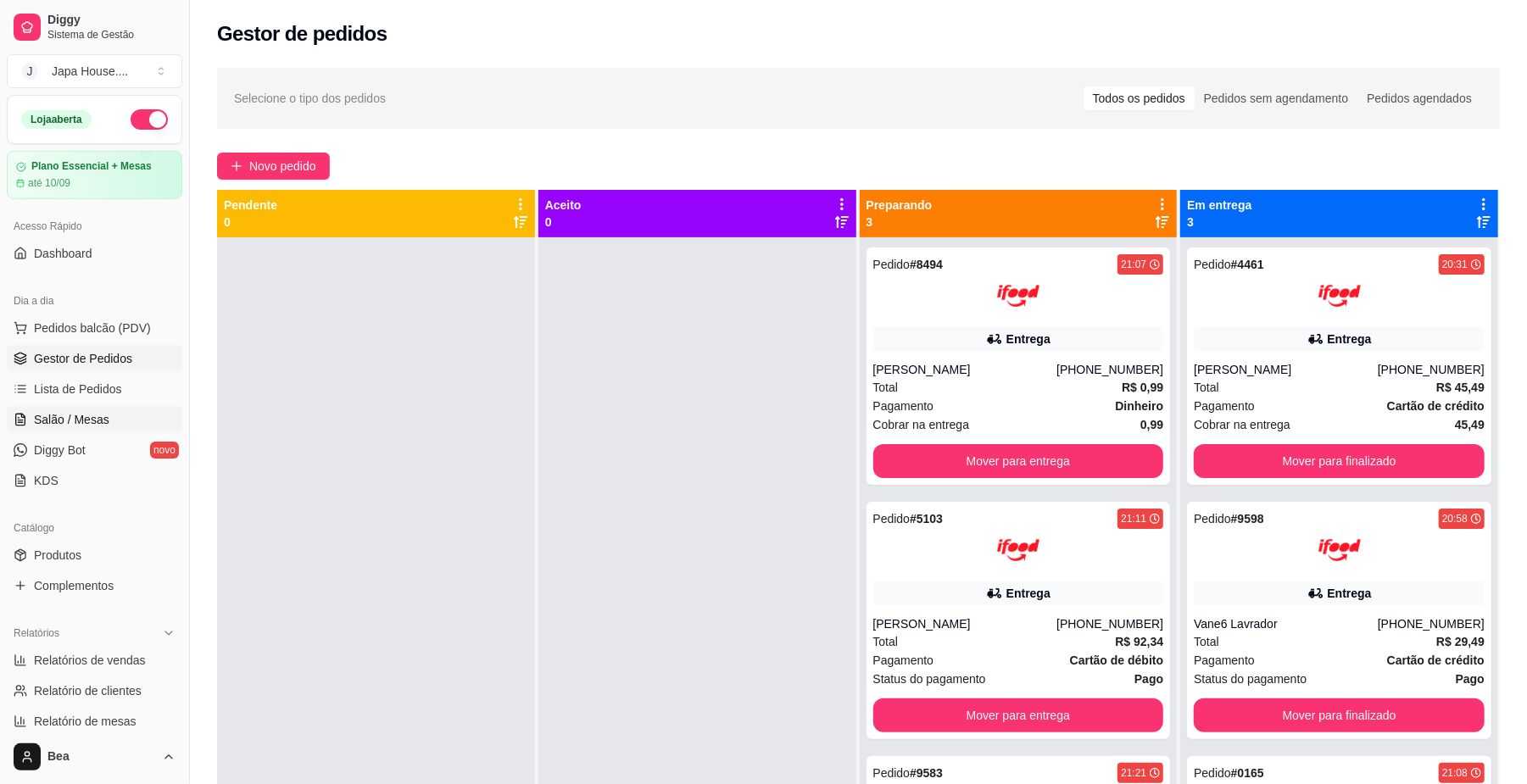
click at [82, 418] on span "Salão / Mesas" at bounding box center [71, 419] width 76 height 17
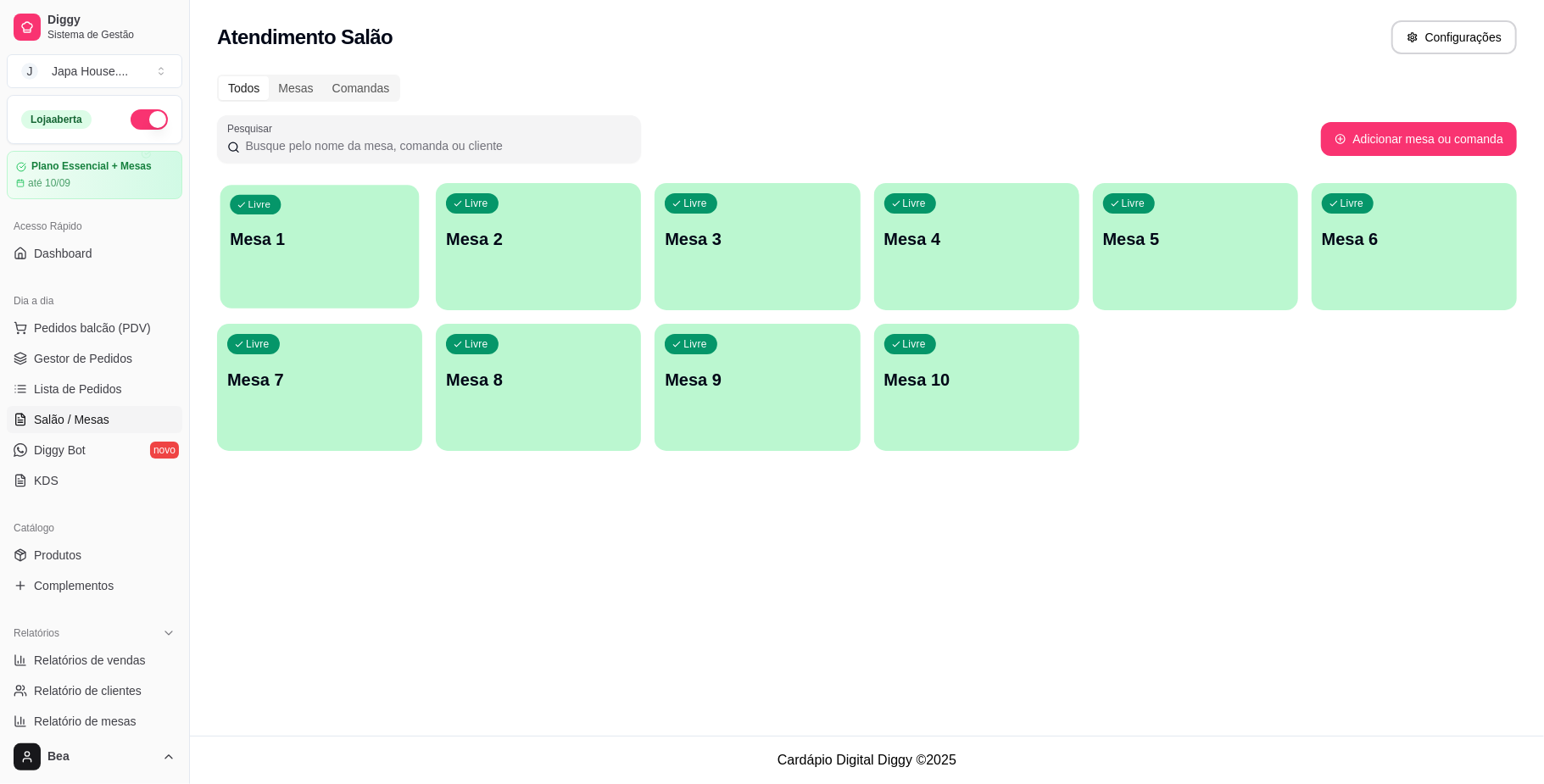
click at [300, 284] on div "Livre Mesa 1" at bounding box center [320, 236] width 199 height 103
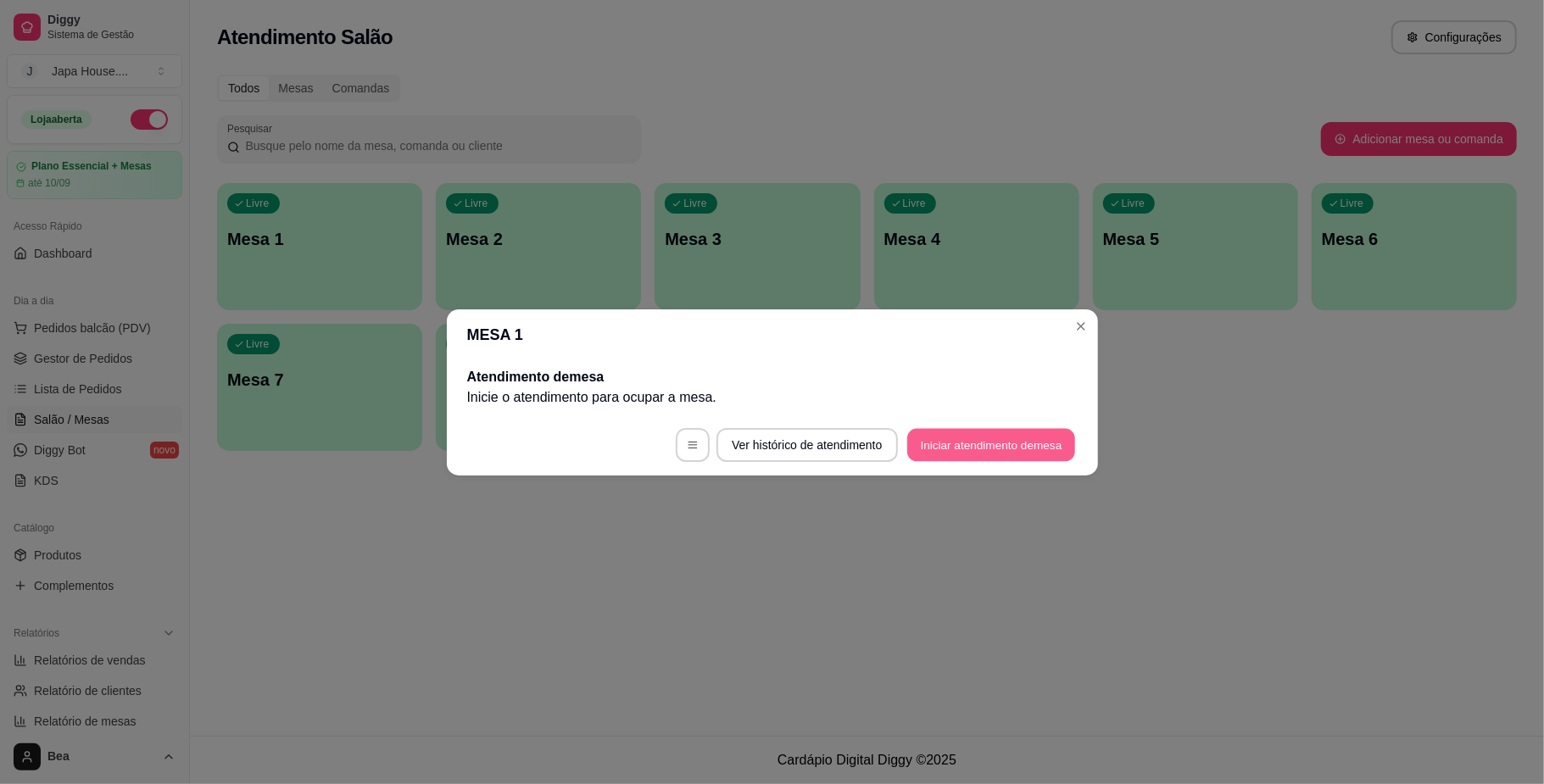
click at [953, 445] on button "Iniciar atendimento de mesa" at bounding box center [991, 444] width 168 height 33
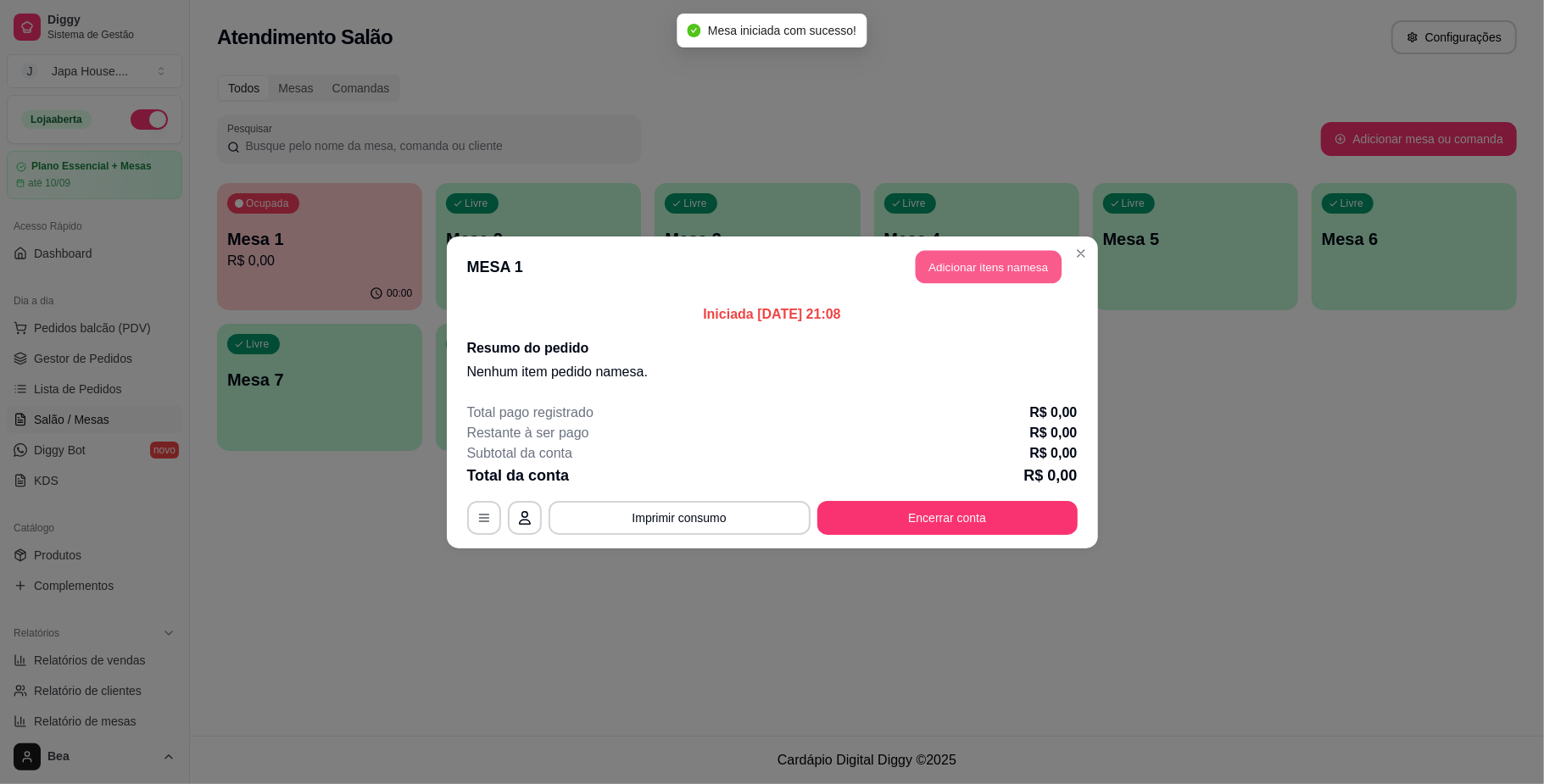
click at [994, 258] on button "Adicionar itens na mesa" at bounding box center [989, 266] width 146 height 33
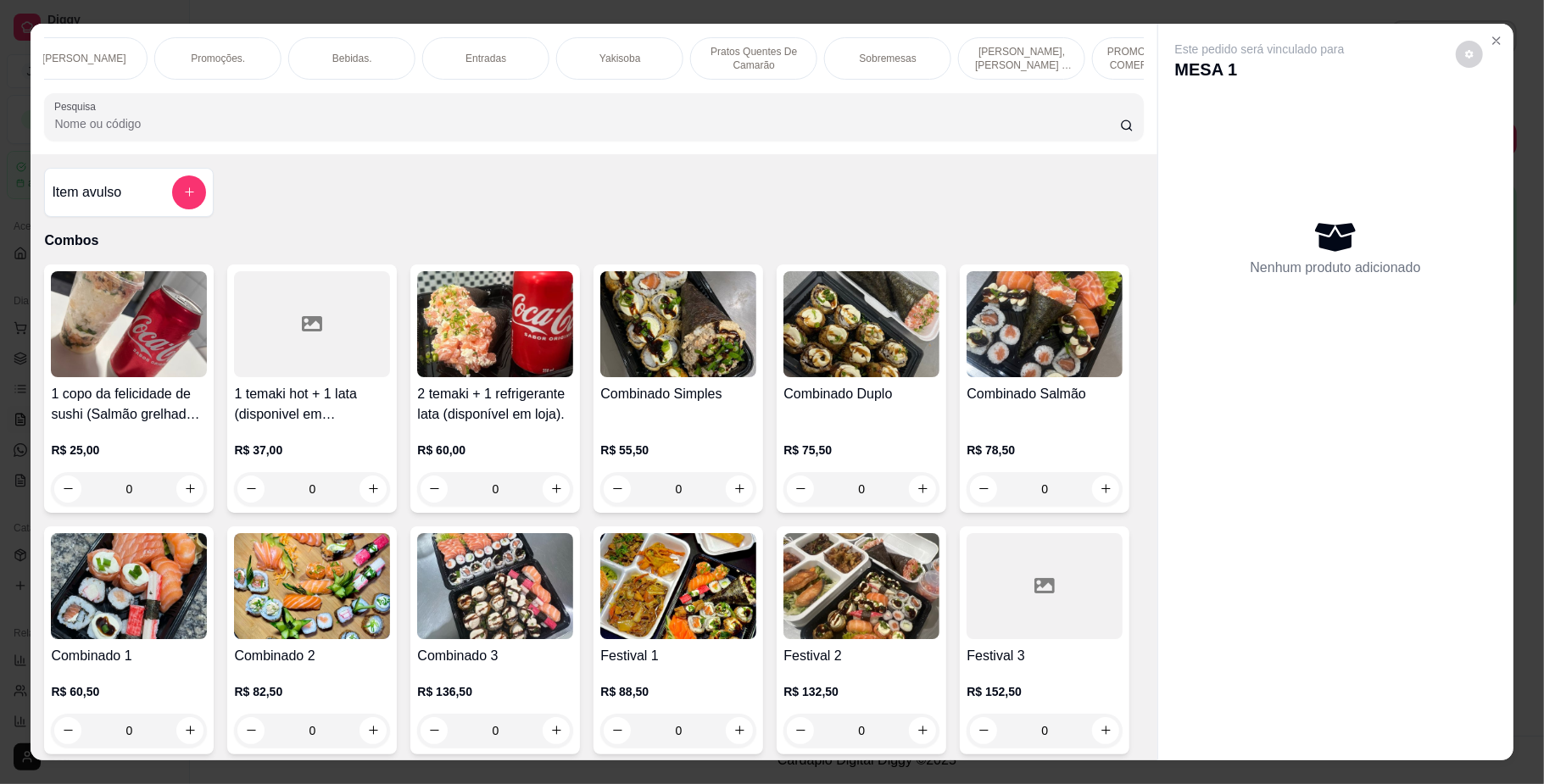
scroll to position [0, 982]
click at [591, 54] on p "Yakisoba" at bounding box center [599, 58] width 41 height 13
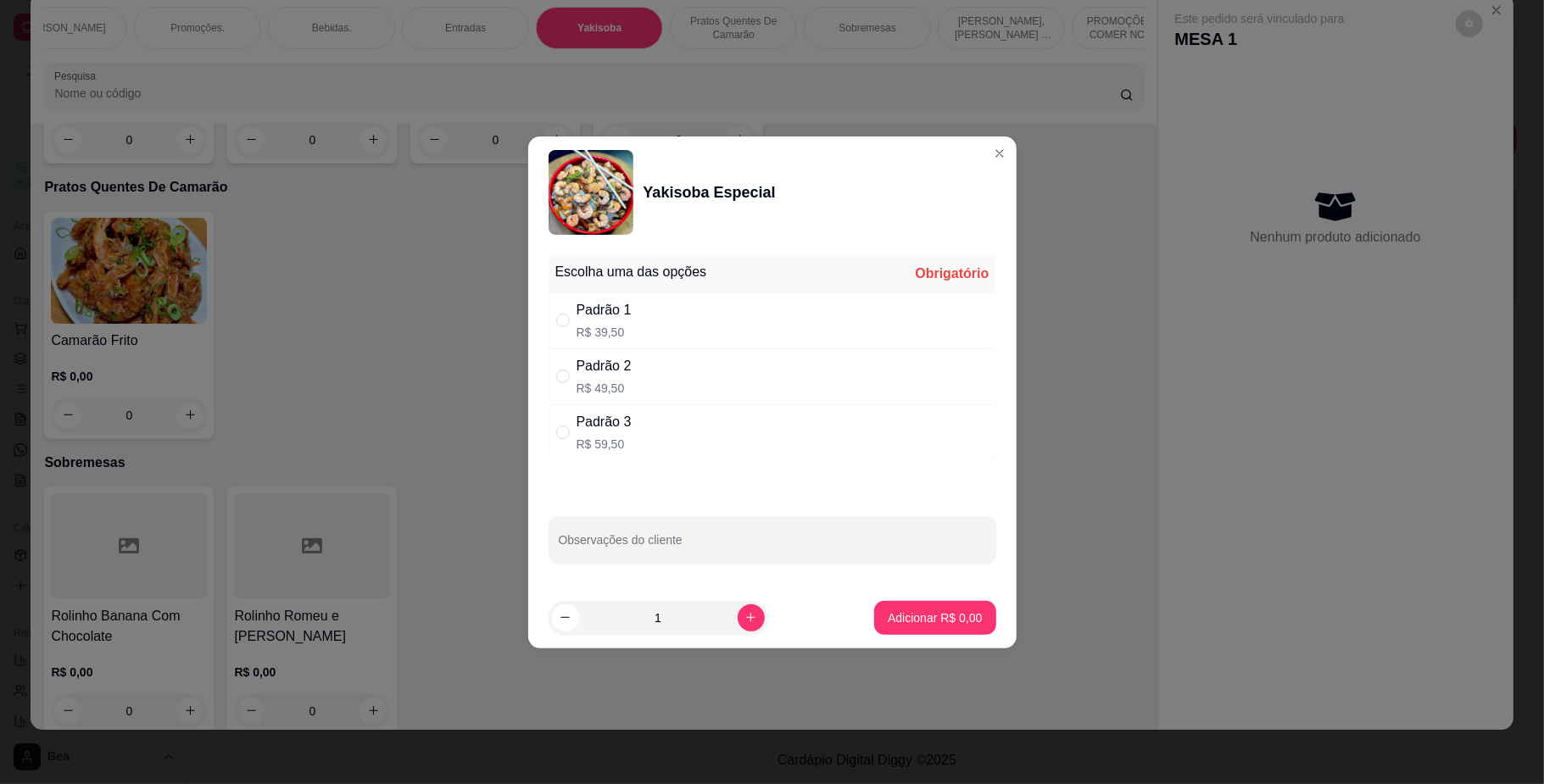
click at [644, 419] on div "Padrão 3 R$ 59,50" at bounding box center [772, 432] width 447 height 56
radio input "true"
click at [882, 626] on p "Adicionar R$ 59,50" at bounding box center [931, 617] width 99 height 16
type input "1"
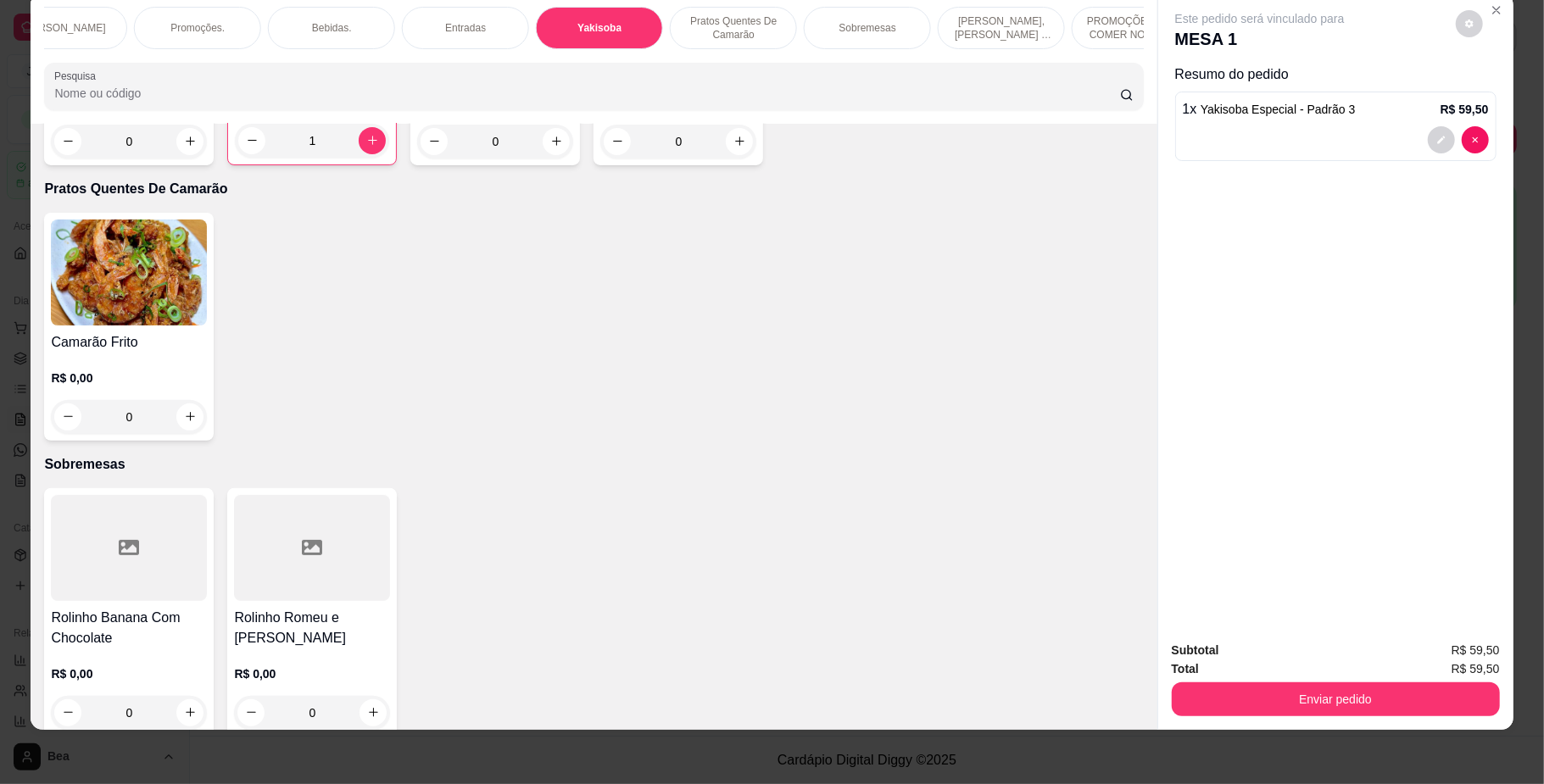
click at [331, 35] on div "Bebidas." at bounding box center [331, 28] width 127 height 43
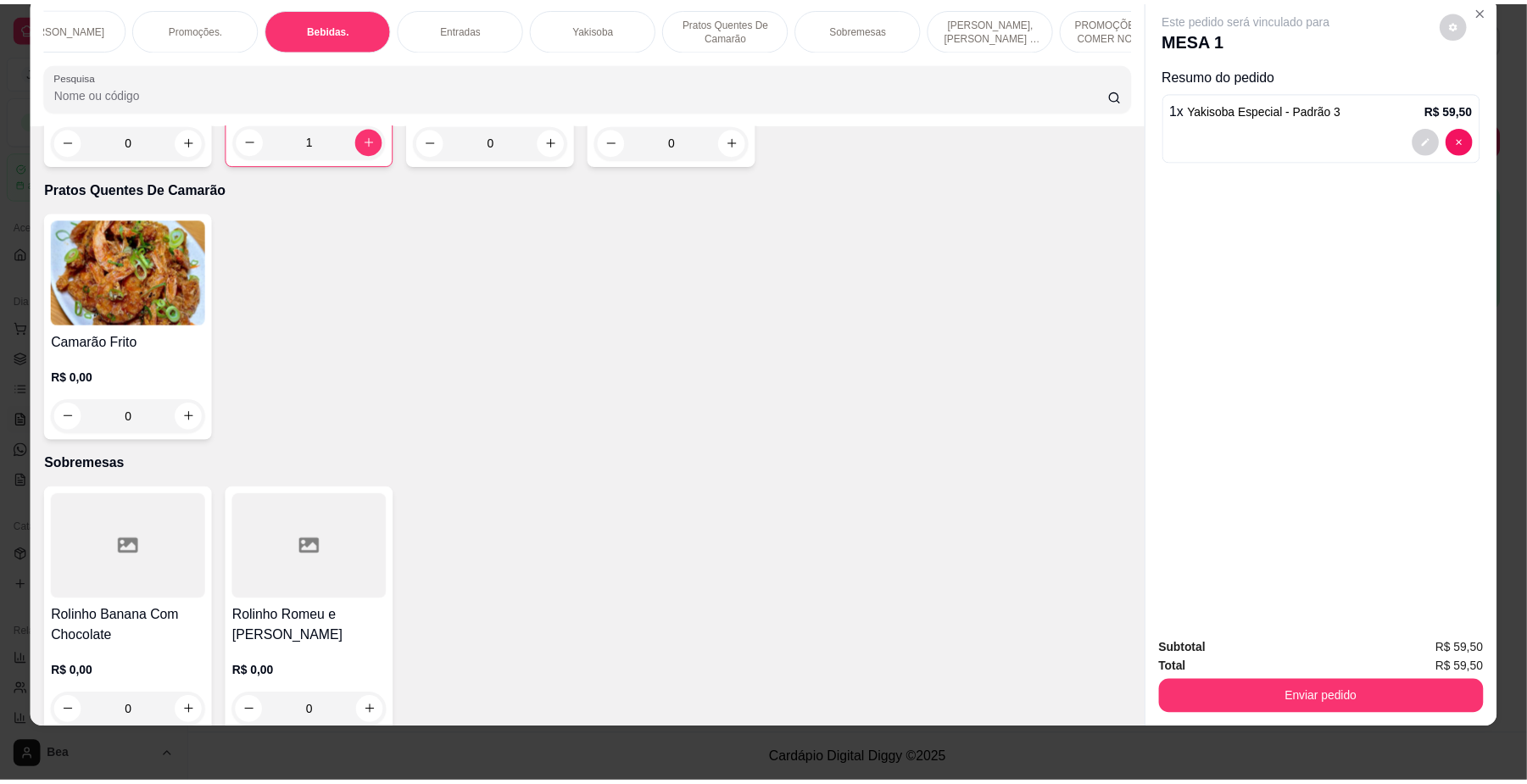
scroll to position [3644, 0]
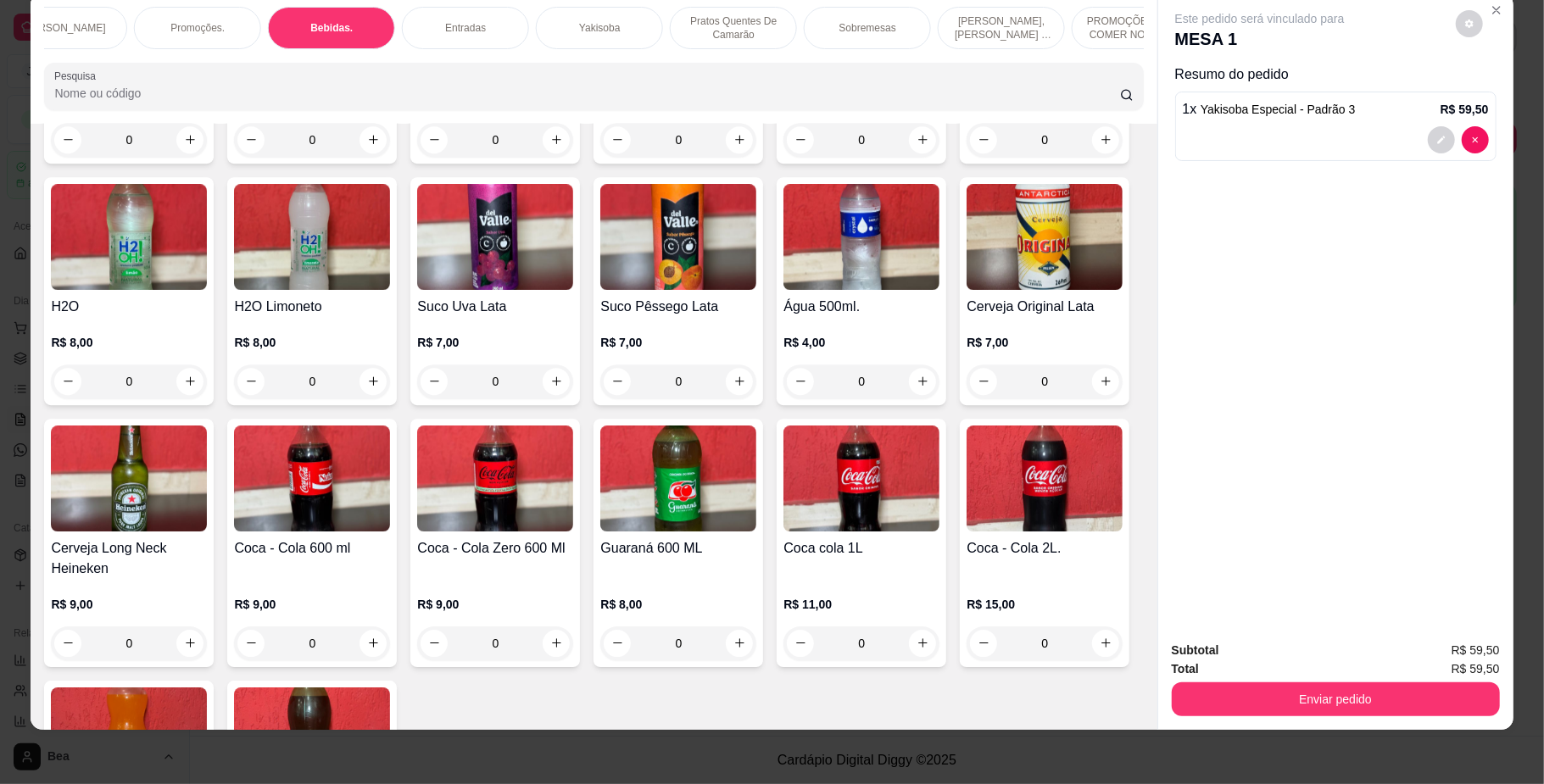
click at [390, 532] on img at bounding box center [311, 478] width 156 height 106
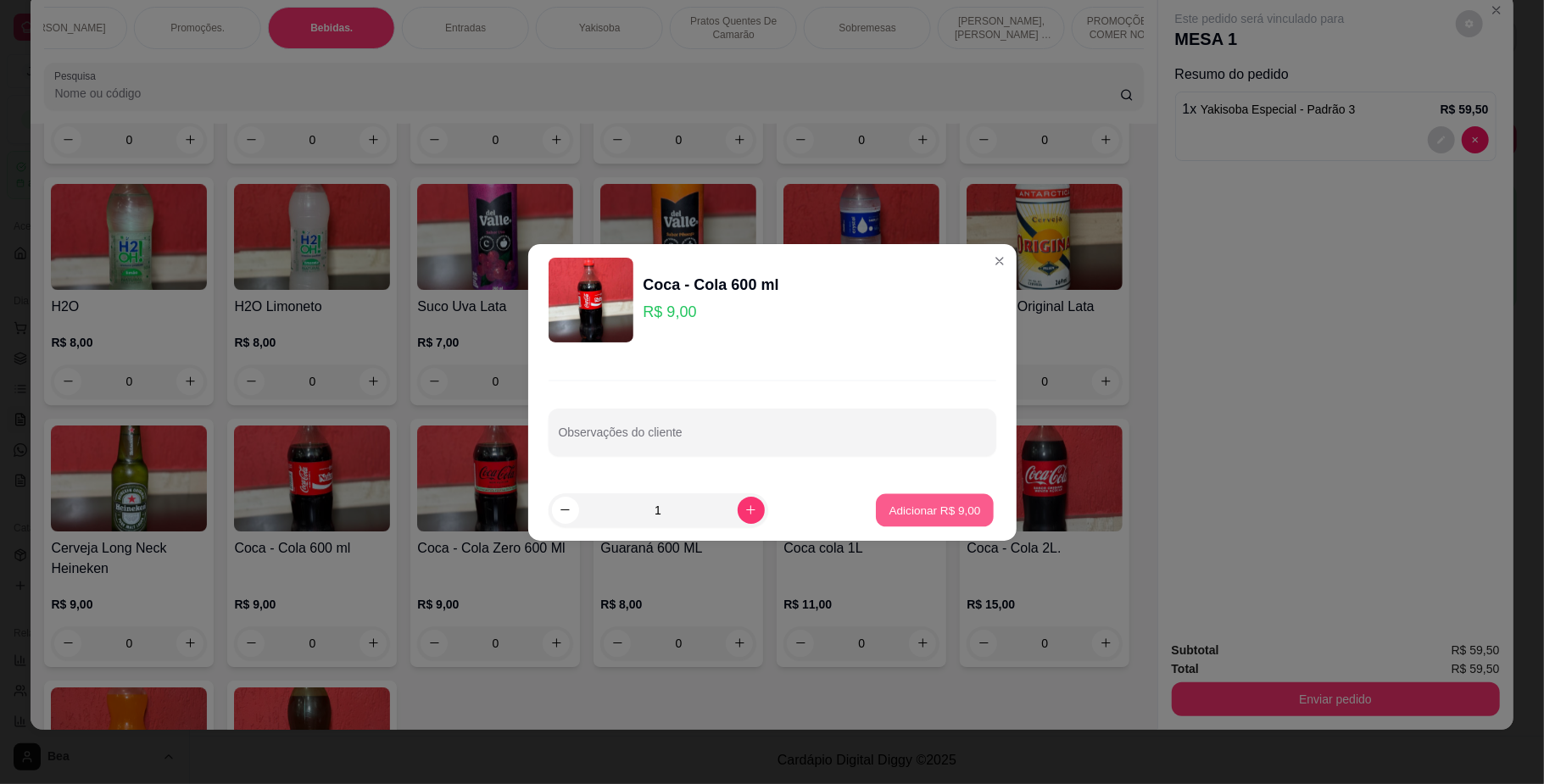
click at [937, 512] on p "Adicionar R$ 9,00" at bounding box center [935, 509] width 92 height 16
type input "1"
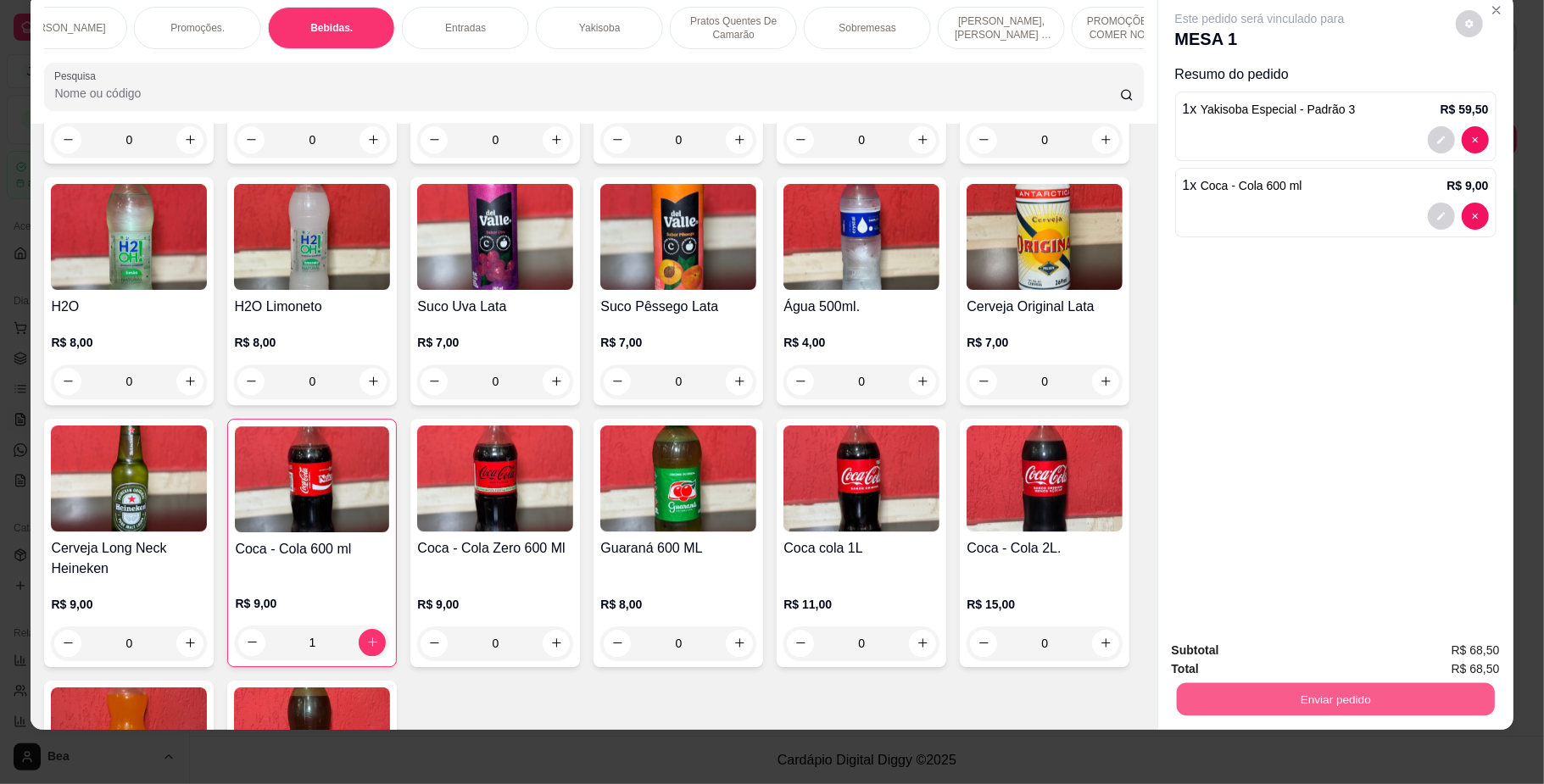
click at [1212, 688] on button "Enviar pedido" at bounding box center [1334, 699] width 318 height 33
click at [1214, 644] on button "Não registrar e enviar pedido" at bounding box center [1277, 658] width 172 height 31
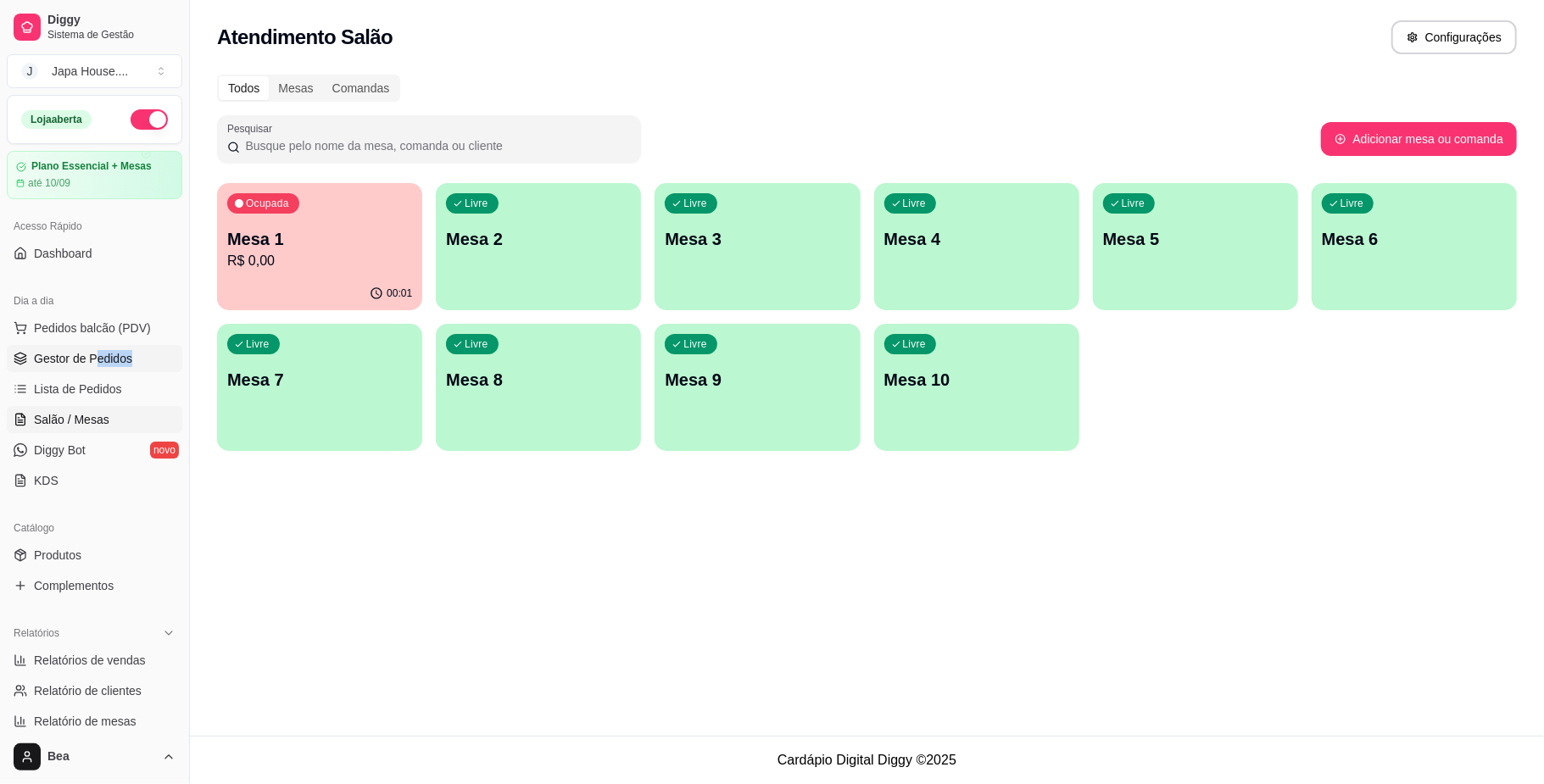
drag, startPoint x: 136, startPoint y: 373, endPoint x: 92, endPoint y: 364, distance: 44.9
click at [92, 364] on ul "Pedidos balcão (PDV) Gestor de Pedidos Lista de Pedidos Salão / Mesas Diggy Bot…" at bounding box center [94, 404] width 175 height 180
click at [92, 364] on span "Gestor de Pedidos" at bounding box center [83, 358] width 99 height 17
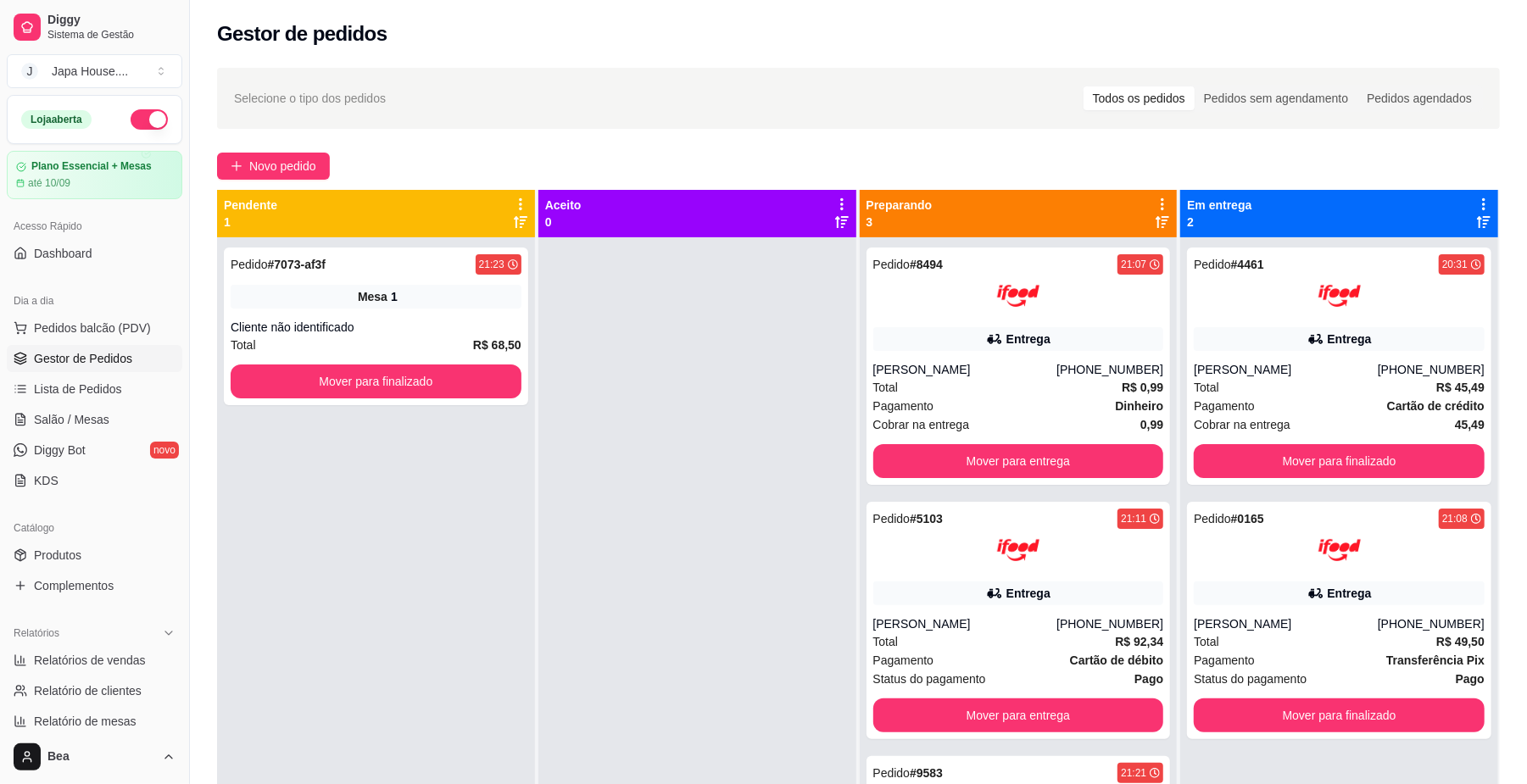
click at [1158, 546] on div "Pedido # 8494 21:07 Entrega [PERSON_NAME] [PHONE_NUMBER] Total R$ 0,99 Pagament…" at bounding box center [1018, 629] width 317 height 784
click at [1124, 469] on button "Mover para entrega" at bounding box center [1018, 461] width 291 height 34
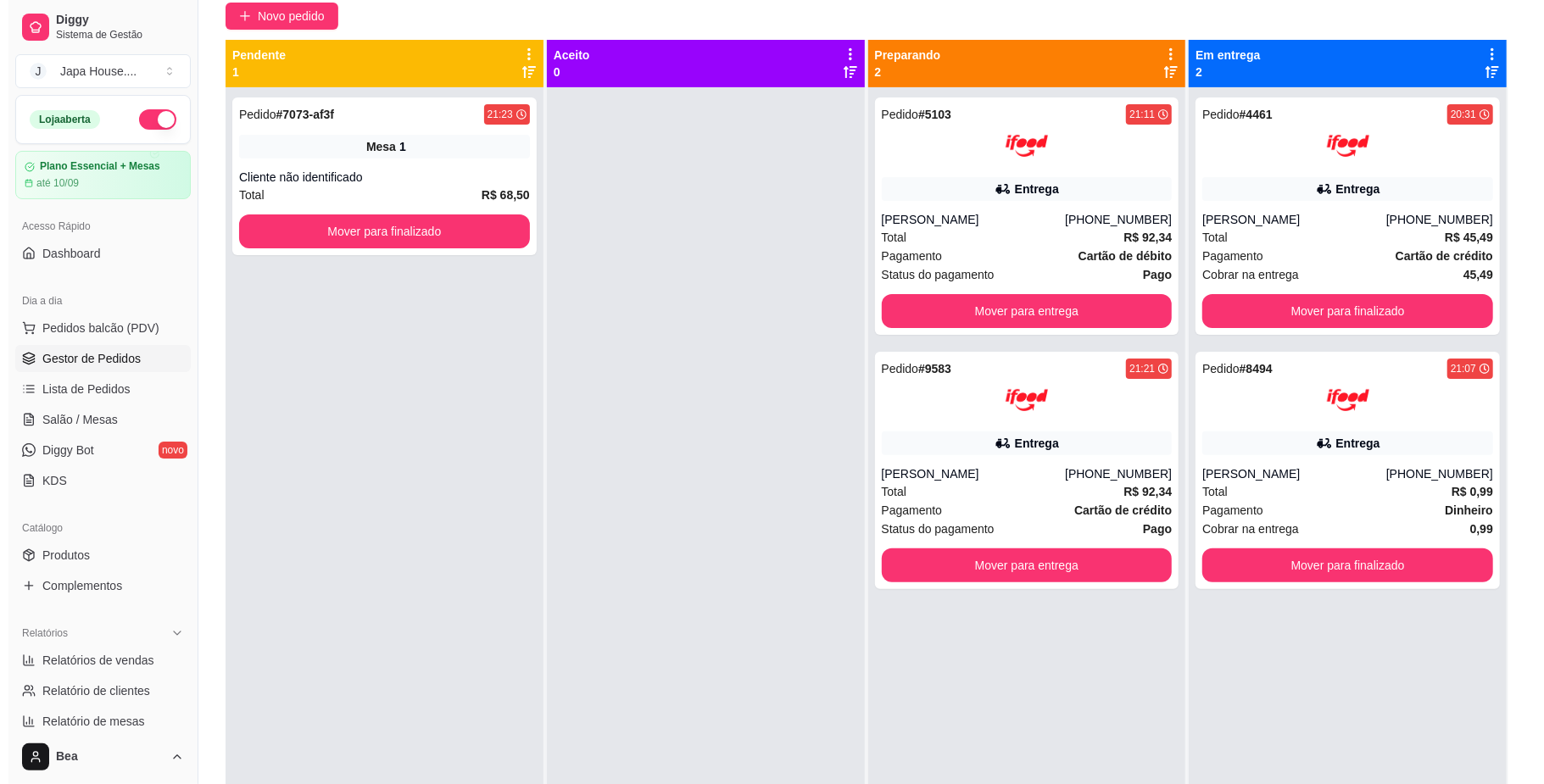
scroll to position [129, 0]
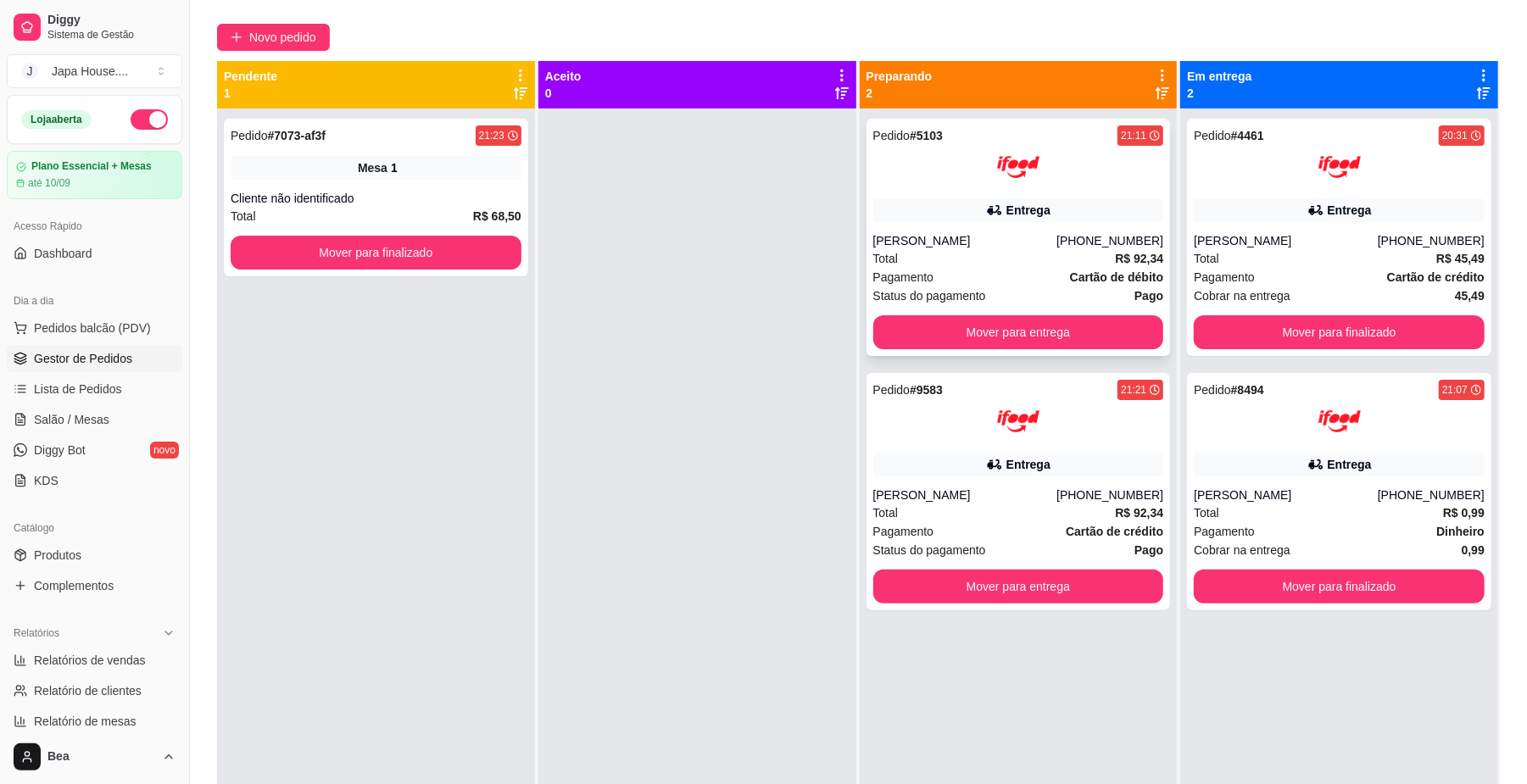
click at [1018, 225] on div "Pedido # 5103 21:11 Entrega [PERSON_NAME] Pires [PHONE_NUMBER] Total R$ 92,34 P…" at bounding box center [1018, 236] width 304 height 237
click at [995, 448] on div "Pedido # 9583 21:21 Entrega [PERSON_NAME] [PHONE_NUMBER] Total R$ 92,34 Pagamen…" at bounding box center [1018, 491] width 304 height 237
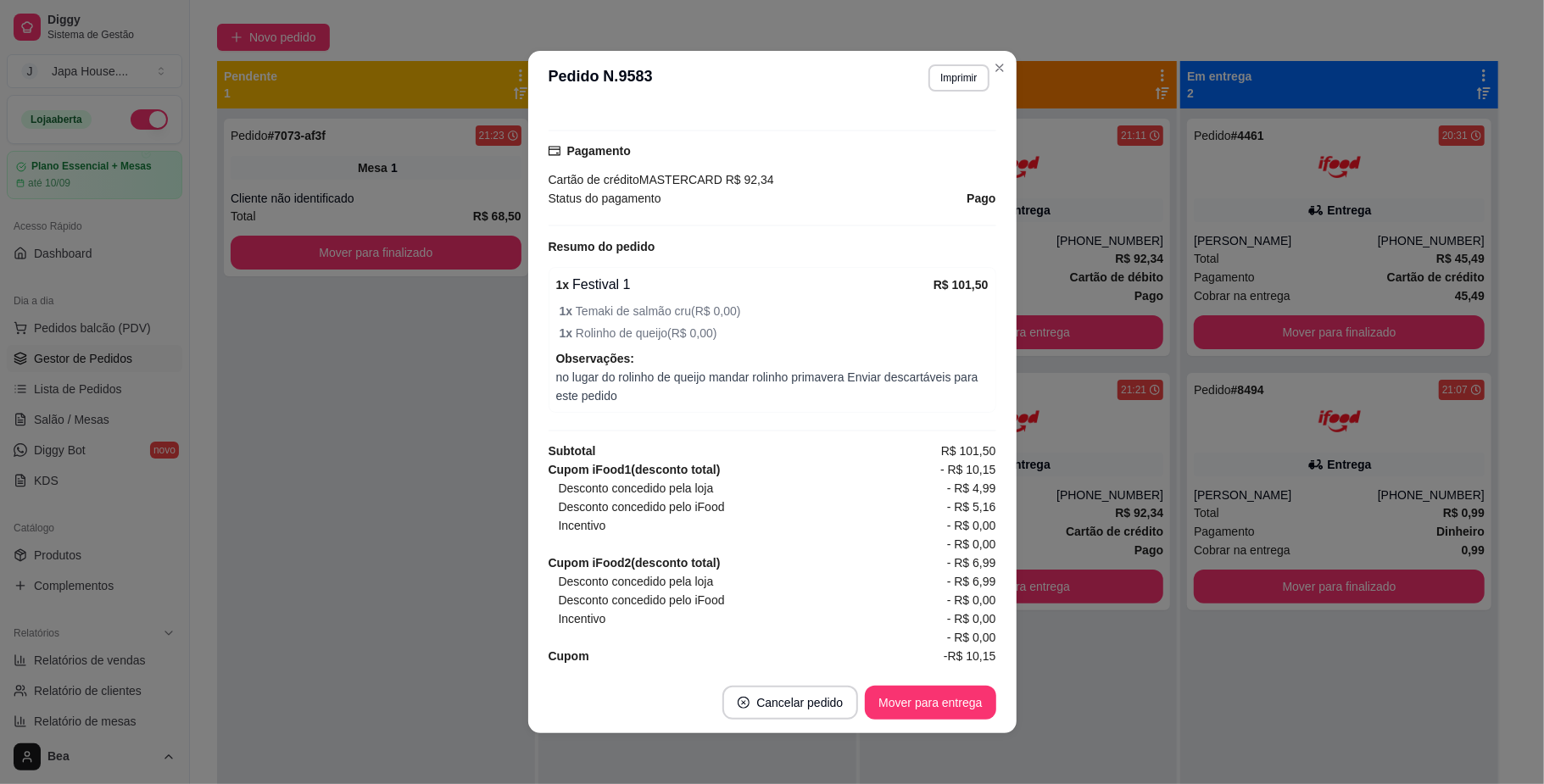
scroll to position [510, 0]
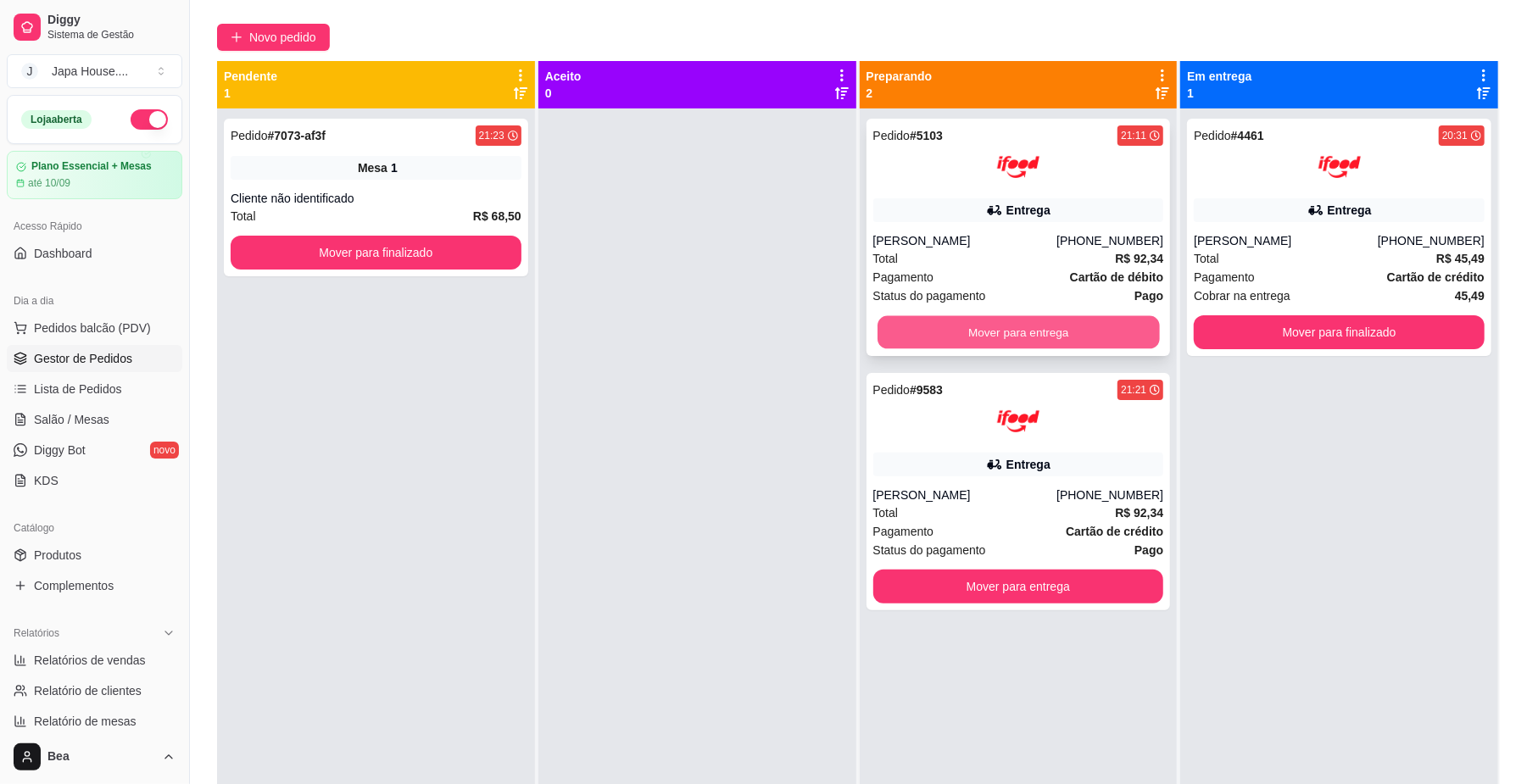
click at [999, 324] on button "Mover para entrega" at bounding box center [1018, 332] width 281 height 33
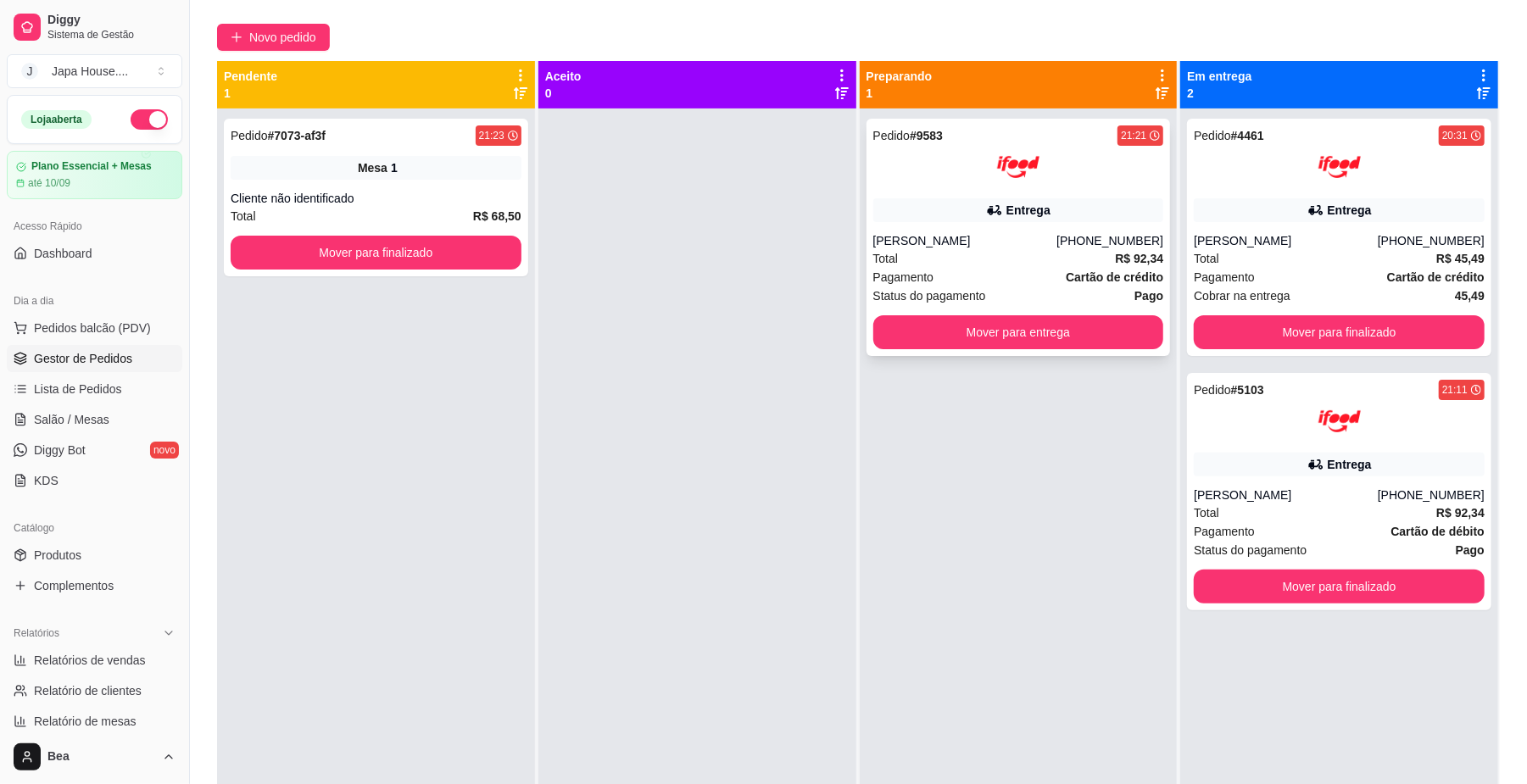
click at [1023, 235] on div "[PERSON_NAME]" at bounding box center [965, 240] width 184 height 17
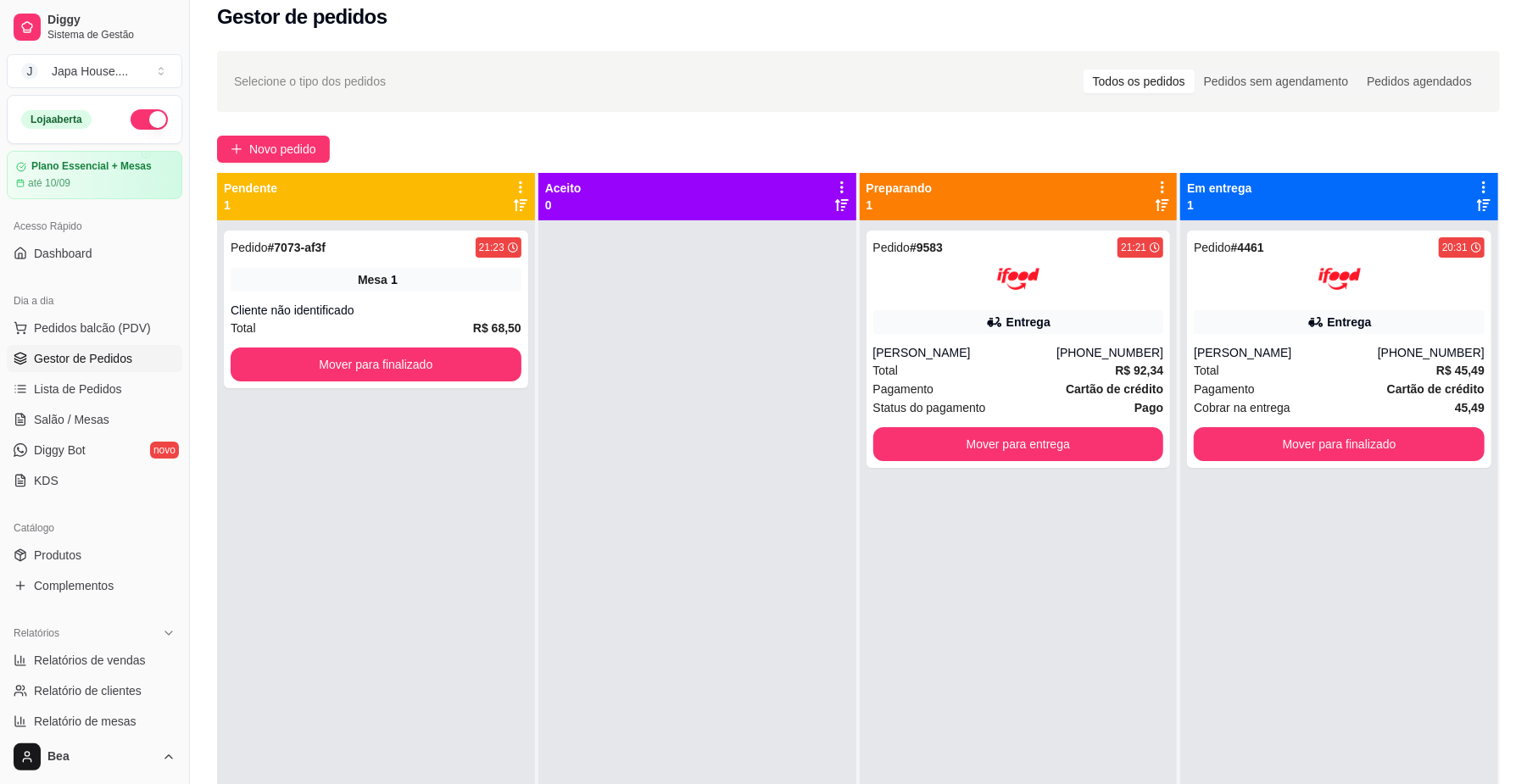
scroll to position [8, 0]
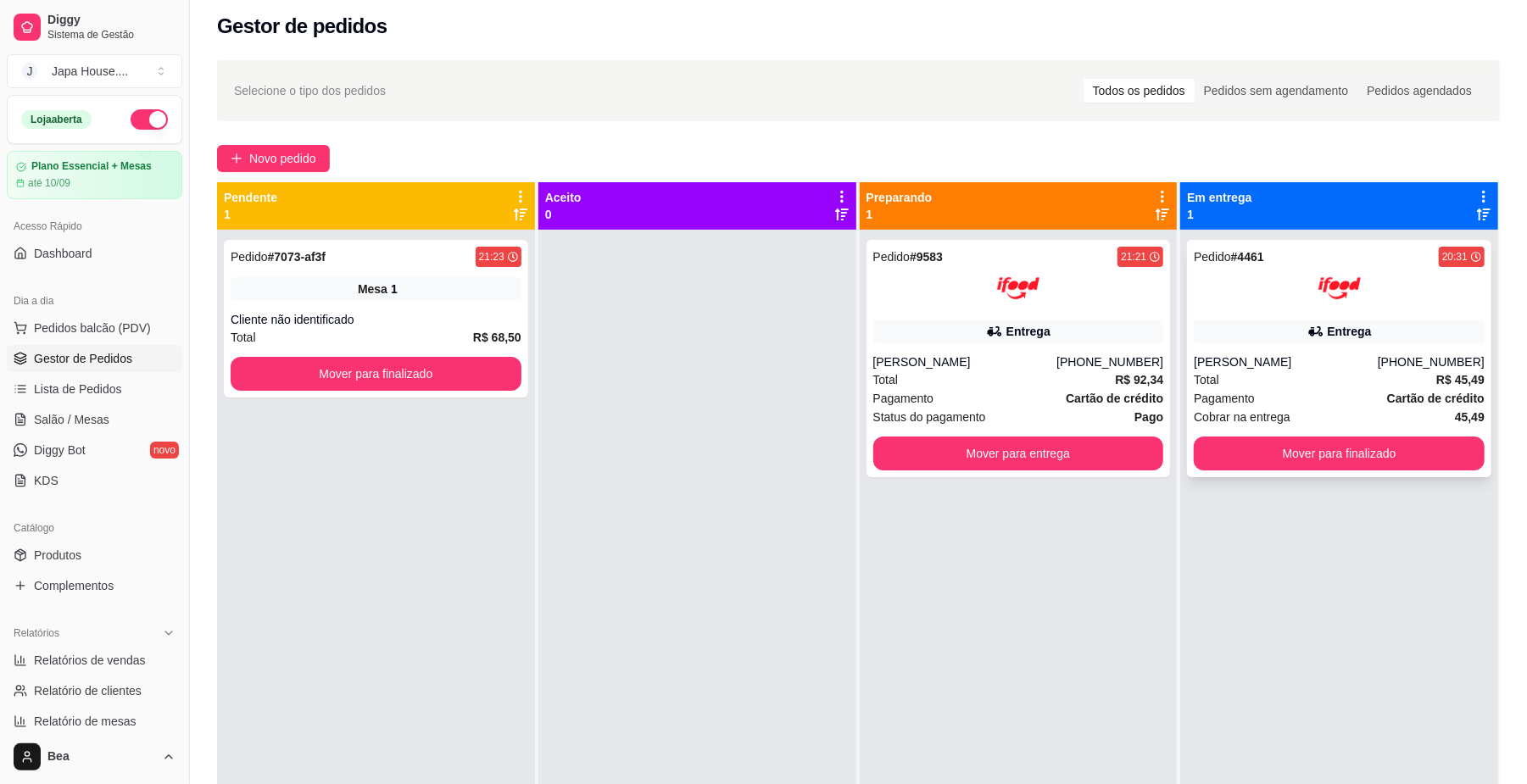
click at [1377, 360] on div "[PERSON_NAME]" at bounding box center [1285, 362] width 184 height 17
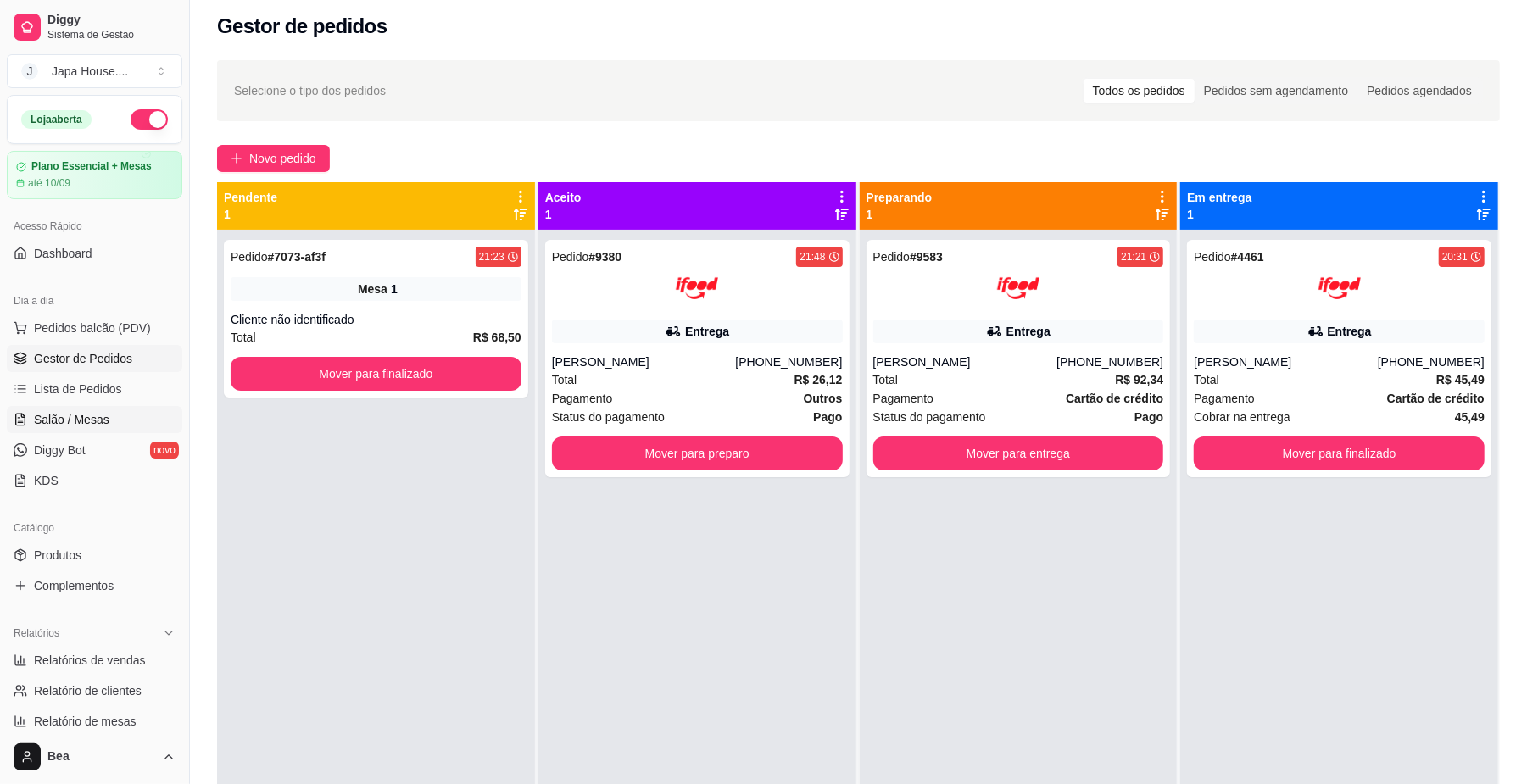
click at [101, 408] on link "Salão / Mesas" at bounding box center [94, 420] width 175 height 28
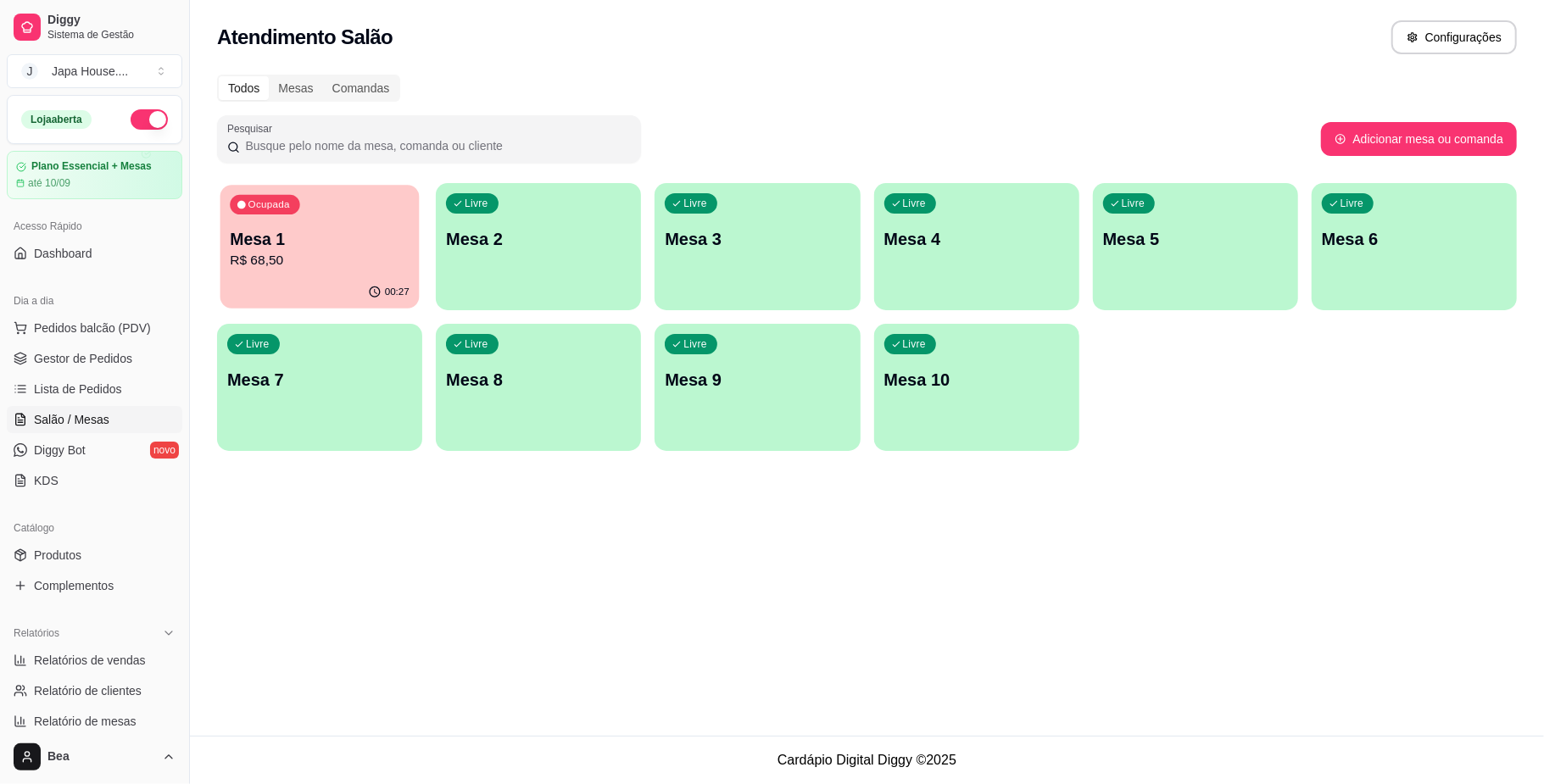
click at [348, 234] on p "Mesa 1" at bounding box center [319, 239] width 180 height 23
click at [134, 360] on link "Gestor de Pedidos" at bounding box center [94, 358] width 175 height 28
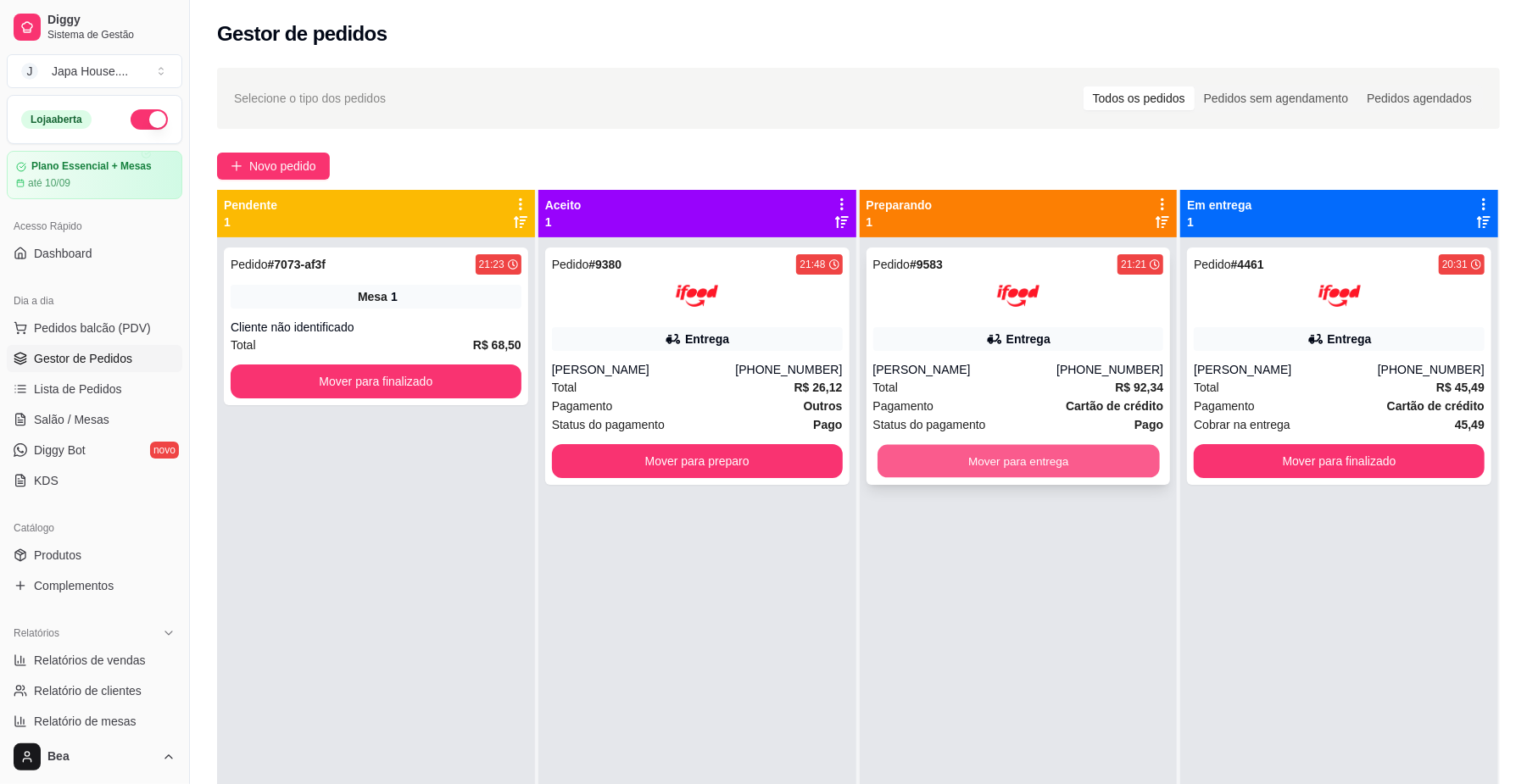
click at [960, 462] on button "Mover para entrega" at bounding box center [1018, 460] width 281 height 33
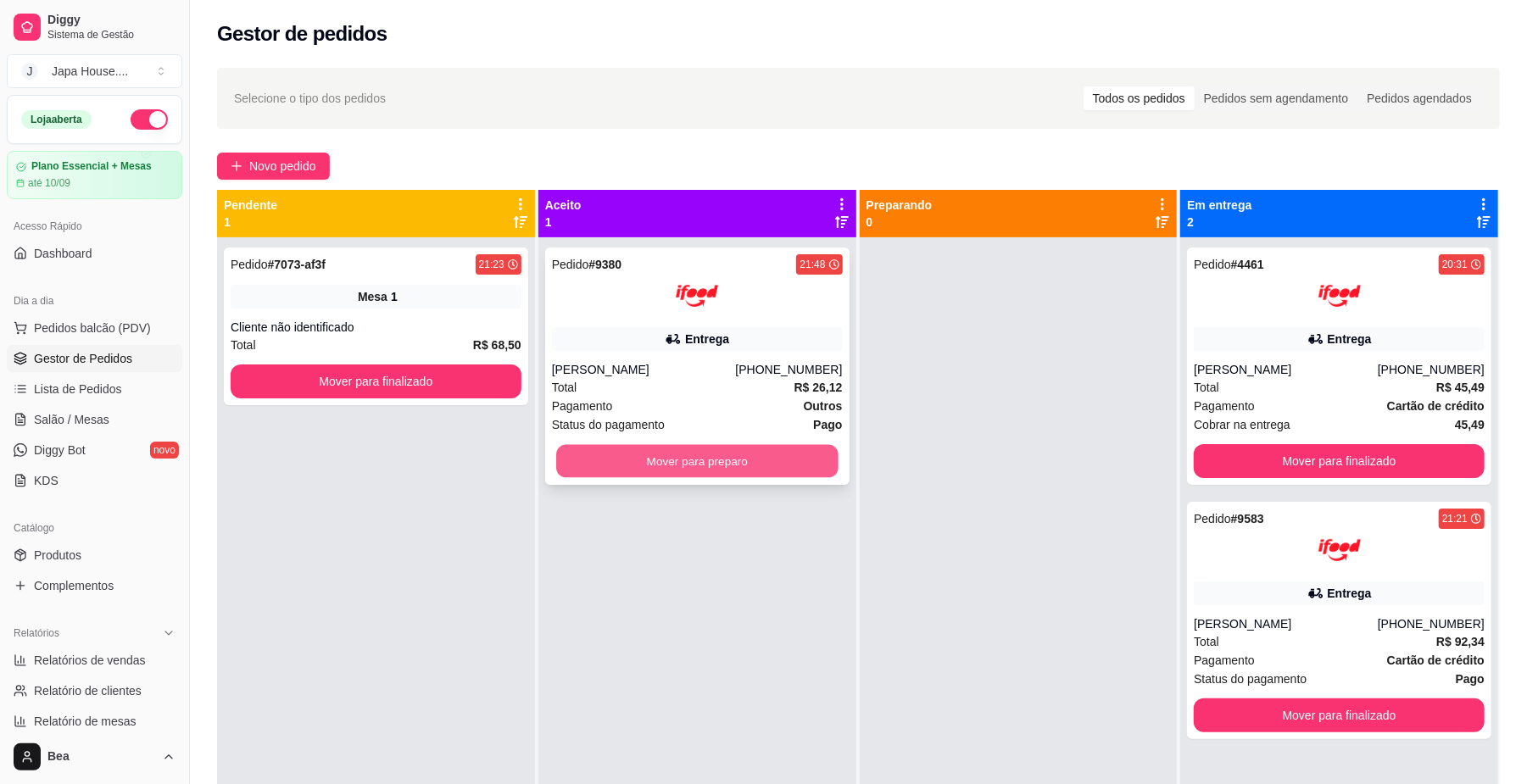
click at [757, 472] on button "Mover para preparo" at bounding box center [696, 460] width 281 height 33
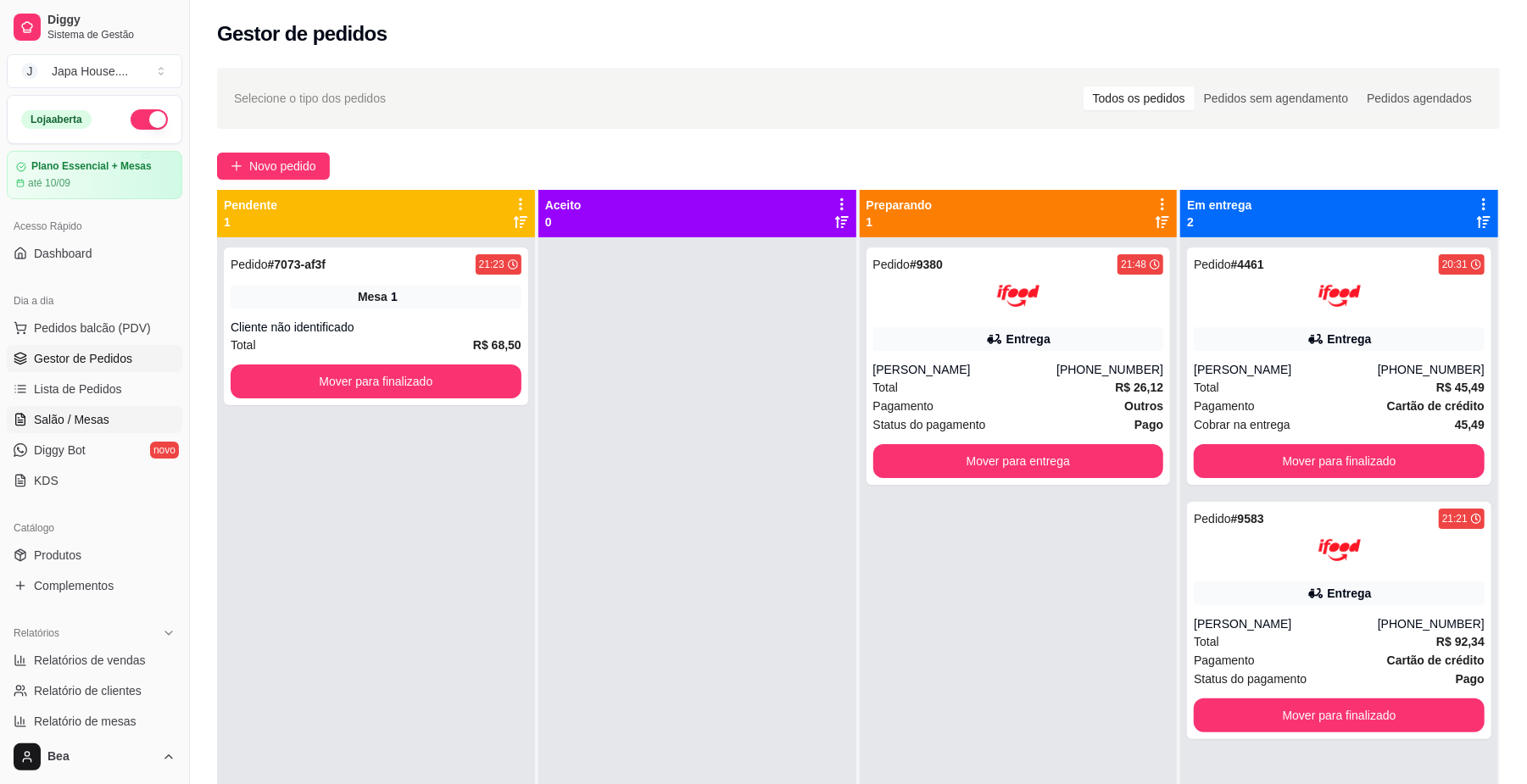
click at [99, 410] on link "Salão / Mesas" at bounding box center [94, 420] width 175 height 28
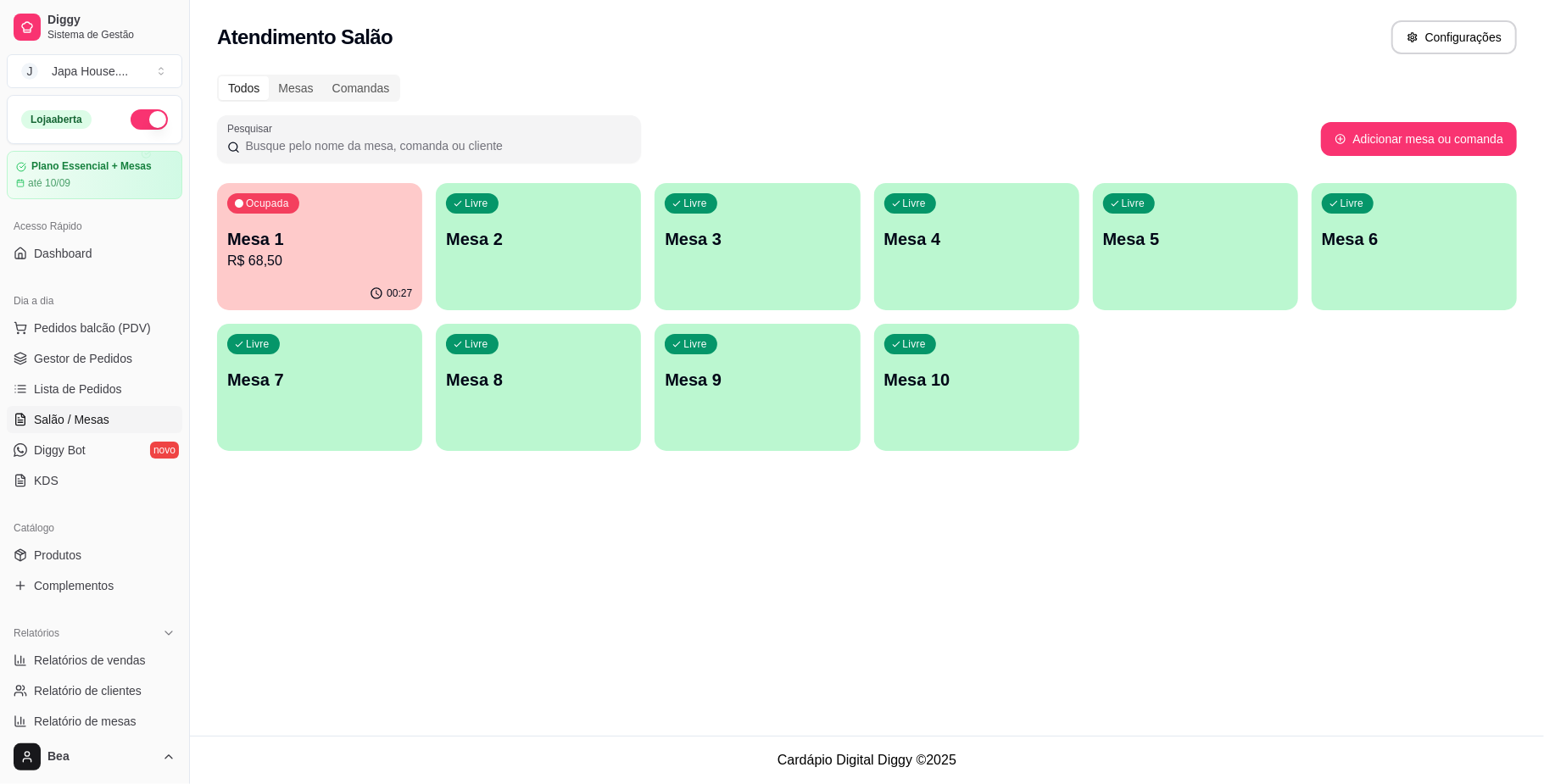
click at [251, 290] on div "00:27" at bounding box center [319, 293] width 205 height 33
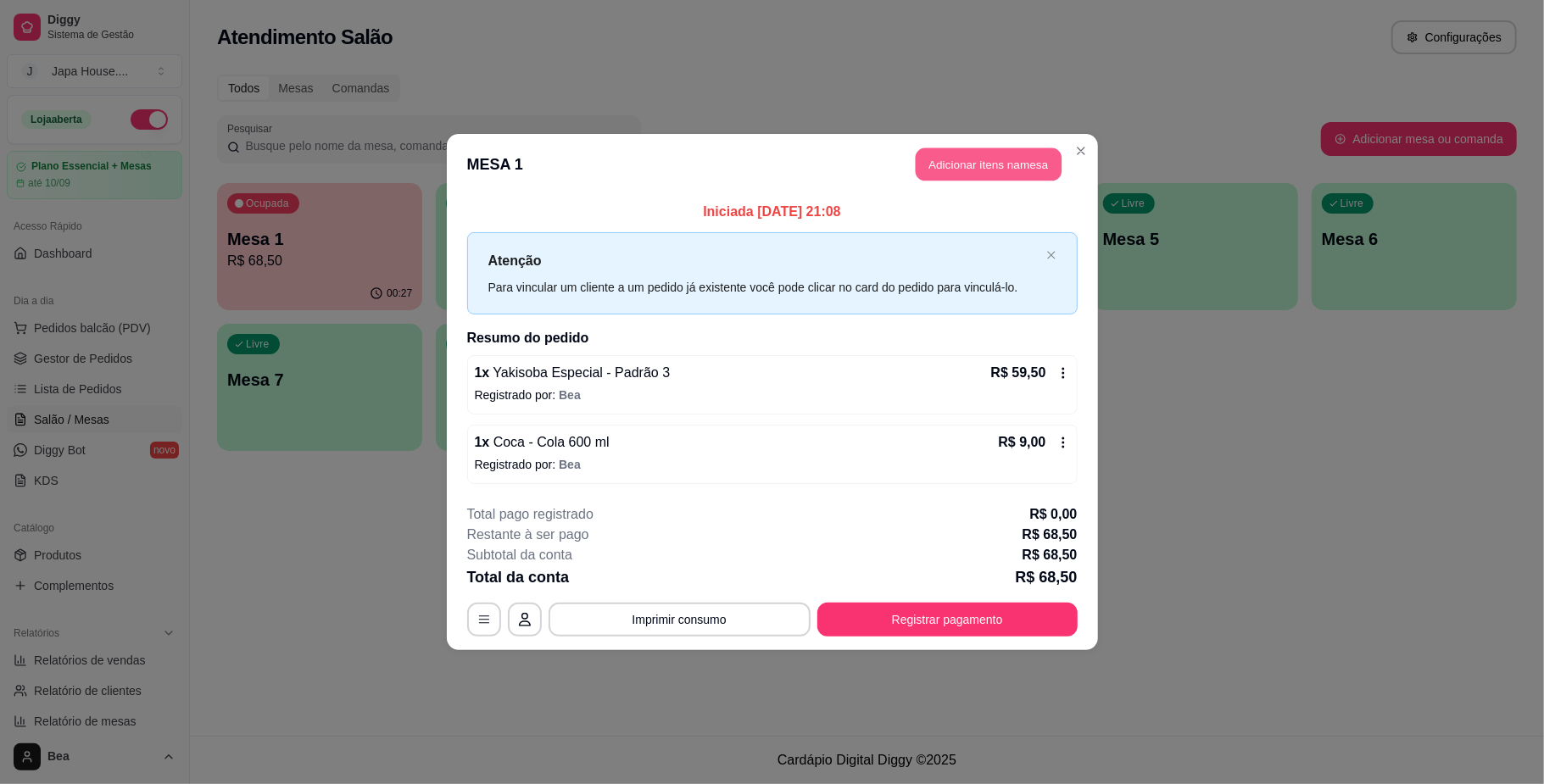
click at [1005, 148] on button "Adicionar itens na mesa" at bounding box center [989, 164] width 146 height 33
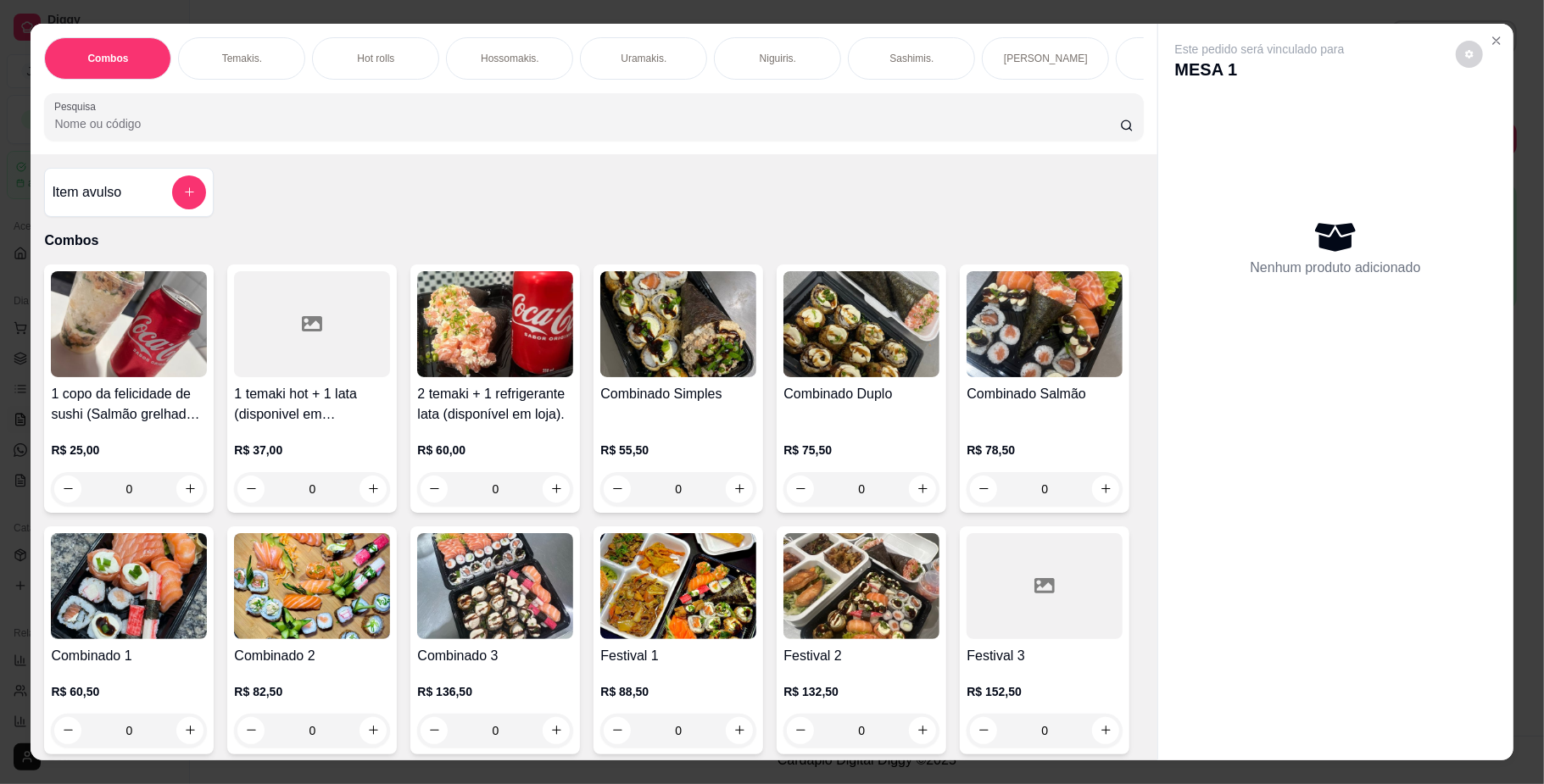
scroll to position [0, 961]
click at [344, 59] on p "Bebidas." at bounding box center [352, 58] width 40 height 13
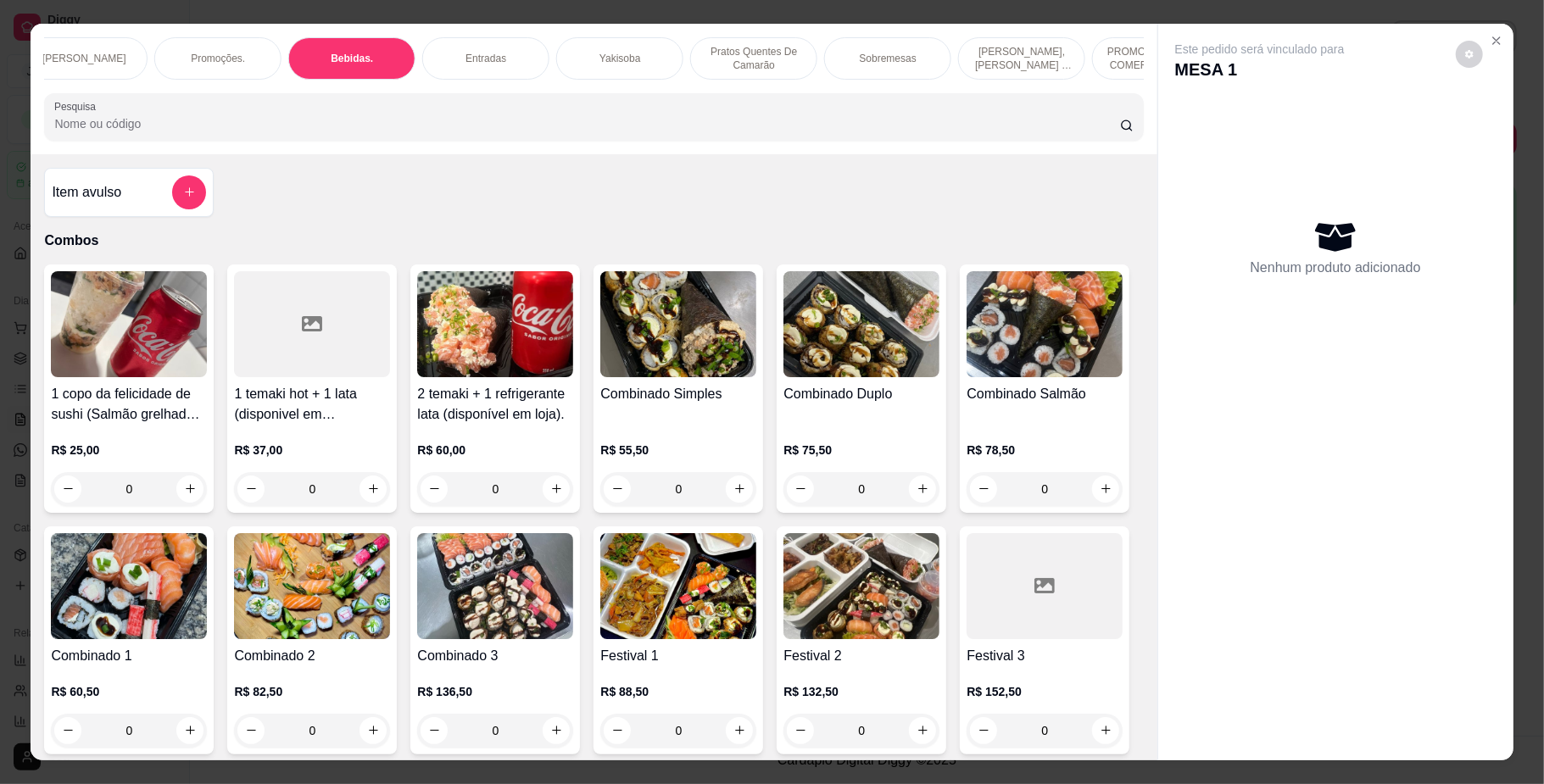
scroll to position [30, 0]
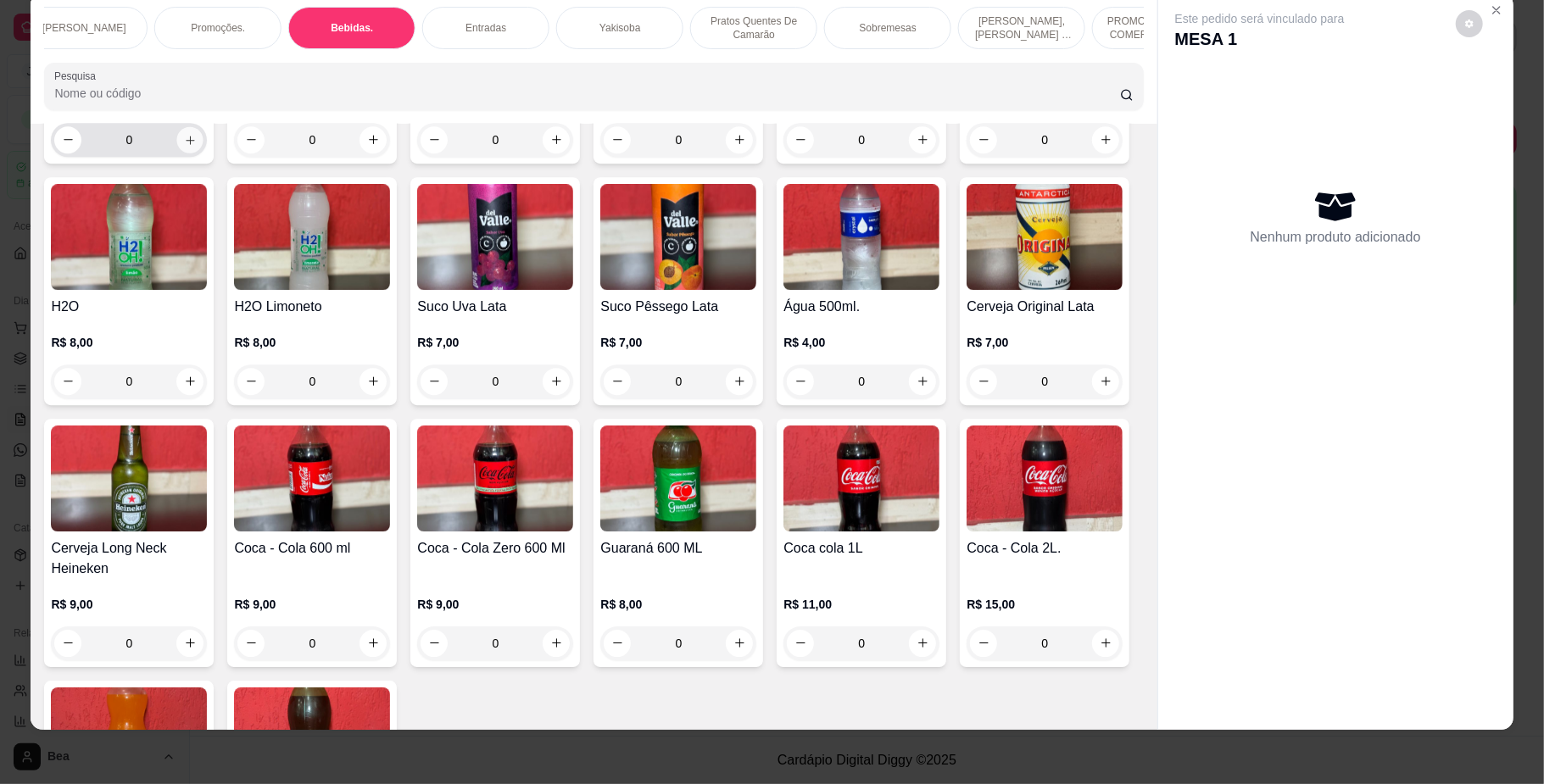
click at [184, 146] on icon "increase-product-quantity" at bounding box center [190, 140] width 12 height 12
type input "1"
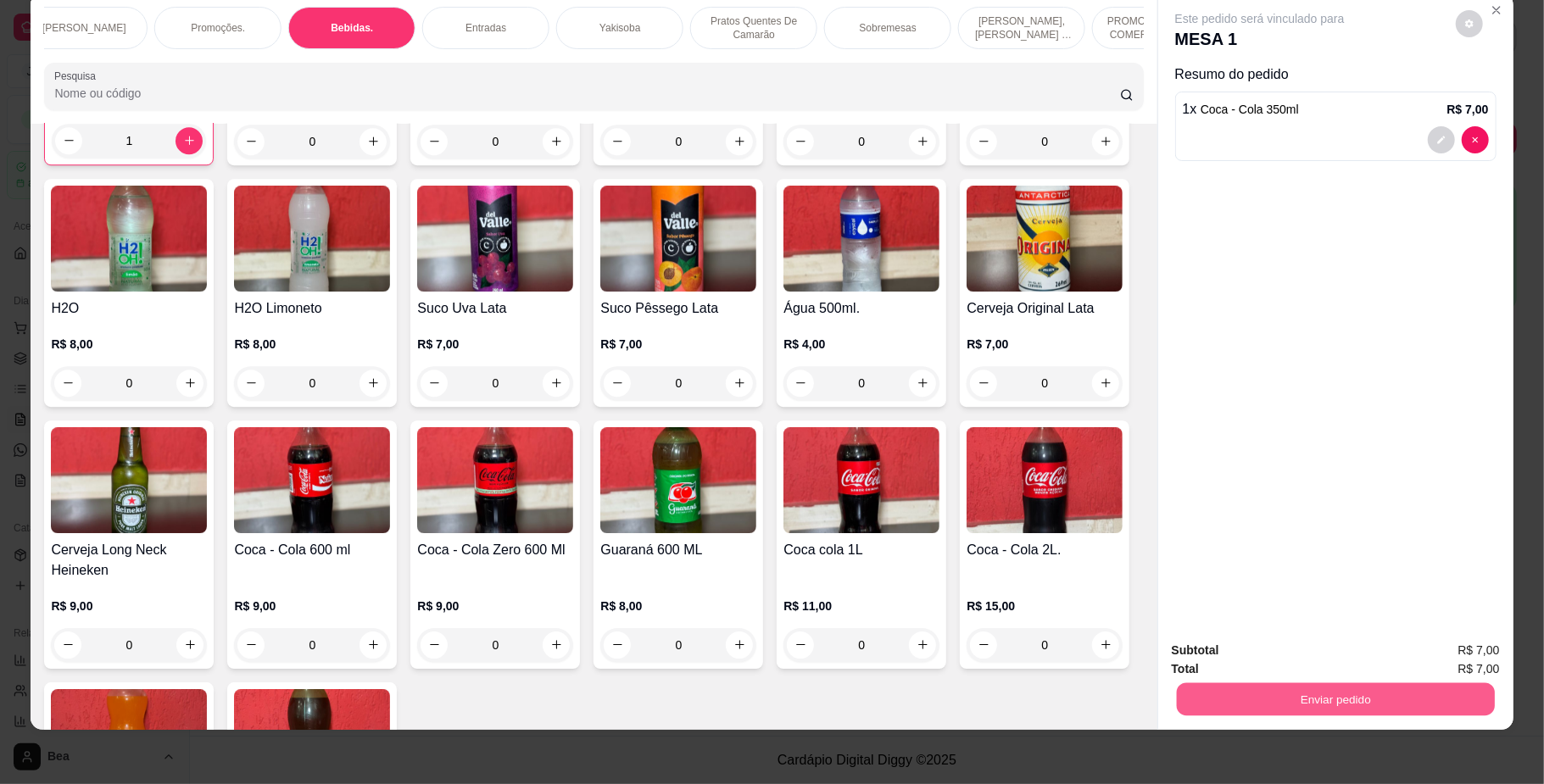
click at [1248, 692] on button "Enviar pedido" at bounding box center [1334, 699] width 318 height 33
click at [1246, 659] on button "Não registrar e enviar pedido" at bounding box center [1277, 658] width 172 height 31
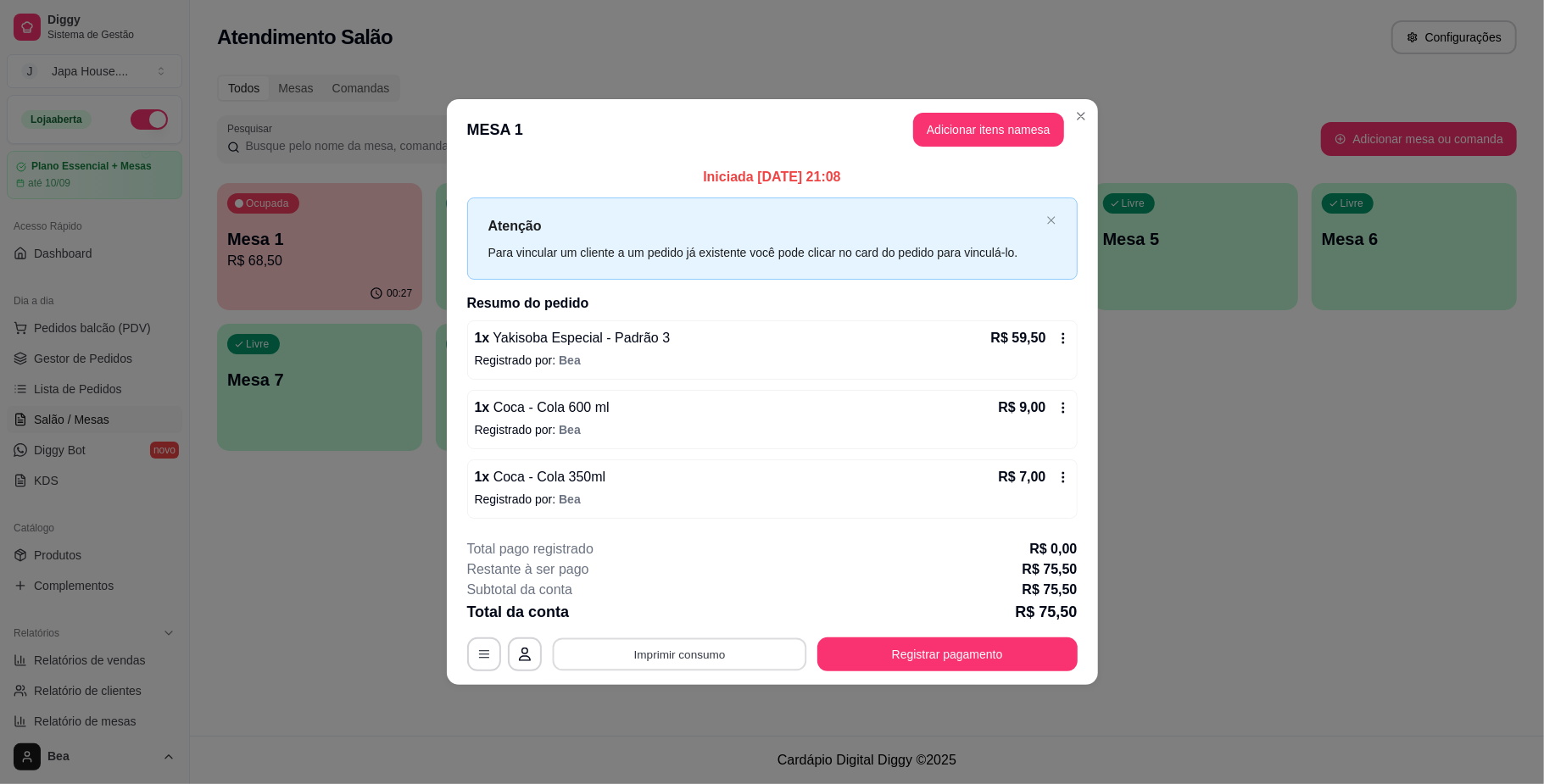
click at [699, 660] on button "Imprimir consumo" at bounding box center [680, 654] width 254 height 33
click at [699, 620] on button "IMPRESSORA" at bounding box center [684, 617] width 118 height 27
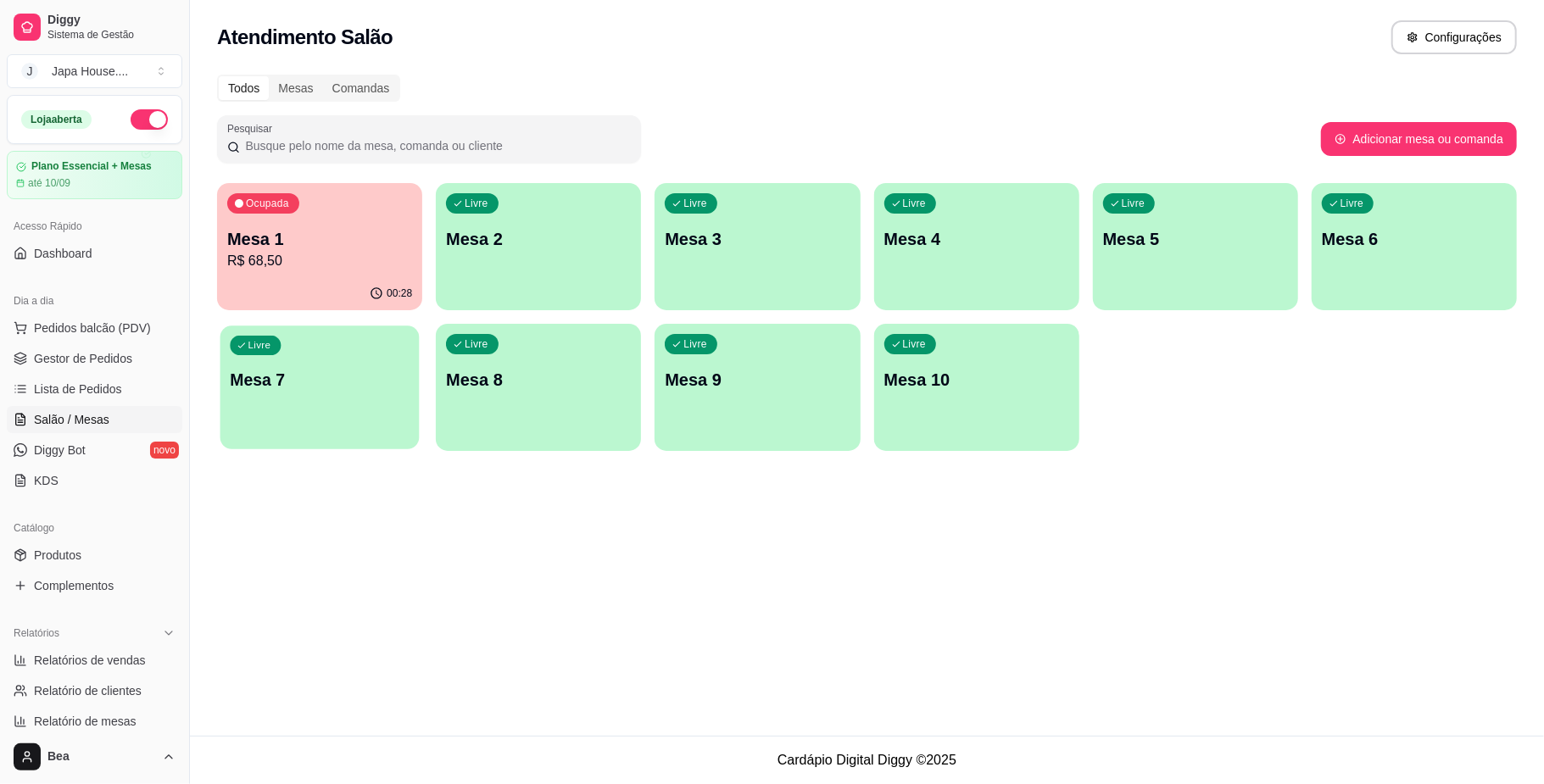
click at [329, 370] on p "Mesa 7" at bounding box center [319, 380] width 180 height 23
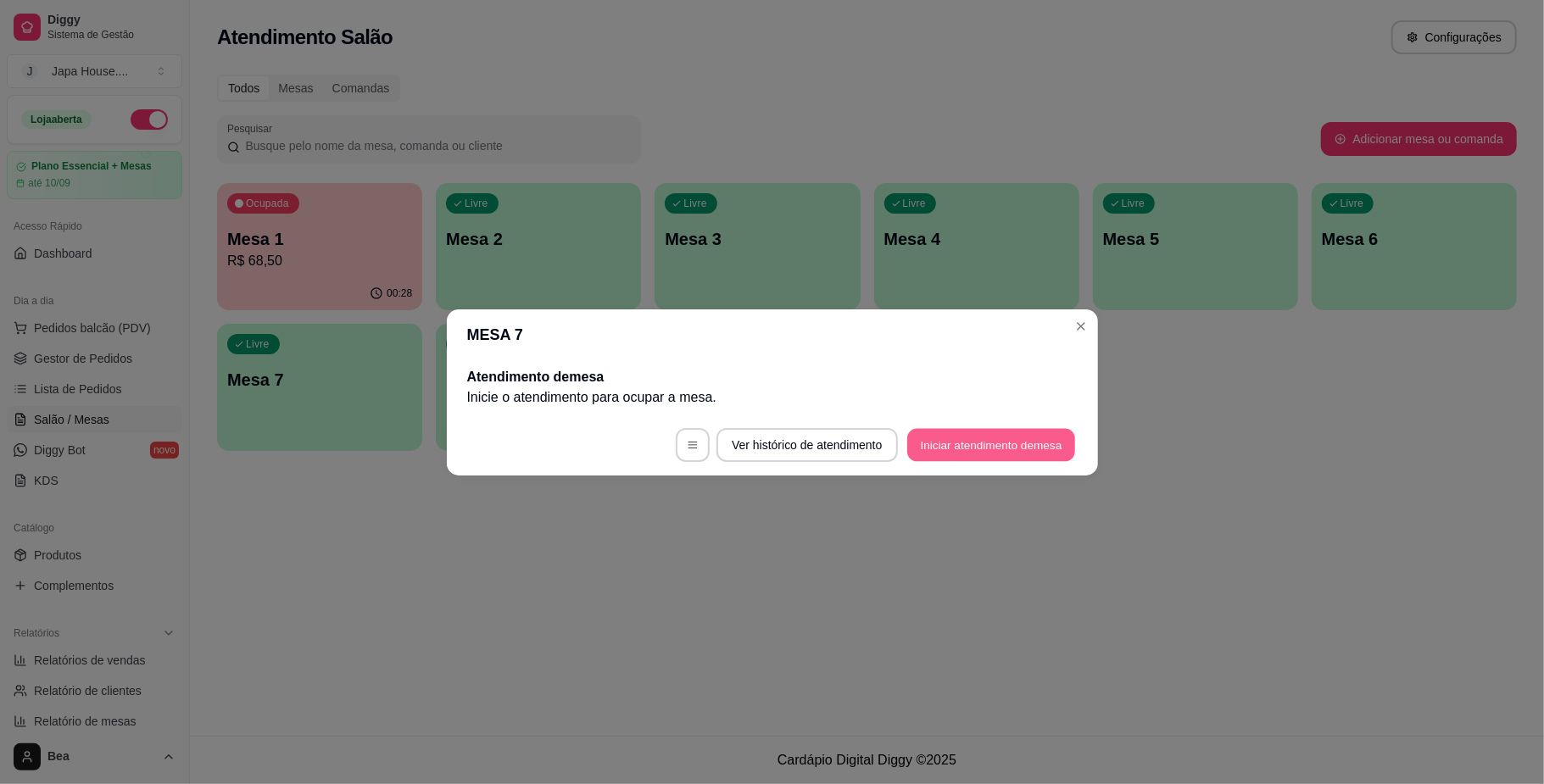
click at [974, 454] on button "Iniciar atendimento de mesa" at bounding box center [991, 444] width 168 height 33
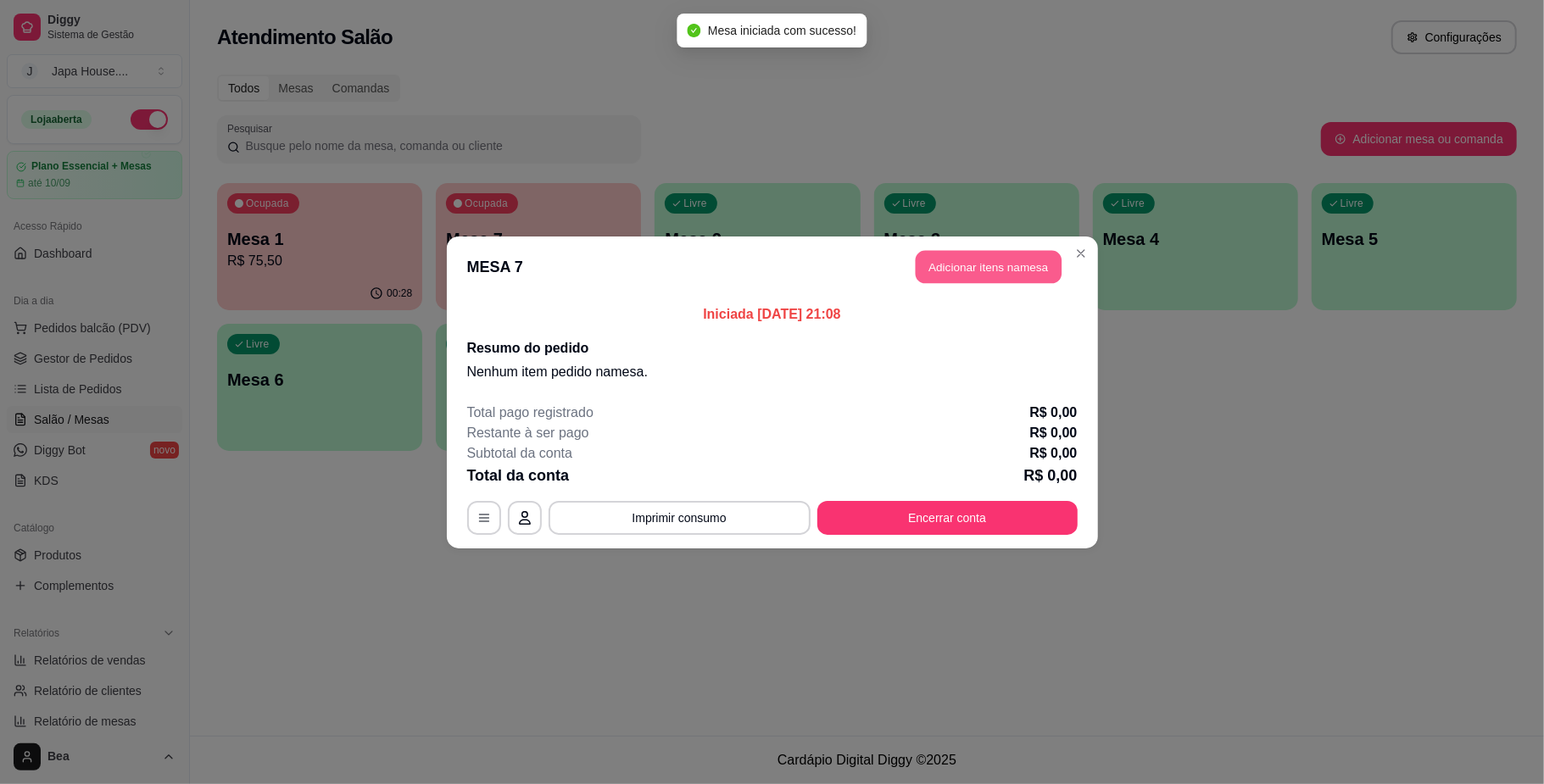
click at [975, 279] on button "Adicionar itens na mesa" at bounding box center [989, 266] width 146 height 33
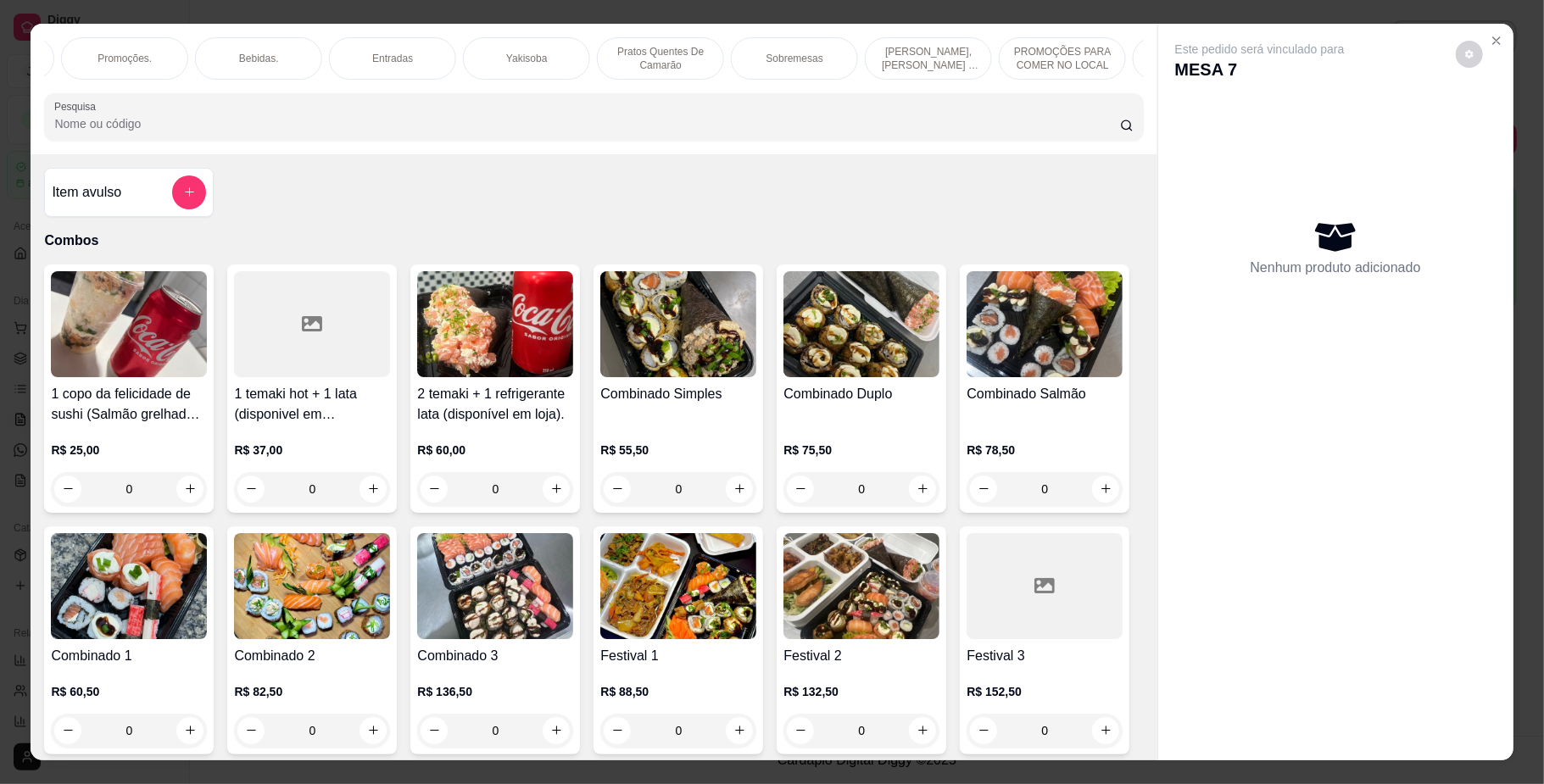
scroll to position [0, 1170]
click at [977, 62] on p "PROMOÇÕES PARA COMER NO LOCAL" at bounding box center [946, 59] width 99 height 28
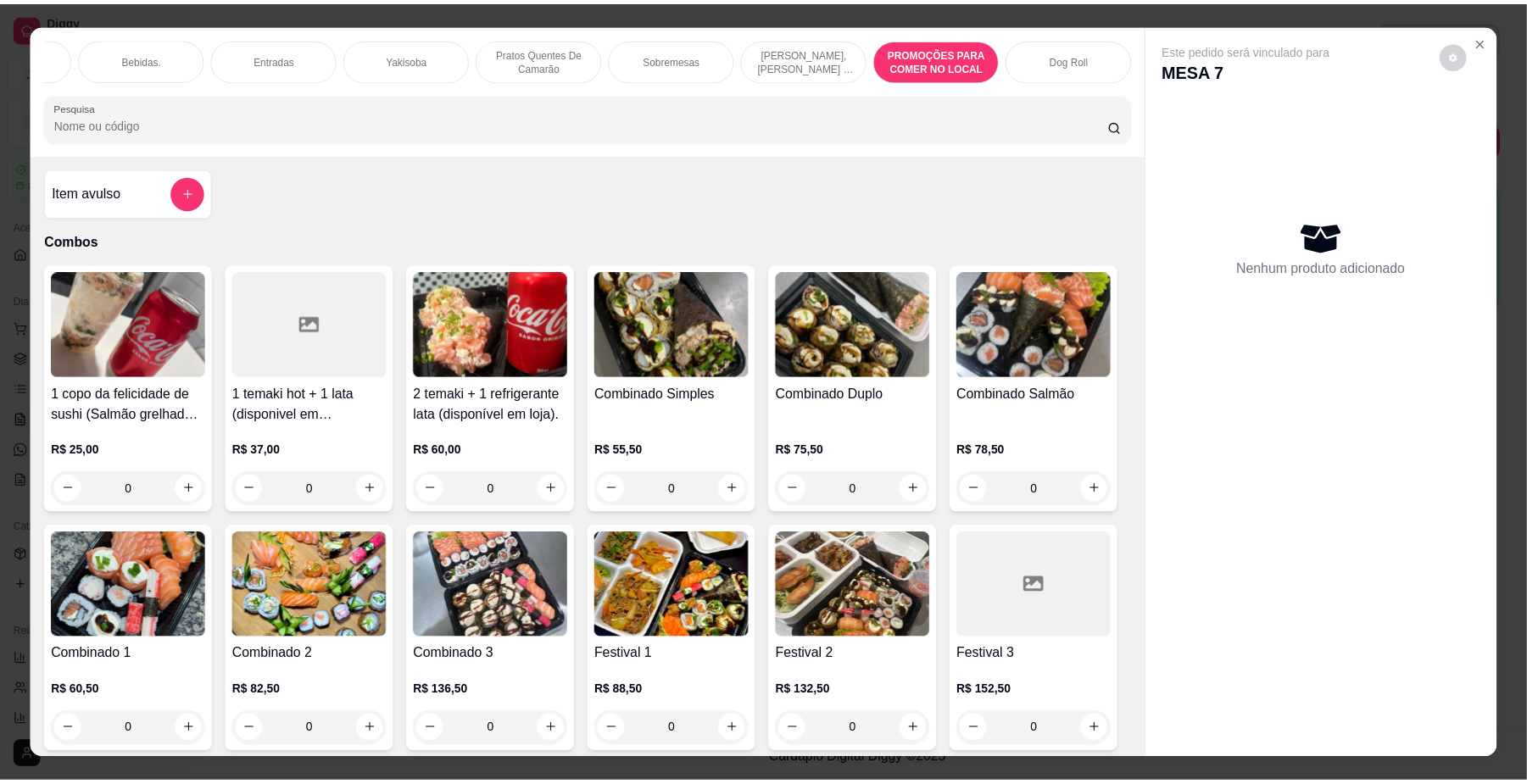
scroll to position [30, 0]
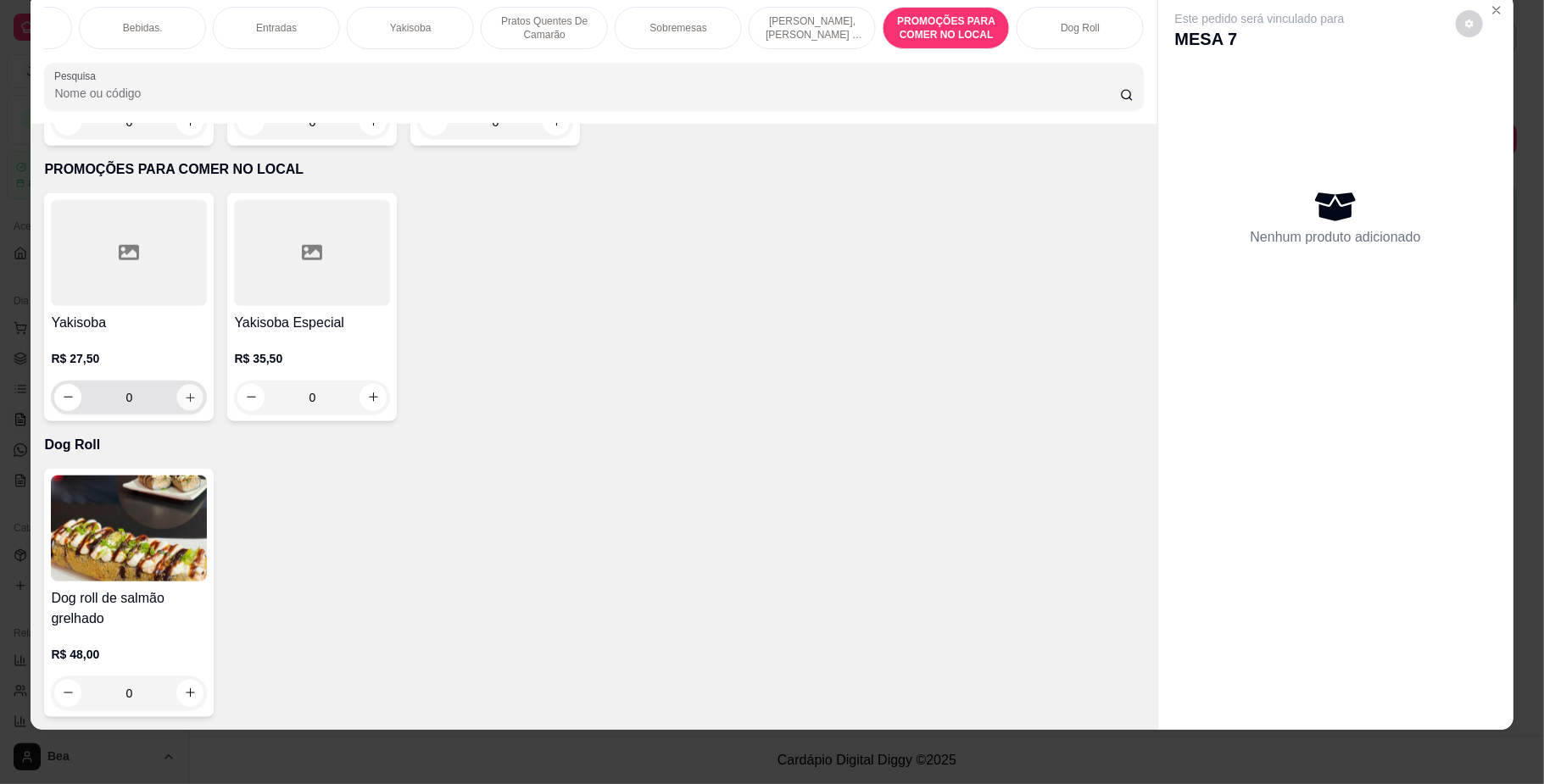
click at [184, 390] on icon "increase-product-quantity" at bounding box center [190, 396] width 12 height 12
type input "1"
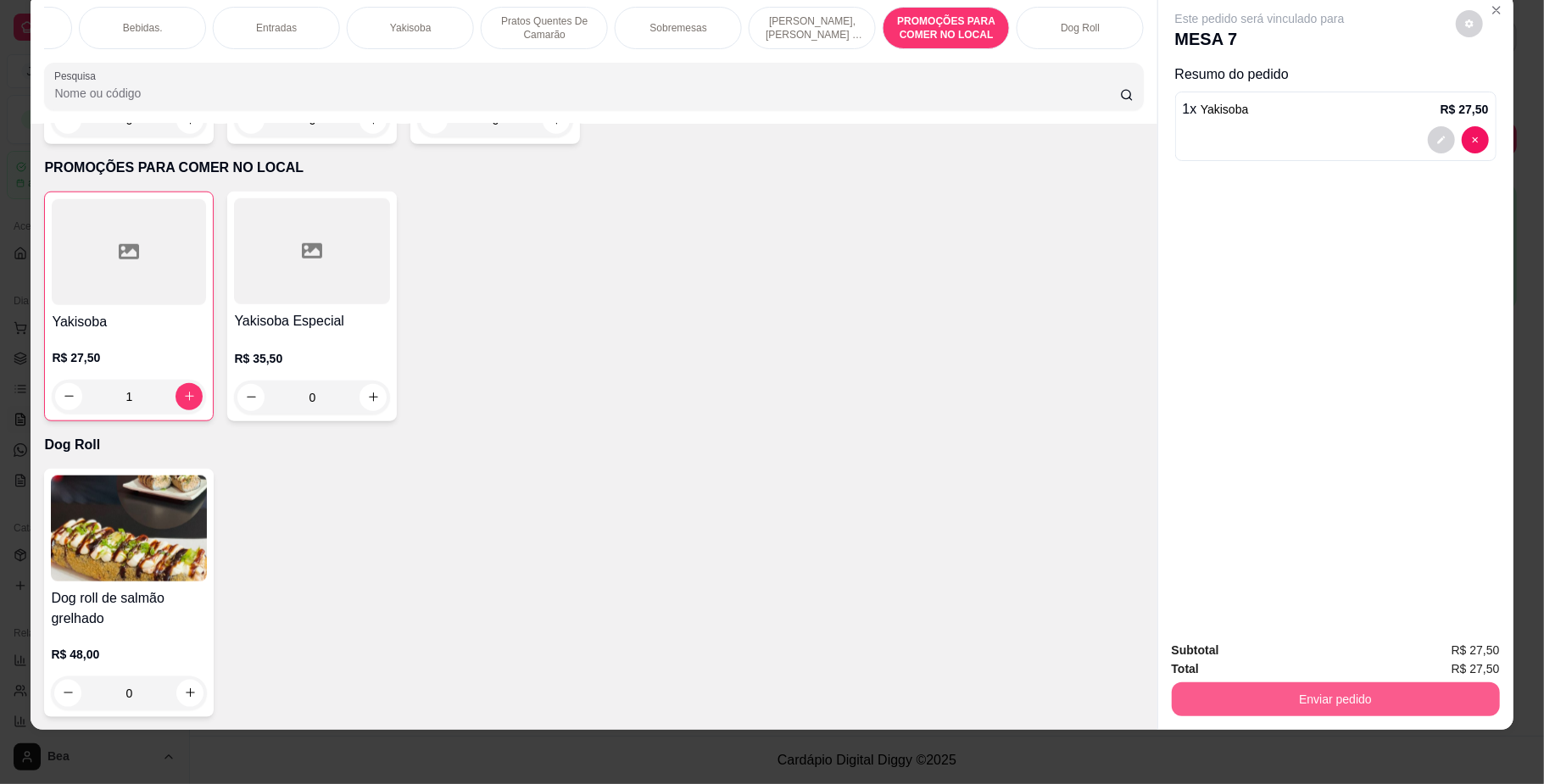
click at [1214, 692] on button "Enviar pedido" at bounding box center [1335, 699] width 328 height 34
click at [1219, 647] on button "Não registrar e enviar pedido" at bounding box center [1277, 659] width 176 height 32
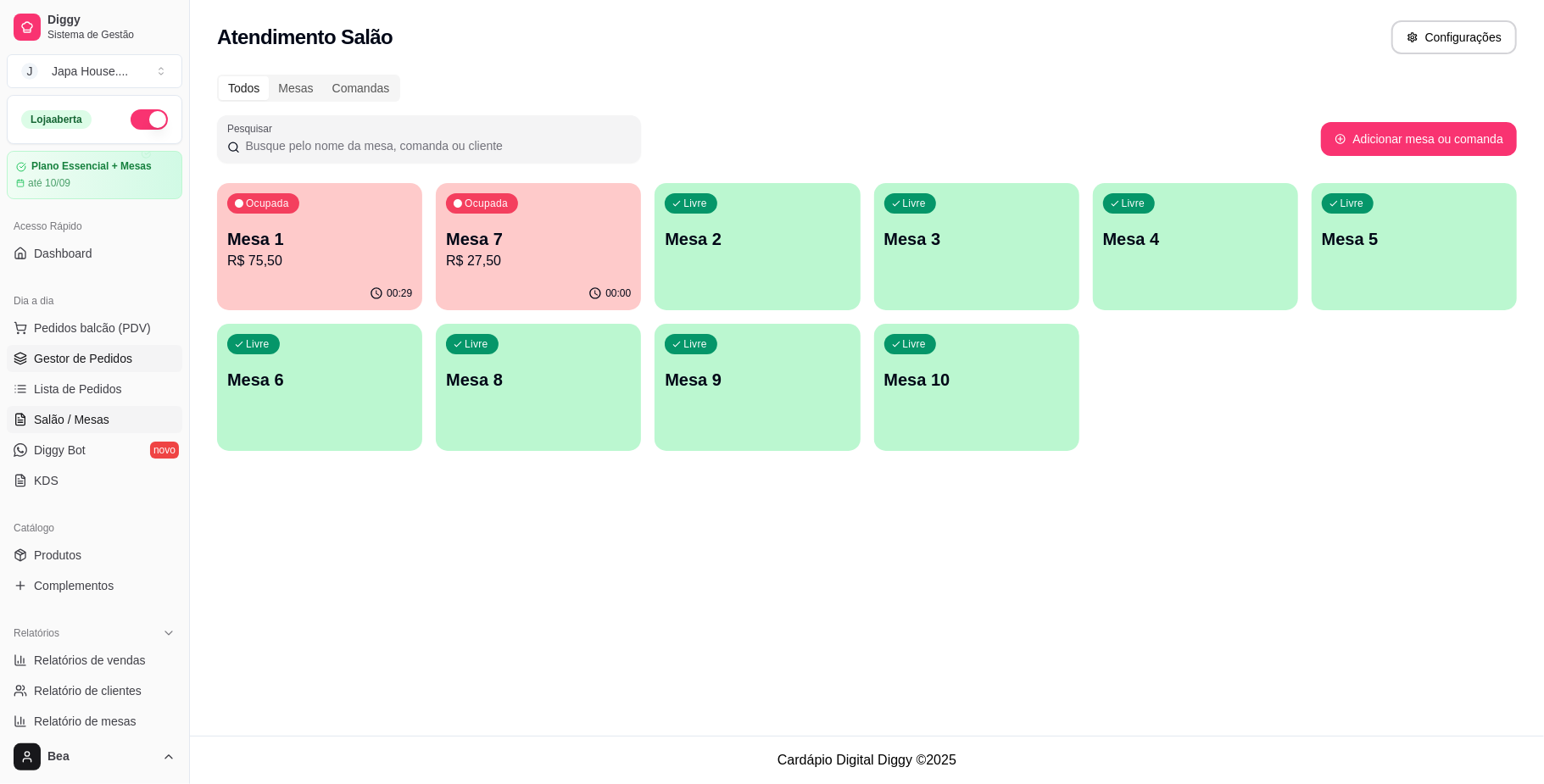
click at [105, 353] on span "Gestor de Pedidos" at bounding box center [83, 358] width 99 height 17
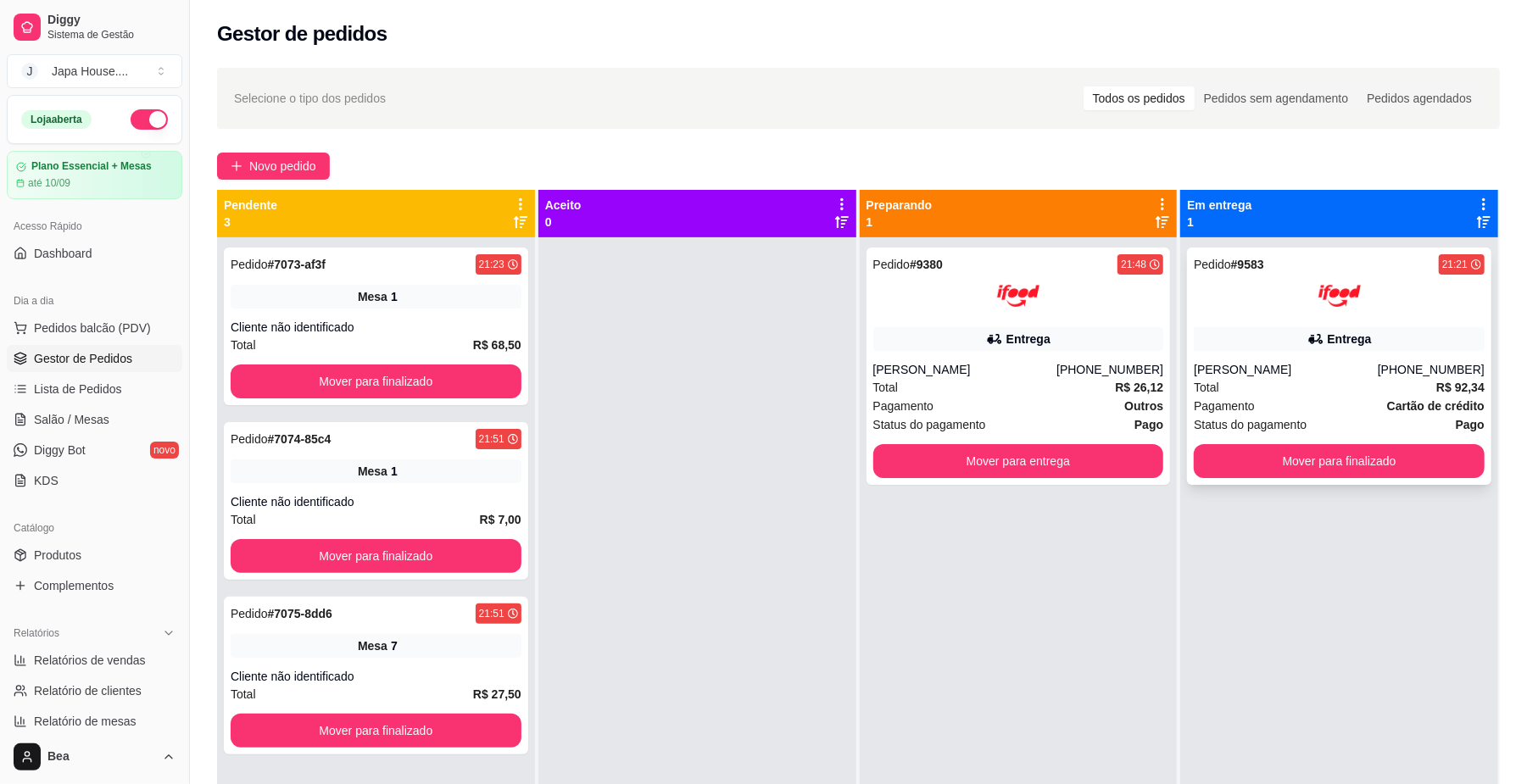
click at [1310, 391] on div "Total R$ 92,34" at bounding box center [1338, 387] width 291 height 19
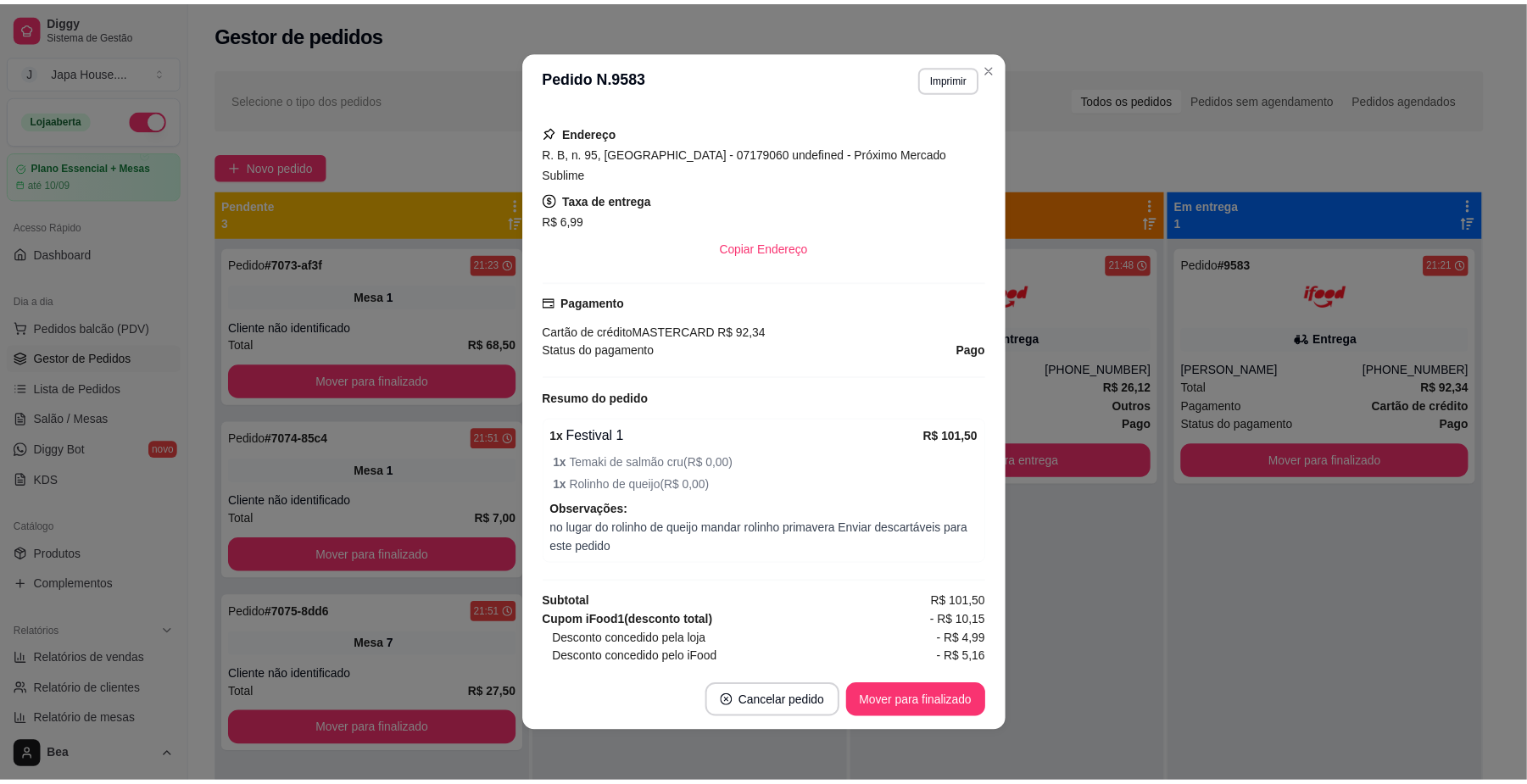
scroll to position [492, 0]
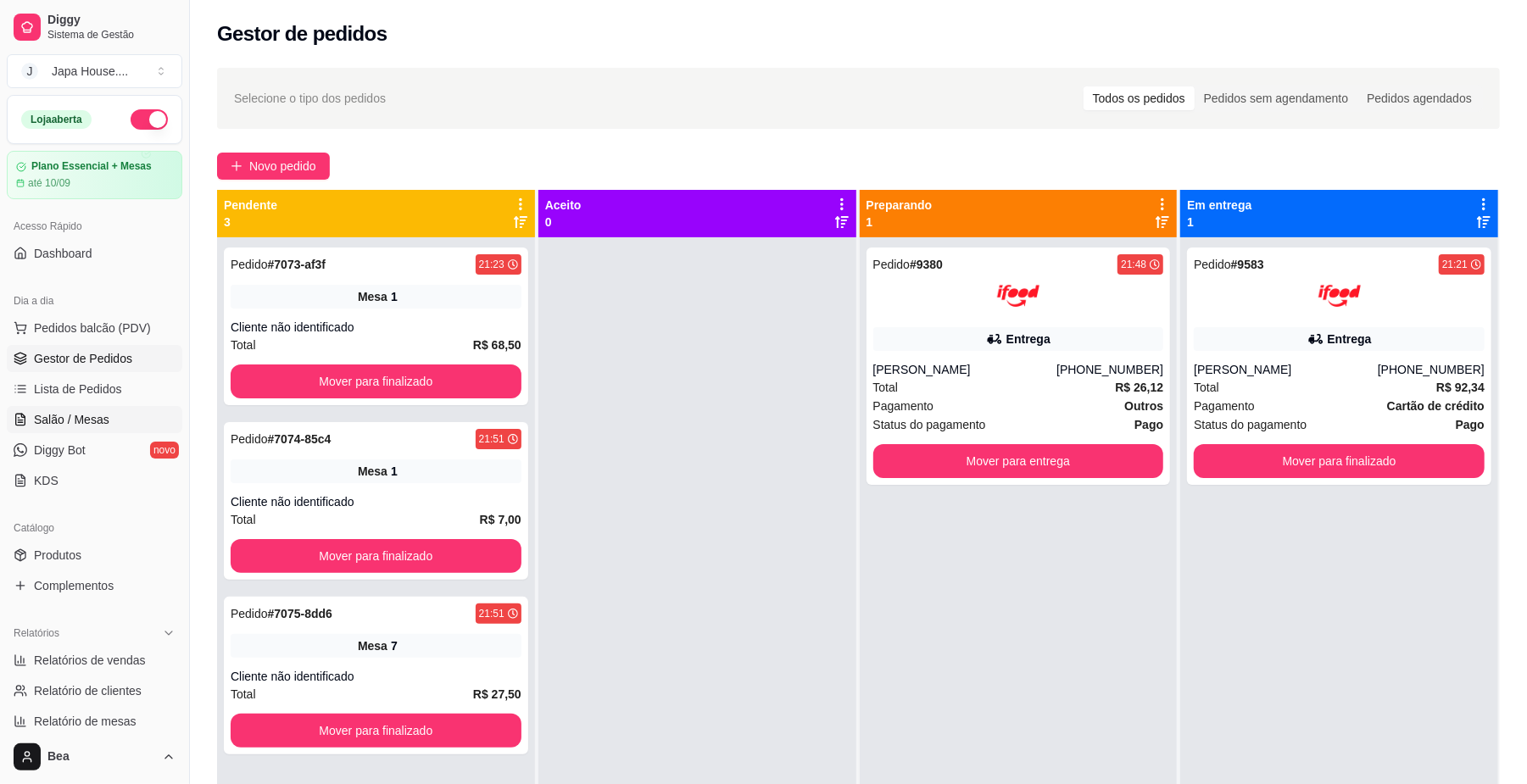
click at [82, 417] on span "Salão / Mesas" at bounding box center [71, 419] width 76 height 17
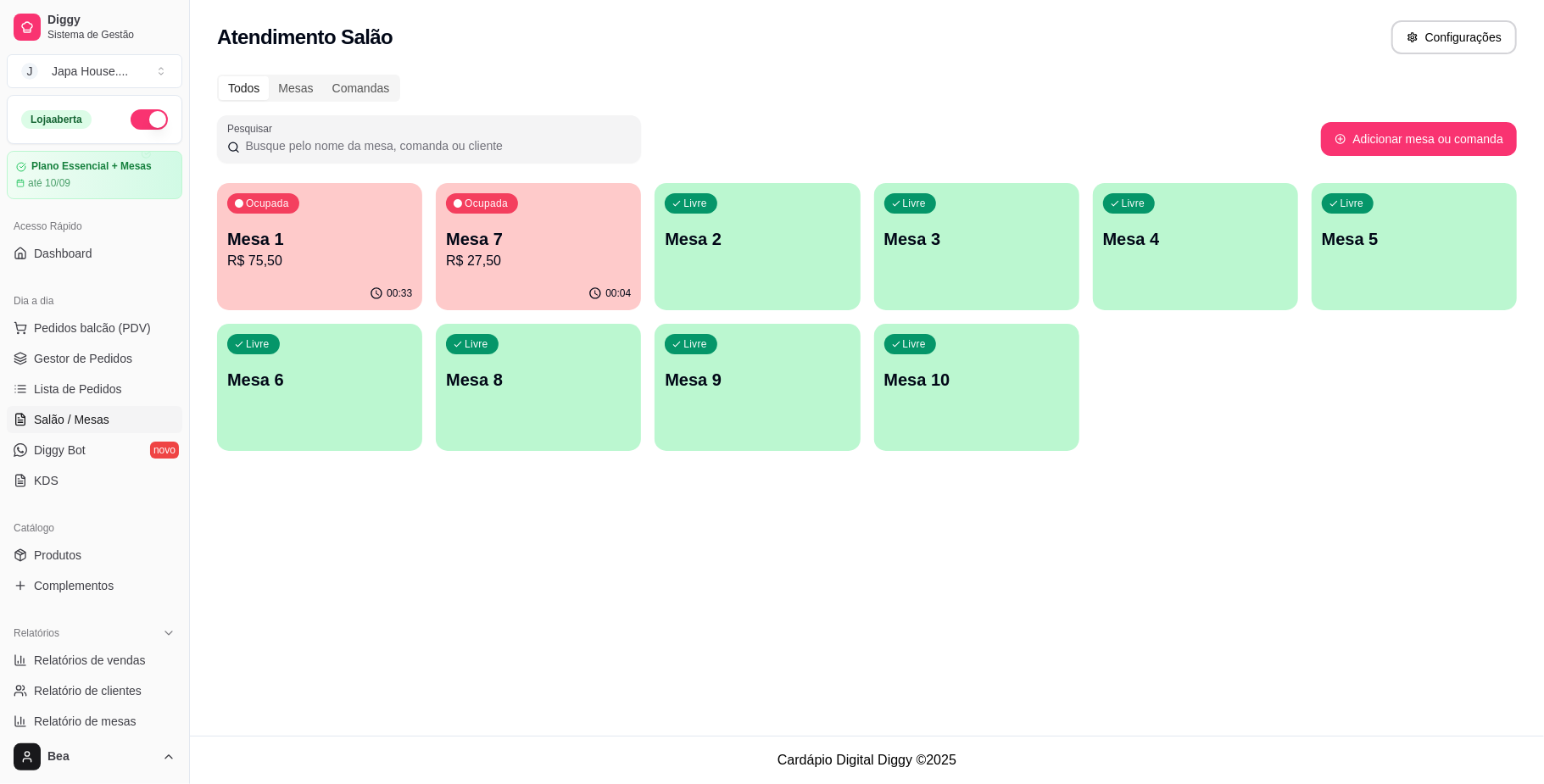
click at [358, 268] on p "R$ 75,50" at bounding box center [319, 260] width 185 height 20
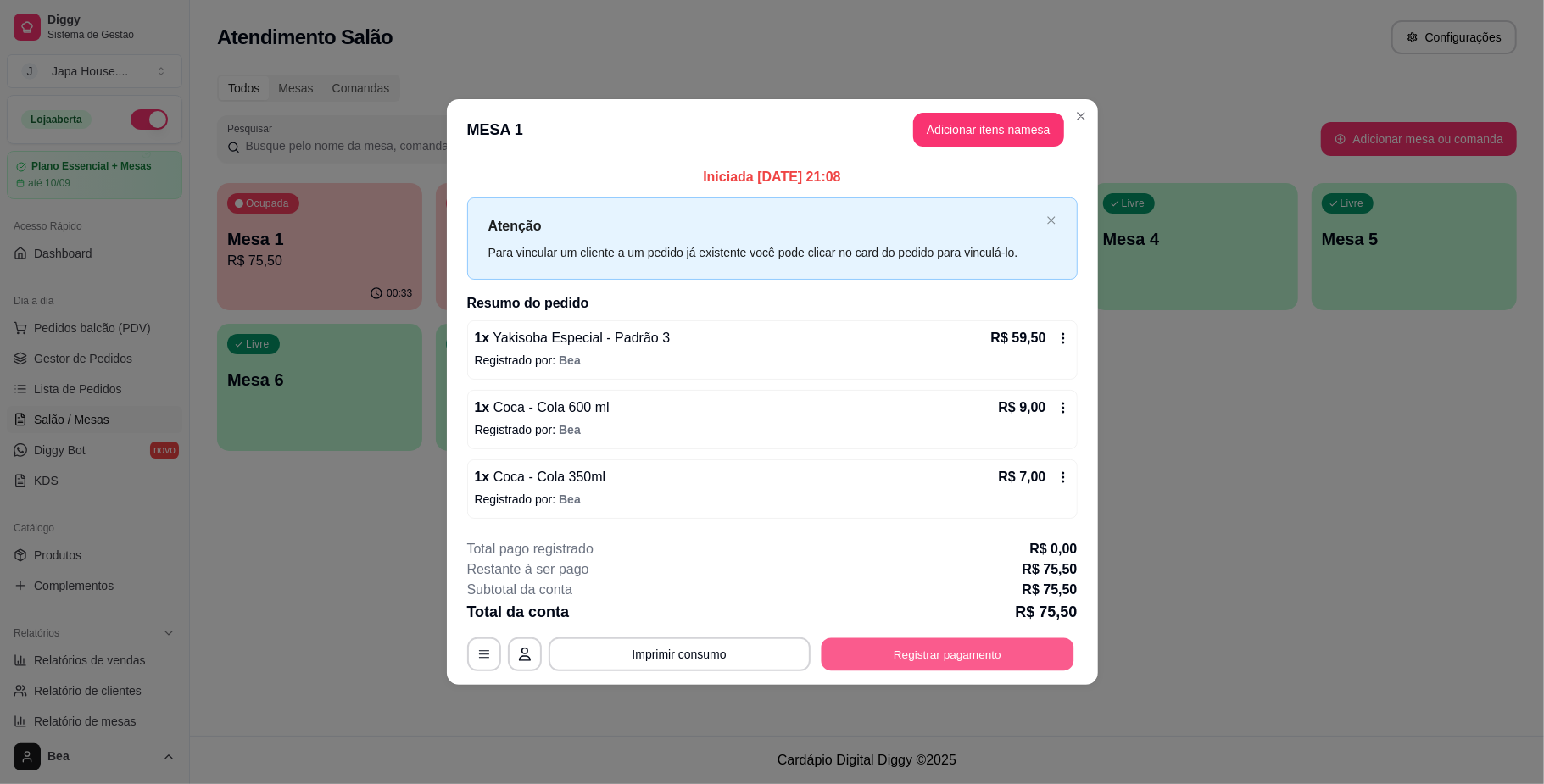
click at [931, 659] on button "Registrar pagamento" at bounding box center [947, 654] width 253 height 33
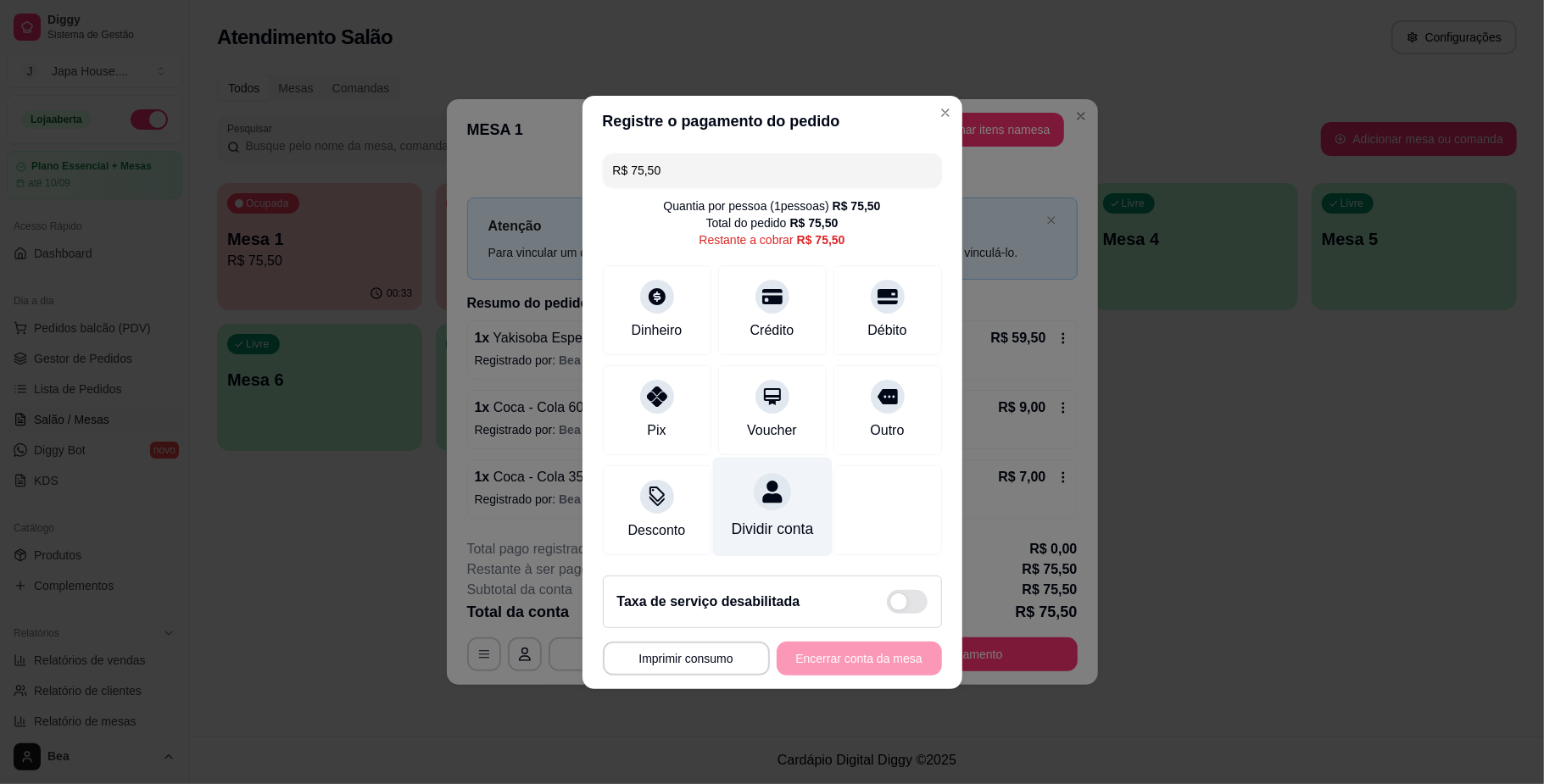
click at [729, 495] on div "Dividir conta" at bounding box center [772, 507] width 119 height 100
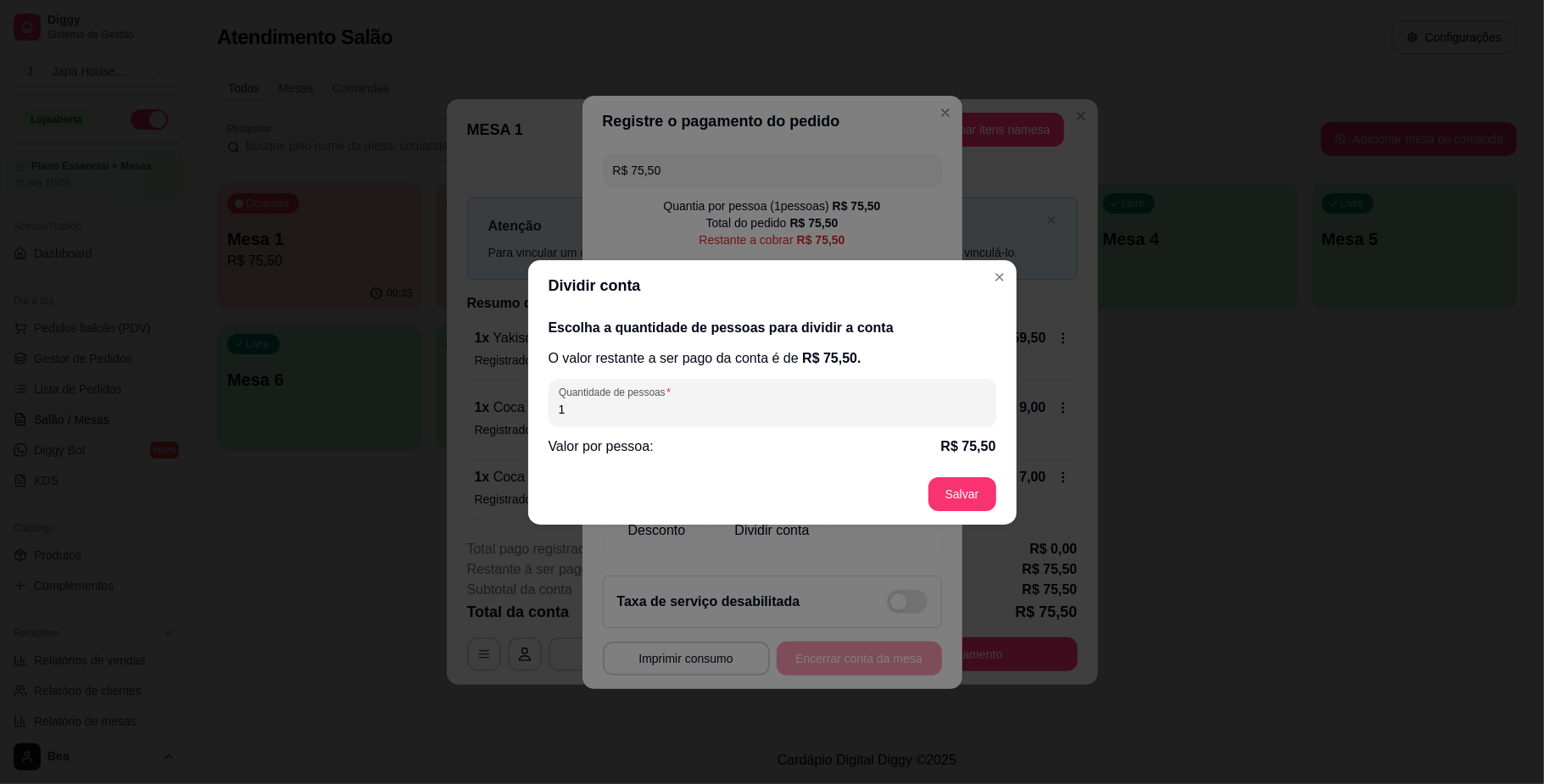
click at [703, 414] on input "1" at bounding box center [772, 409] width 427 height 17
type input "2"
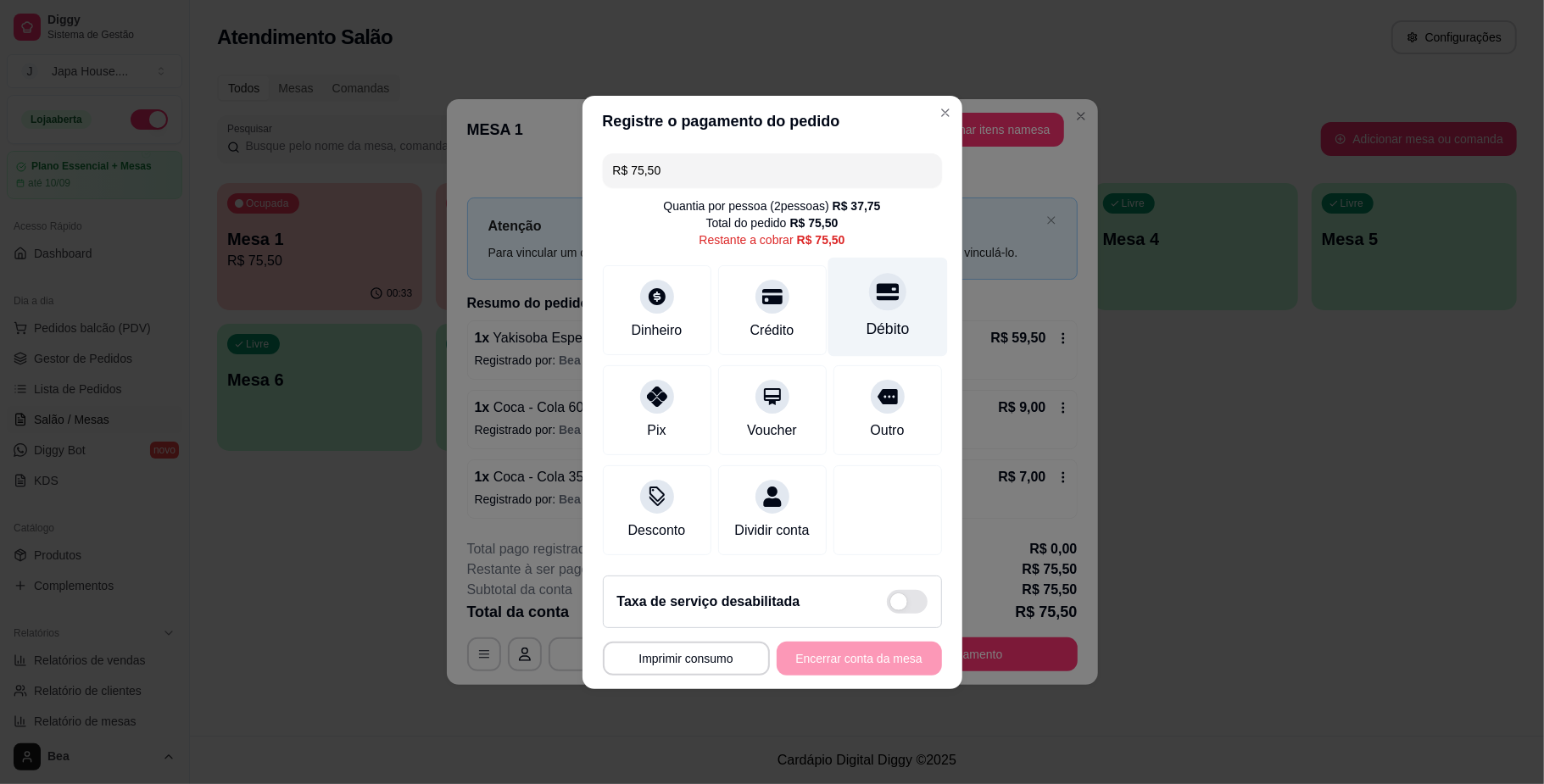
click at [880, 301] on div "Débito" at bounding box center [887, 307] width 119 height 100
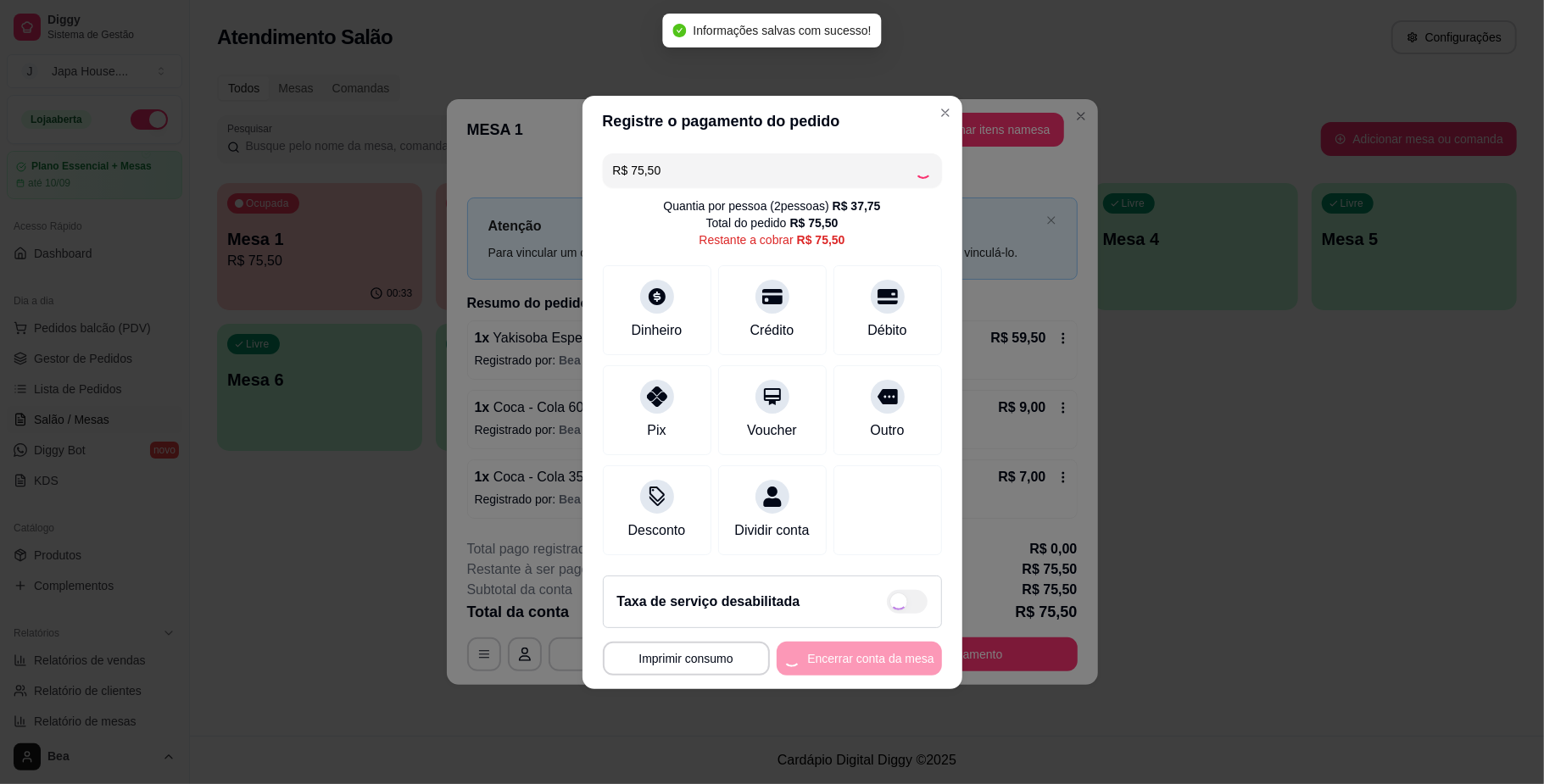
type input "R$ 0,00"
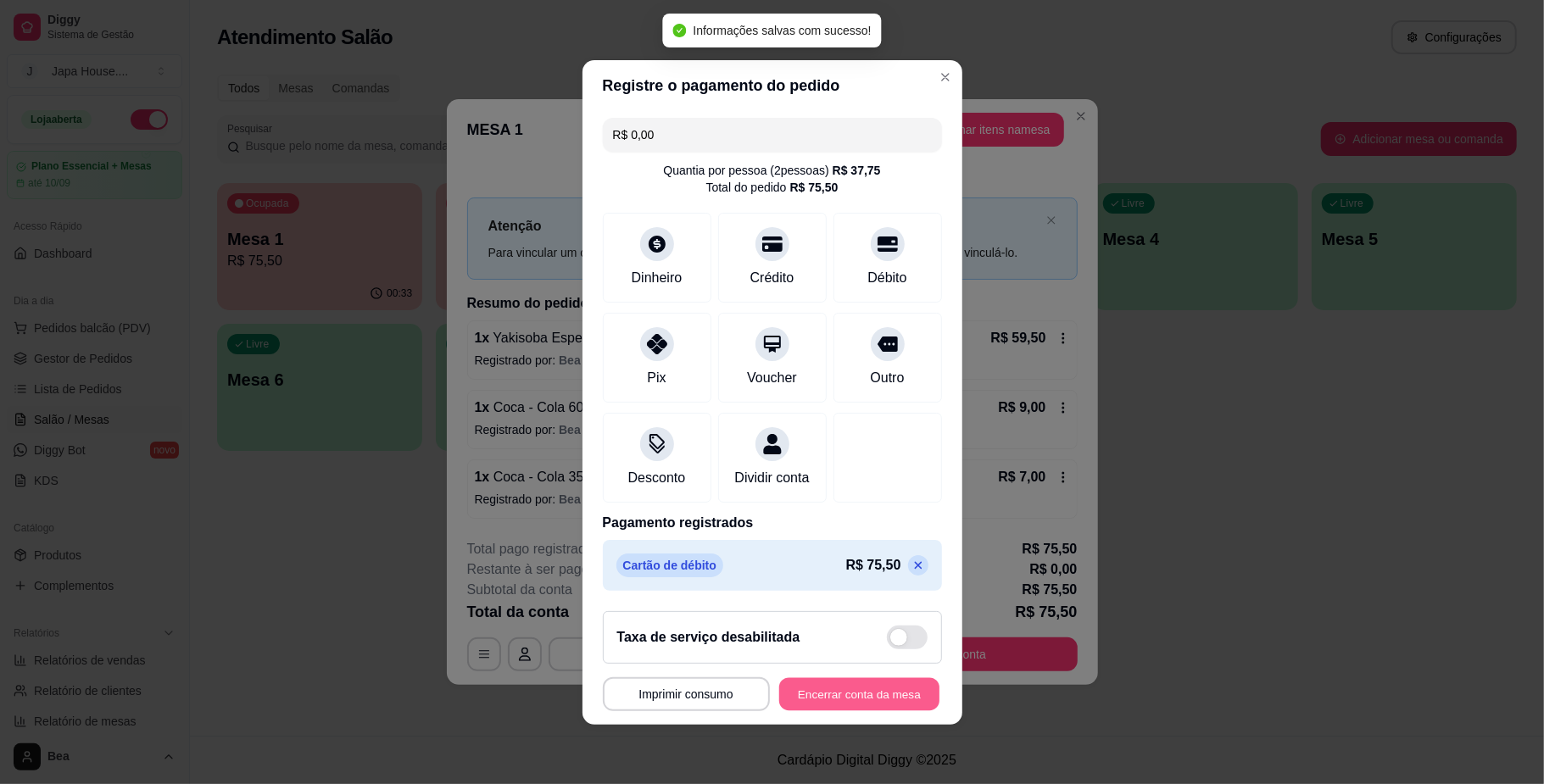
click at [828, 699] on button "Encerrar conta da mesa" at bounding box center [859, 693] width 160 height 33
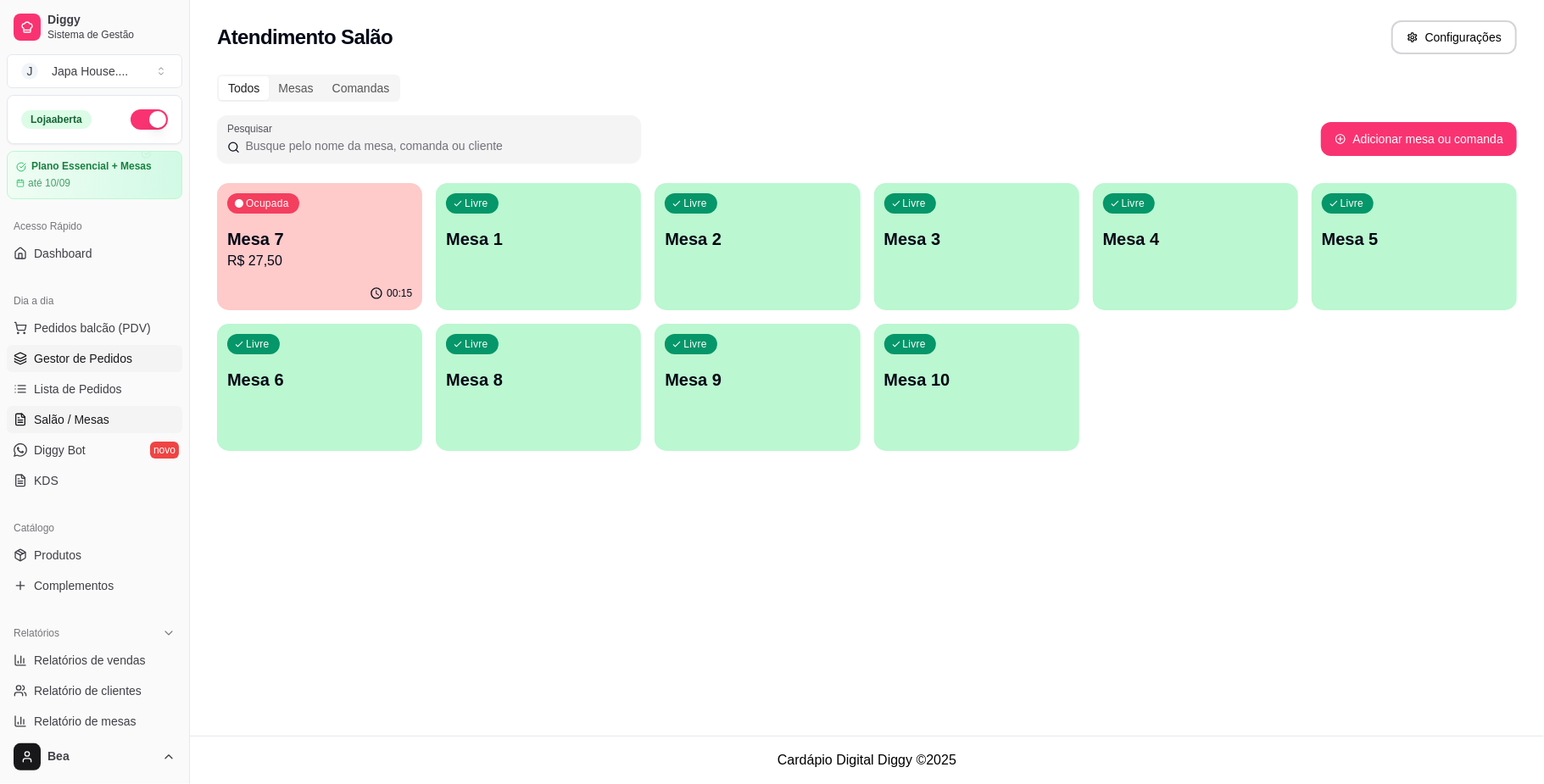
click at [141, 360] on link "Gestor de Pedidos" at bounding box center [94, 358] width 175 height 28
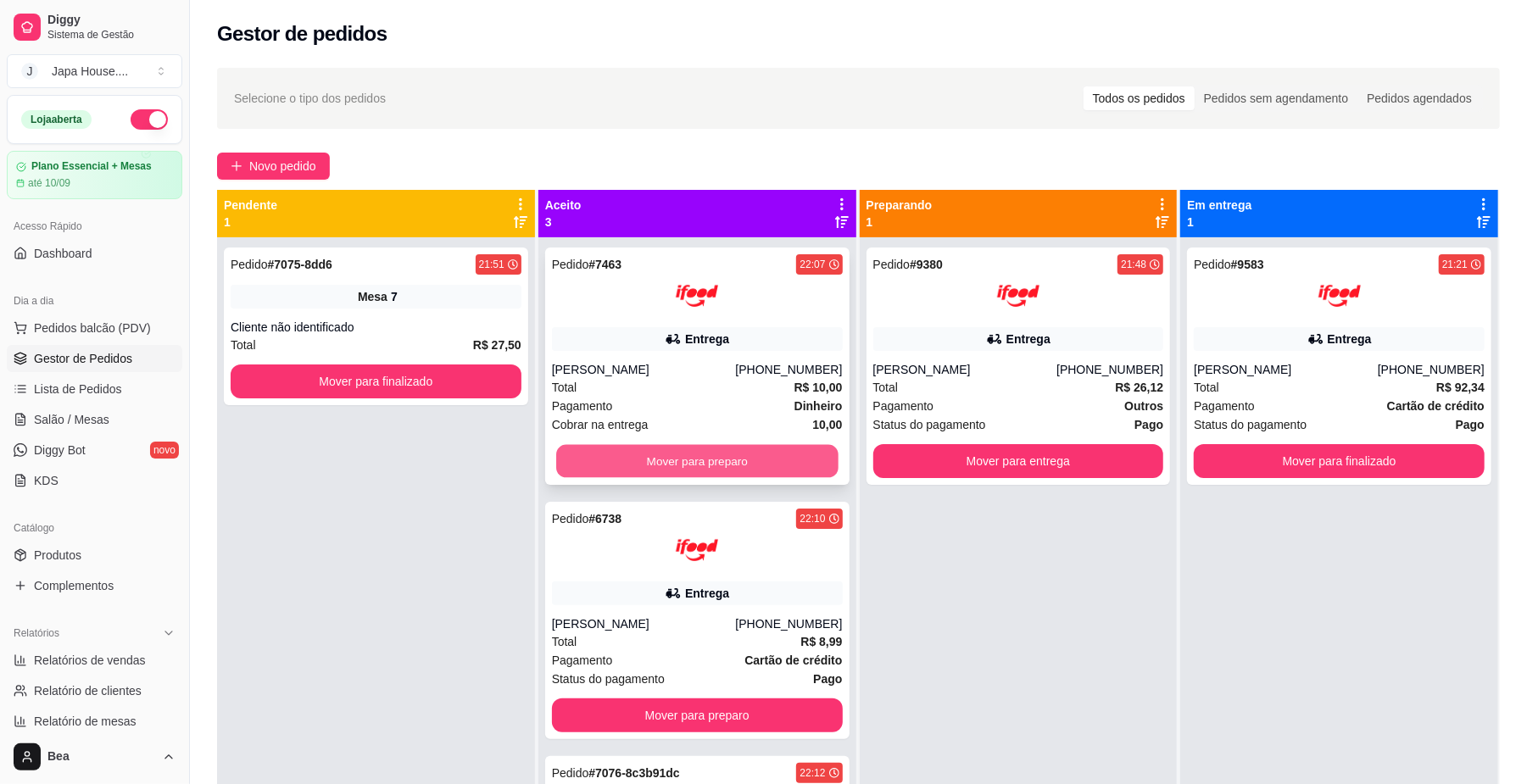
click at [695, 455] on button "Mover para preparo" at bounding box center [696, 460] width 281 height 33
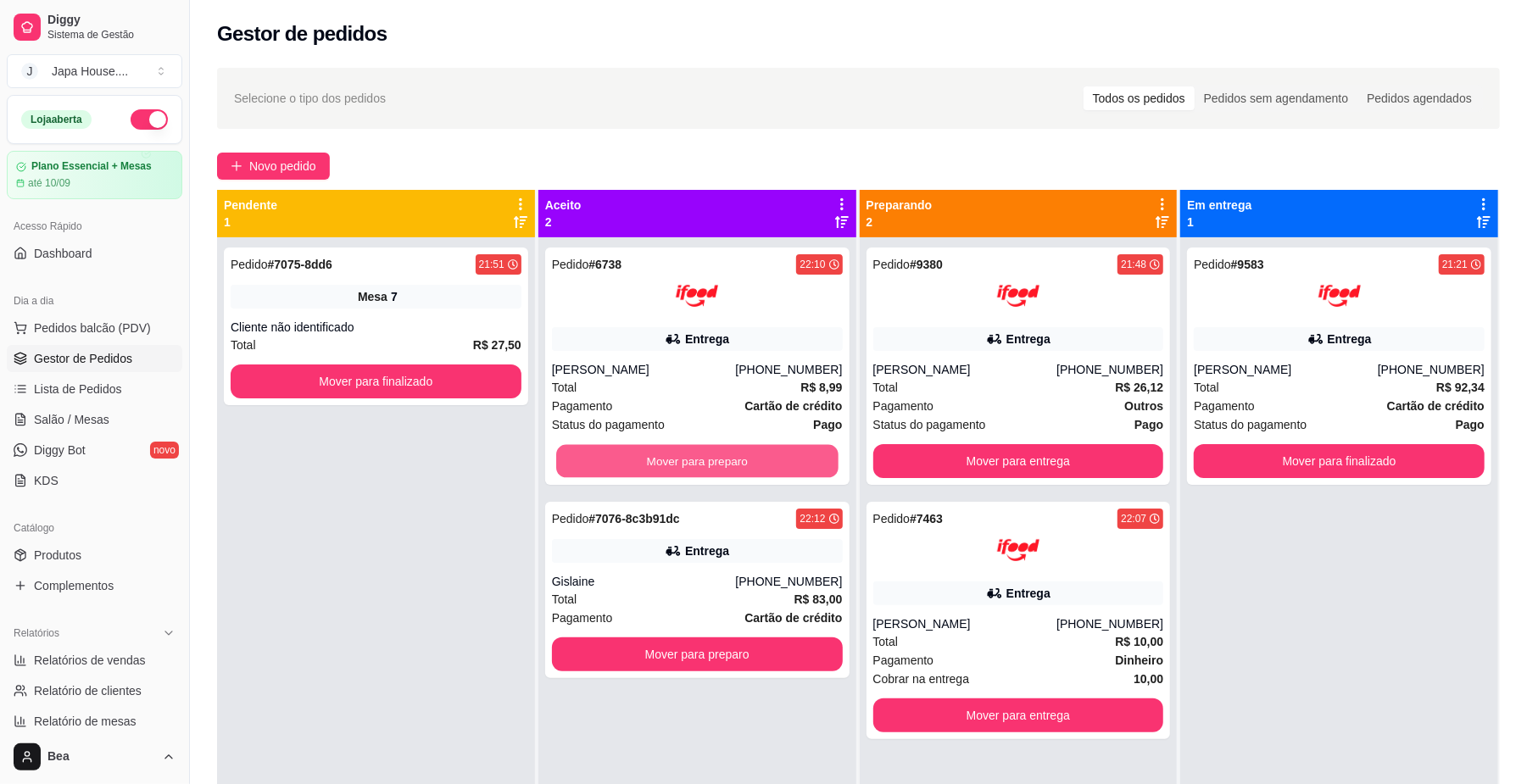
click at [695, 455] on button "Mover para preparo" at bounding box center [696, 460] width 281 height 33
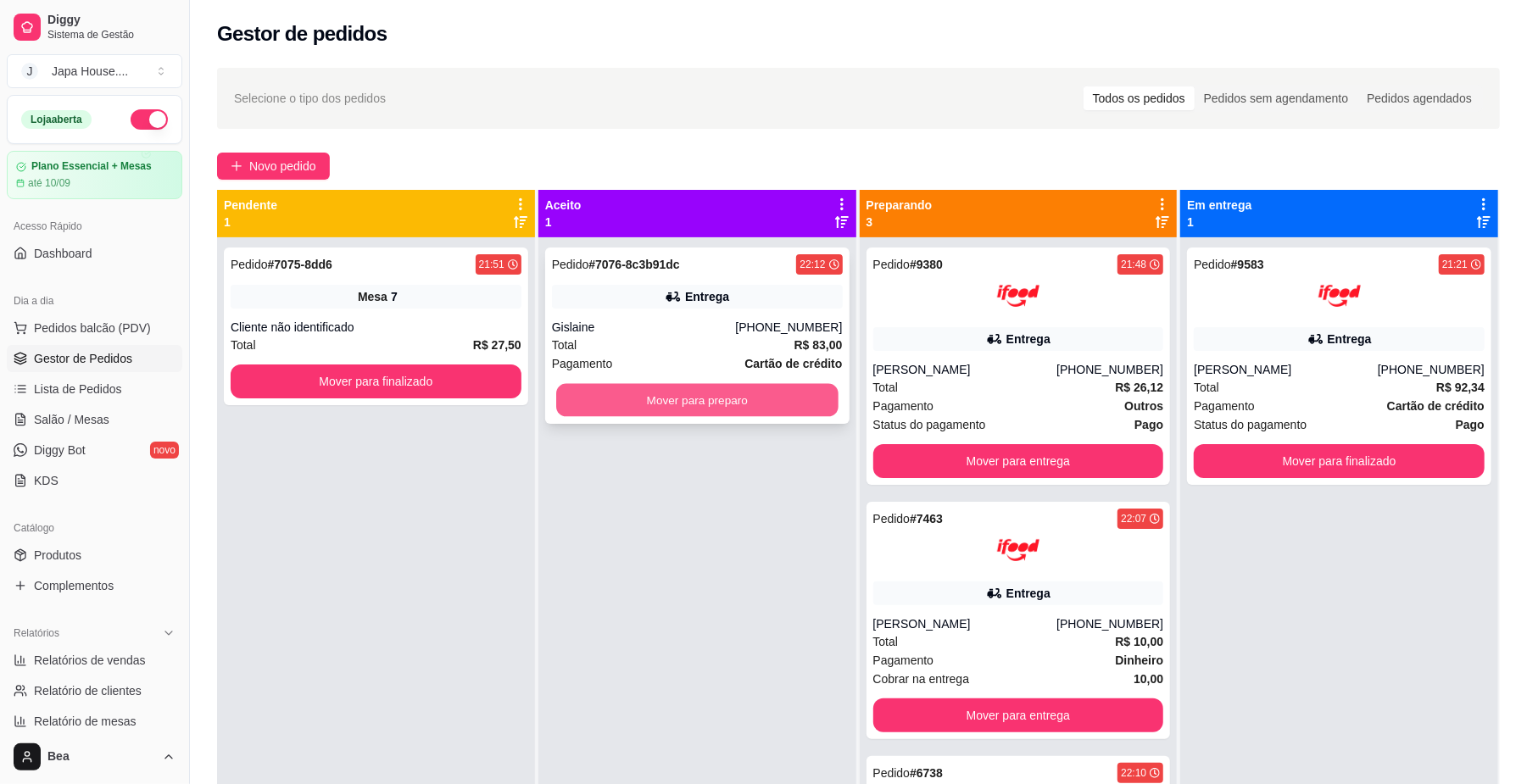
click at [744, 410] on button "Mover para preparo" at bounding box center [696, 400] width 281 height 33
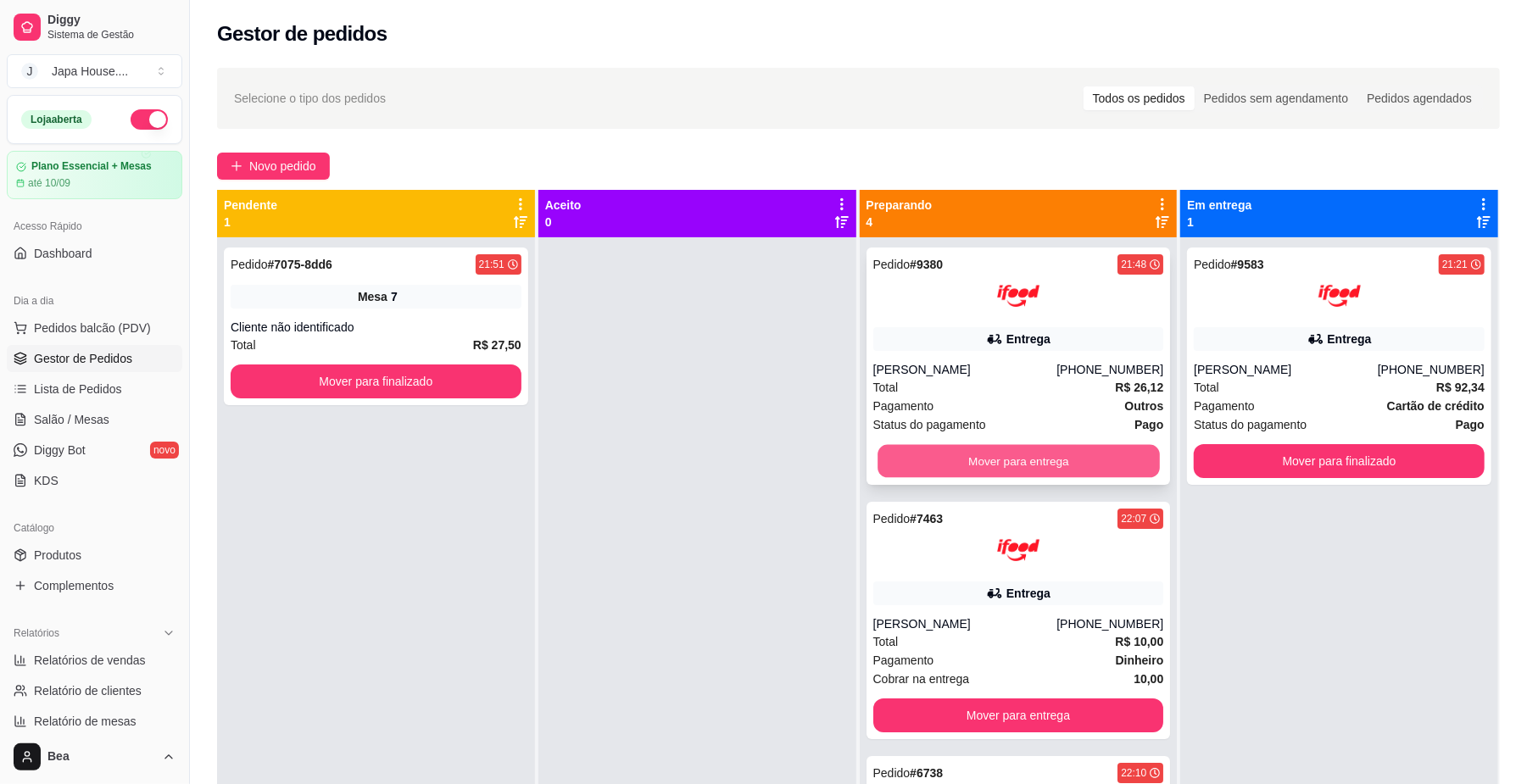
click at [929, 461] on button "Mover para entrega" at bounding box center [1018, 460] width 281 height 33
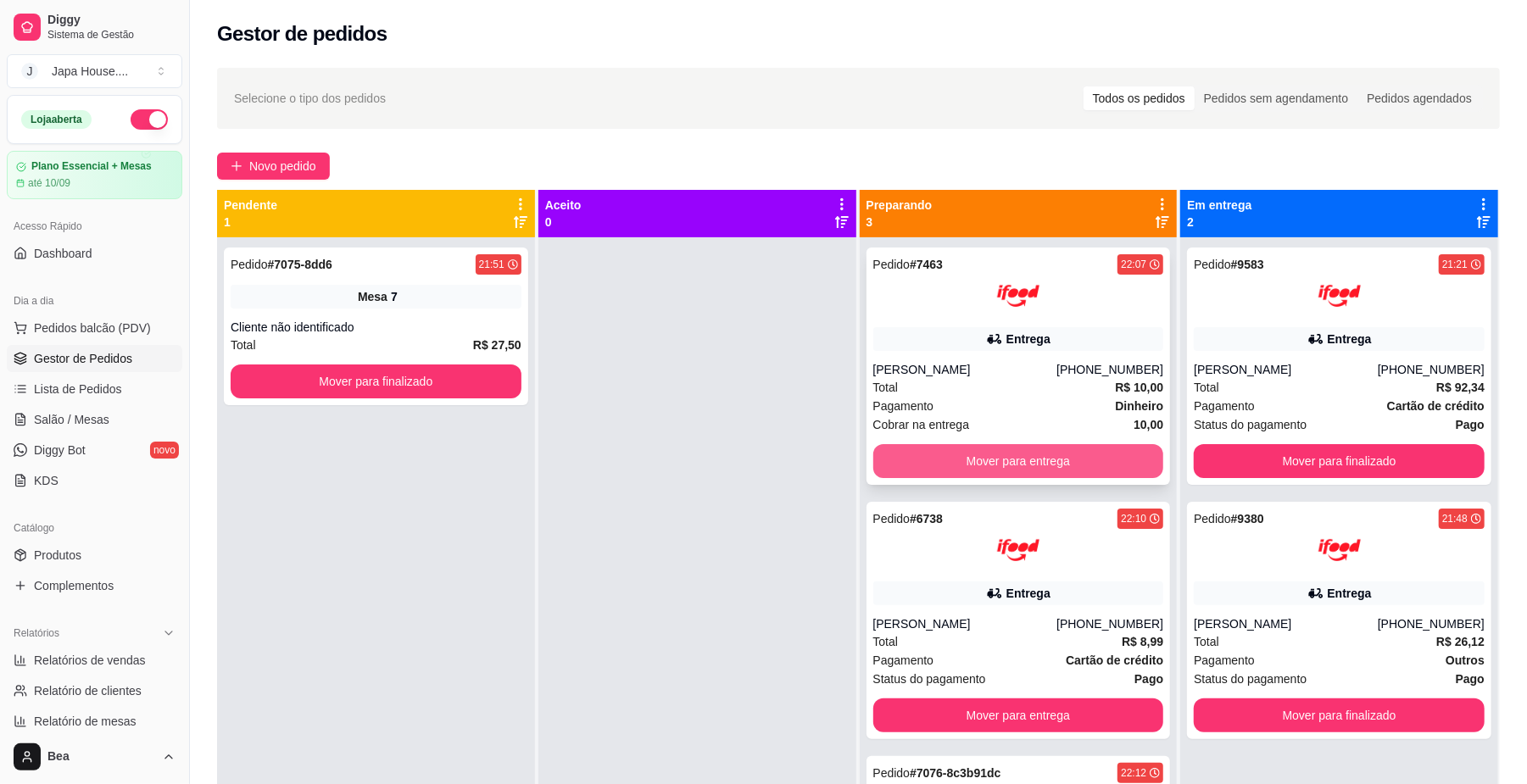
click at [1018, 464] on button "Mover para entrega" at bounding box center [1018, 461] width 291 height 34
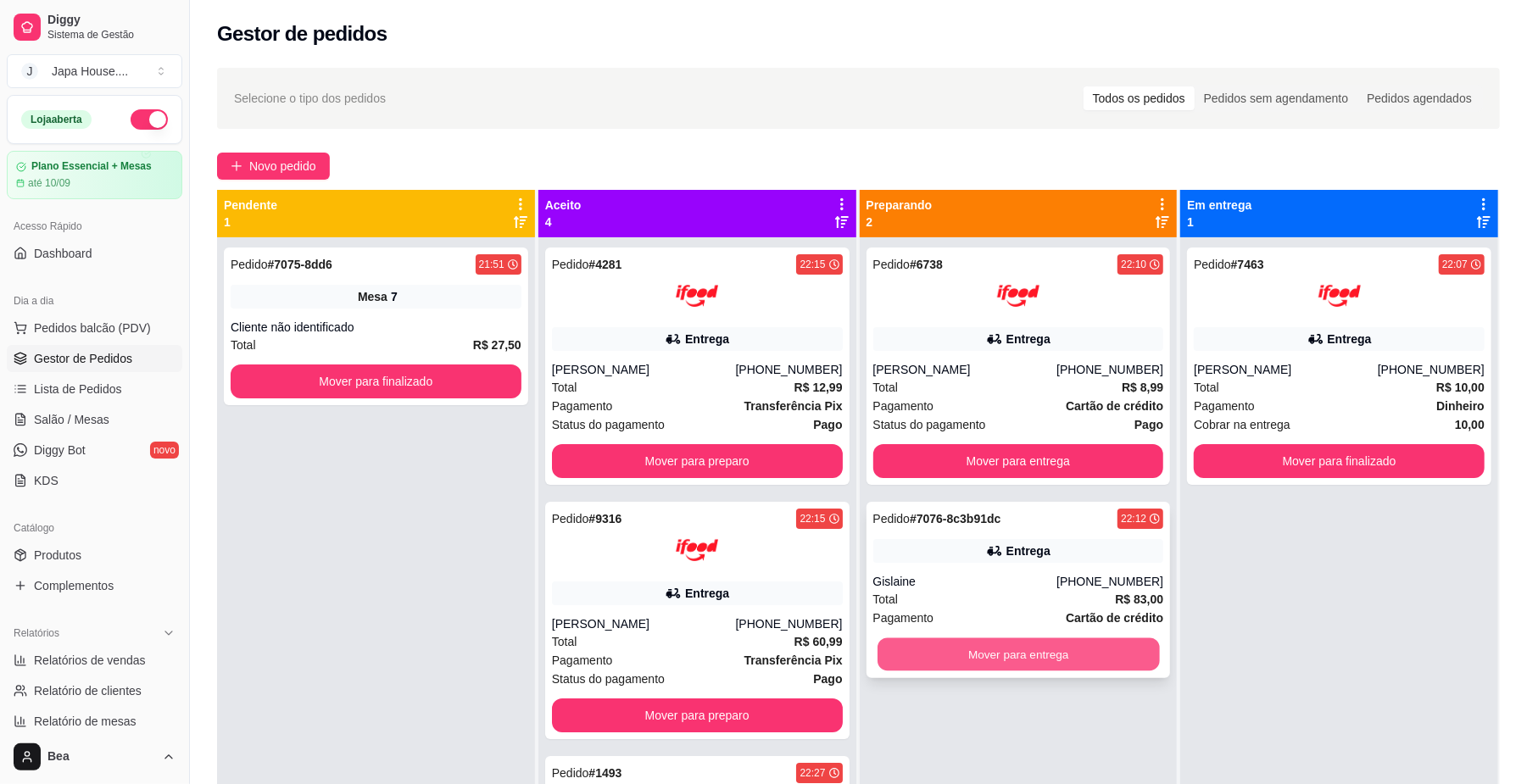
click at [968, 654] on button "Mover para entrega" at bounding box center [1018, 654] width 281 height 33
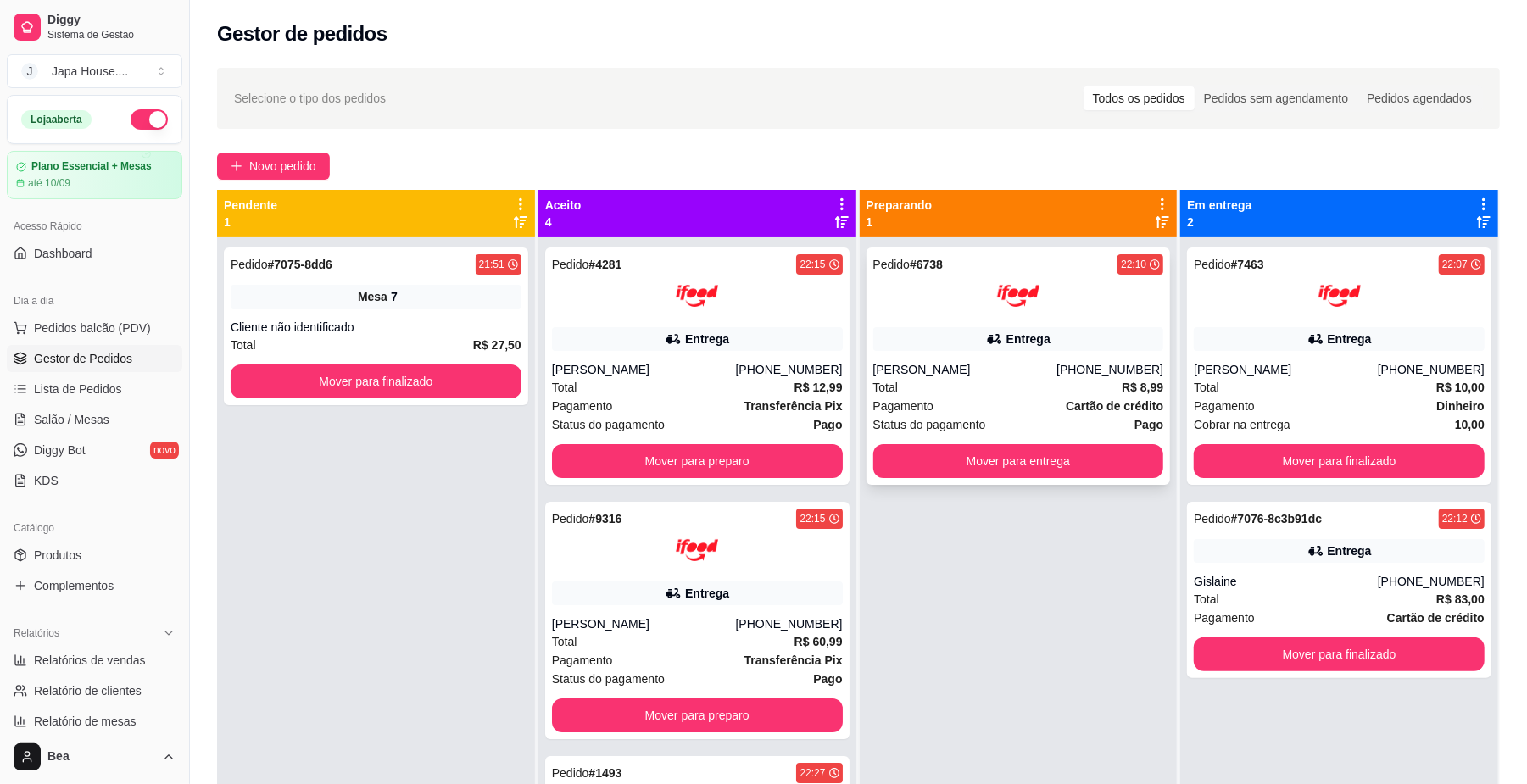
click at [950, 380] on div "Total R$ 8,99" at bounding box center [1018, 387] width 291 height 19
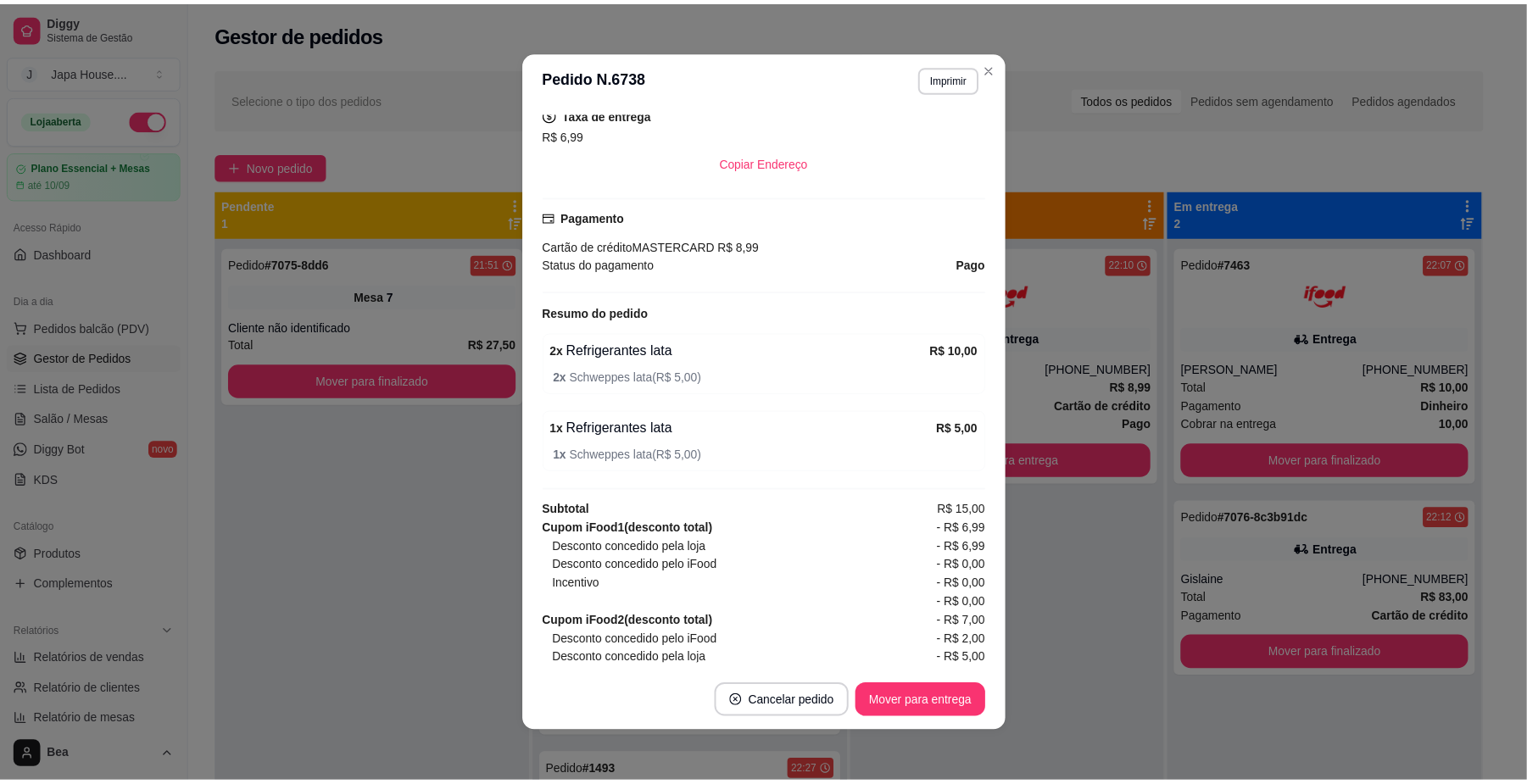
scroll to position [505, 0]
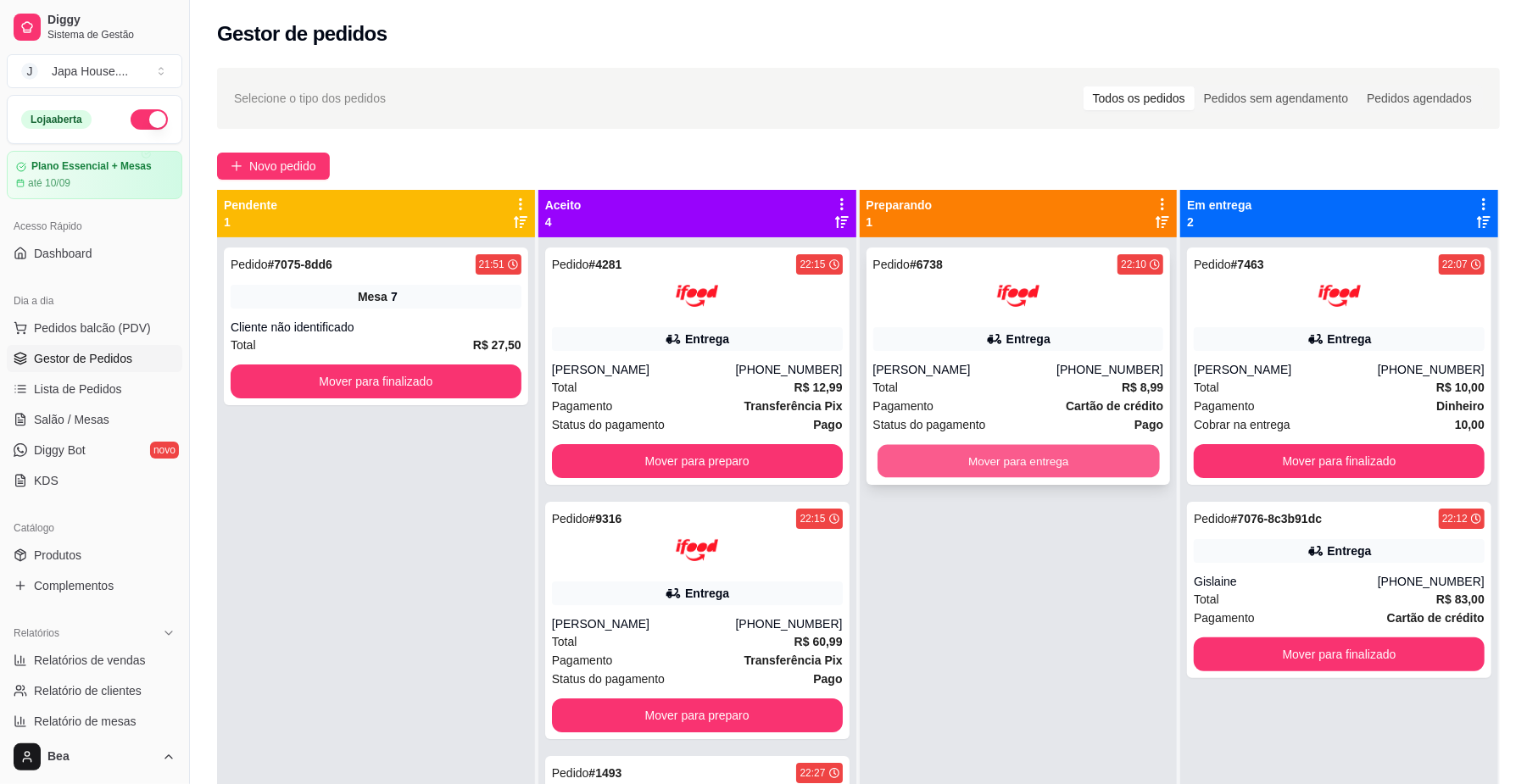
click at [1053, 454] on button "Mover para entrega" at bounding box center [1018, 460] width 281 height 33
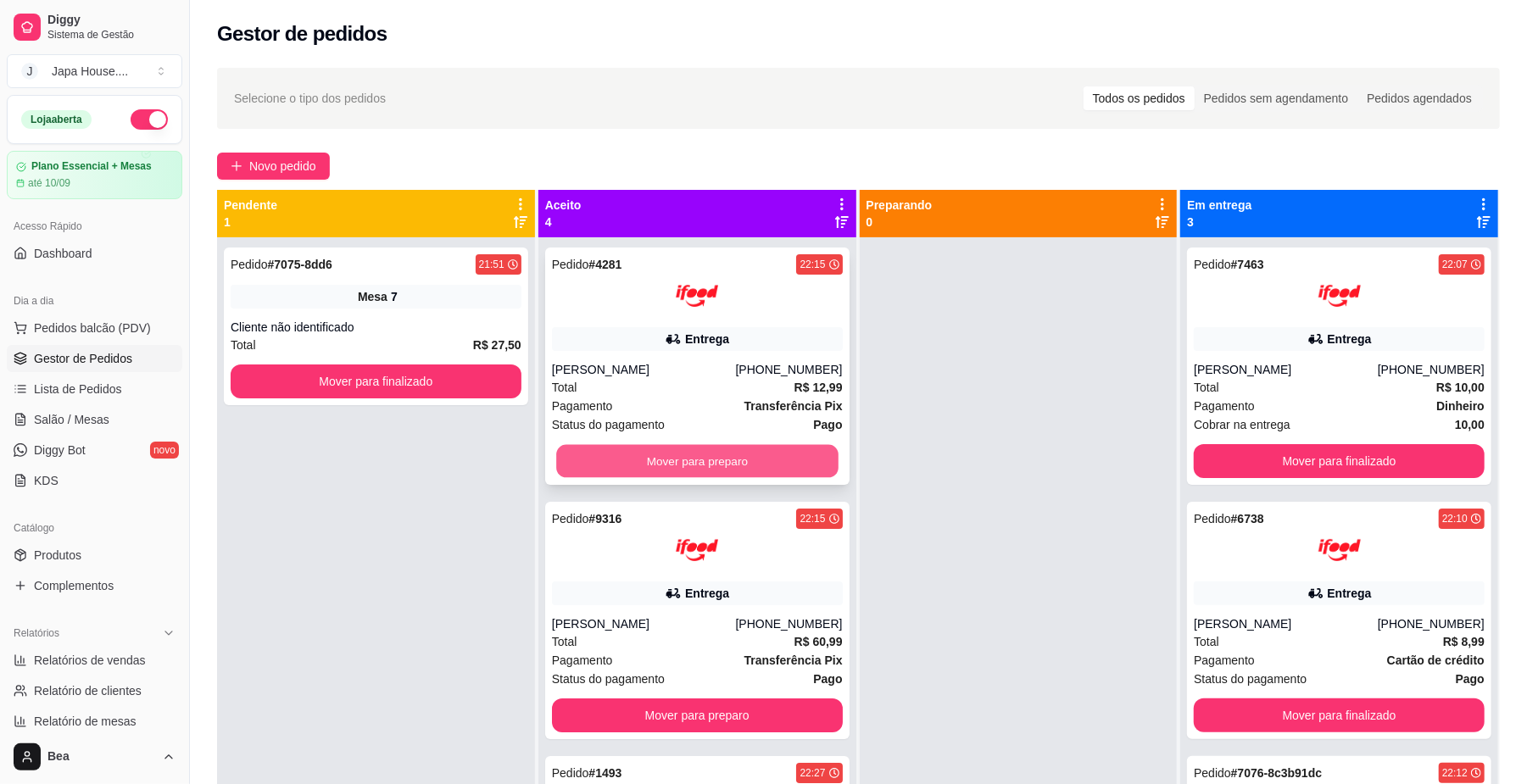
click at [782, 461] on button "Mover para preparo" at bounding box center [696, 460] width 281 height 33
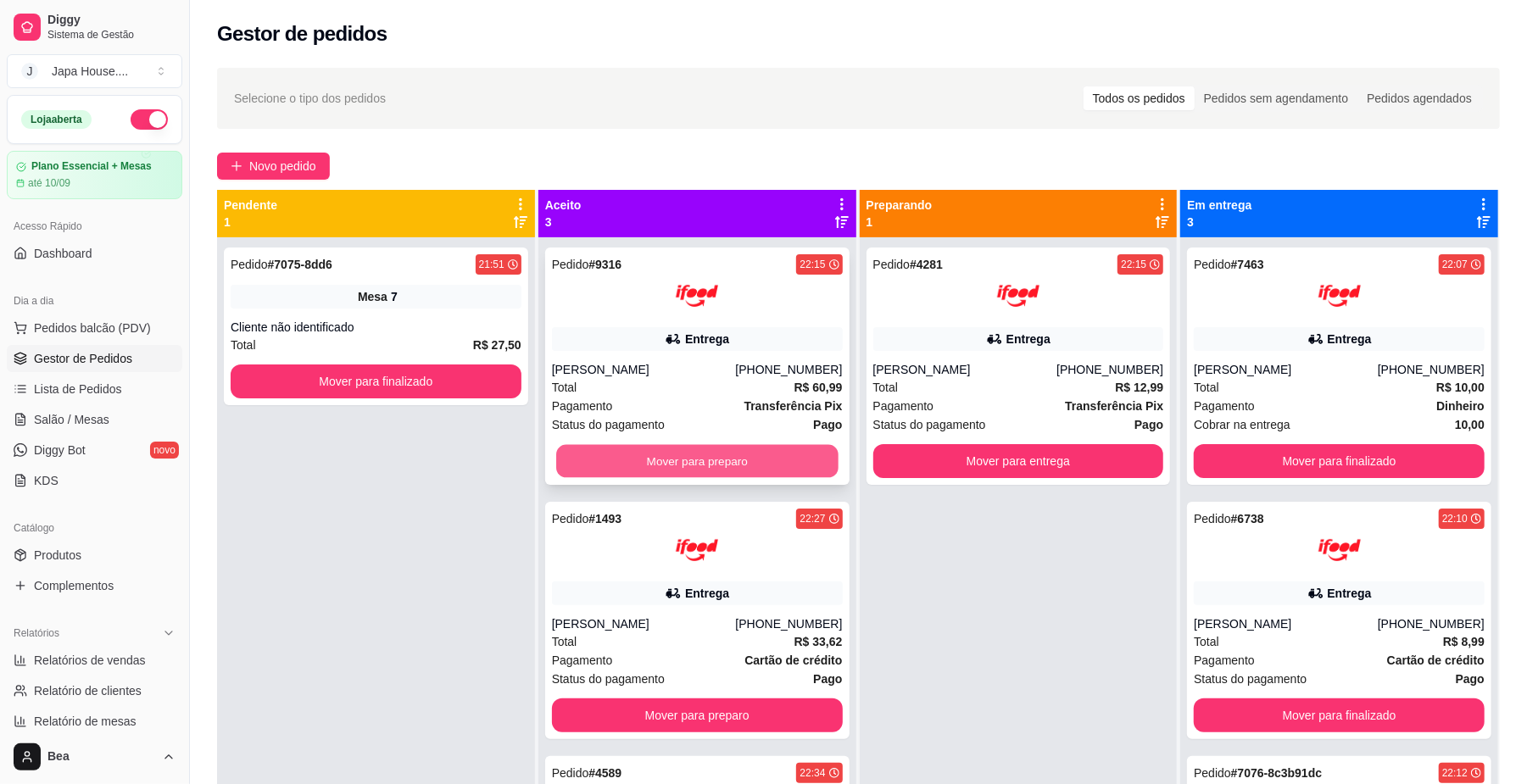
click at [754, 454] on button "Mover para preparo" at bounding box center [696, 460] width 281 height 33
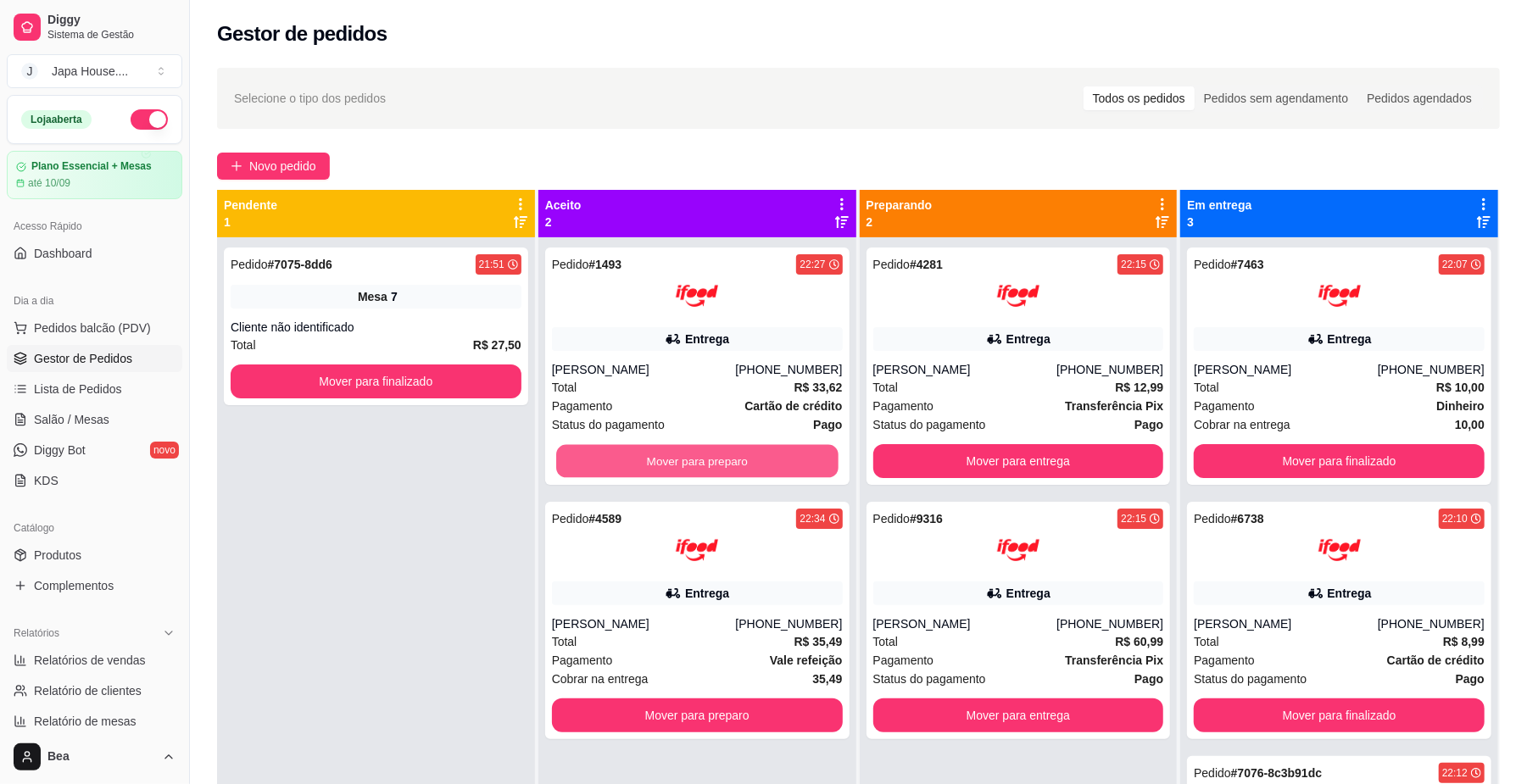
click at [754, 454] on button "Mover para preparo" at bounding box center [696, 460] width 281 height 33
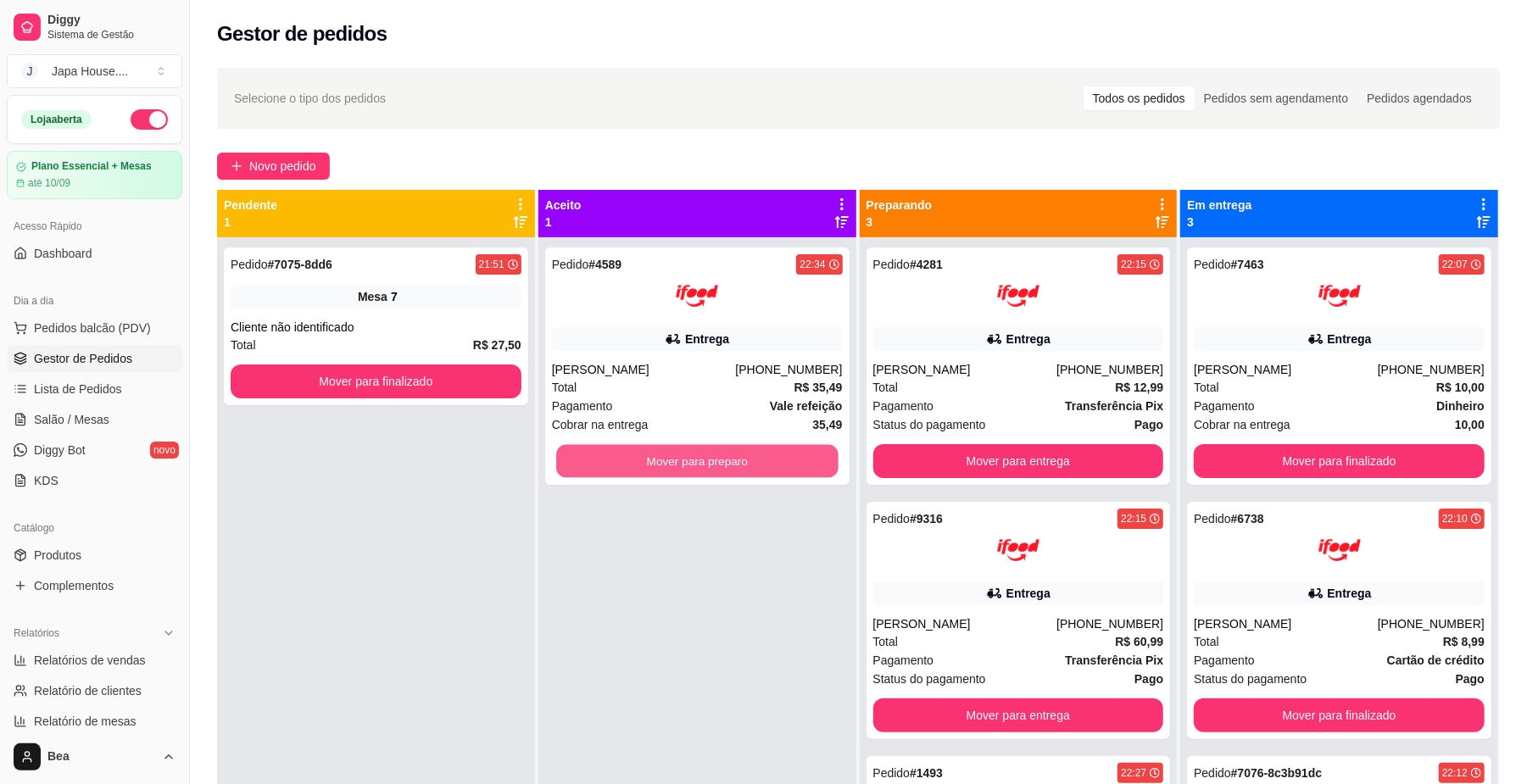
click at [754, 454] on button "Mover para preparo" at bounding box center [696, 460] width 281 height 33
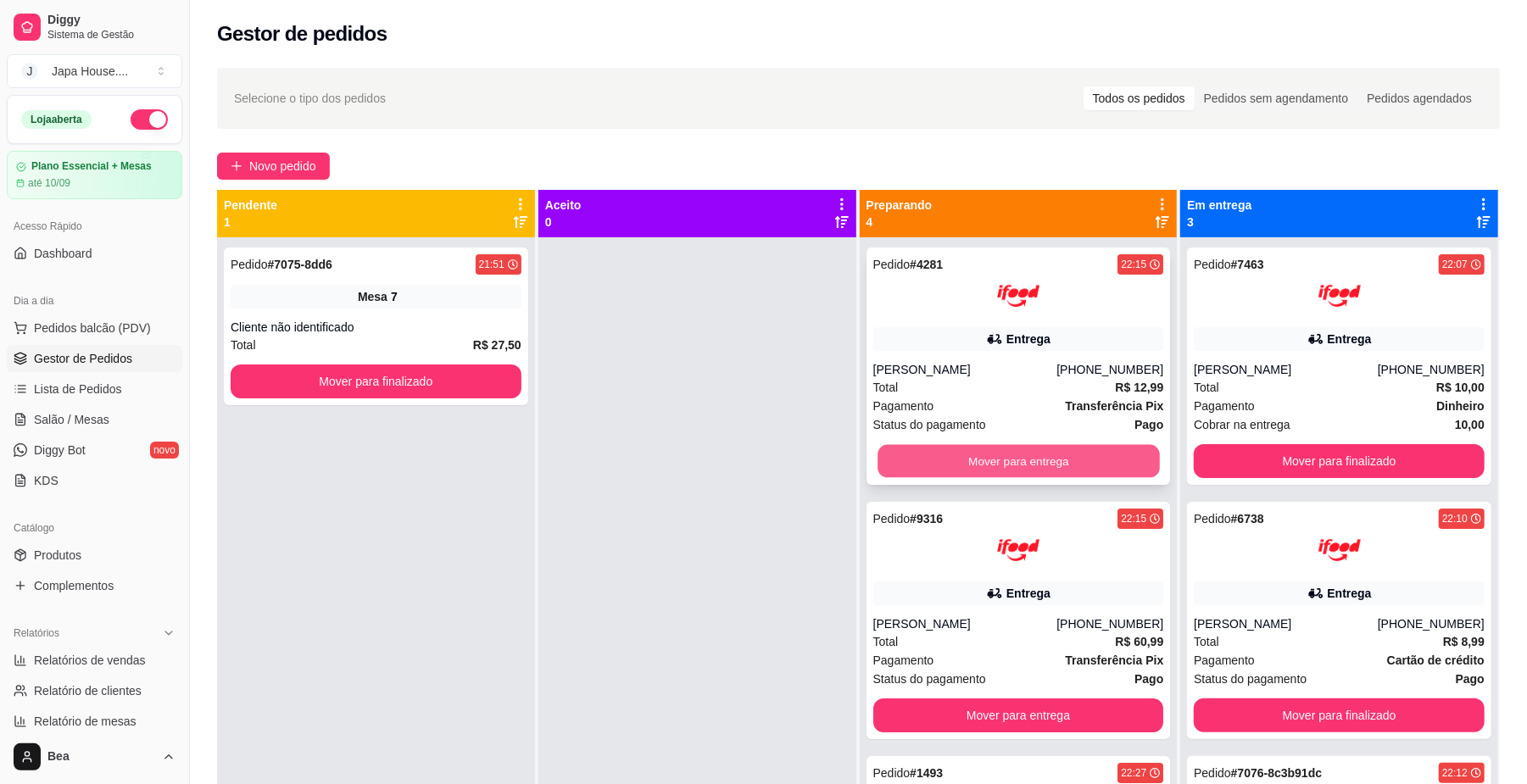
click at [1025, 456] on button "Mover para entrega" at bounding box center [1018, 460] width 281 height 33
click at [1065, 471] on button "Mover para entrega" at bounding box center [1018, 460] width 281 height 33
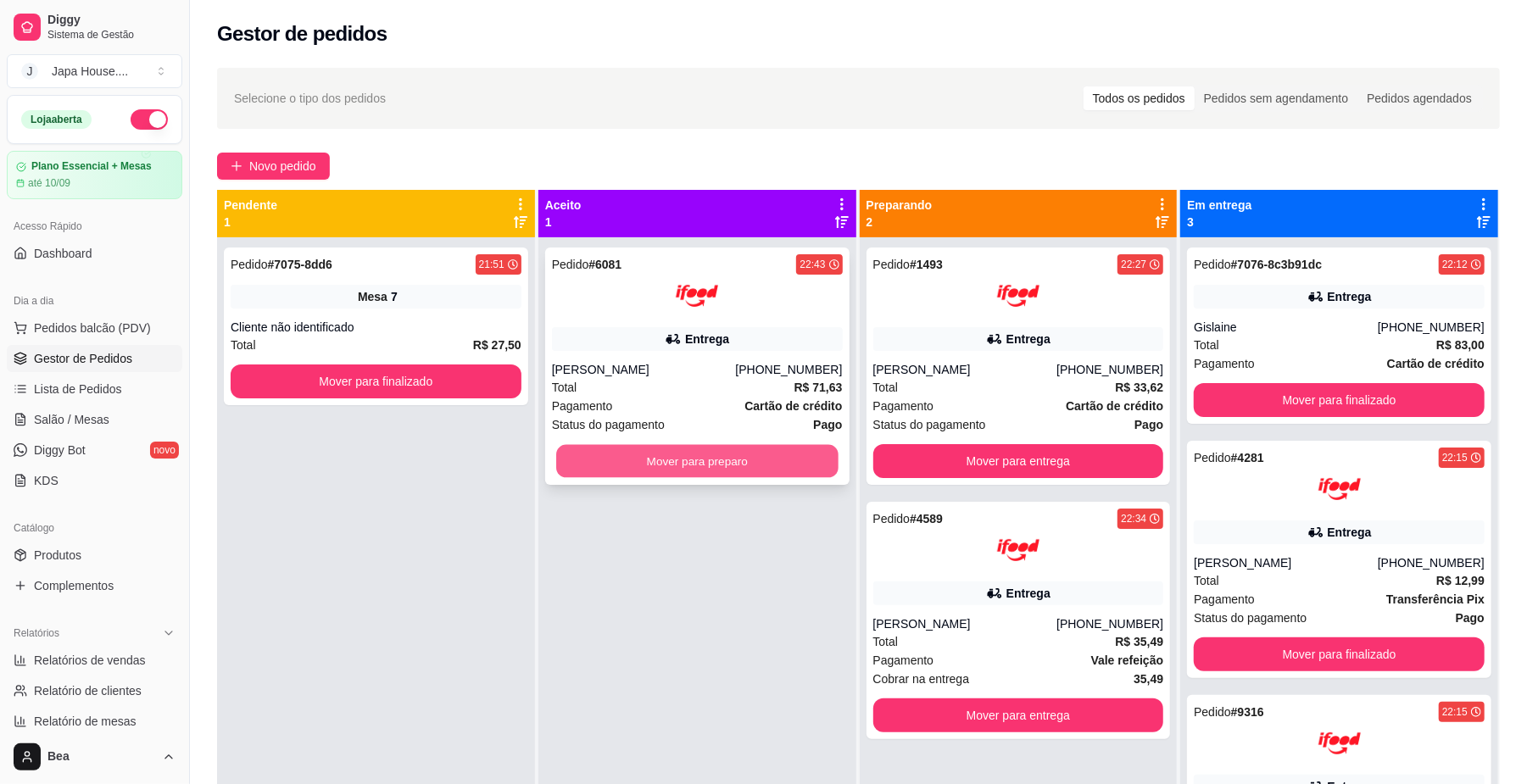
click at [757, 445] on button "Mover para preparo" at bounding box center [696, 460] width 281 height 33
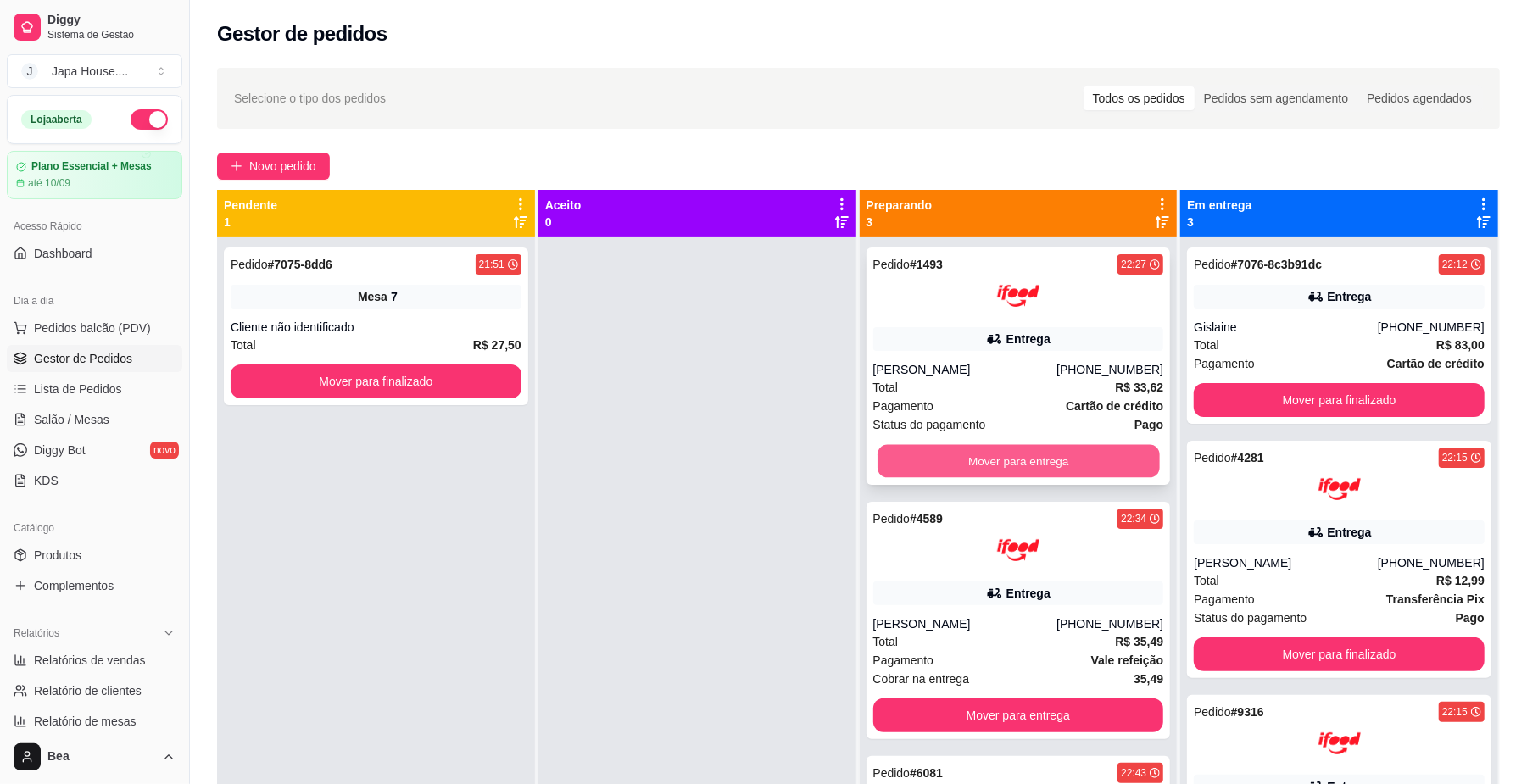
click at [985, 471] on button "Mover para entrega" at bounding box center [1018, 460] width 281 height 33
click at [990, 461] on button "Mover para entrega" at bounding box center [1018, 460] width 281 height 33
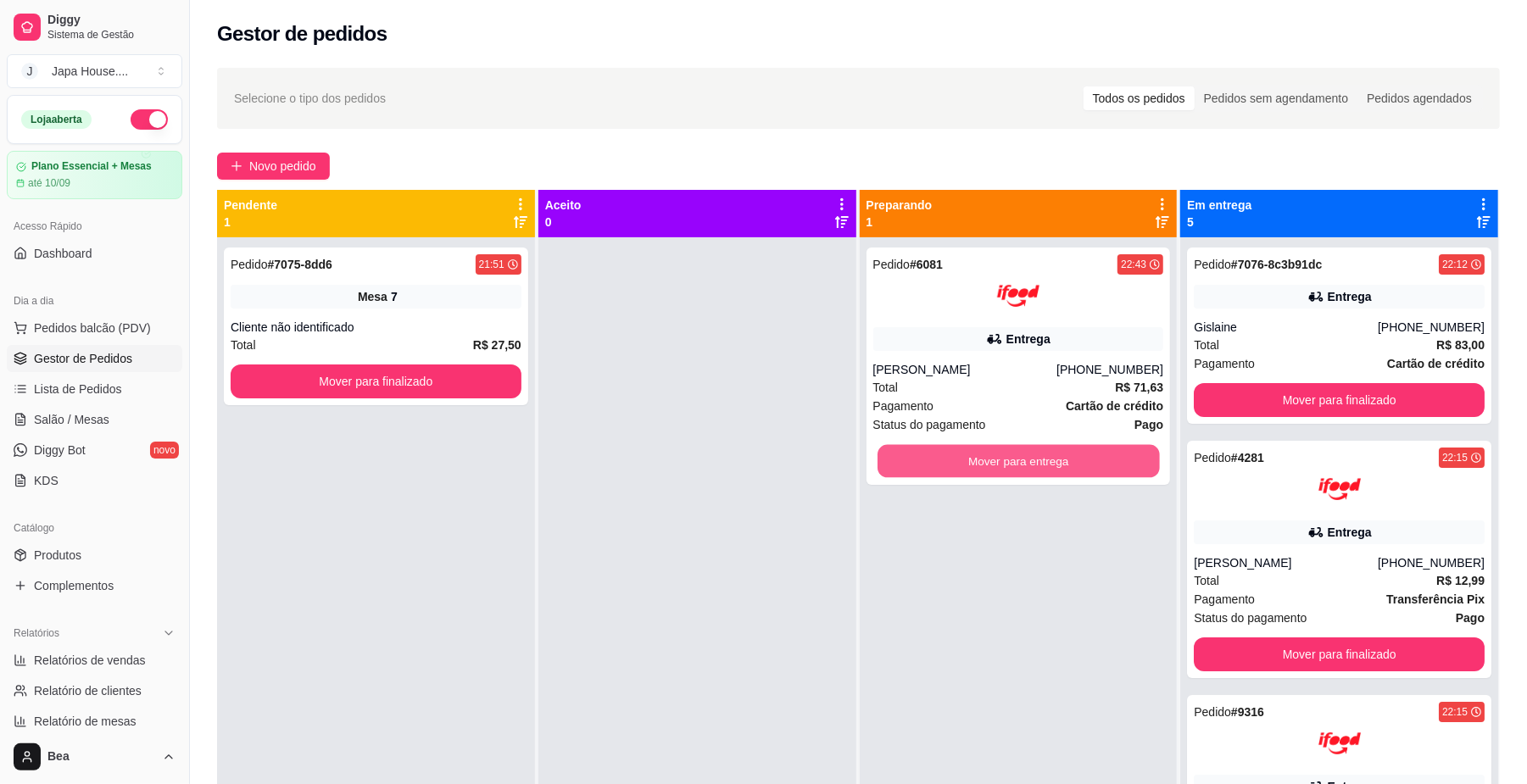
click at [990, 461] on button "Mover para entrega" at bounding box center [1018, 460] width 281 height 33
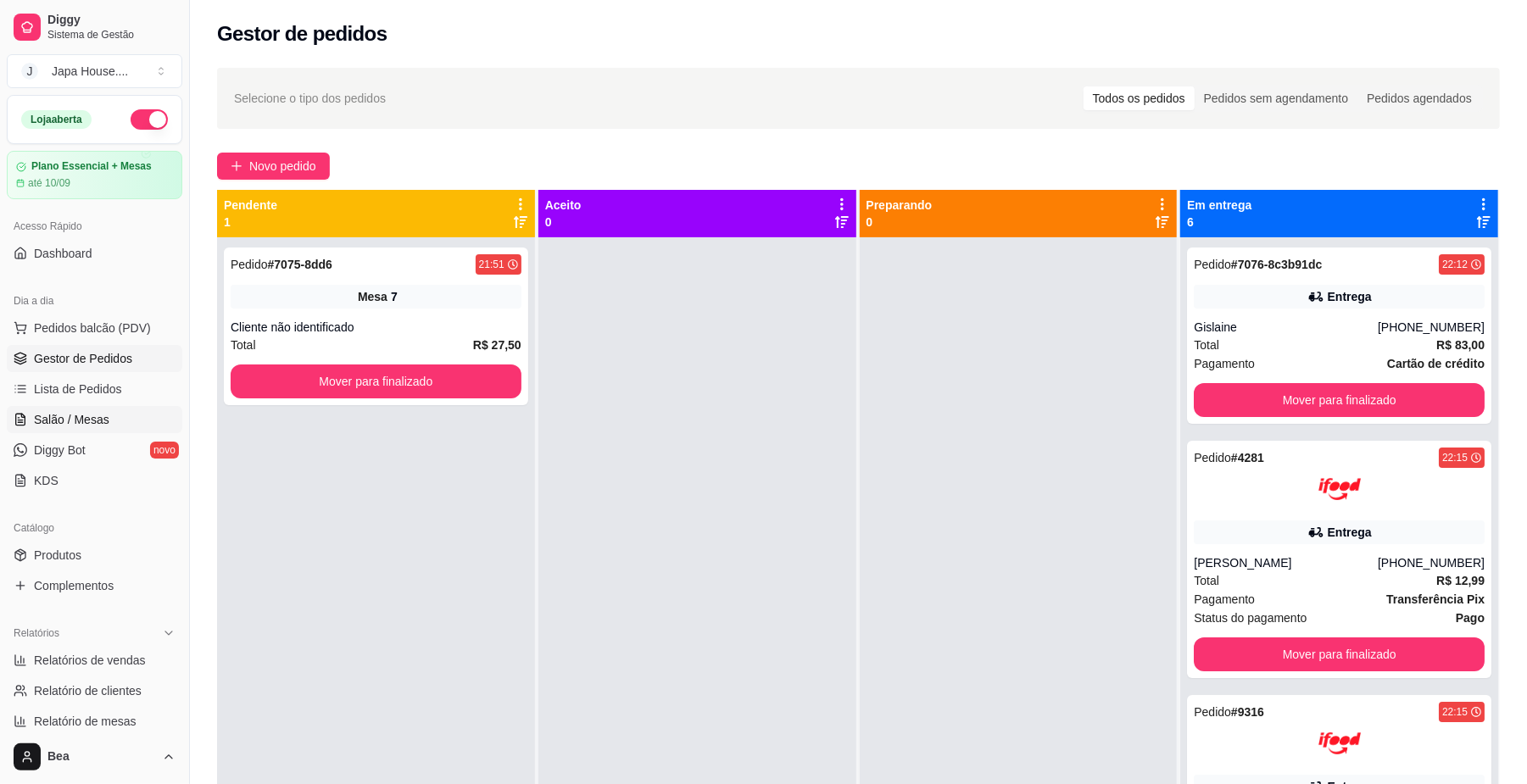
click at [114, 407] on link "Salão / Mesas" at bounding box center [94, 420] width 175 height 28
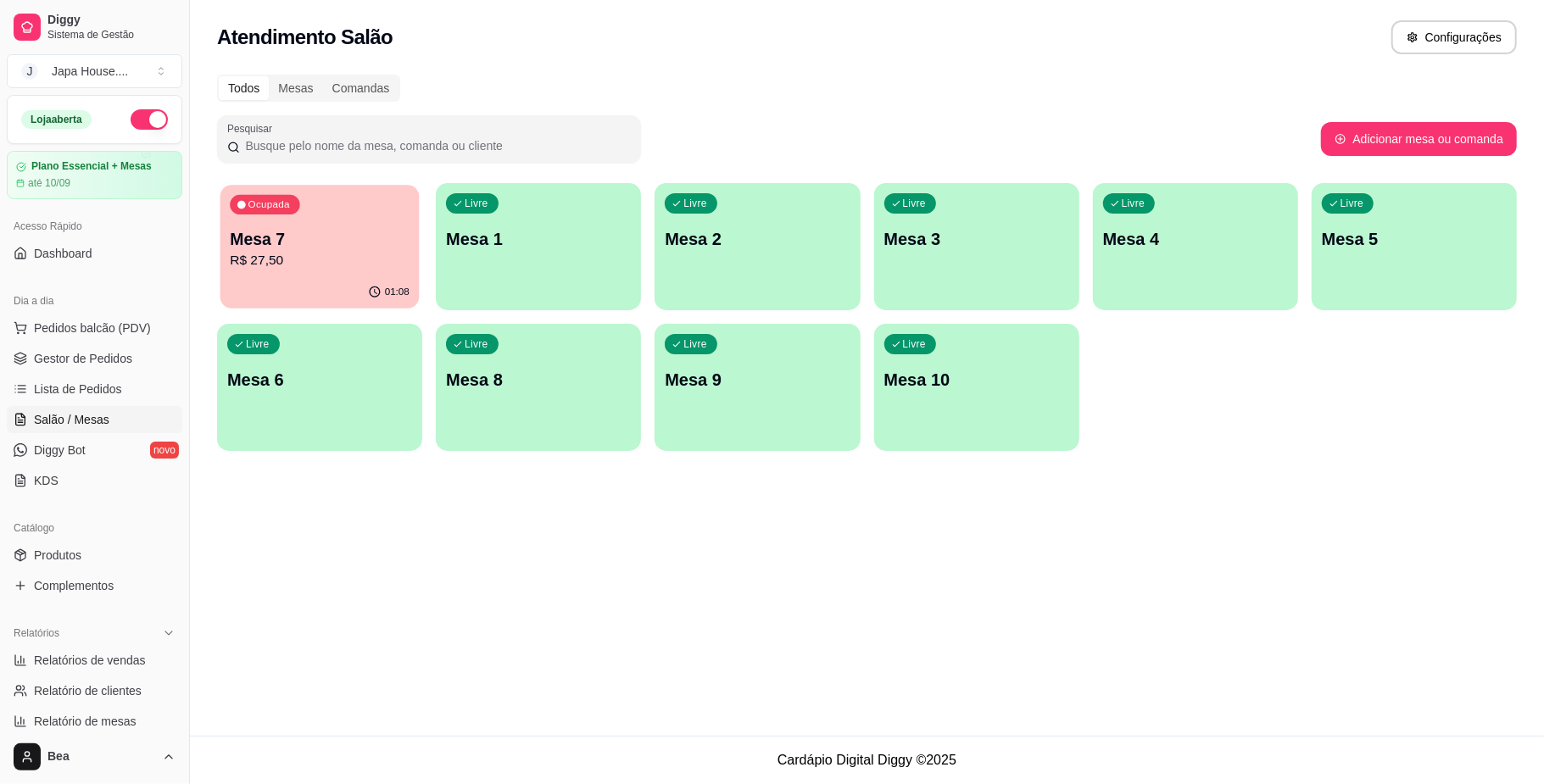
click at [368, 271] on div "Ocupada Mesa 7 R$ 27,50" at bounding box center [320, 230] width 199 height 92
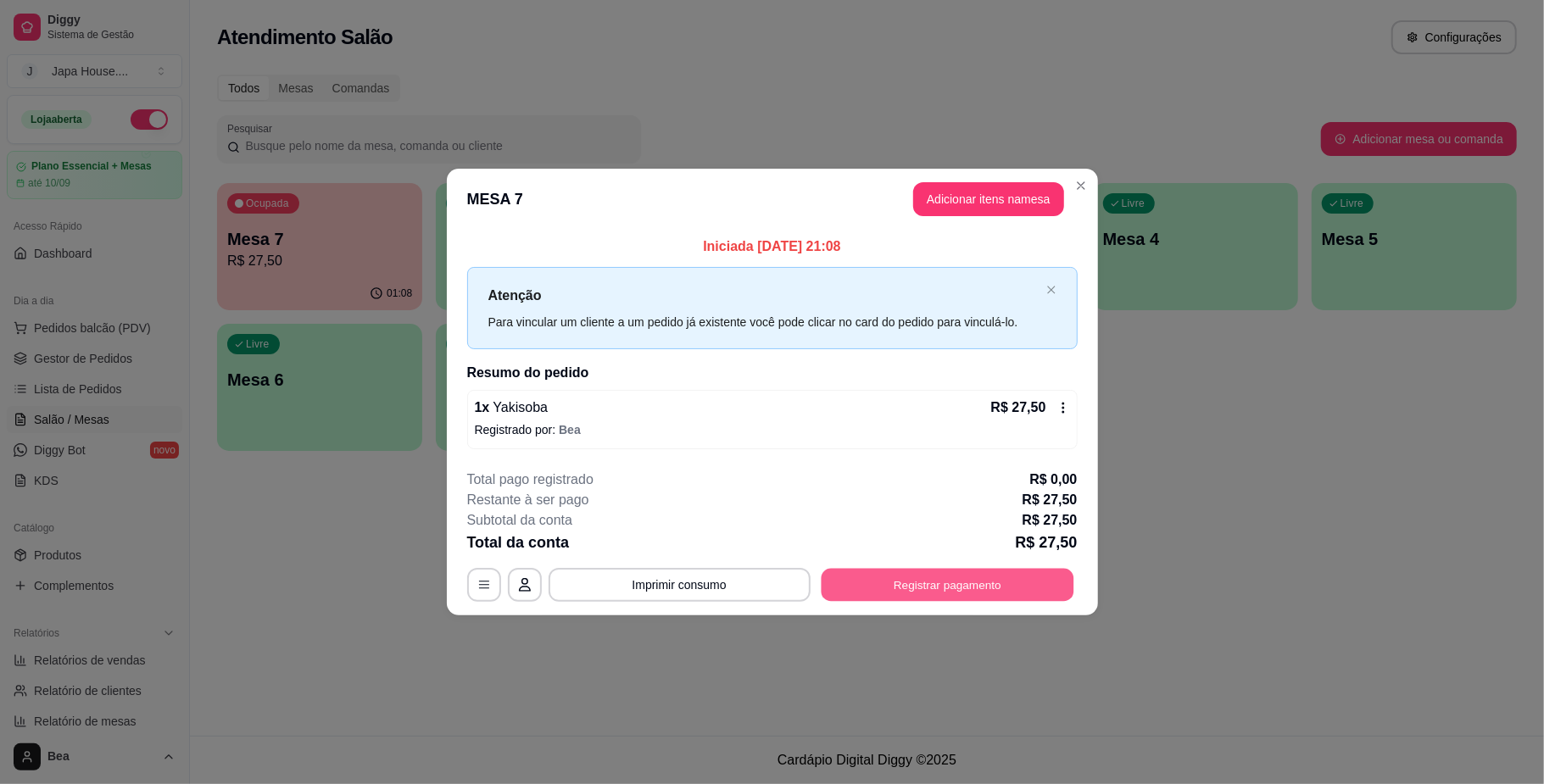
click at [926, 589] on button "Registrar pagamento" at bounding box center [947, 585] width 253 height 33
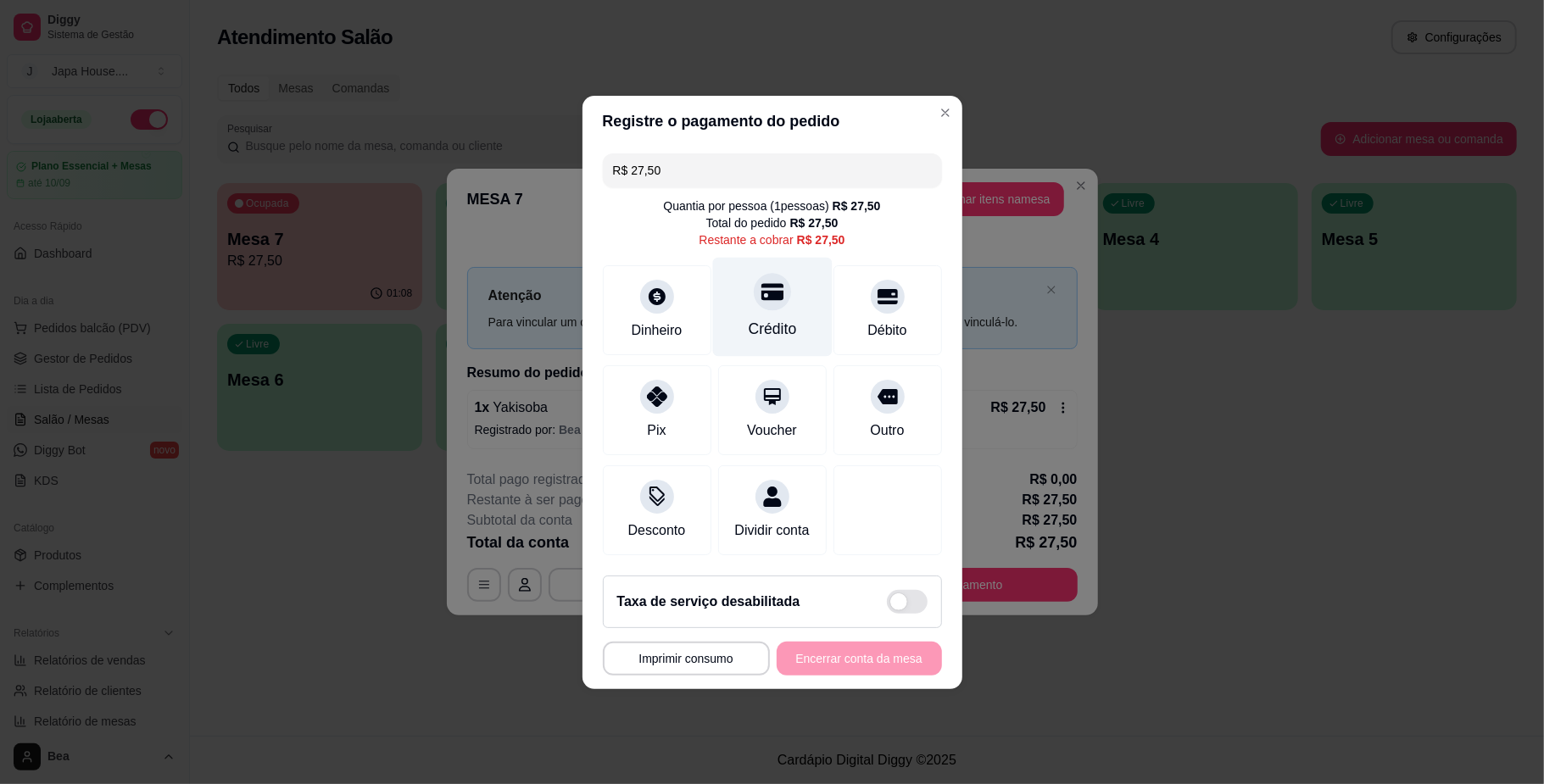
click at [793, 301] on div "Crédito" at bounding box center [772, 307] width 119 height 100
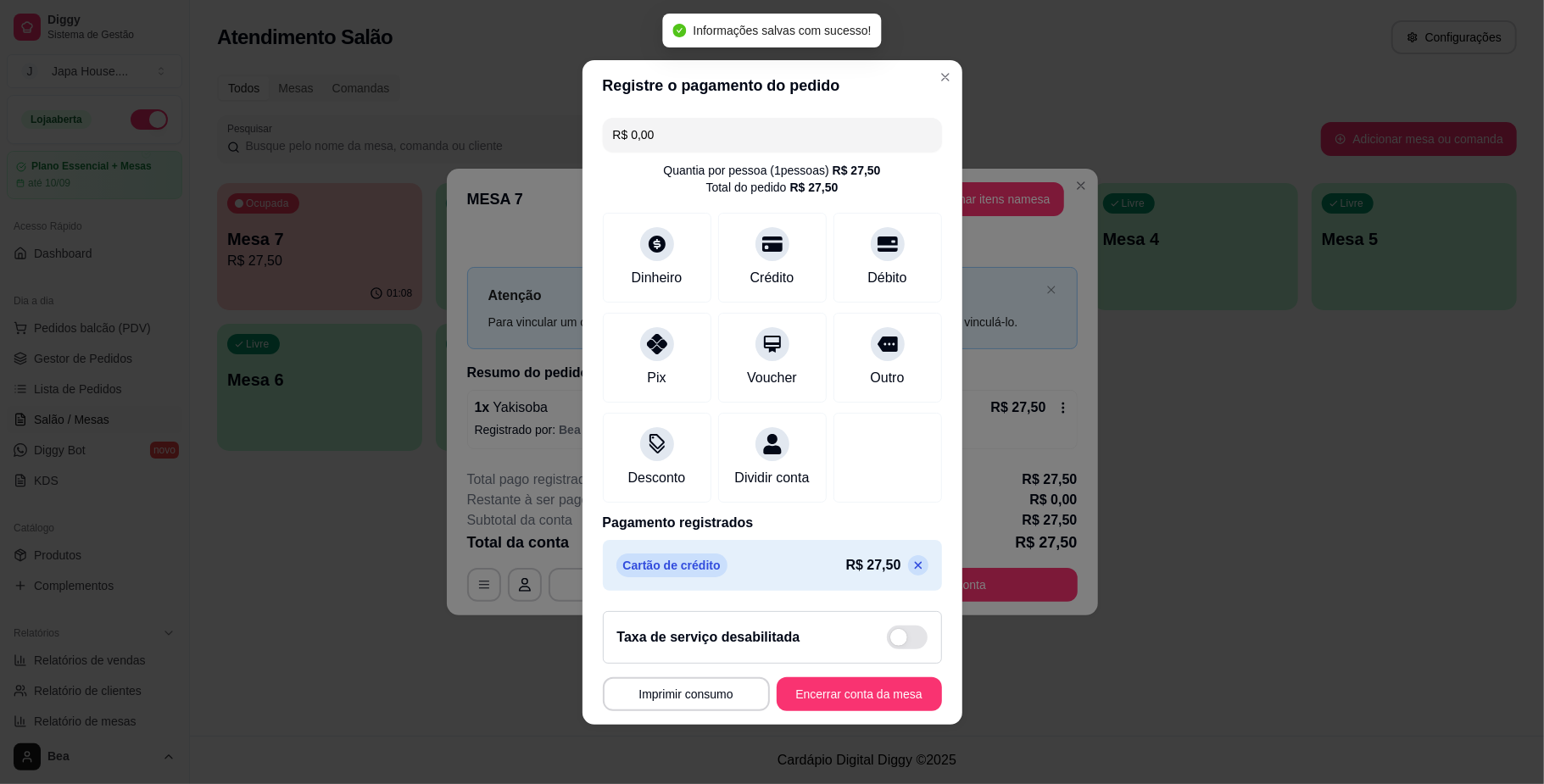
type input "R$ 0,00"
click at [856, 700] on button "Encerrar conta da mesa" at bounding box center [859, 693] width 160 height 33
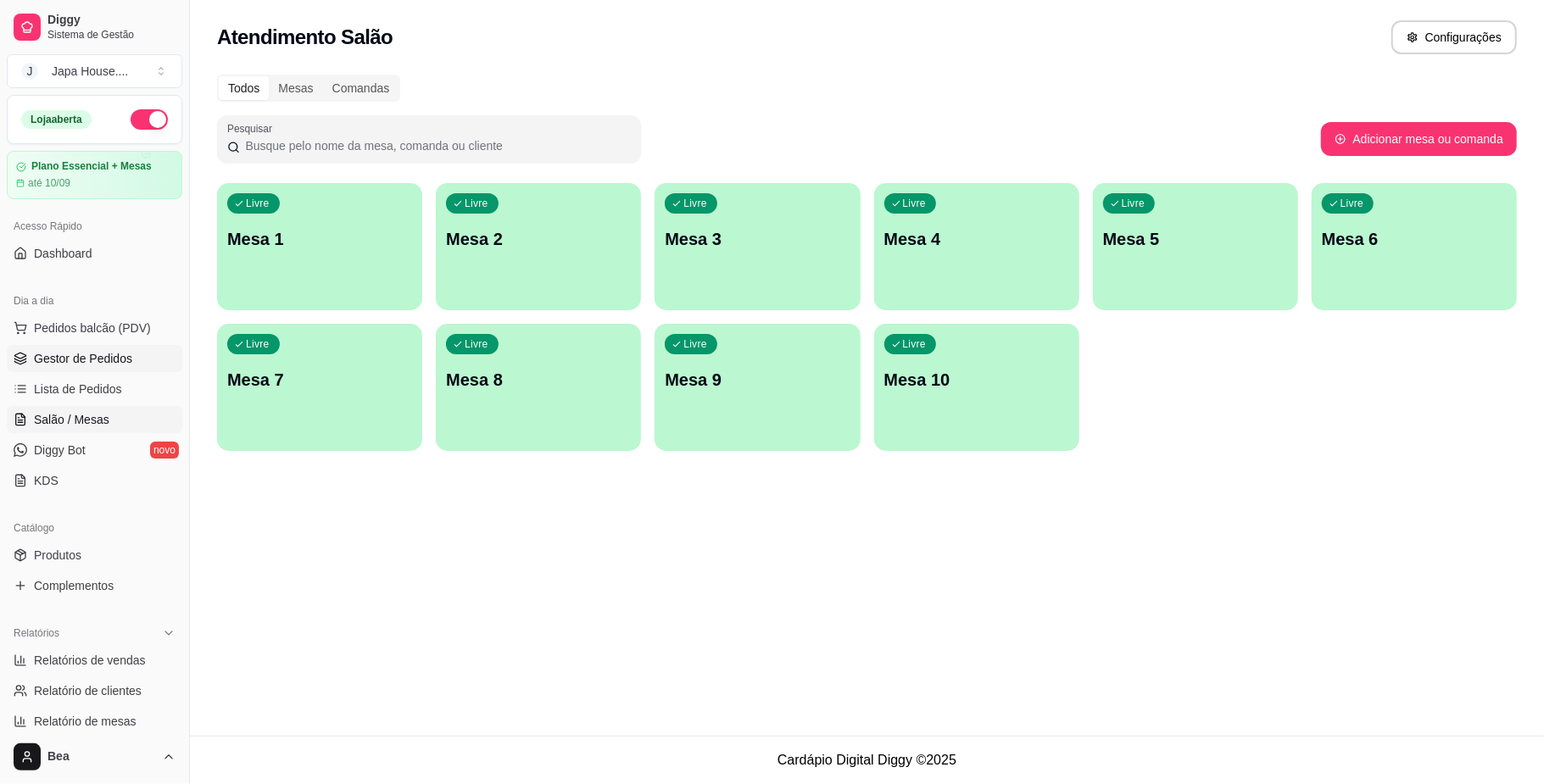
click at [88, 364] on span "Gestor de Pedidos" at bounding box center [83, 358] width 99 height 17
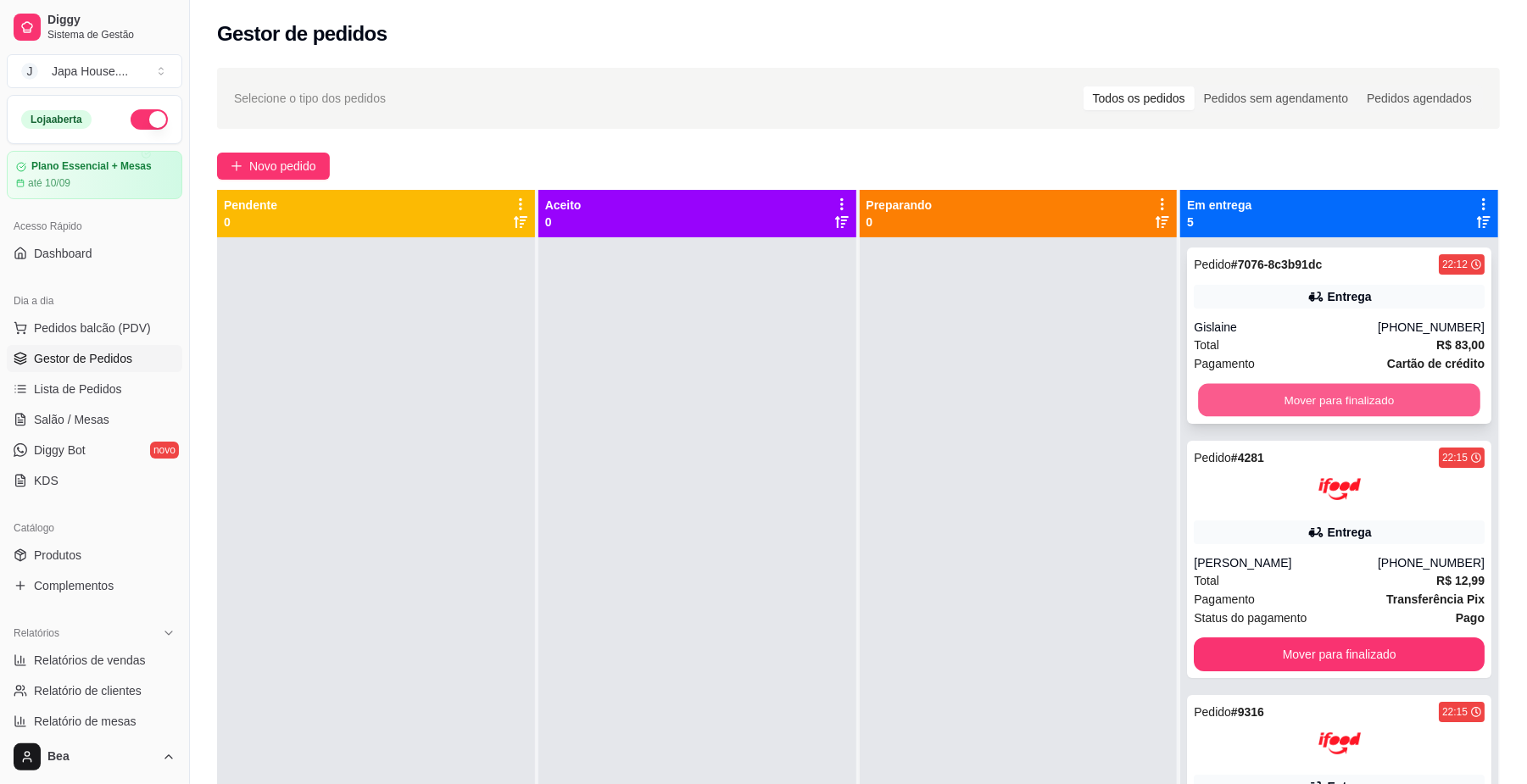
click at [1333, 391] on button "Mover para finalizado" at bounding box center [1338, 400] width 281 height 33
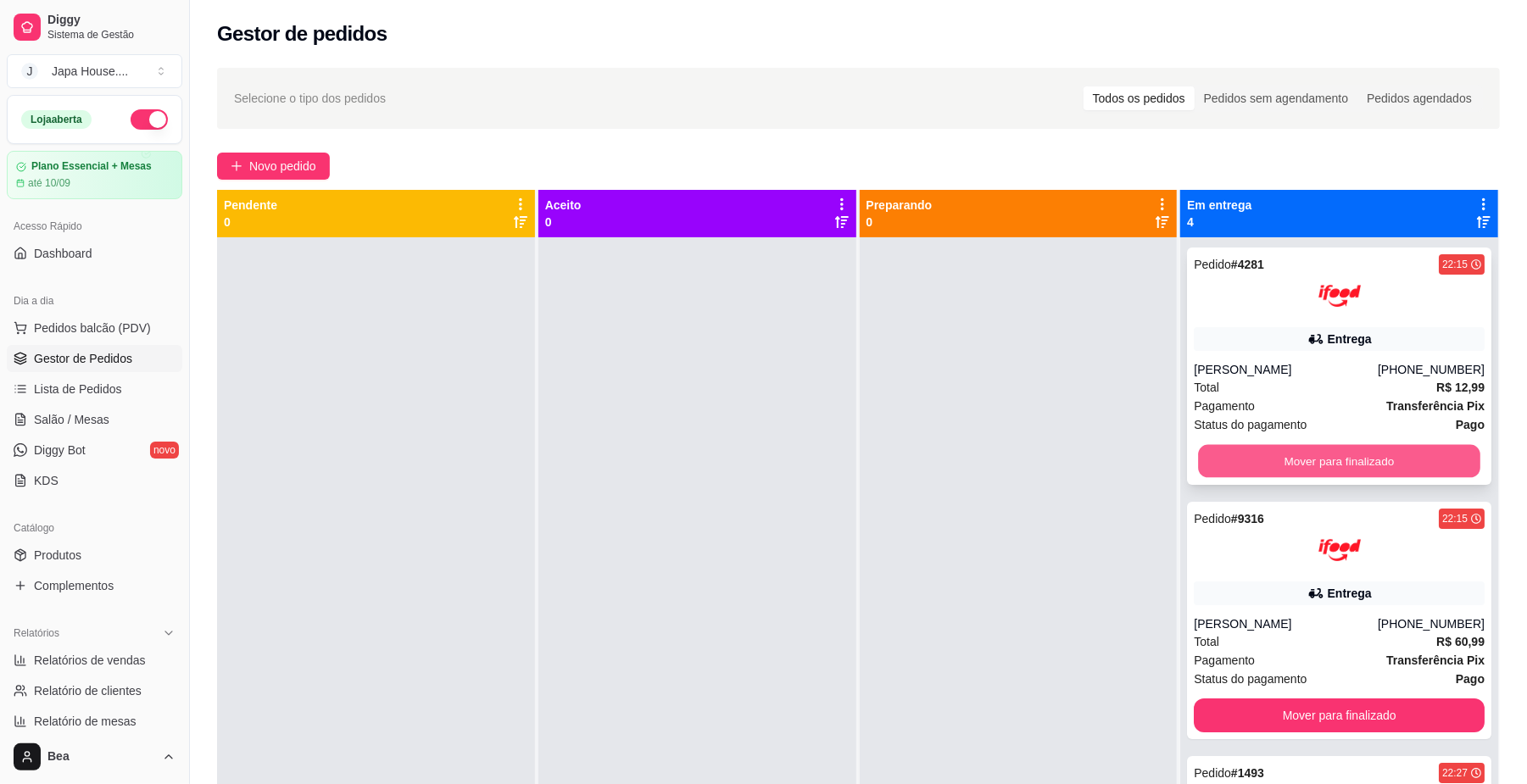
click at [1341, 459] on button "Mover para finalizado" at bounding box center [1338, 460] width 281 height 33
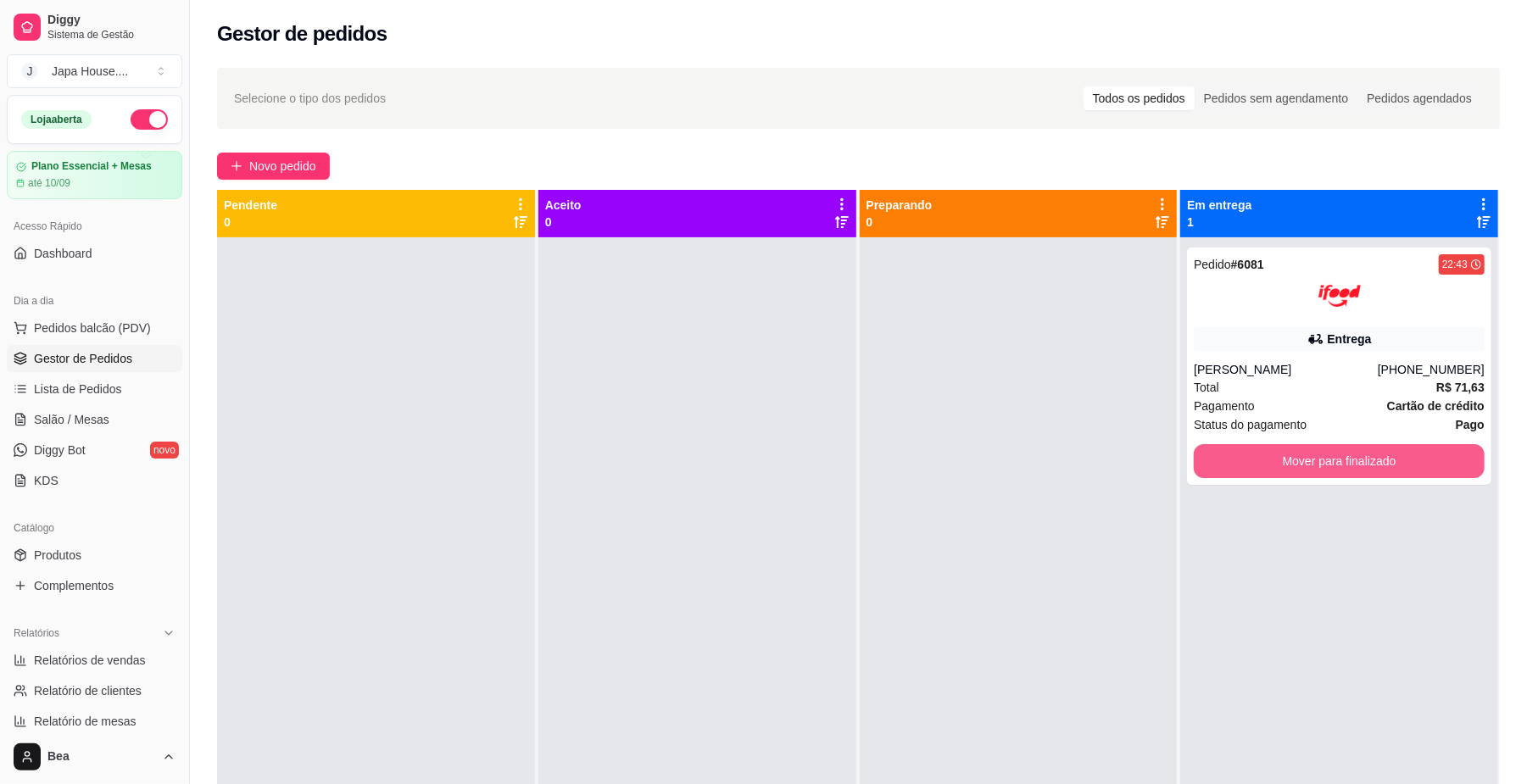
click at [1341, 459] on button "Mover para finalizado" at bounding box center [1338, 461] width 291 height 34
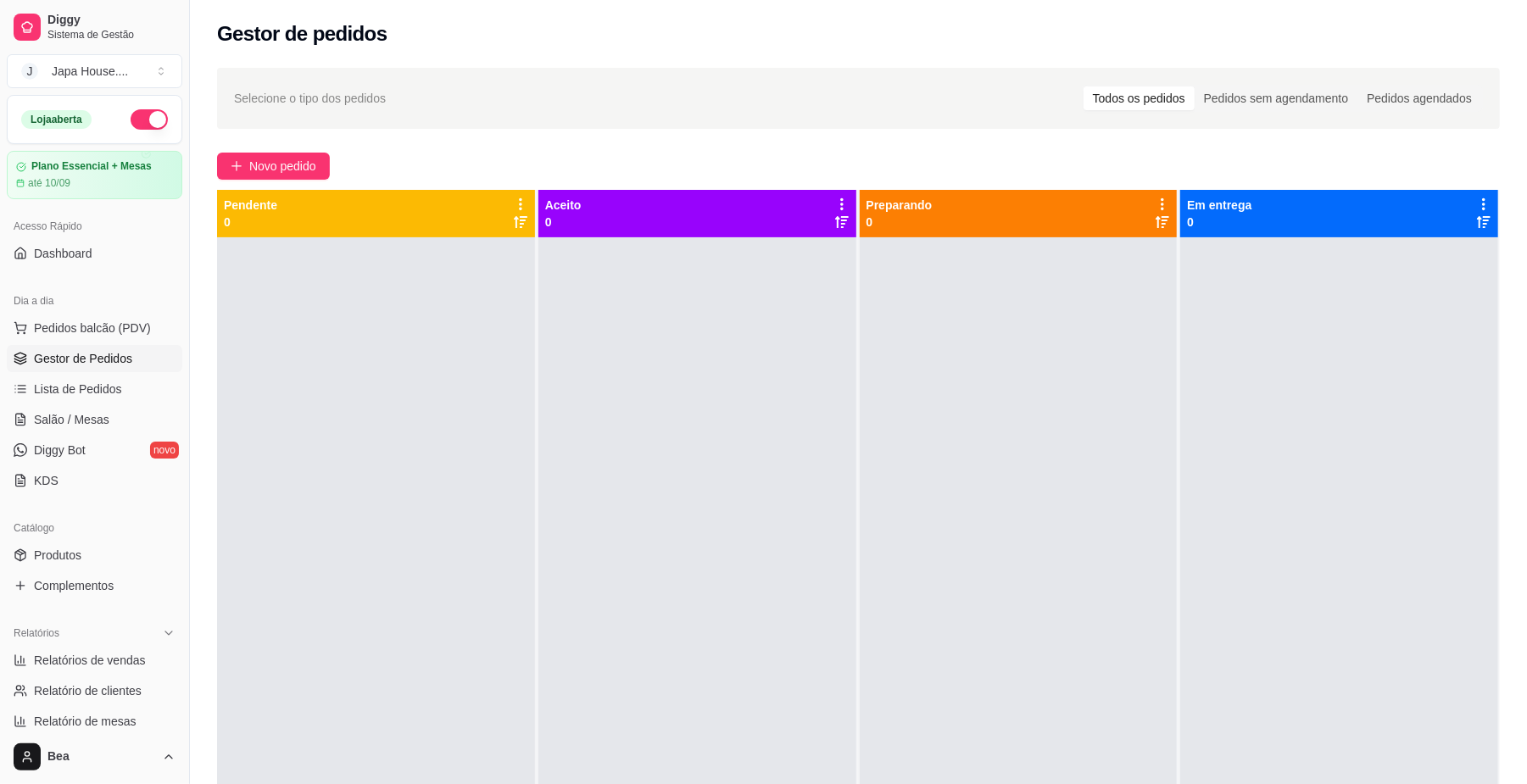
scroll to position [436, 0]
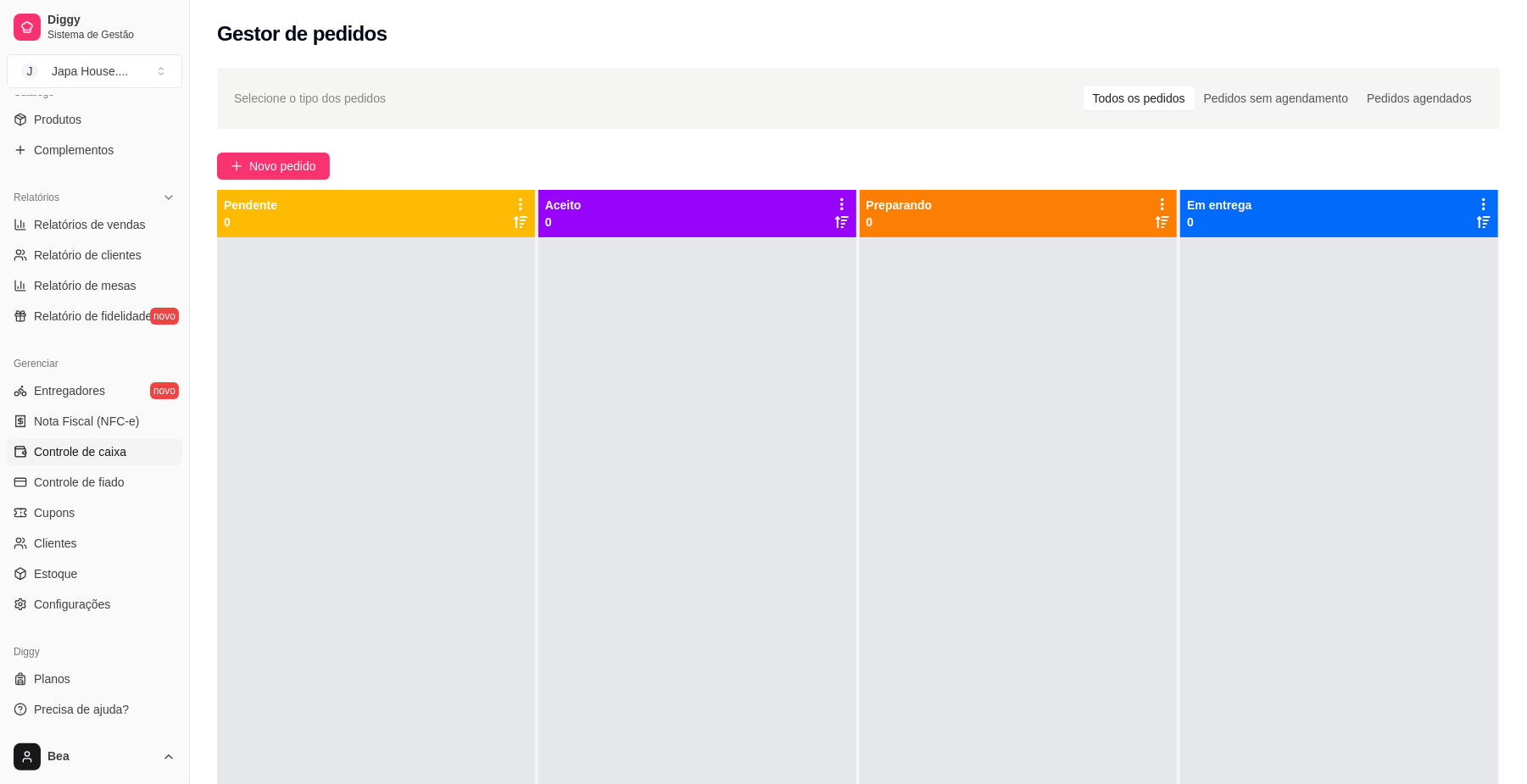
click at [118, 452] on span "Controle de caixa" at bounding box center [80, 452] width 92 height 17
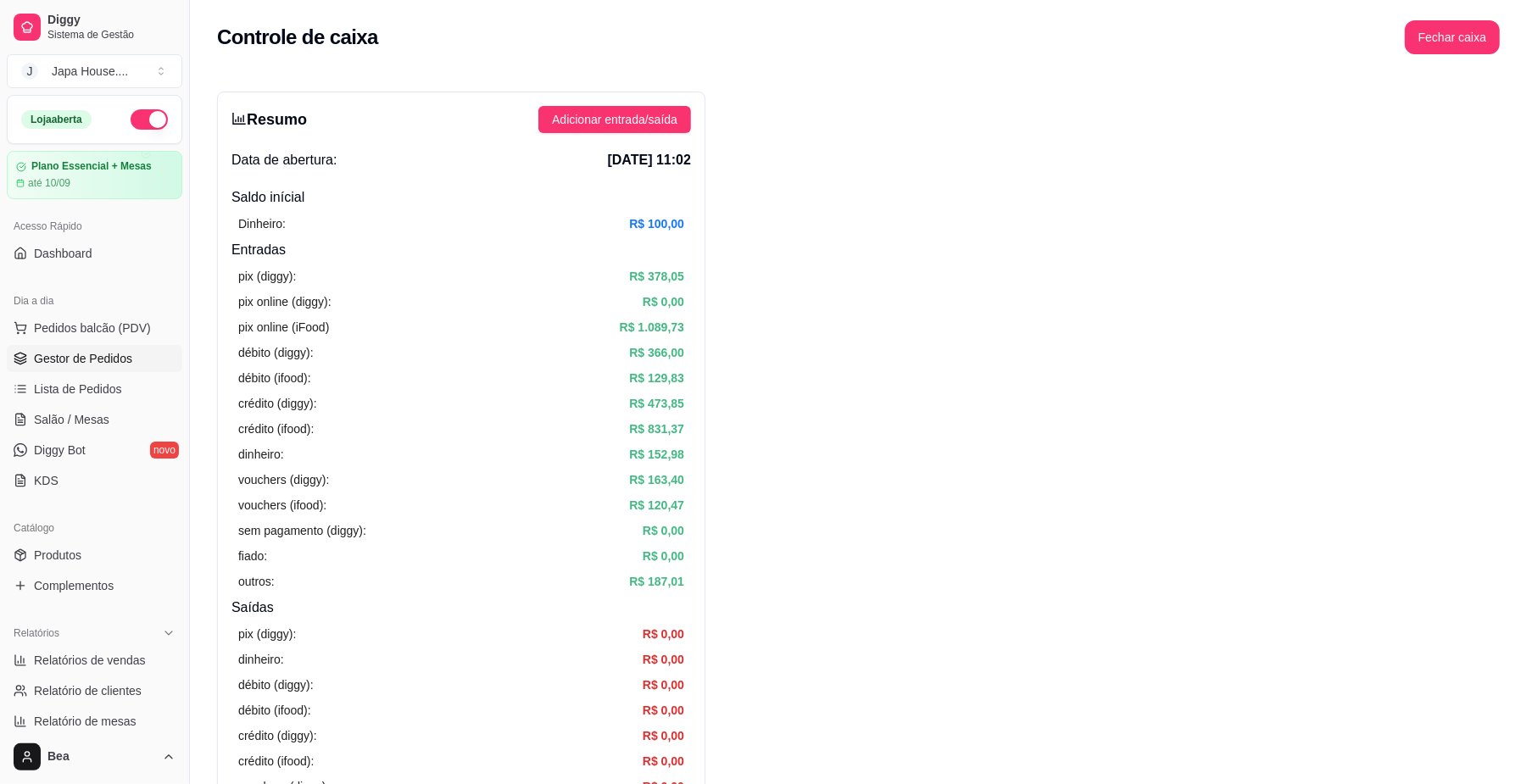
click at [100, 354] on span "Gestor de Pedidos" at bounding box center [83, 358] width 99 height 17
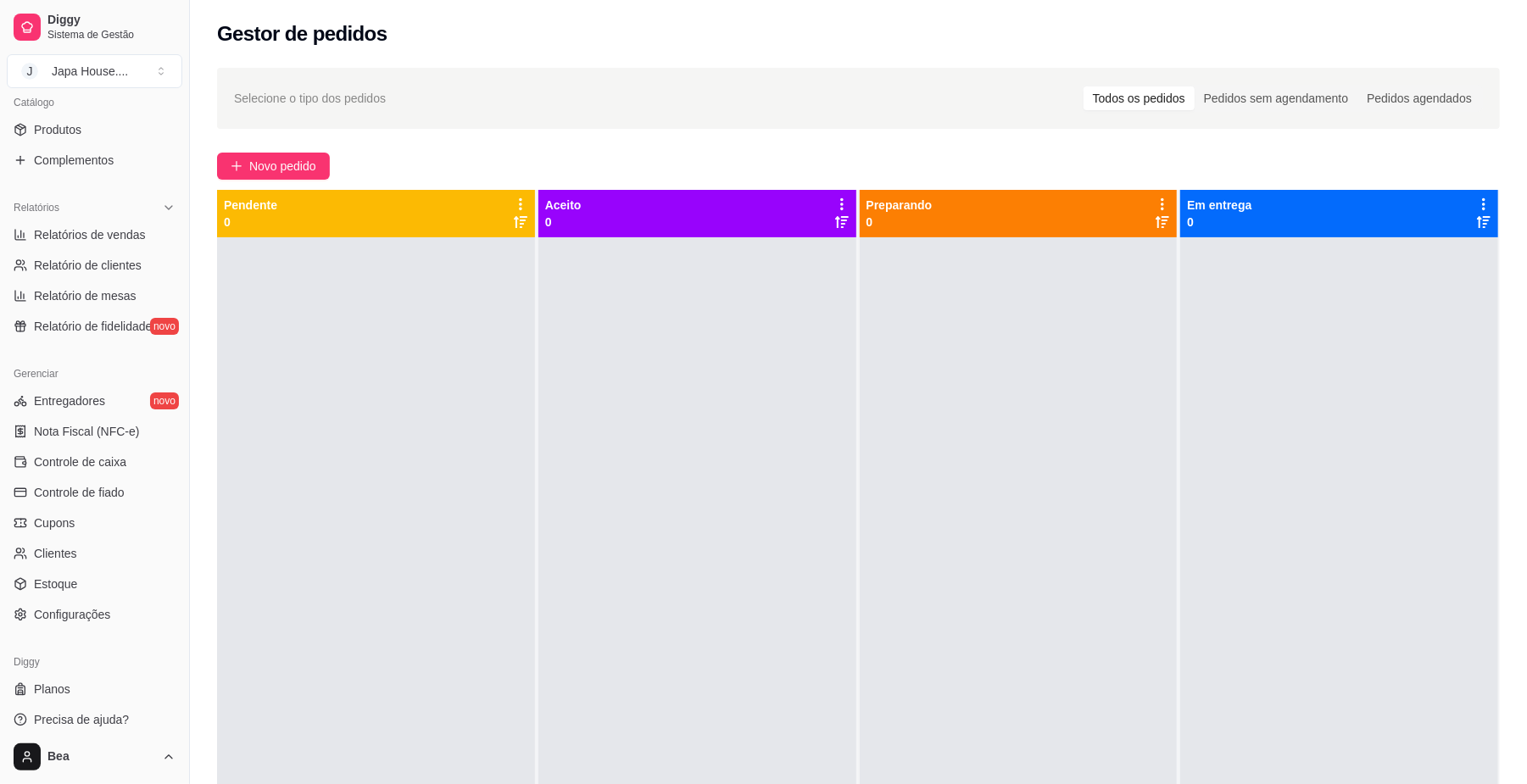
scroll to position [436, 0]
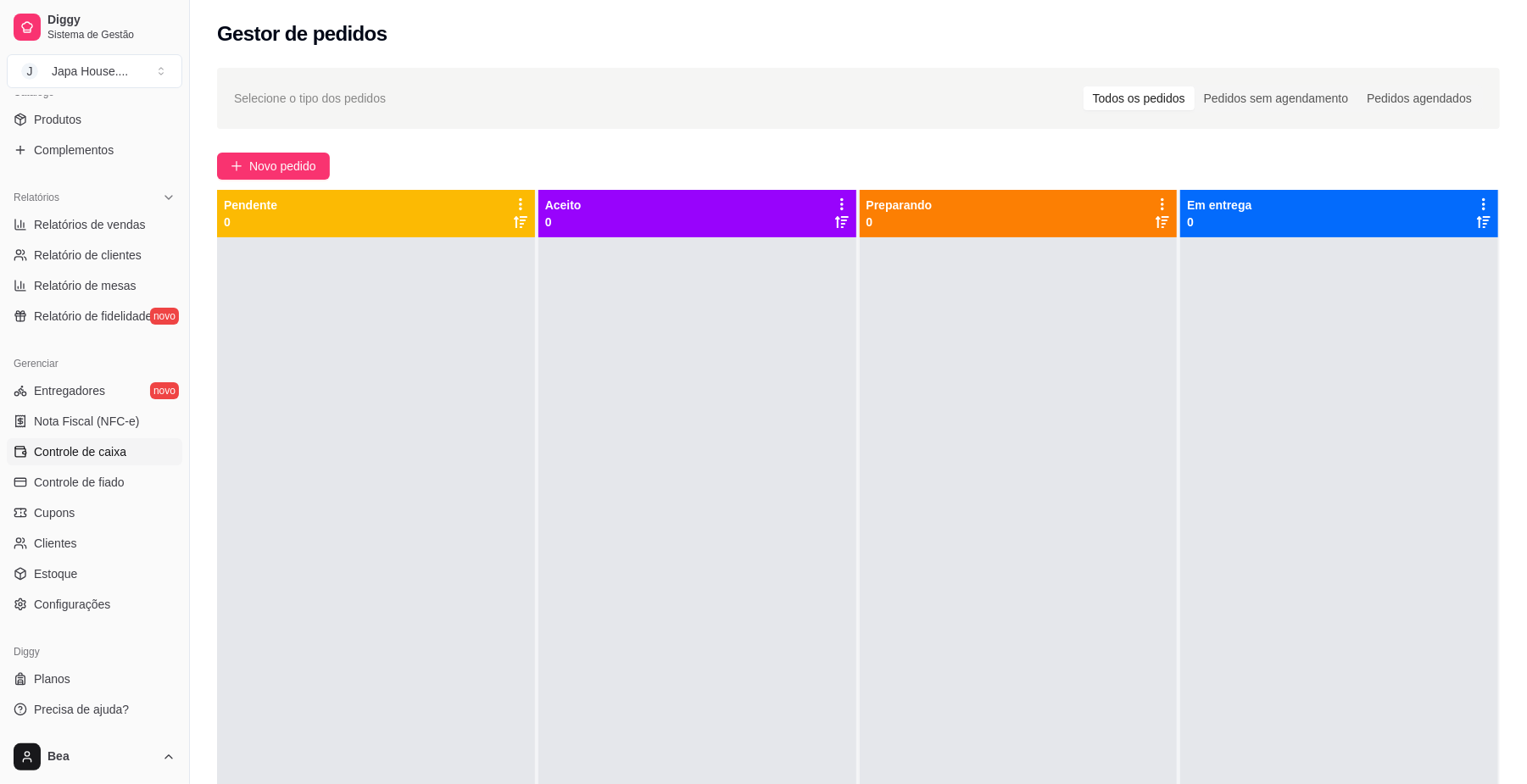
click at [113, 461] on link "Controle de caixa" at bounding box center [94, 452] width 175 height 28
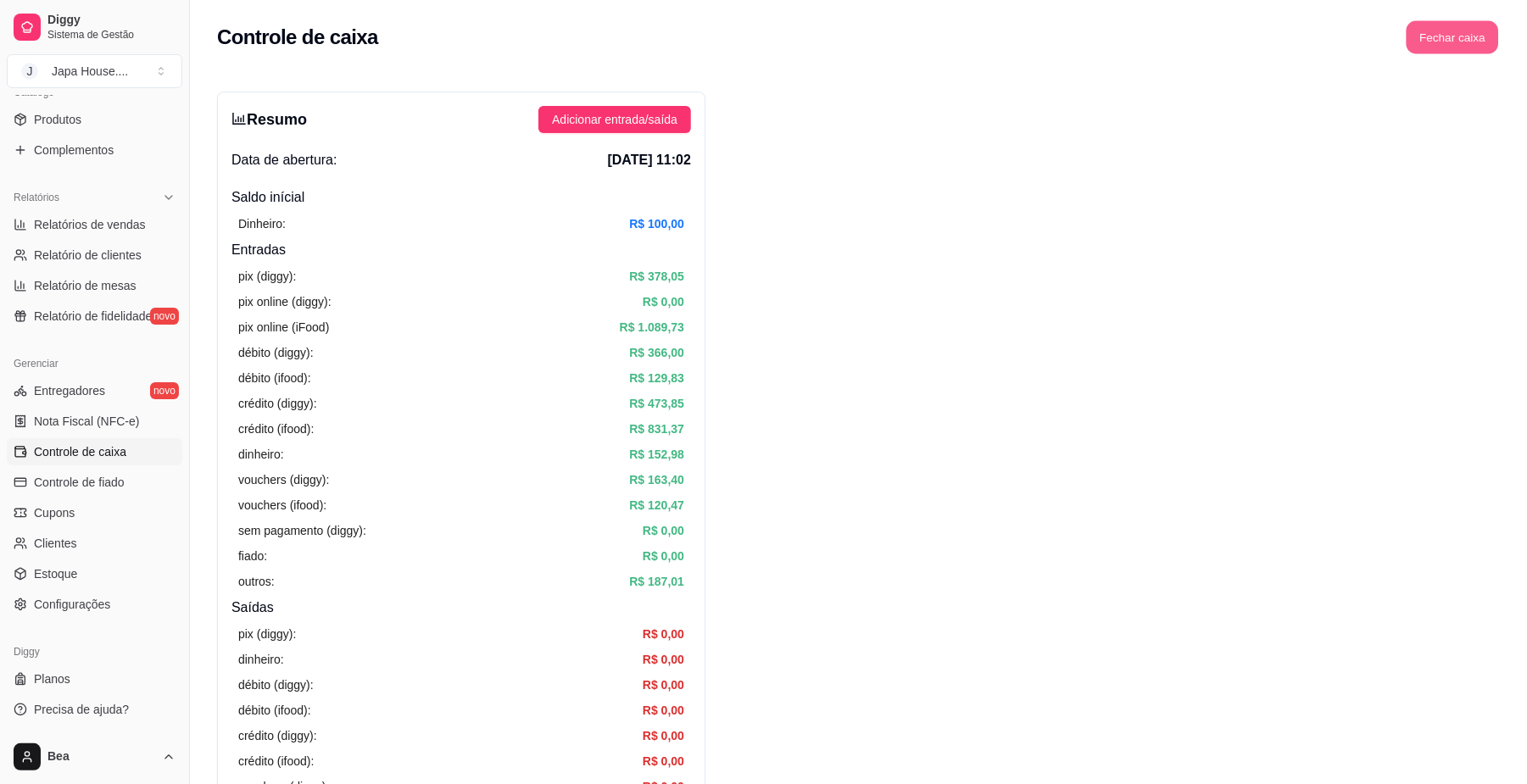
click at [1442, 39] on button "Fechar caixa" at bounding box center [1452, 37] width 92 height 33
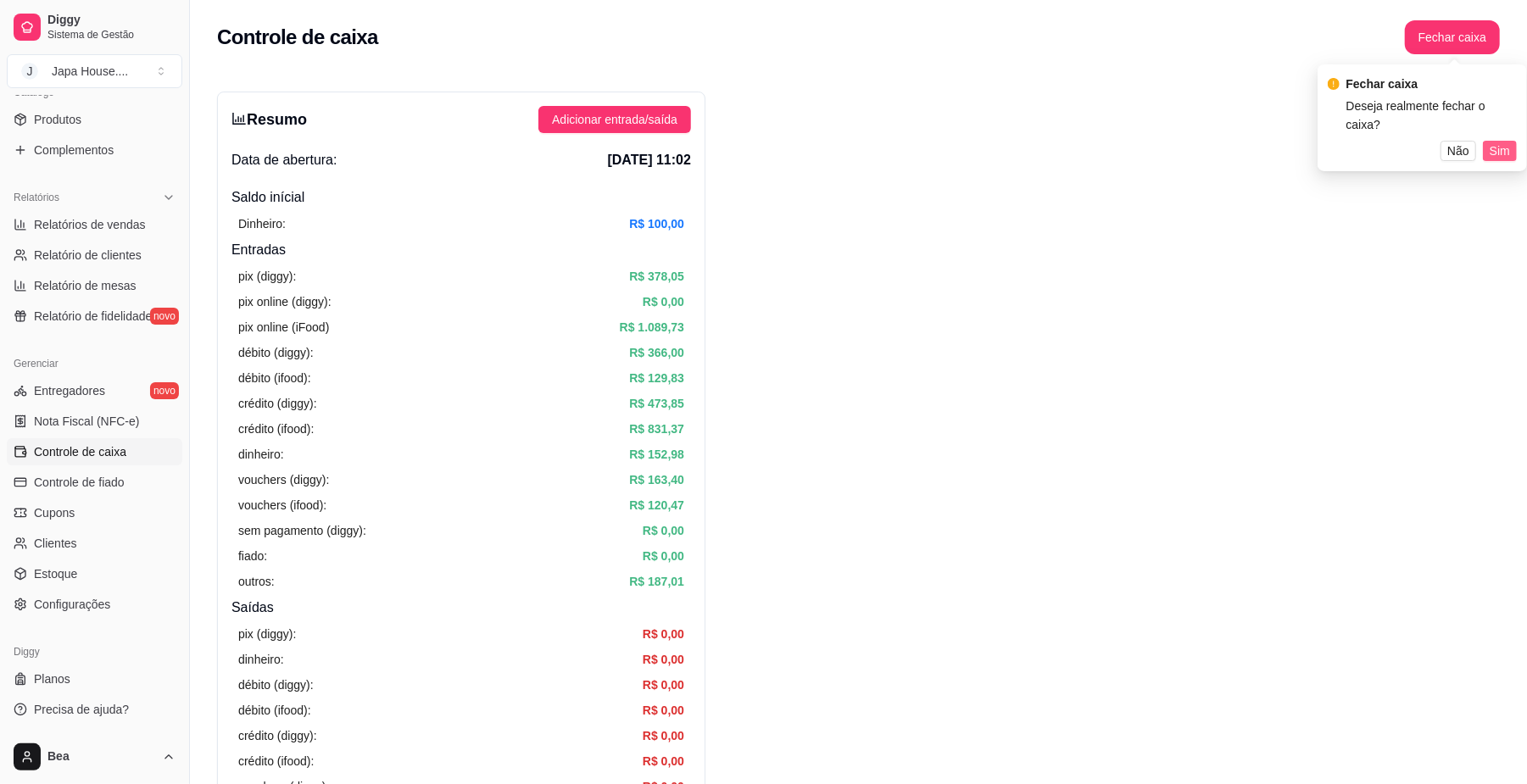
click at [1503, 141] on span "Sim" at bounding box center [1499, 150] width 20 height 19
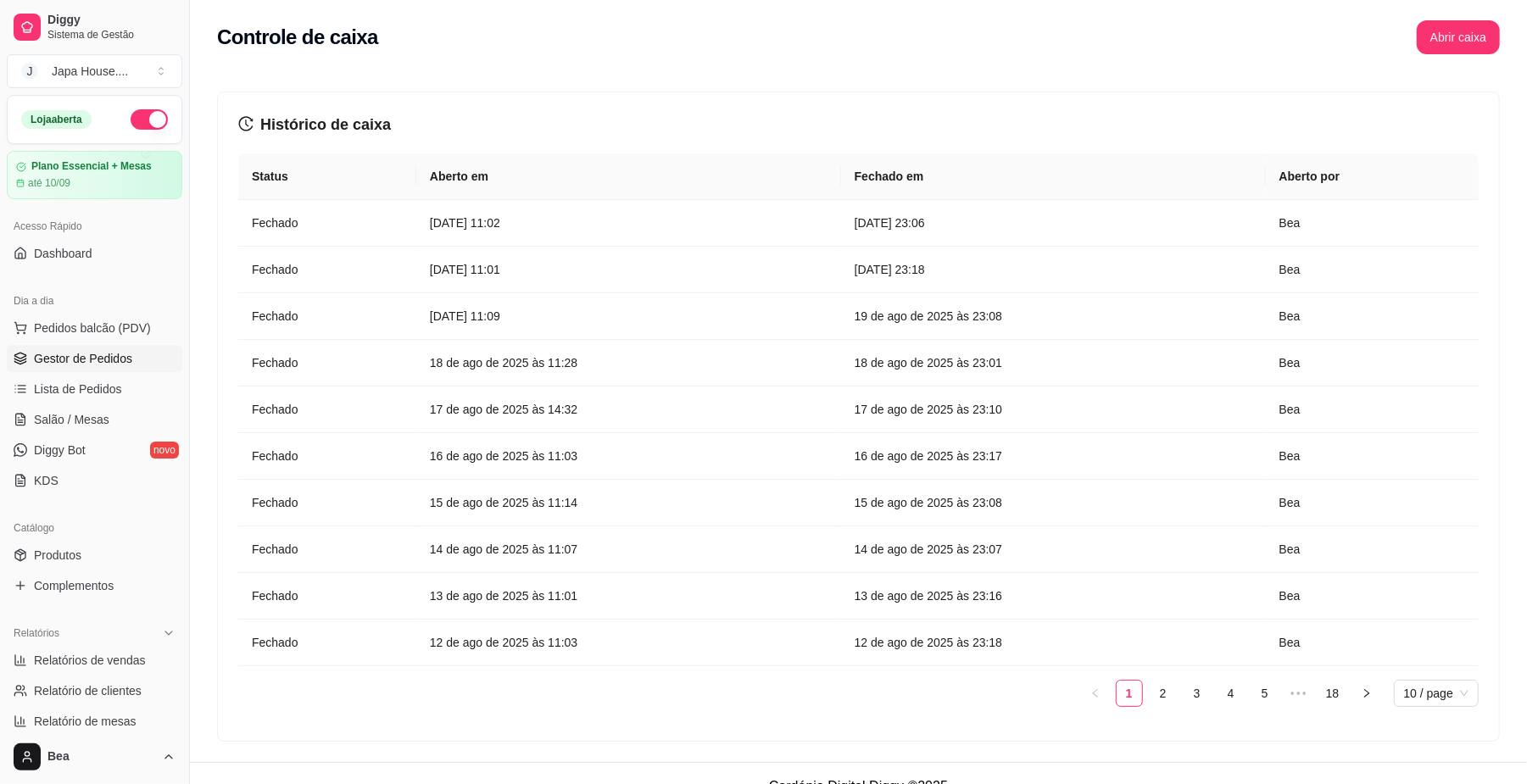
click at [118, 351] on span "Gestor de Pedidos" at bounding box center [83, 358] width 99 height 17
